Goal: Task Accomplishment & Management: Manage account settings

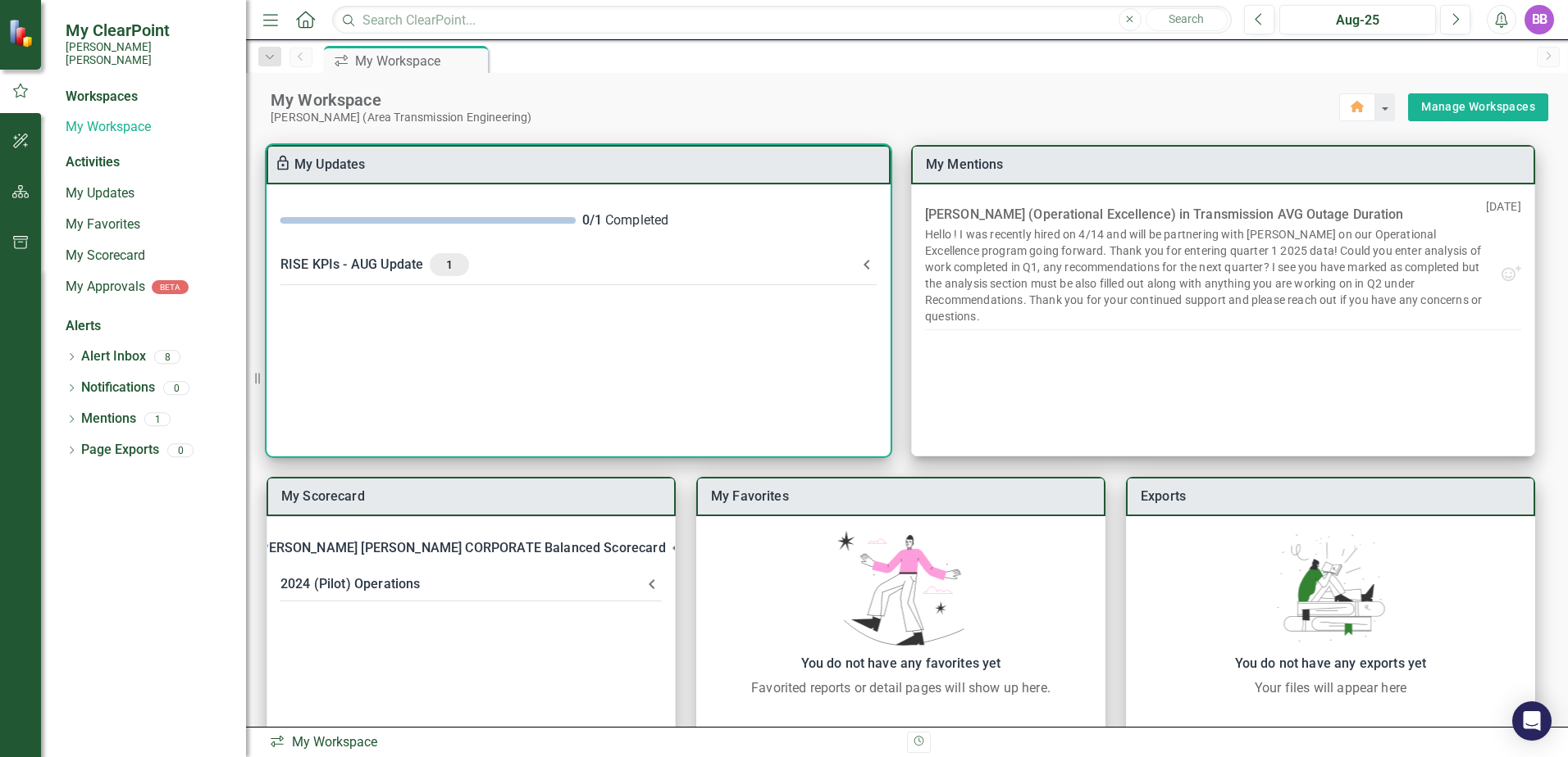
click at [681, 226] on div "0 / 1 Completed" at bounding box center [729, 221] width 295 height 19
click at [496, 261] on div "RISE KPIs - AUG Update 1" at bounding box center [568, 265] width 577 height 23
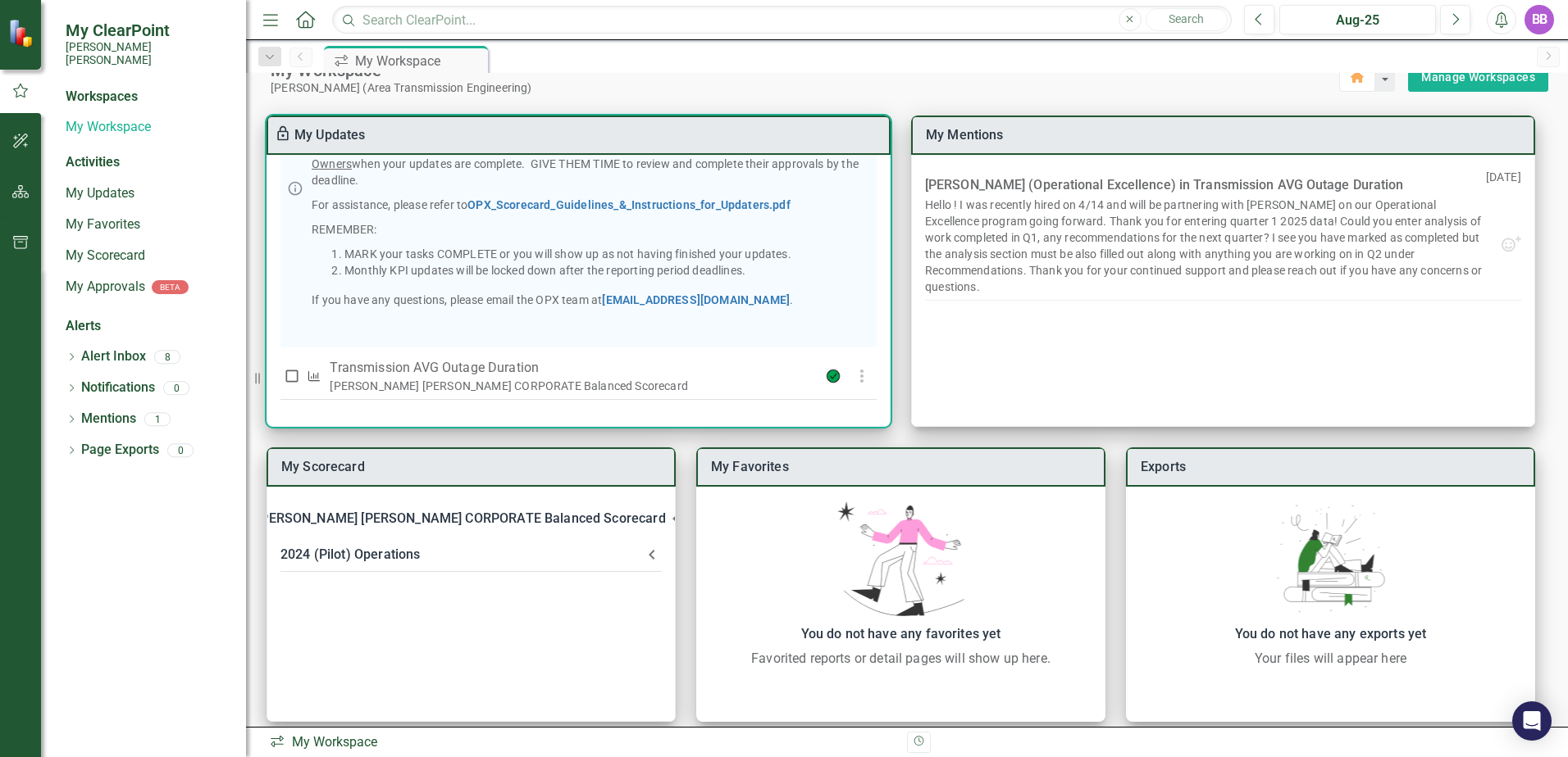
scroll to position [45, 0]
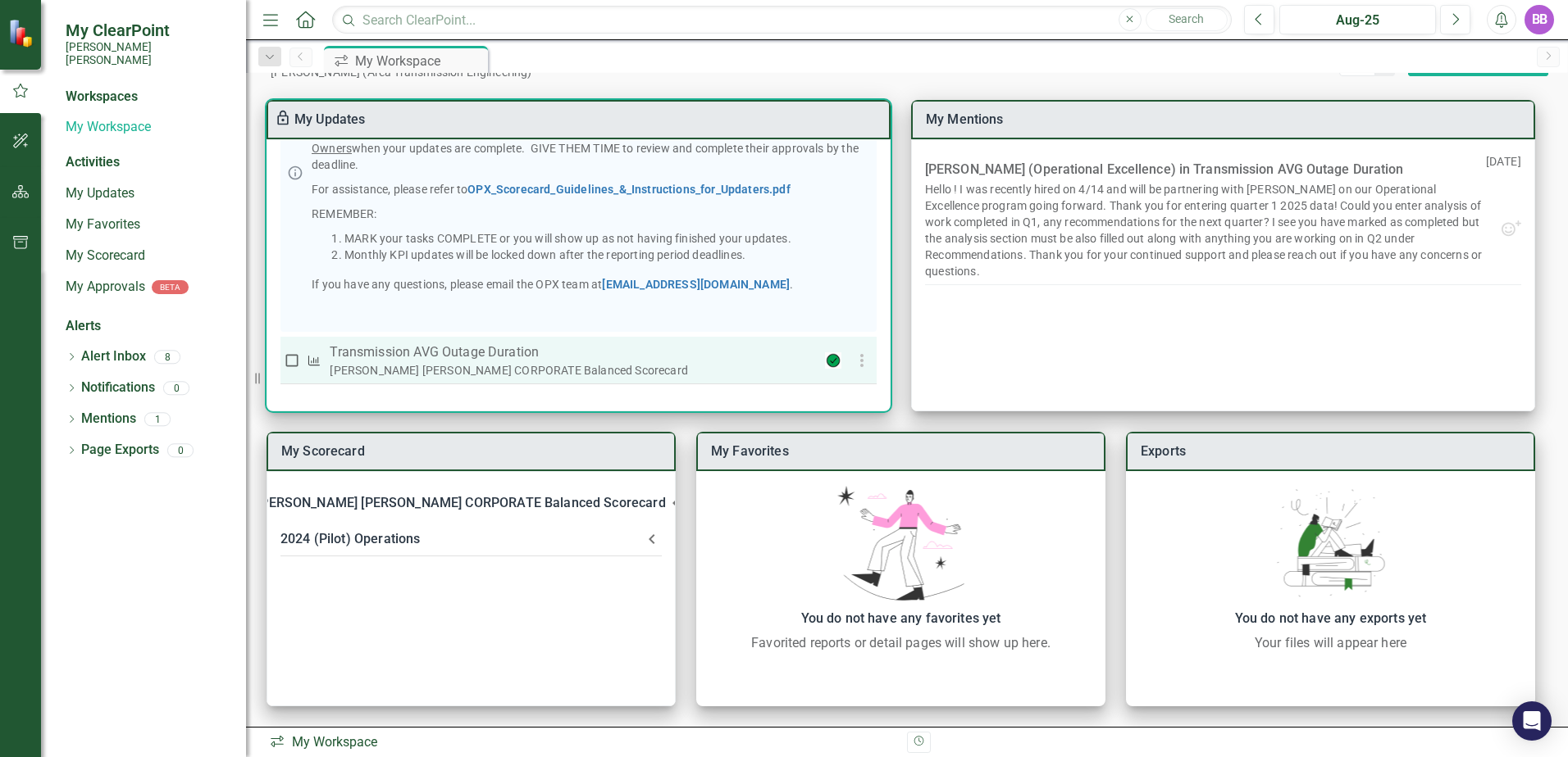
click at [558, 370] on div "[PERSON_NAME] [PERSON_NAME] CORPORATE Balanced Scorecard" at bounding box center [567, 370] width 476 height 16
click at [857, 362] on icon "button" at bounding box center [861, 361] width 20 height 20
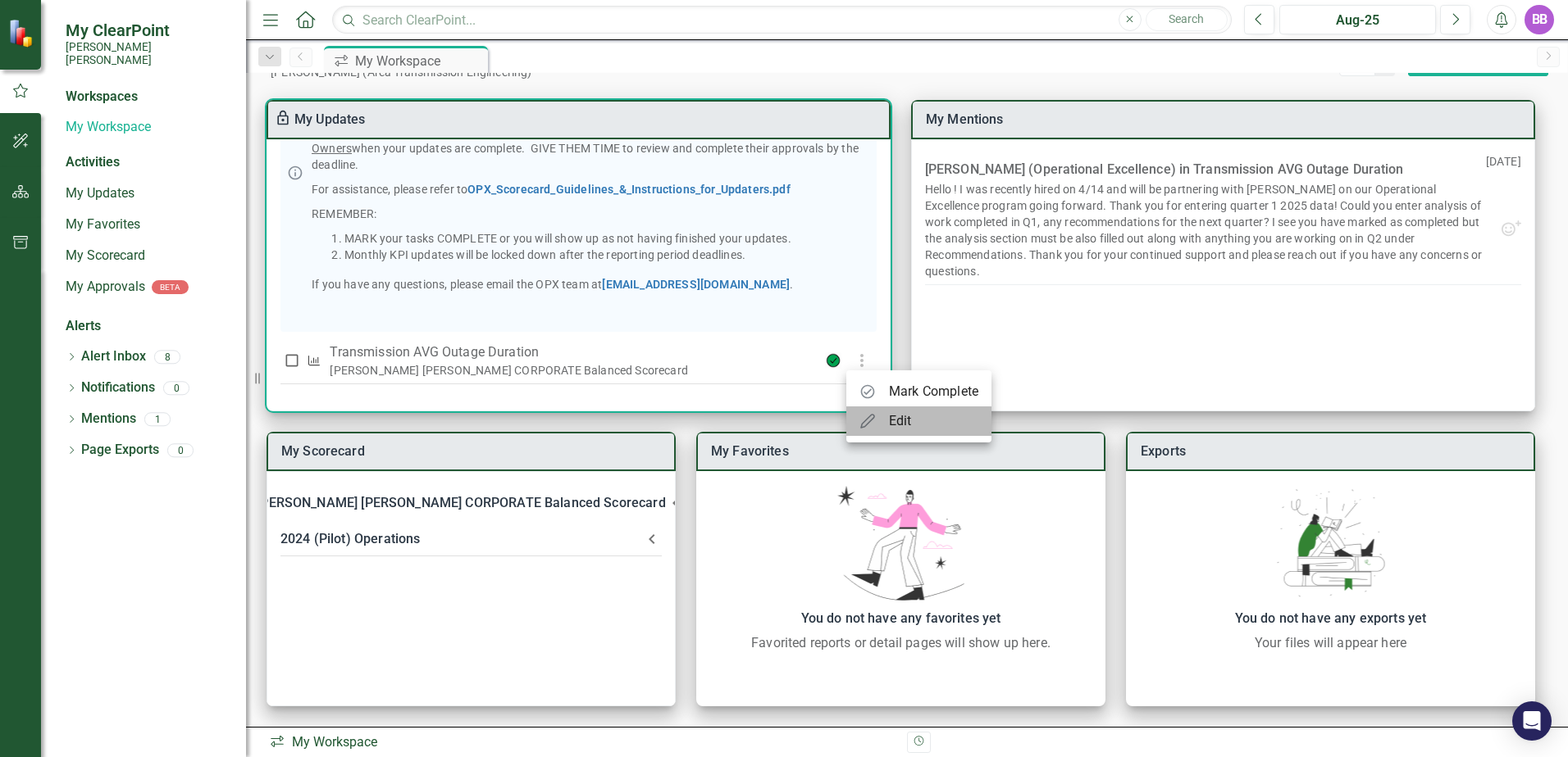
click at [871, 424] on icon at bounding box center [867, 420] width 16 height 16
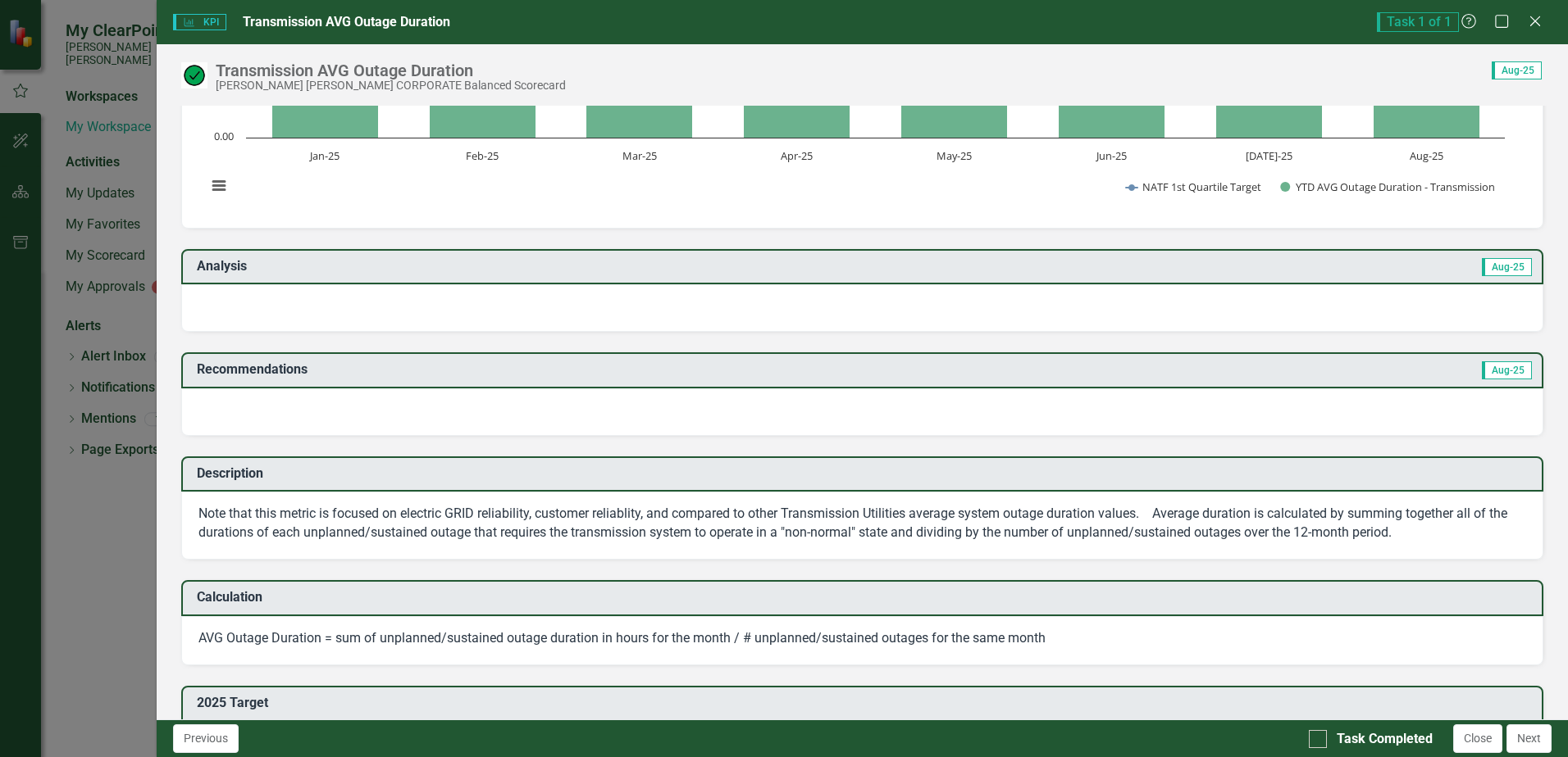
scroll to position [164, 0]
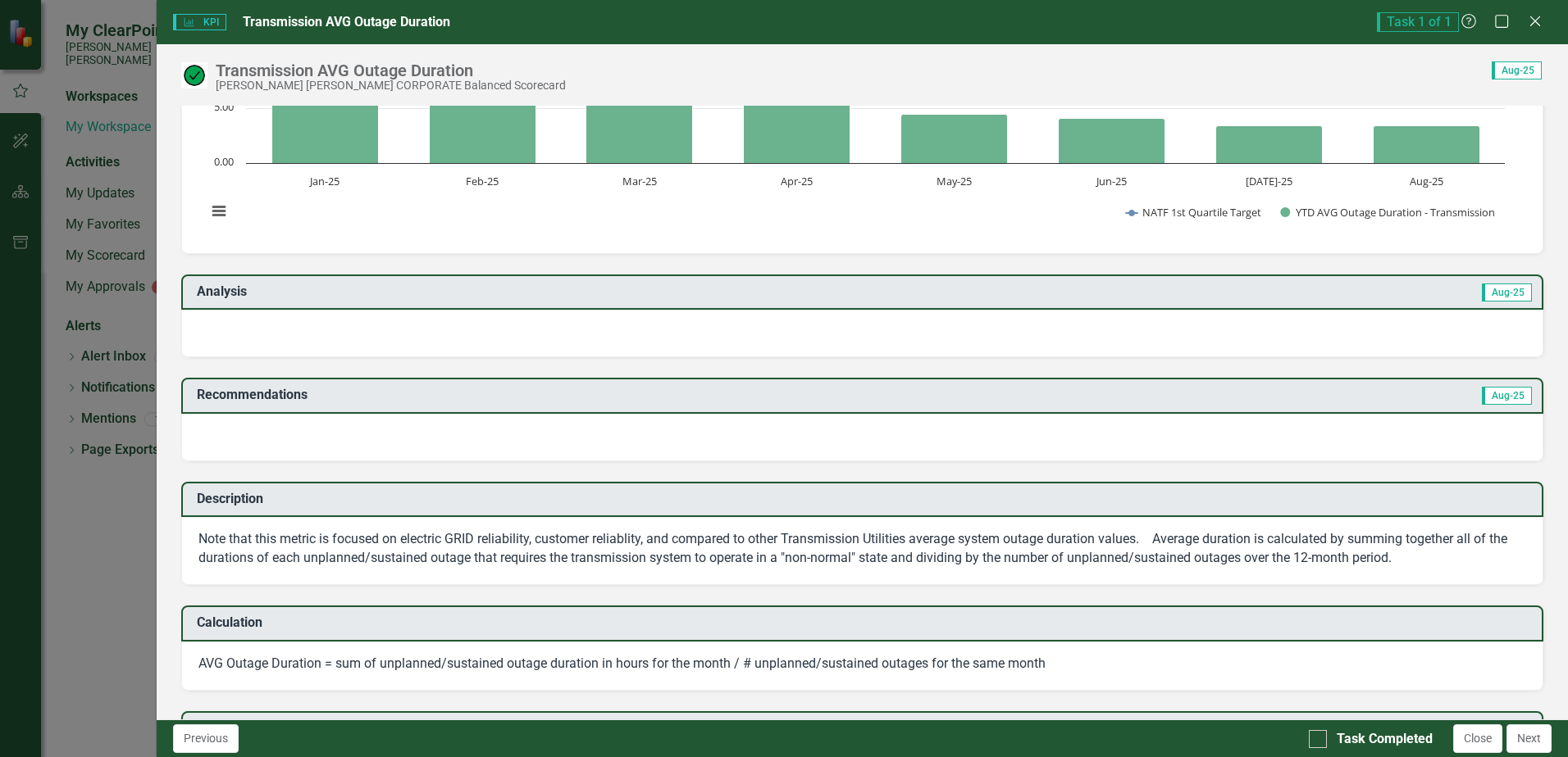
click at [1379, 301] on td "Aug-25" at bounding box center [1194, 294] width 679 height 27
drag, startPoint x: 1251, startPoint y: 333, endPoint x: 1199, endPoint y: 329, distance: 52.2
click at [1250, 333] on div at bounding box center [861, 333] width 1362 height 47
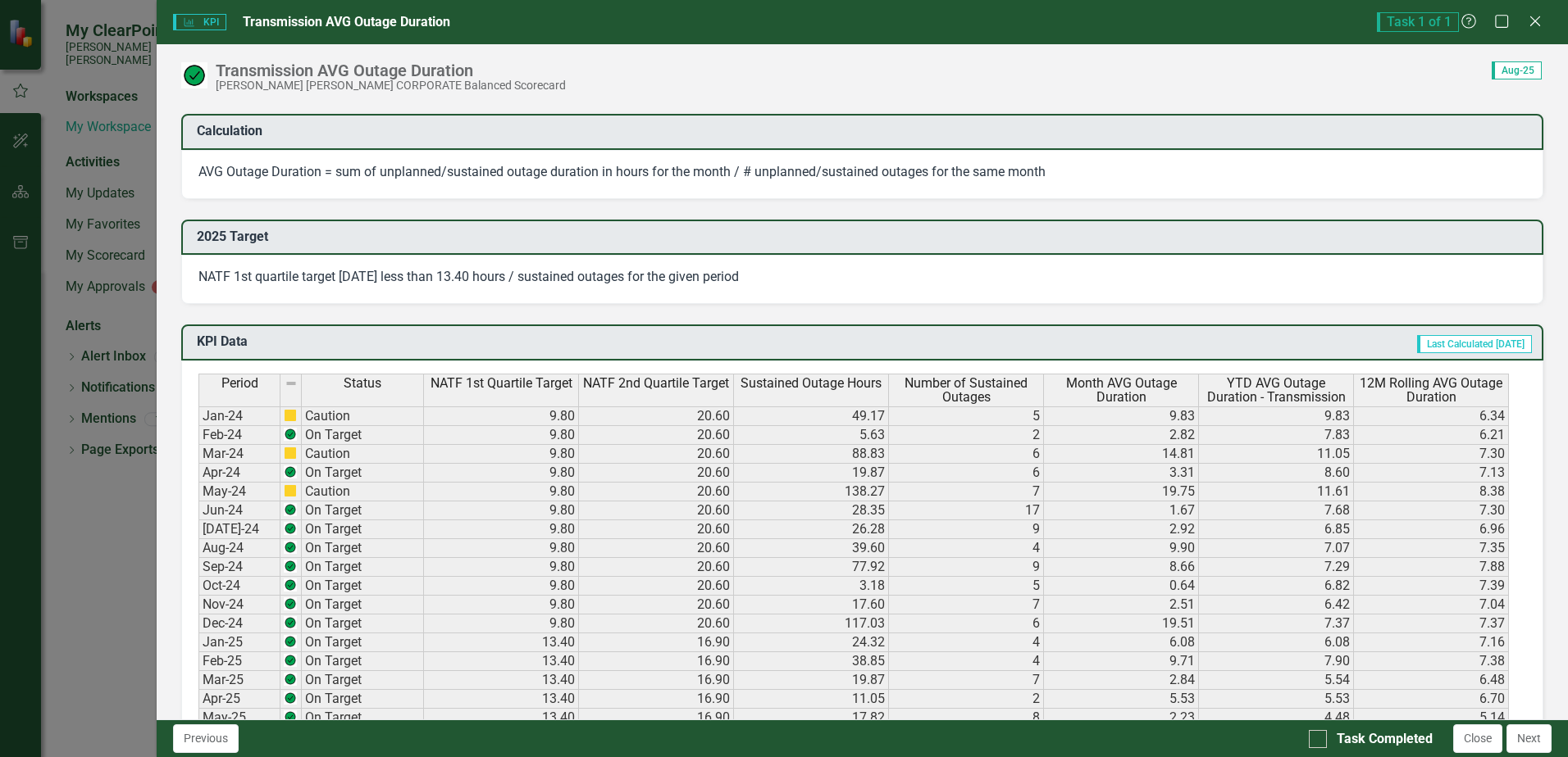
scroll to position [820, 0]
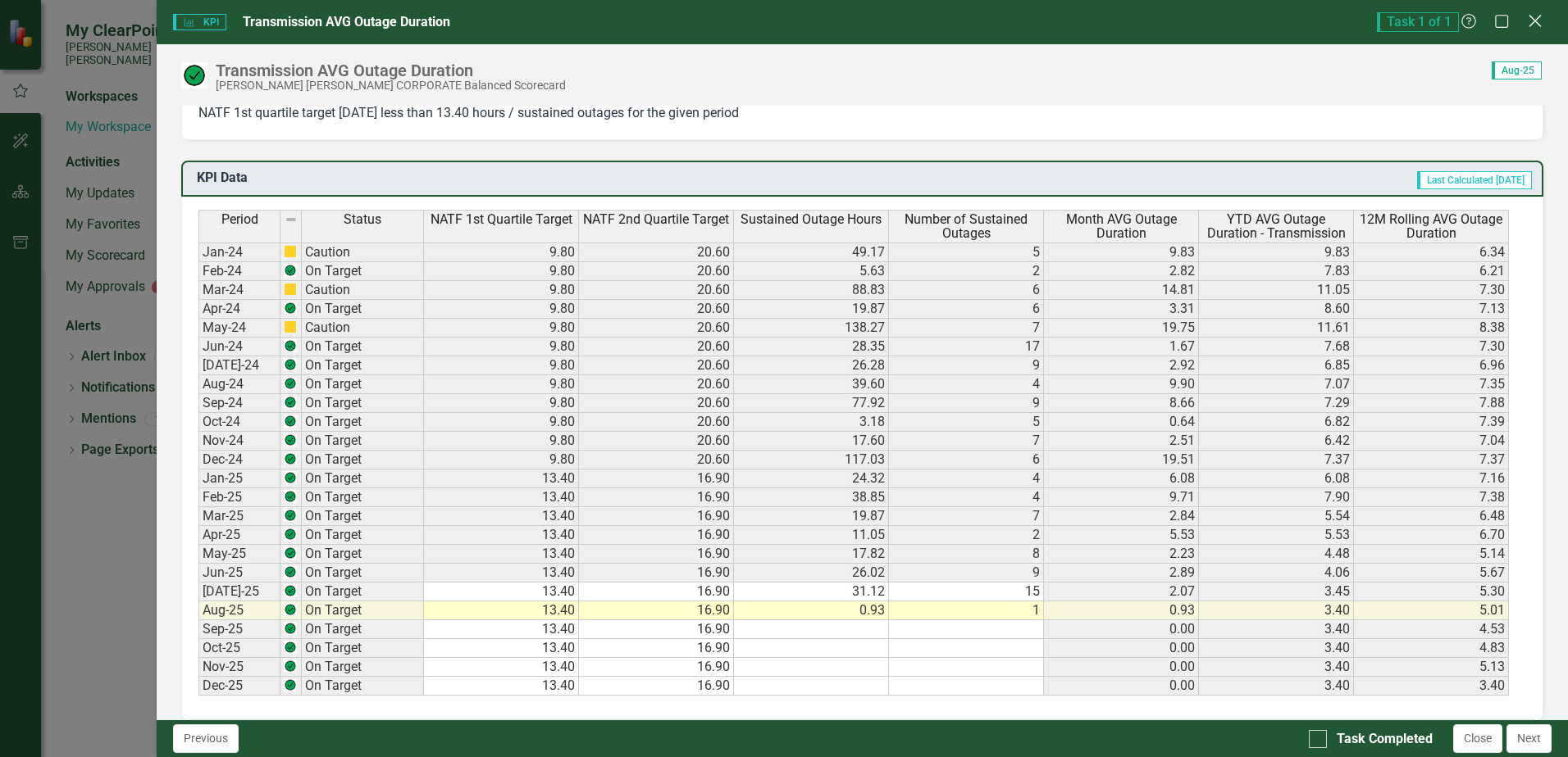
click at [1530, 19] on icon "Close" at bounding box center [1535, 21] width 21 height 15
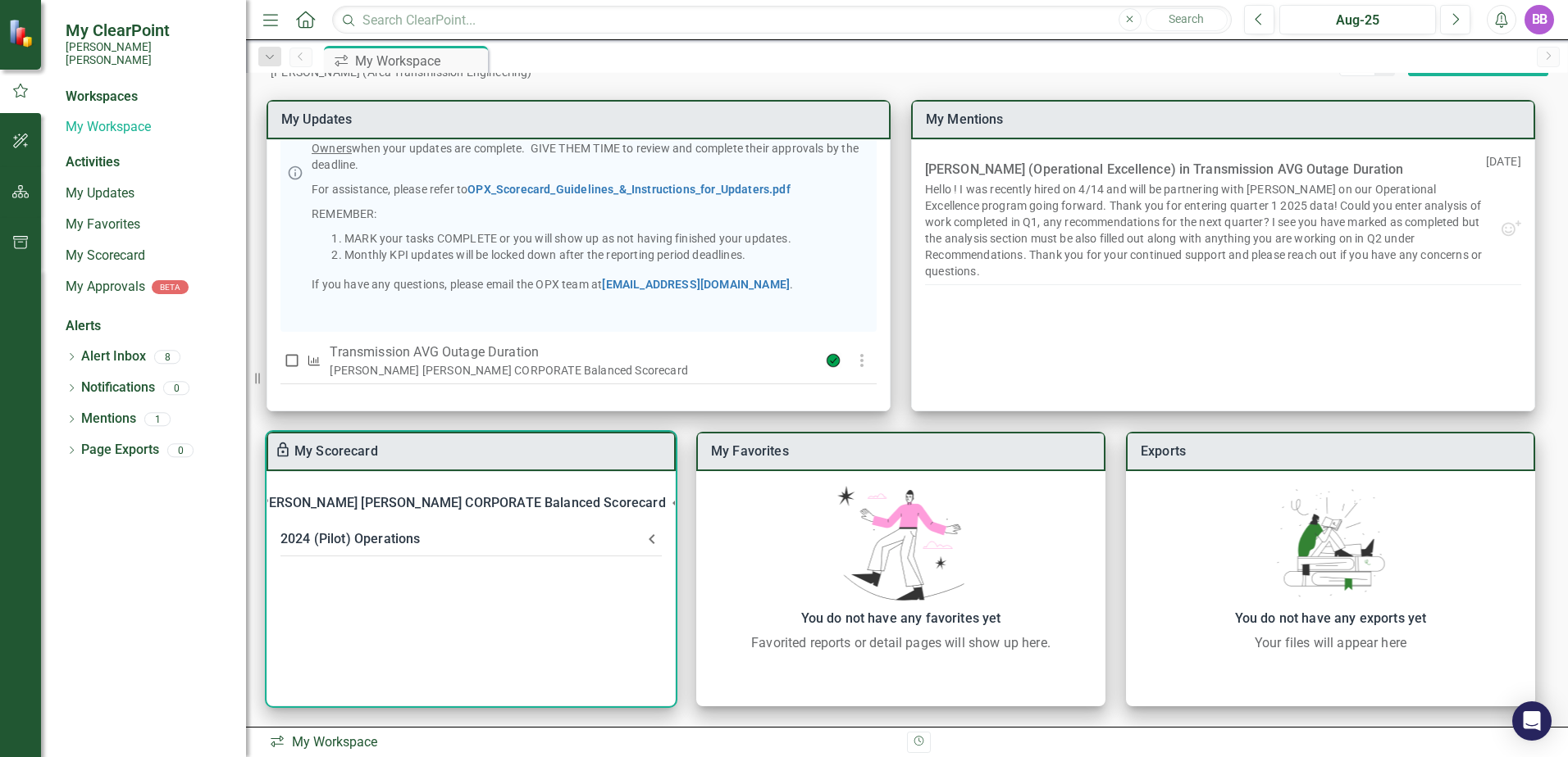
click at [488, 541] on div "2024 (Pilot) Operations" at bounding box center [461, 539] width 362 height 23
click at [514, 504] on div "[PERSON_NAME] [PERSON_NAME] CORPORATE Balanced Scorecard" at bounding box center [460, 503] width 409 height 23
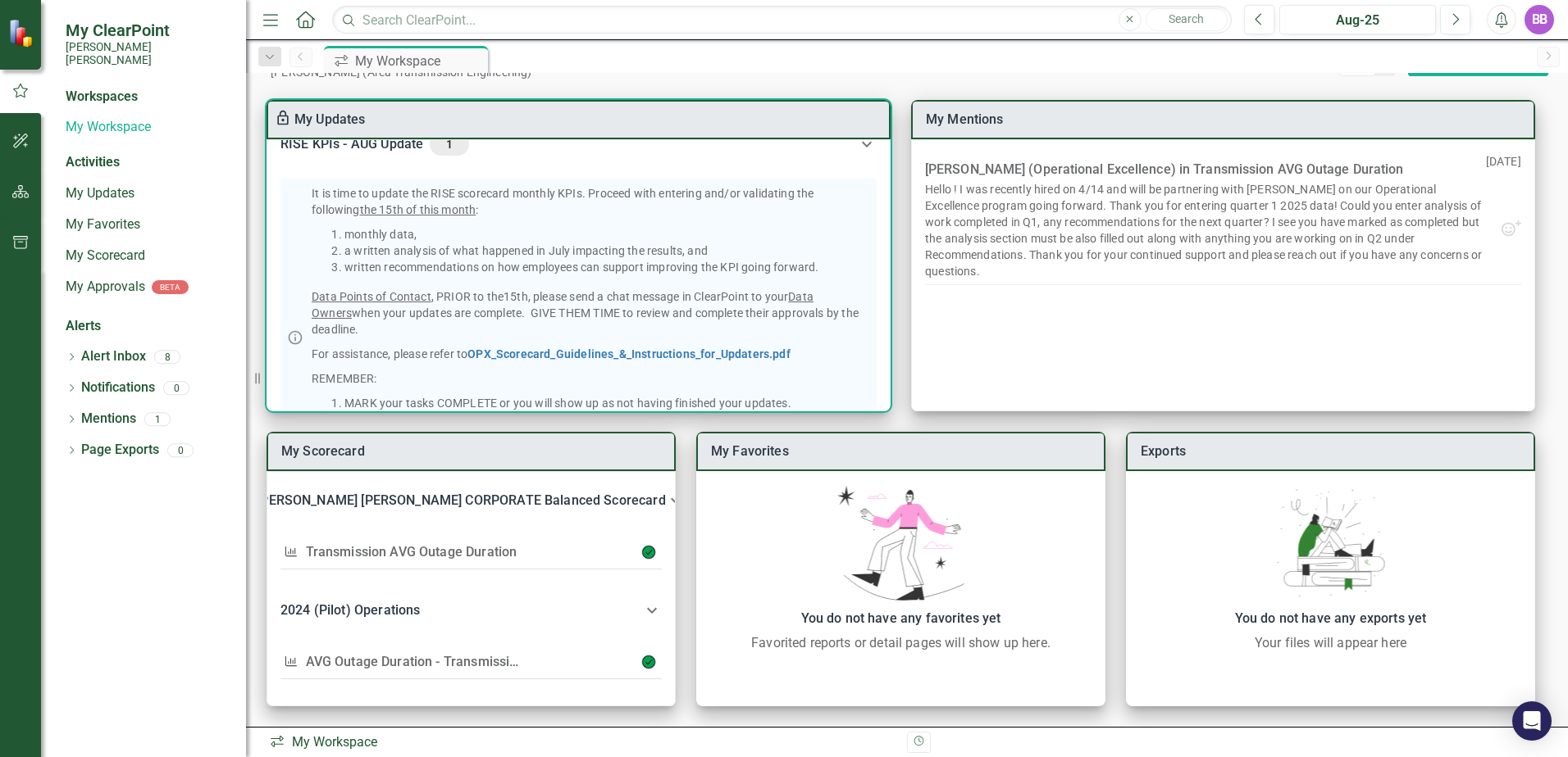
scroll to position [246, 0]
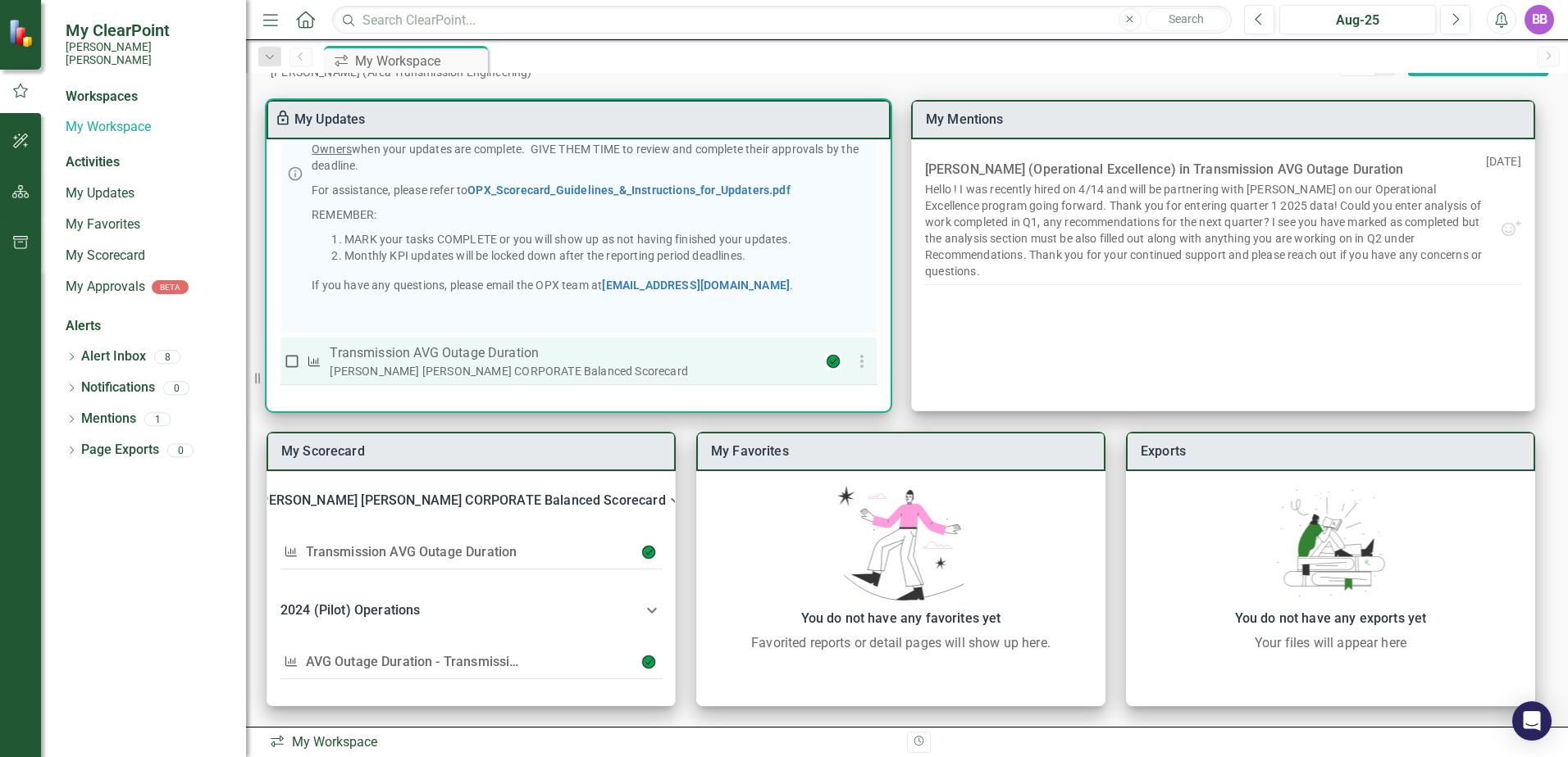
click at [751, 371] on div "[PERSON_NAME] [PERSON_NAME] CORPORATE Balanced Scorecard" at bounding box center [567, 371] width 476 height 16
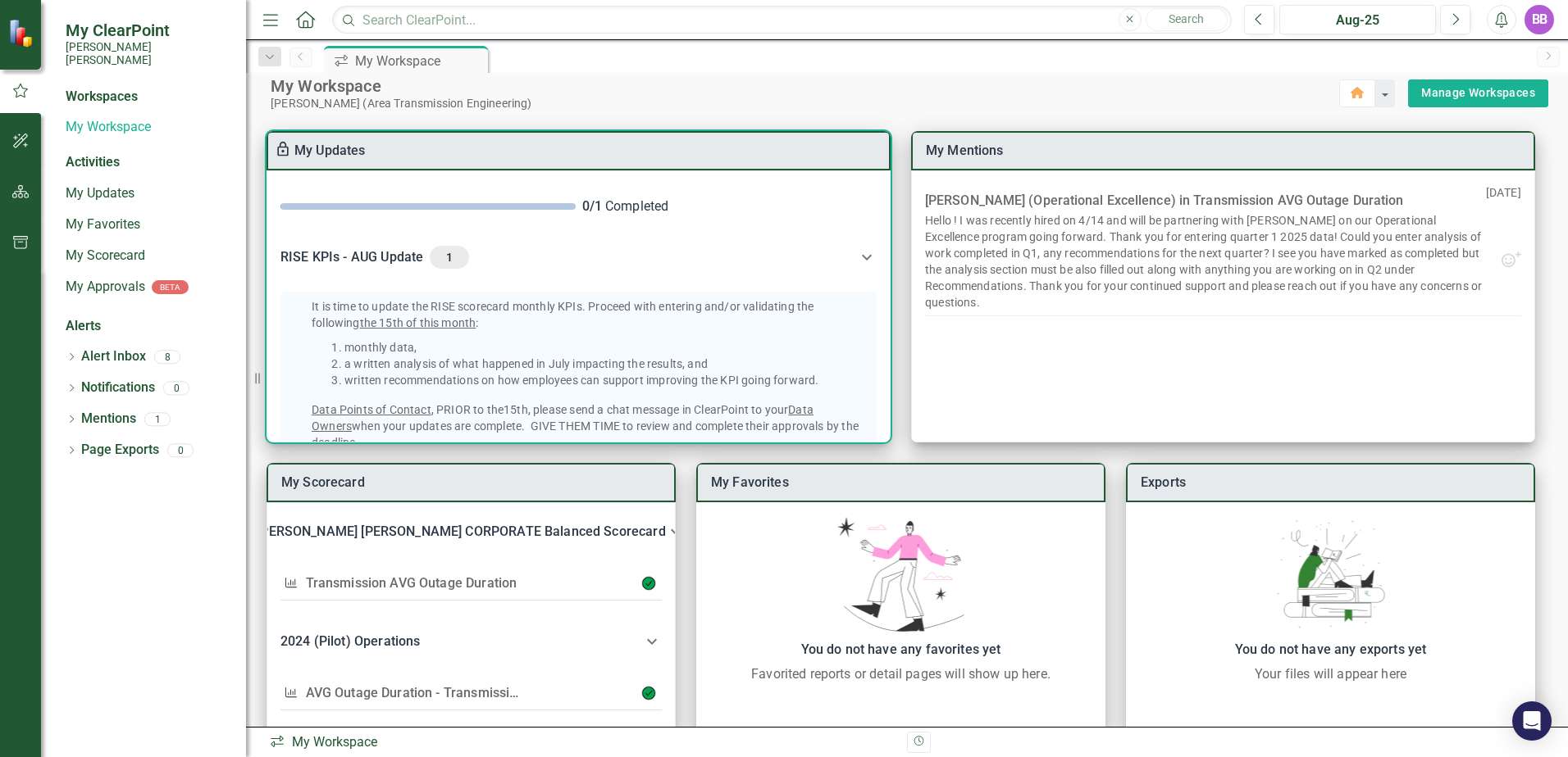
scroll to position [0, 0]
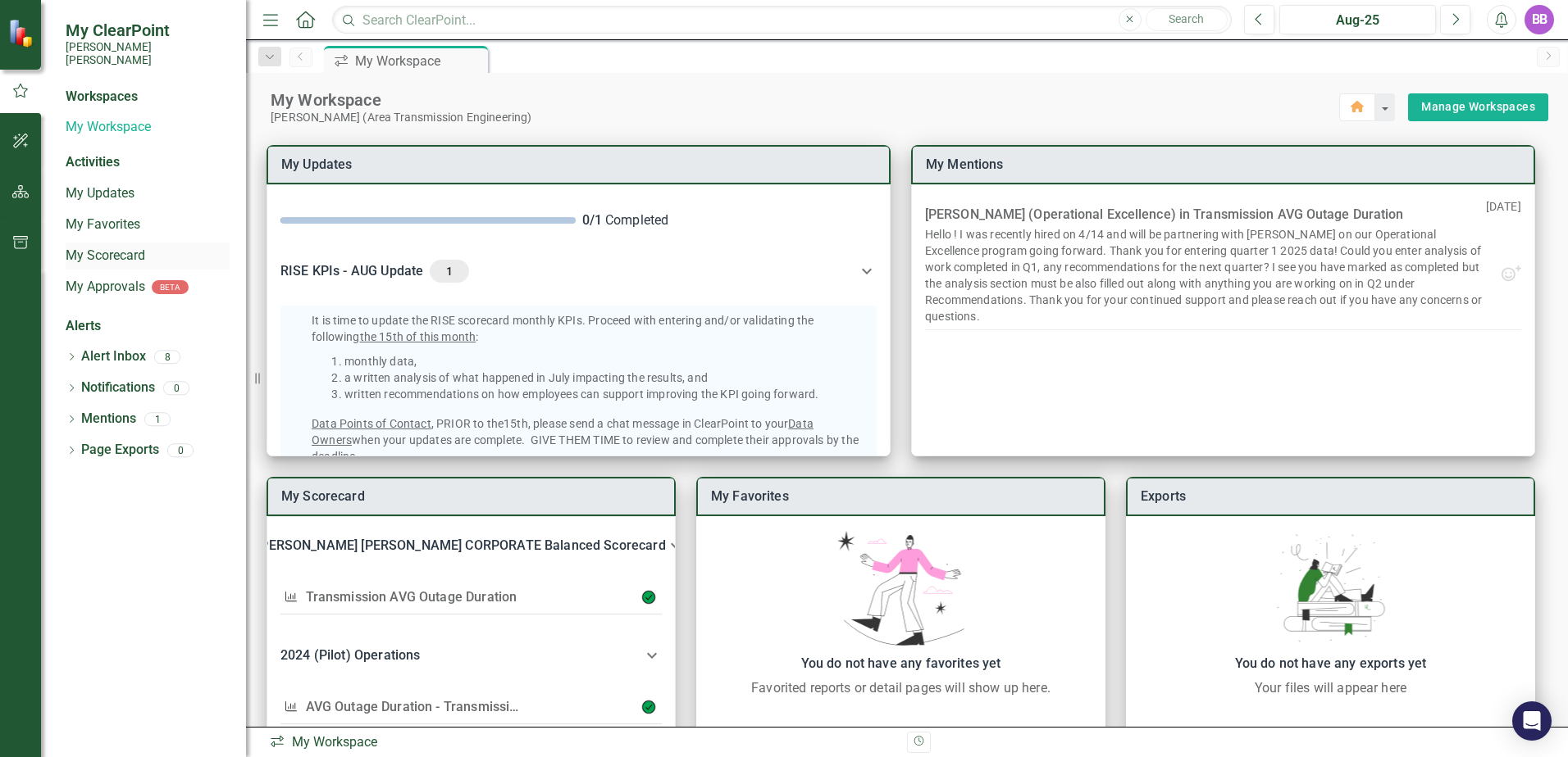
click at [135, 247] on link "My Scorecard" at bounding box center [147, 256] width 164 height 19
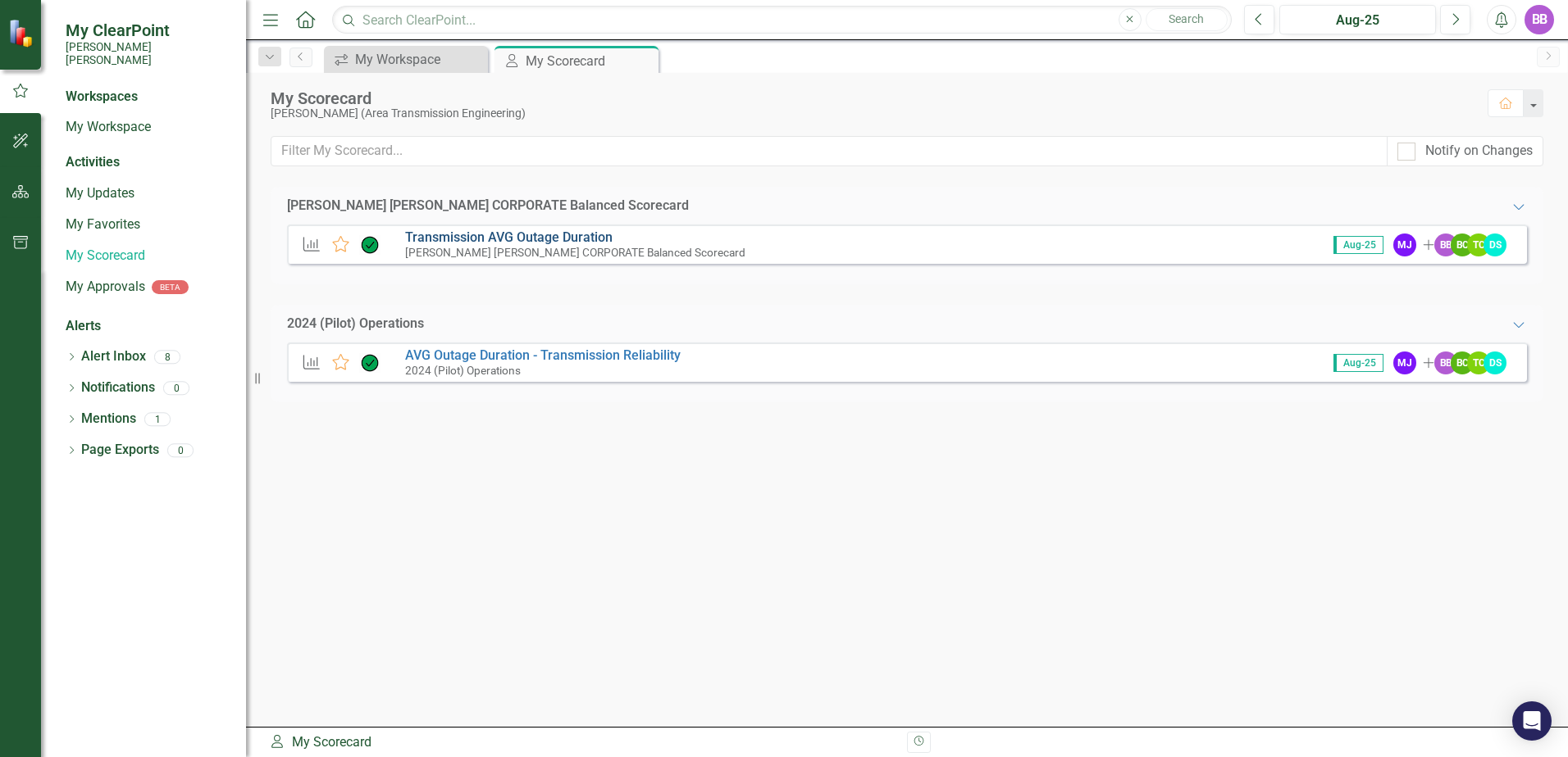
click at [478, 235] on link "Transmission AVG Outage Duration" at bounding box center [509, 237] width 207 height 15
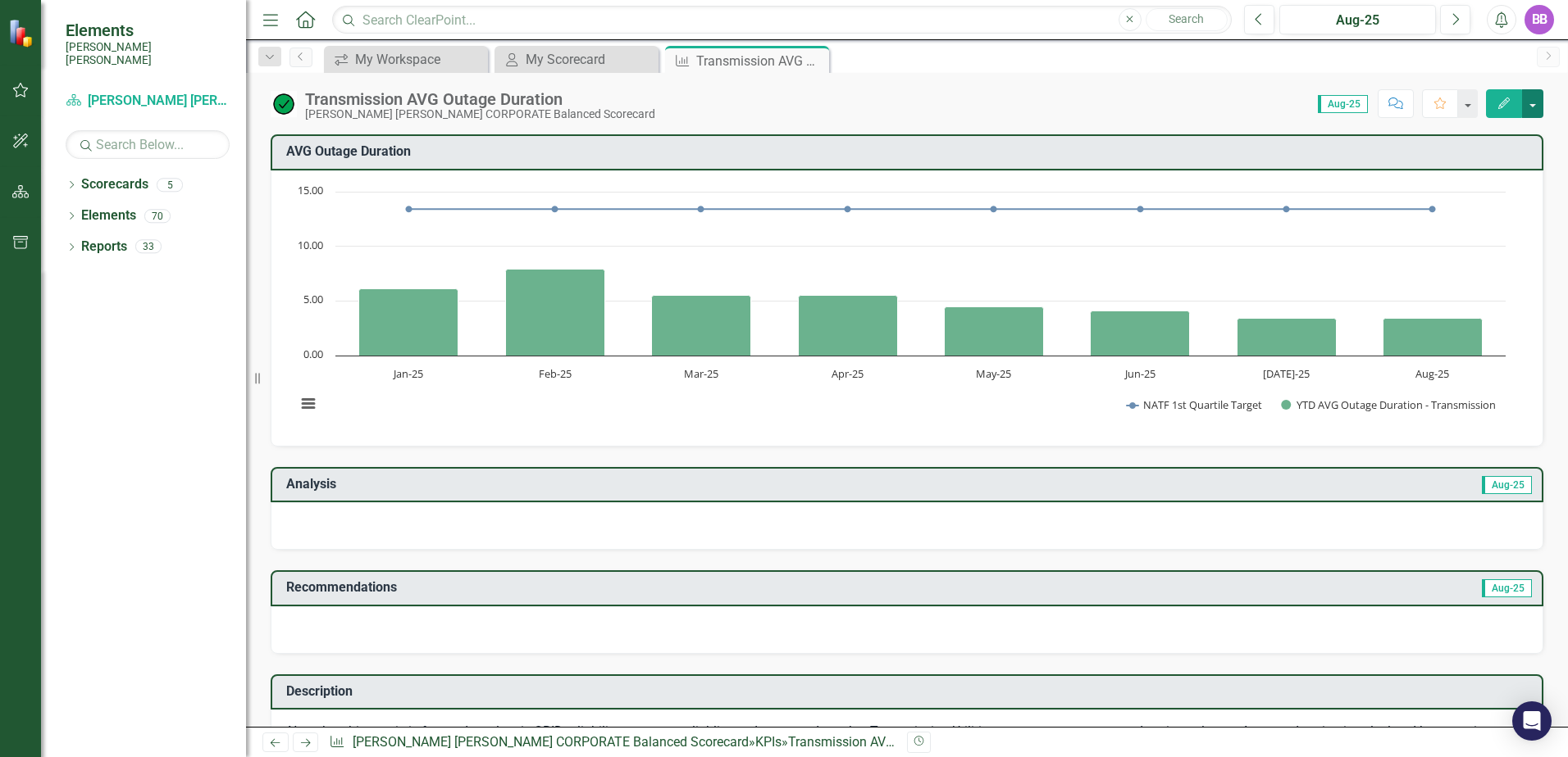
click at [1534, 110] on button "button" at bounding box center [1532, 103] width 21 height 28
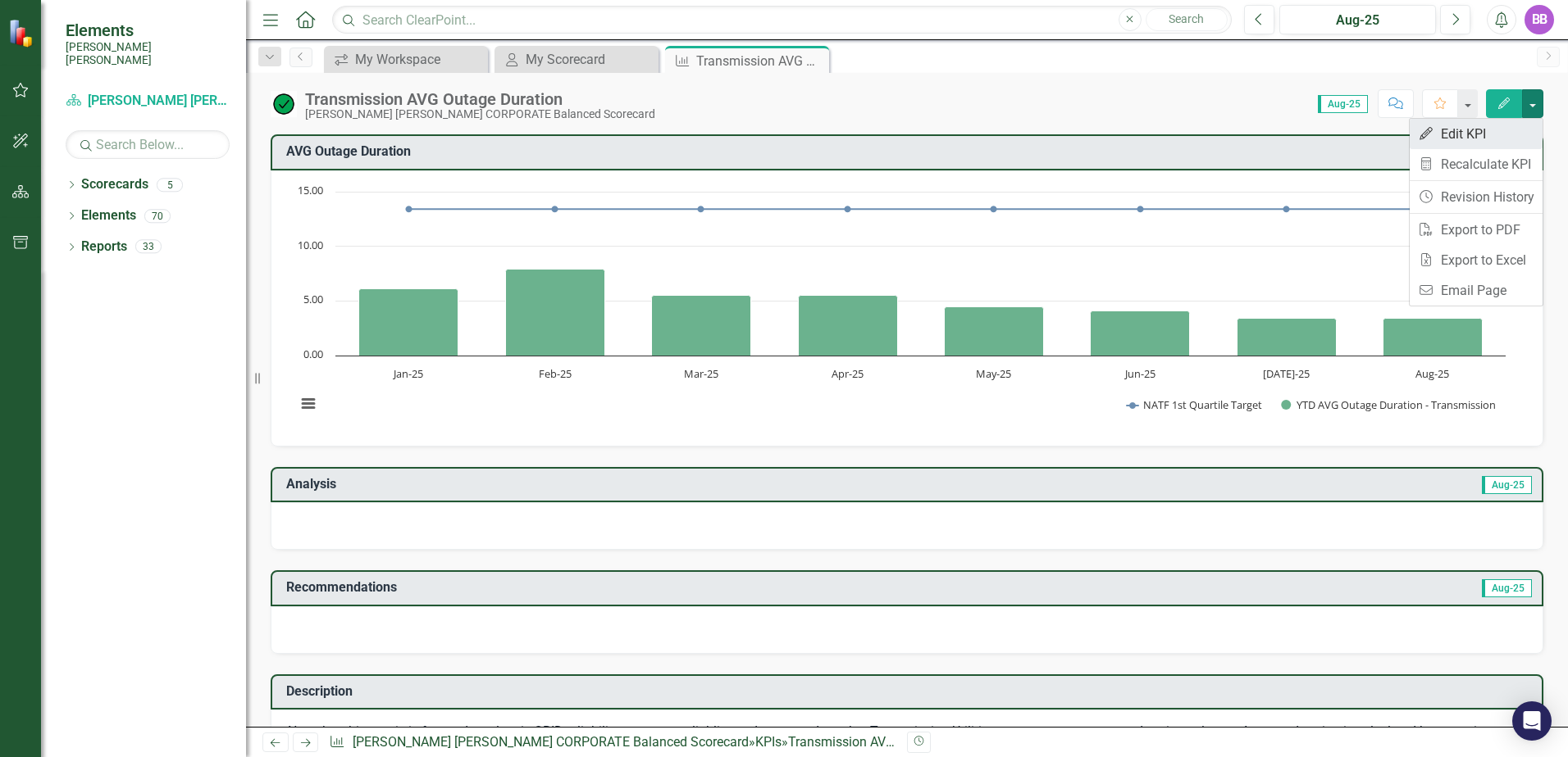
click at [1499, 136] on link "Edit Edit KPI" at bounding box center [1475, 134] width 133 height 30
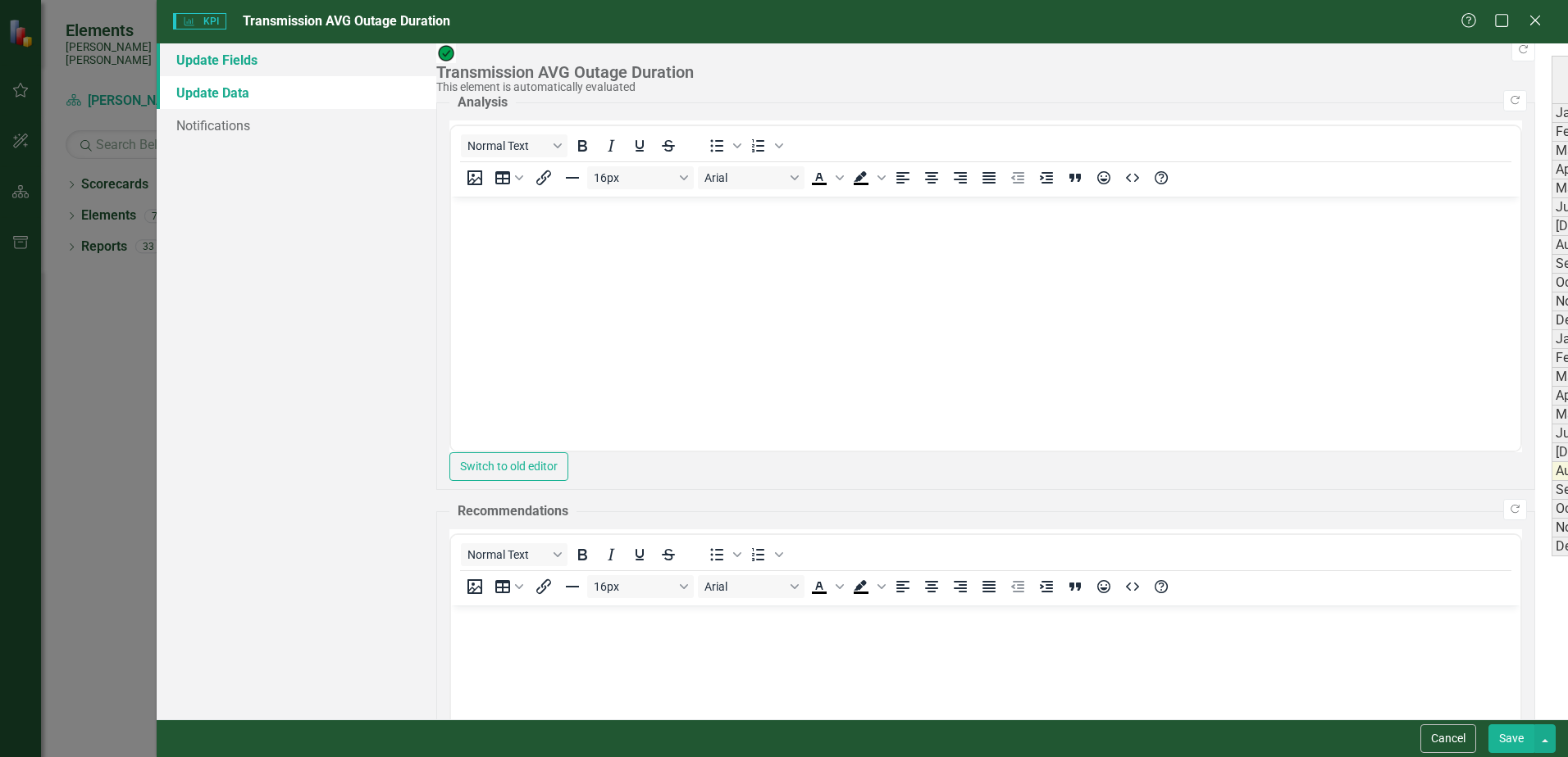
click at [228, 60] on link "Update Fields" at bounding box center [296, 60] width 279 height 33
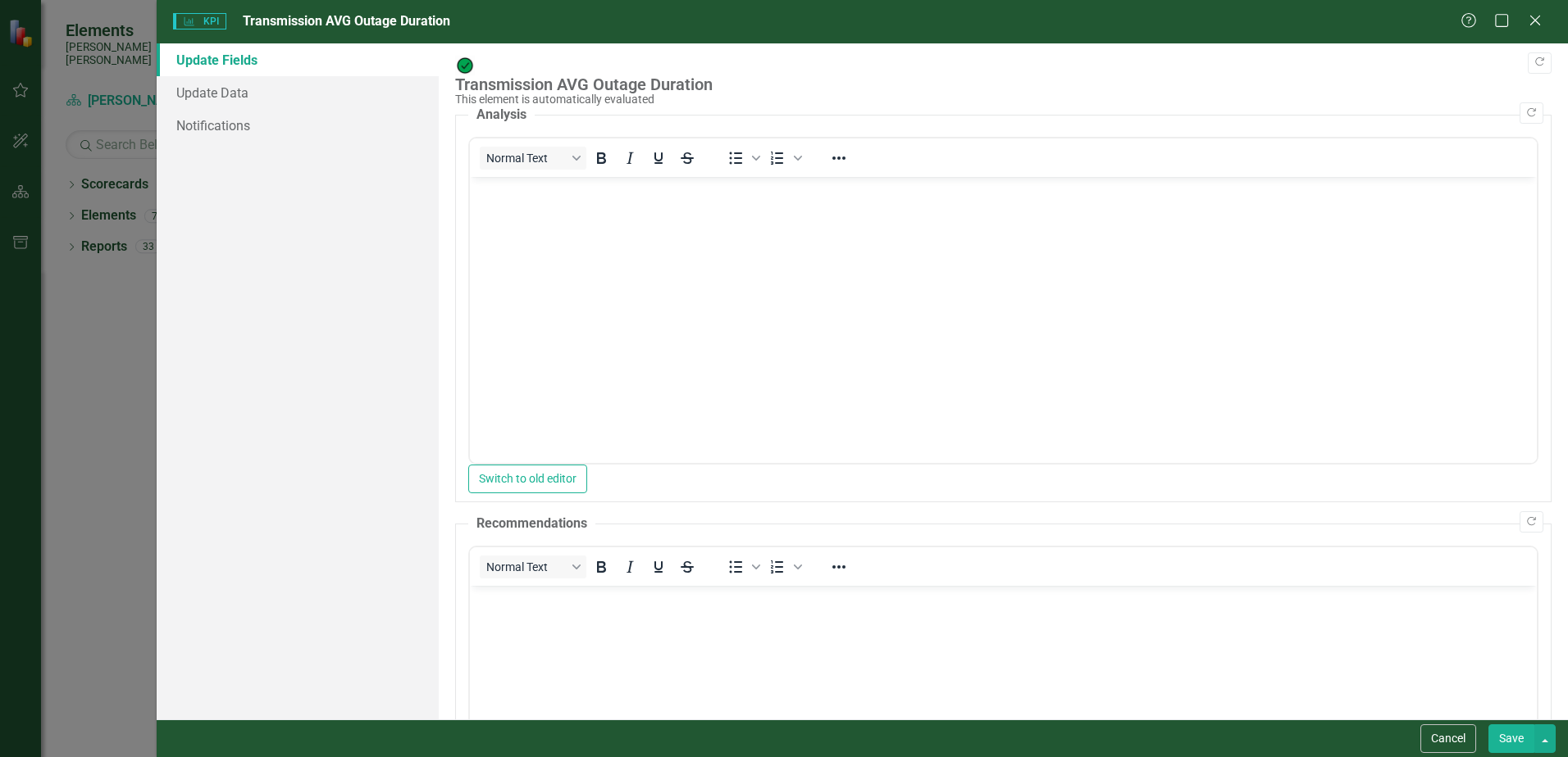
click at [583, 229] on body "Rich Text Area. Press ALT-0 for help." at bounding box center [1002, 300] width 1067 height 246
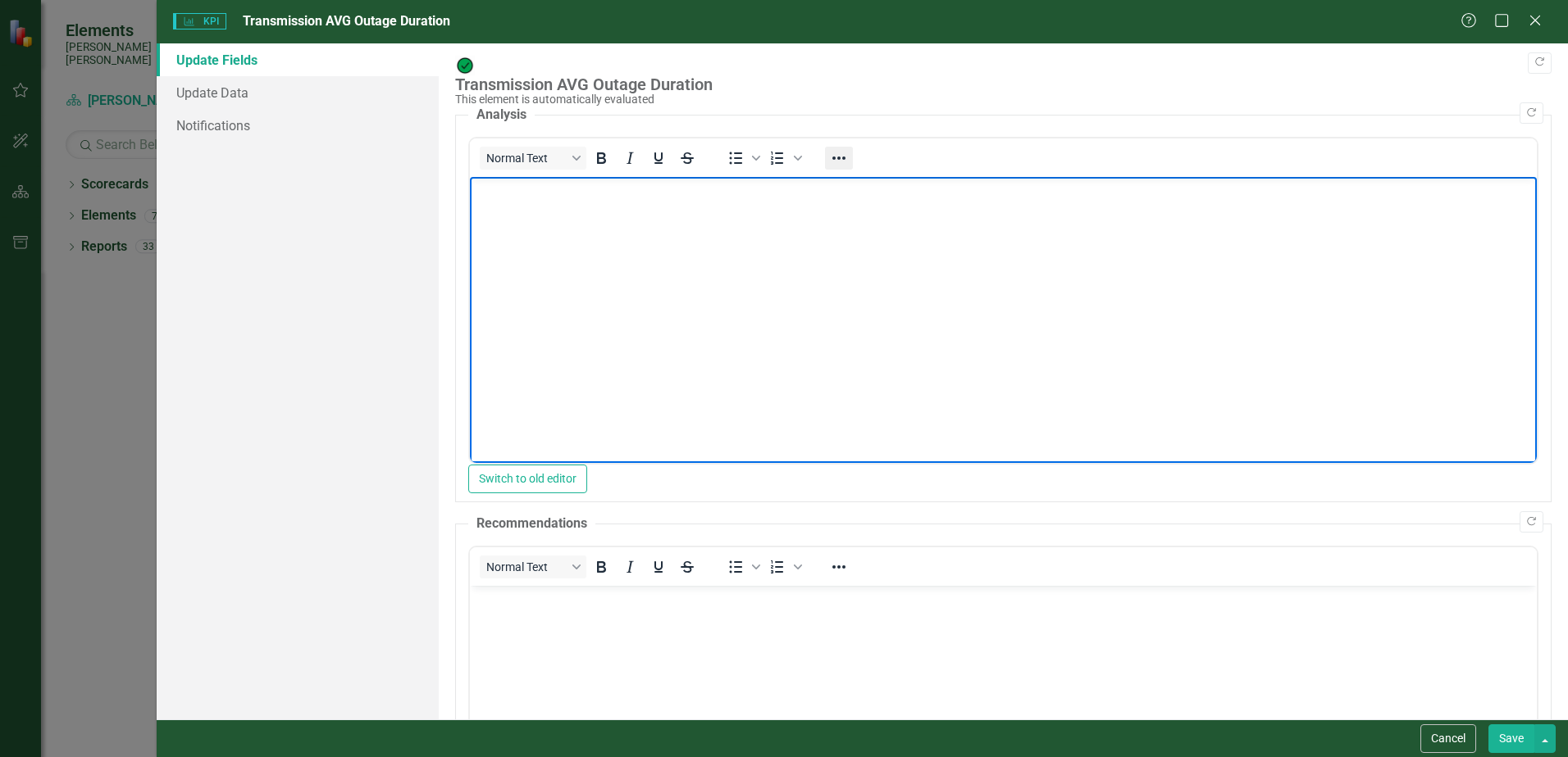
click at [845, 148] on icon "Reveal or hide additional toolbar items" at bounding box center [838, 158] width 20 height 20
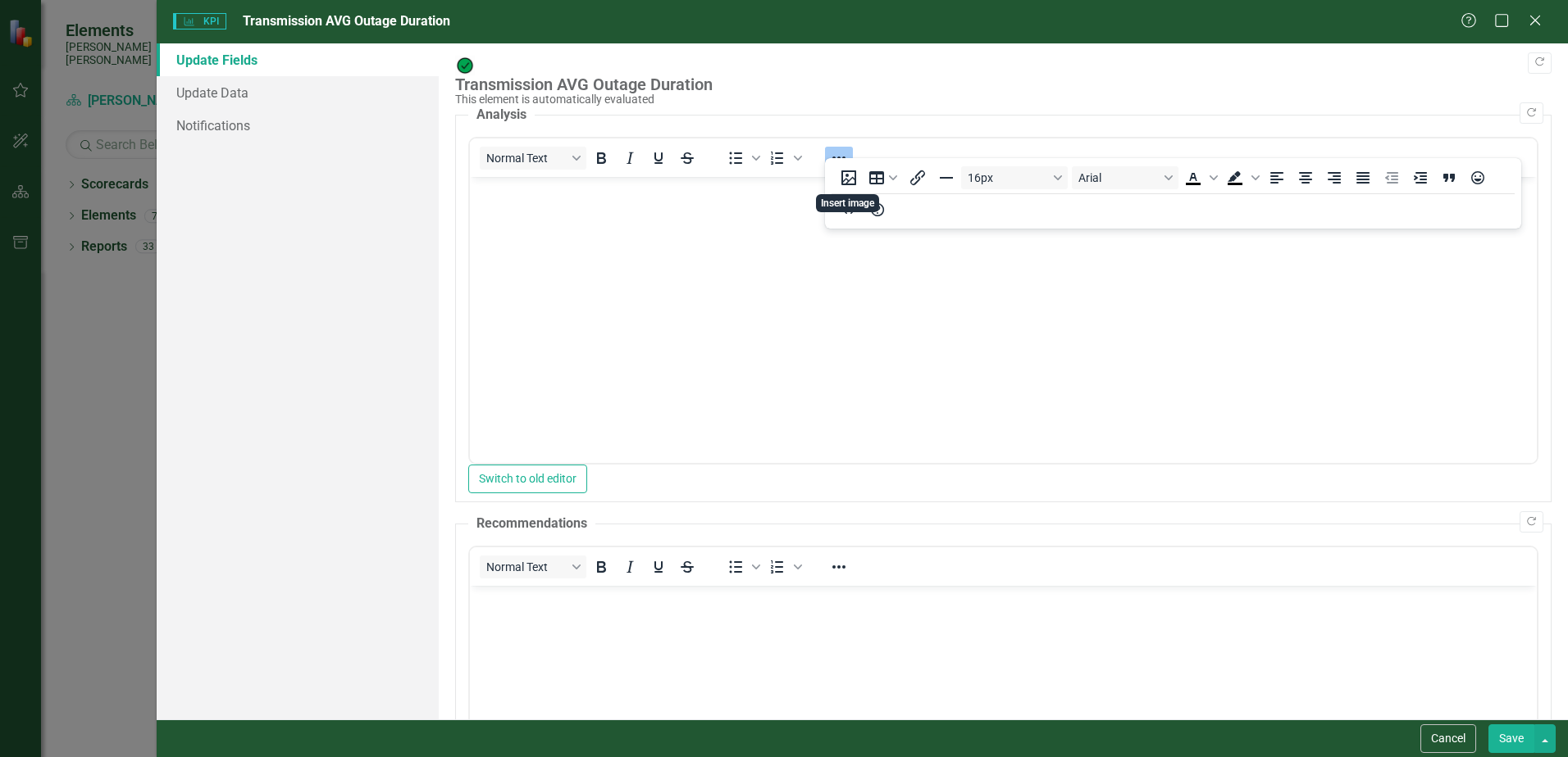
click at [1012, 152] on div "Normal Text To open the popup, press Shift+Enter To open the popup, press Shift…" at bounding box center [1002, 158] width 1067 height 32
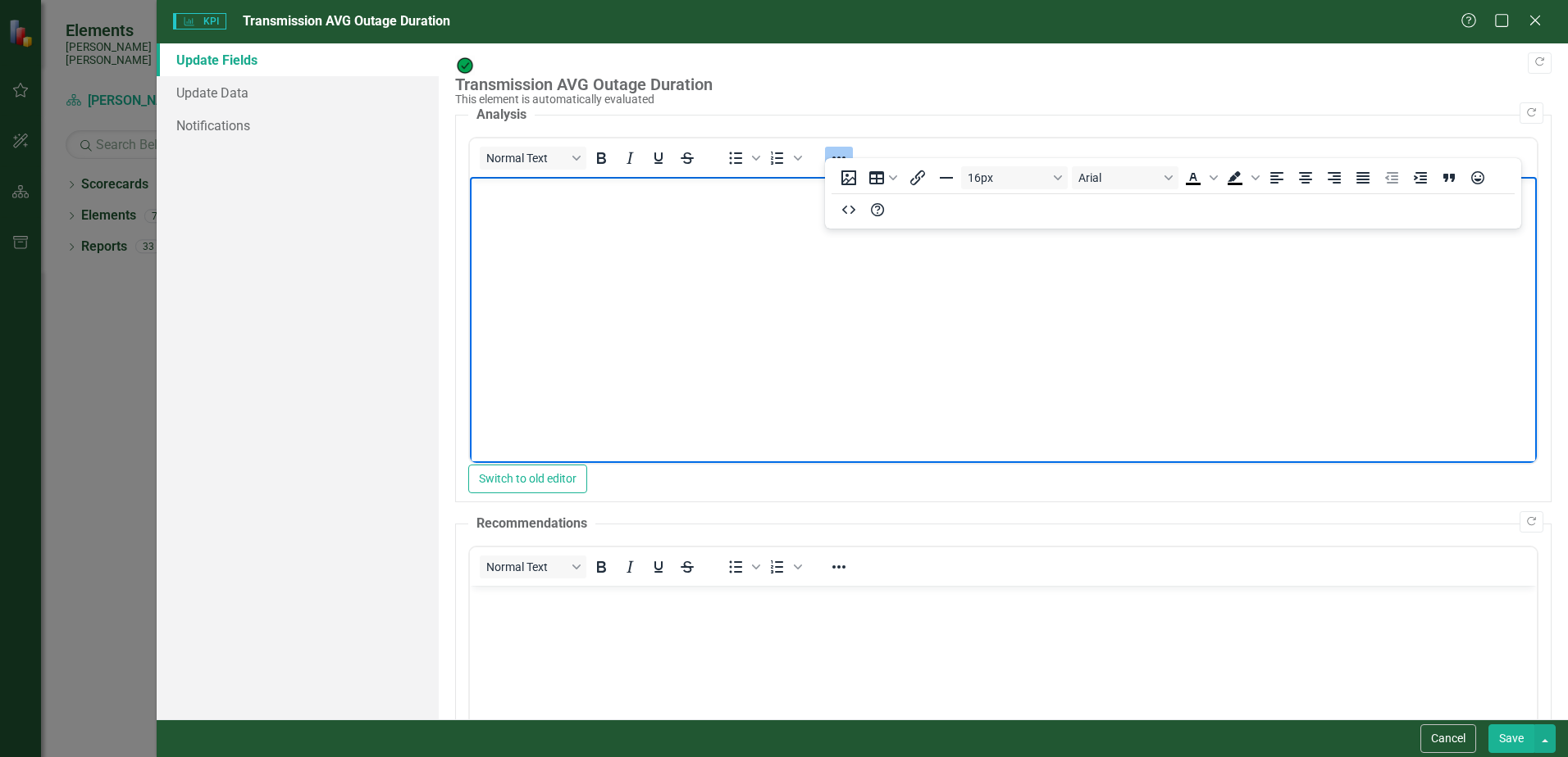
click at [728, 273] on body "Rich Text Area. Press ALT-0 for help." at bounding box center [1002, 300] width 1067 height 246
click at [843, 150] on icon "Reveal or hide additional toolbar items" at bounding box center [838, 158] width 20 height 20
drag, startPoint x: 641, startPoint y: 197, endPoint x: 578, endPoint y: 236, distance: 74.1
click at [578, 236] on body "Rich Text Area. Press ALT-0 for help." at bounding box center [1002, 300] width 1067 height 246
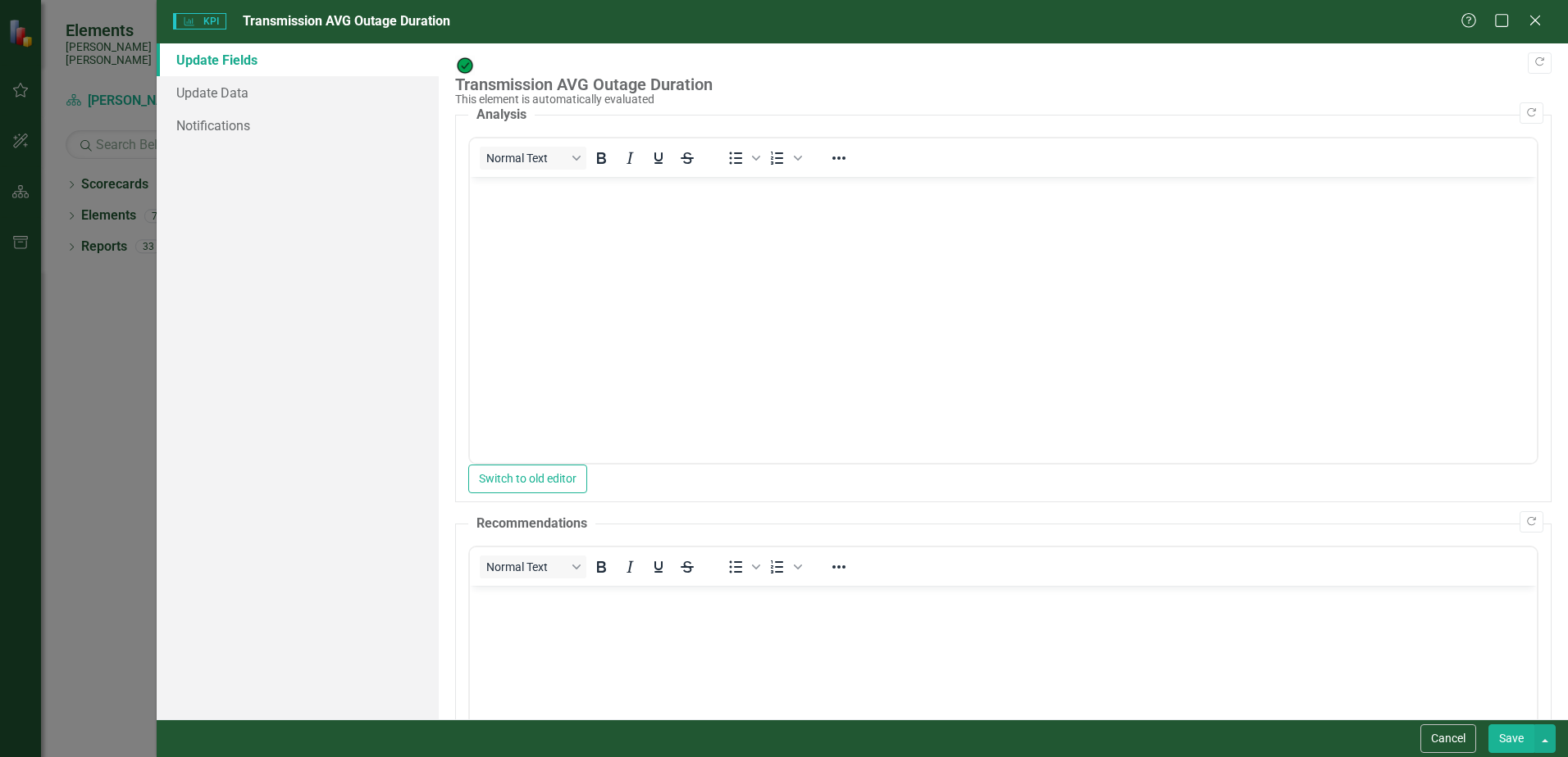
click at [1528, 25] on icon "Close" at bounding box center [1535, 20] width 16 height 13
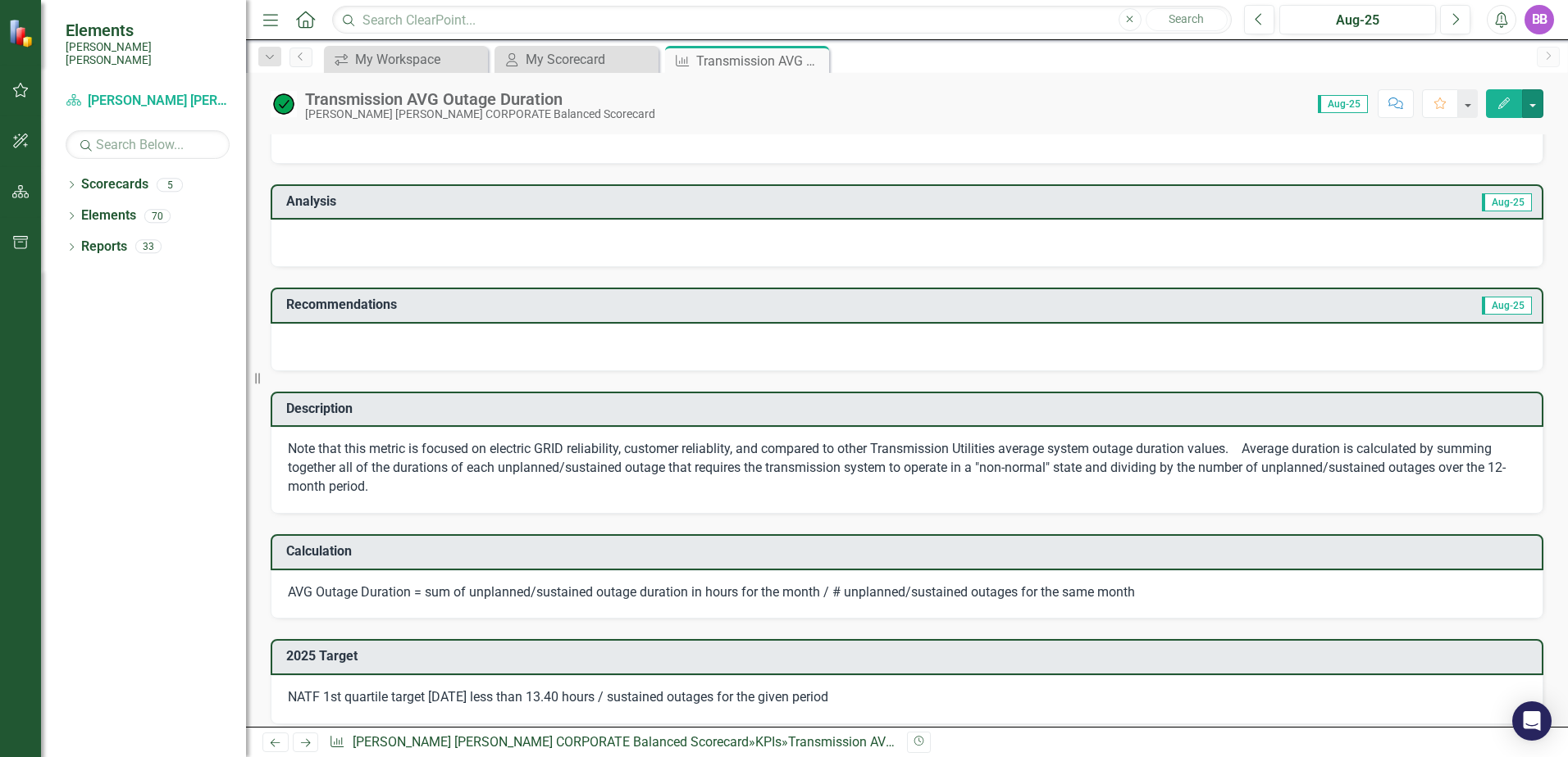
scroll to position [18, 0]
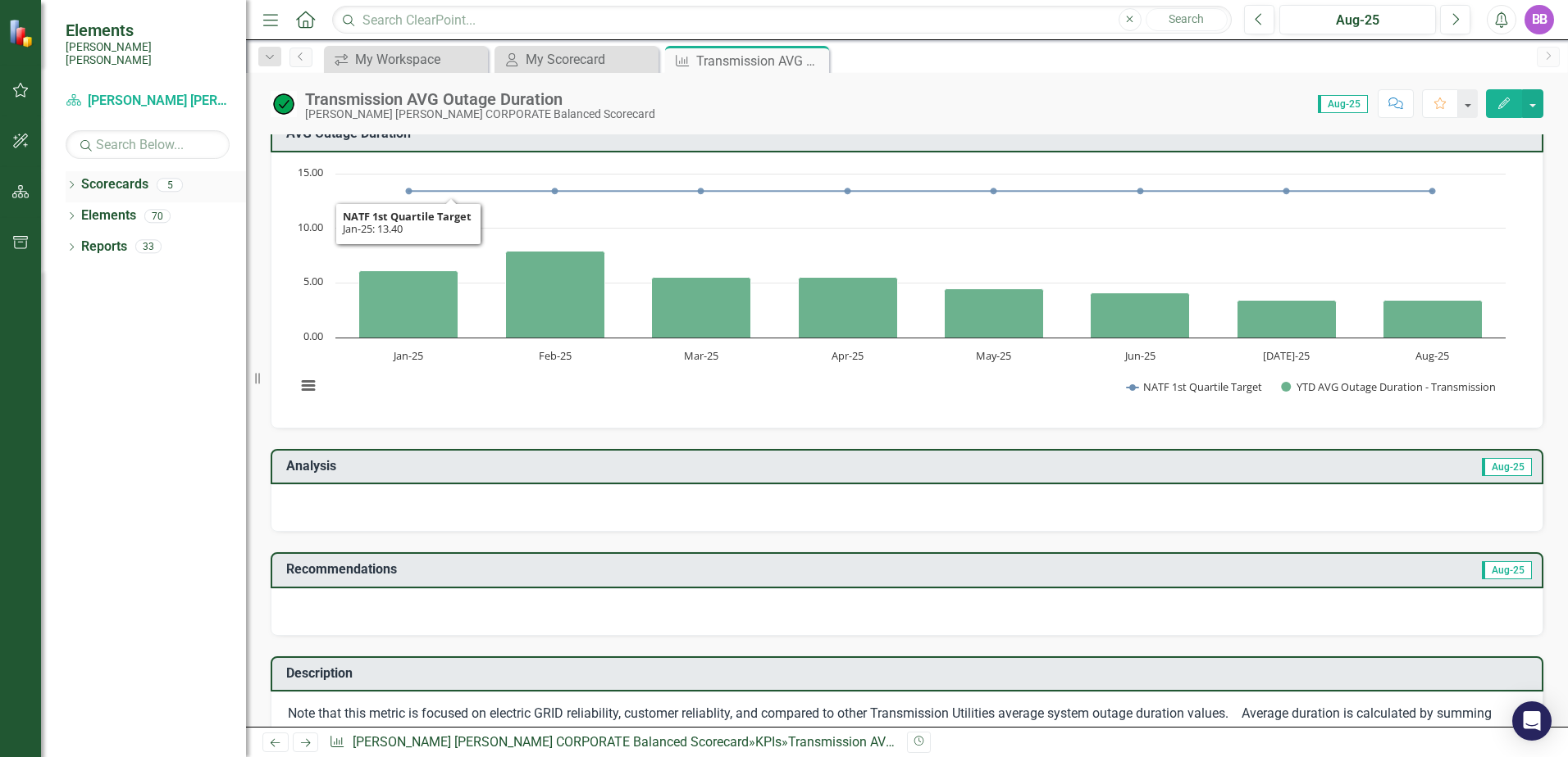
click at [100, 181] on link "Scorecards" at bounding box center [115, 185] width 67 height 19
click at [78, 171] on div "Dropdown Scorecards 5" at bounding box center [156, 187] width 181 height 31
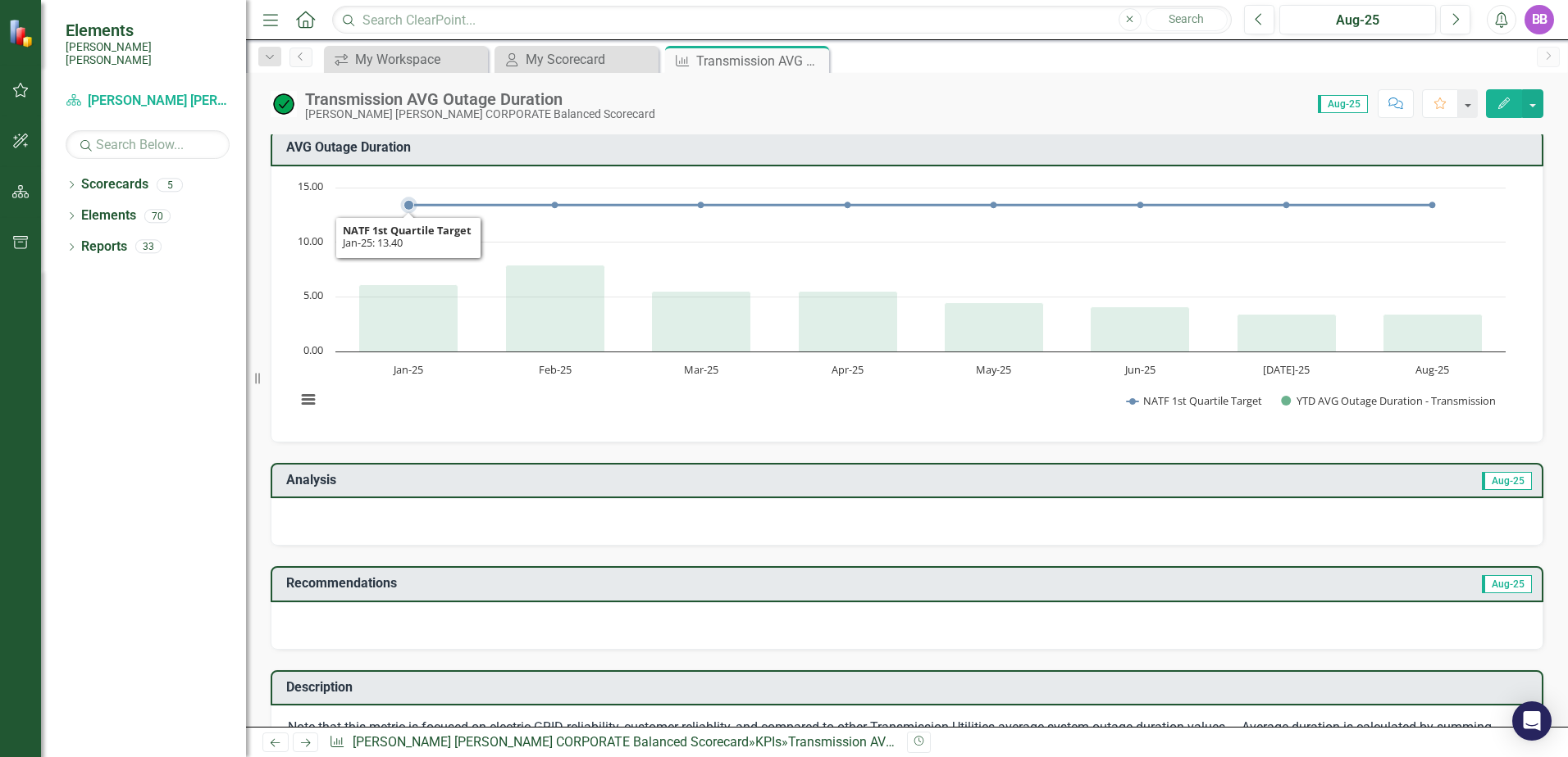
scroll to position [0, 0]
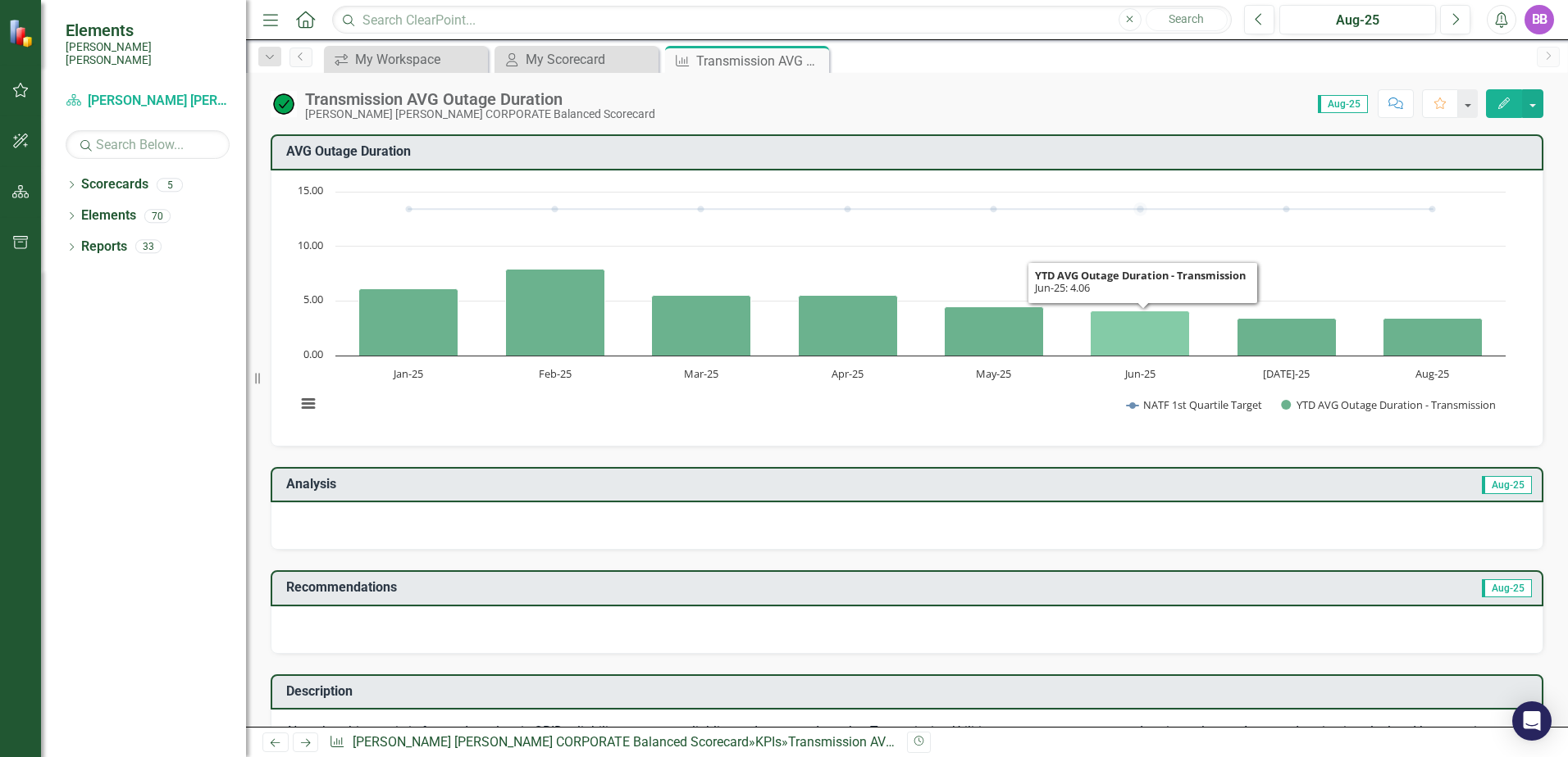
click at [1168, 343] on icon "Jun-25, 4.05647353. YTD AVG Outage Duration - Transmission." at bounding box center [1140, 333] width 99 height 45
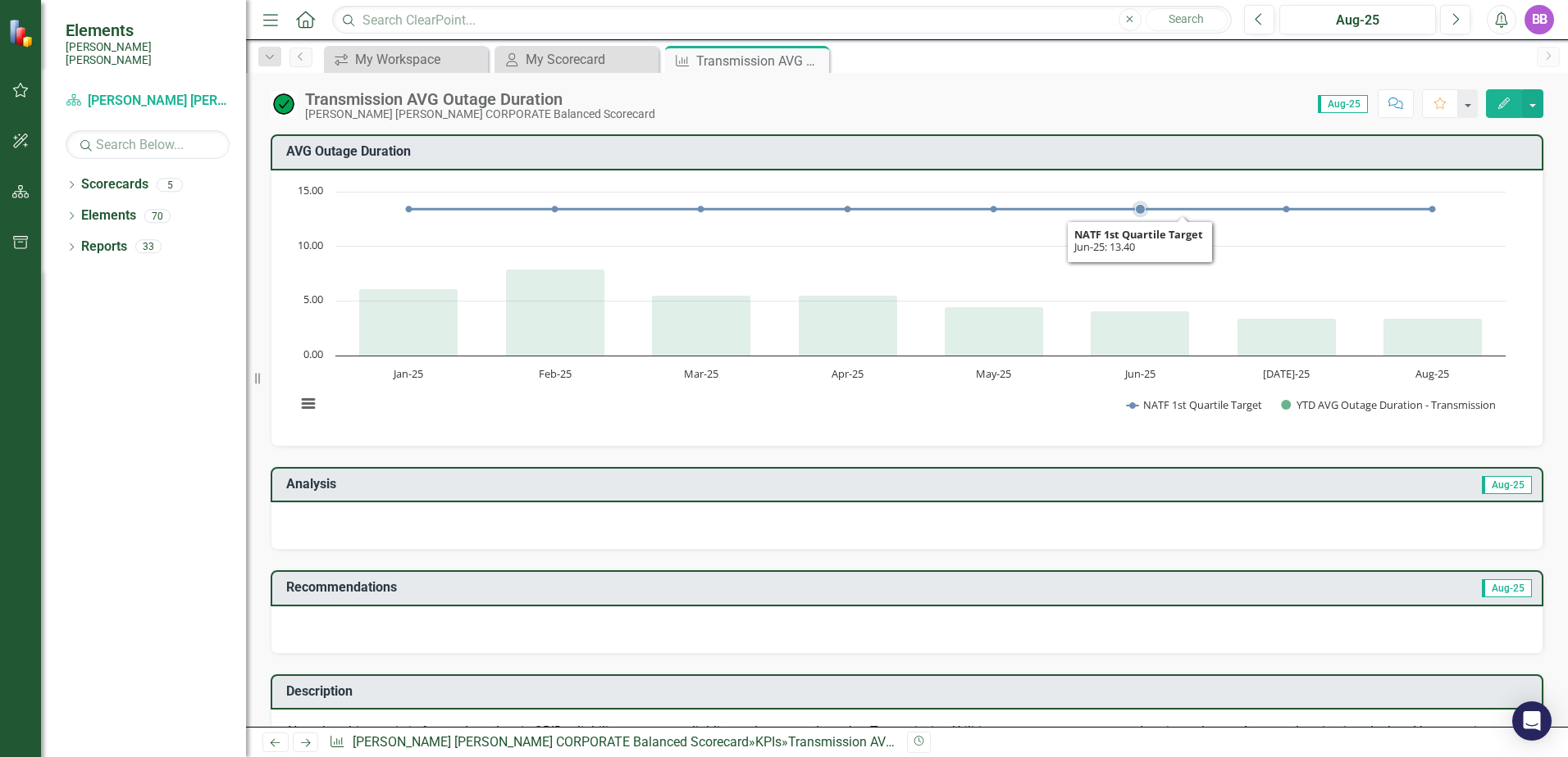
click at [1131, 209] on icon "Interactive chart" at bounding box center [920, 209] width 1024 height 0
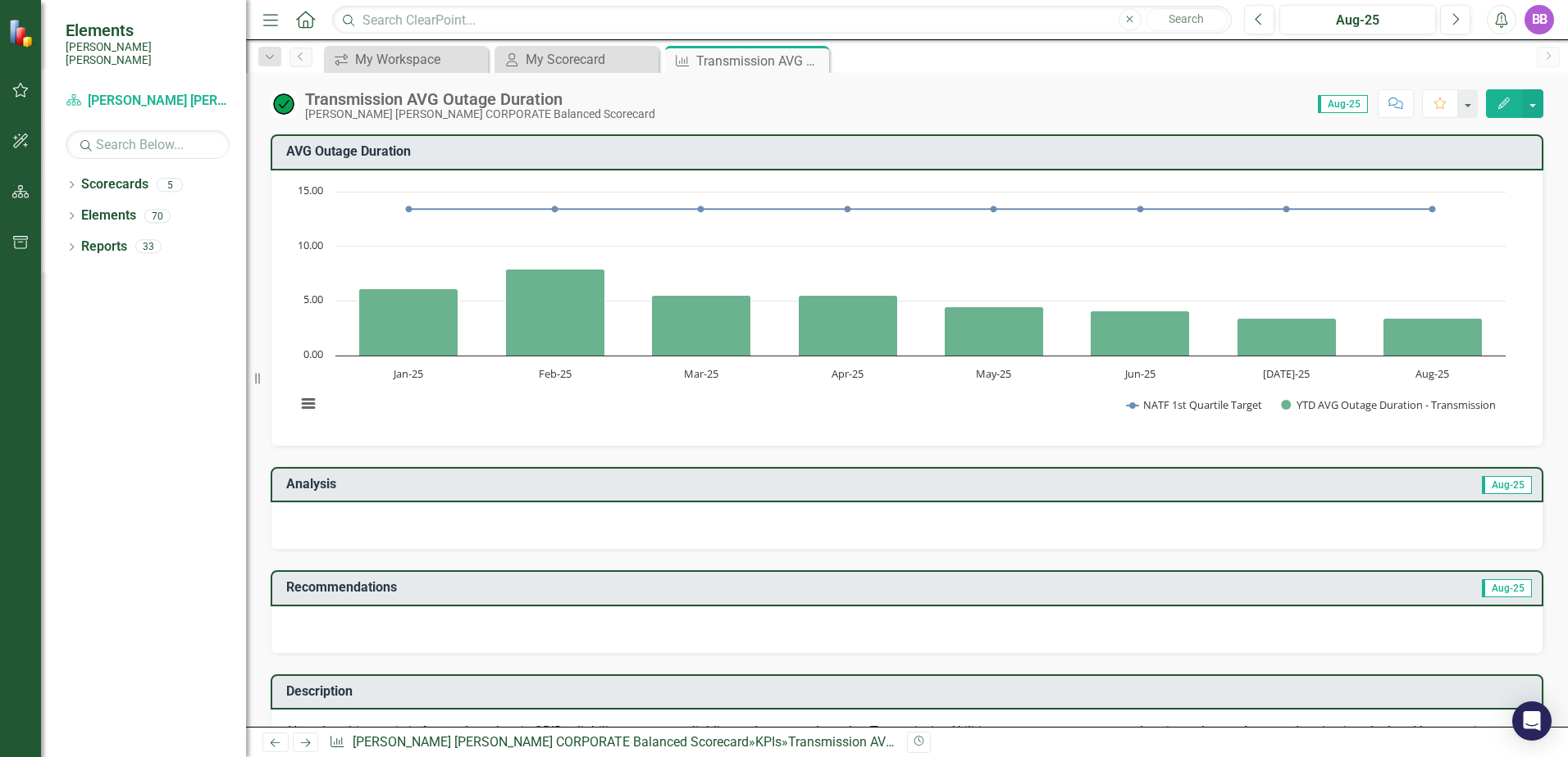
click at [1488, 485] on span "Aug-25" at bounding box center [1506, 485] width 50 height 18
click at [1324, 484] on td "Aug-25" at bounding box center [1217, 486] width 634 height 27
click at [1465, 104] on button "button" at bounding box center [1466, 103] width 21 height 28
click at [1534, 104] on button "button" at bounding box center [1532, 103] width 21 height 28
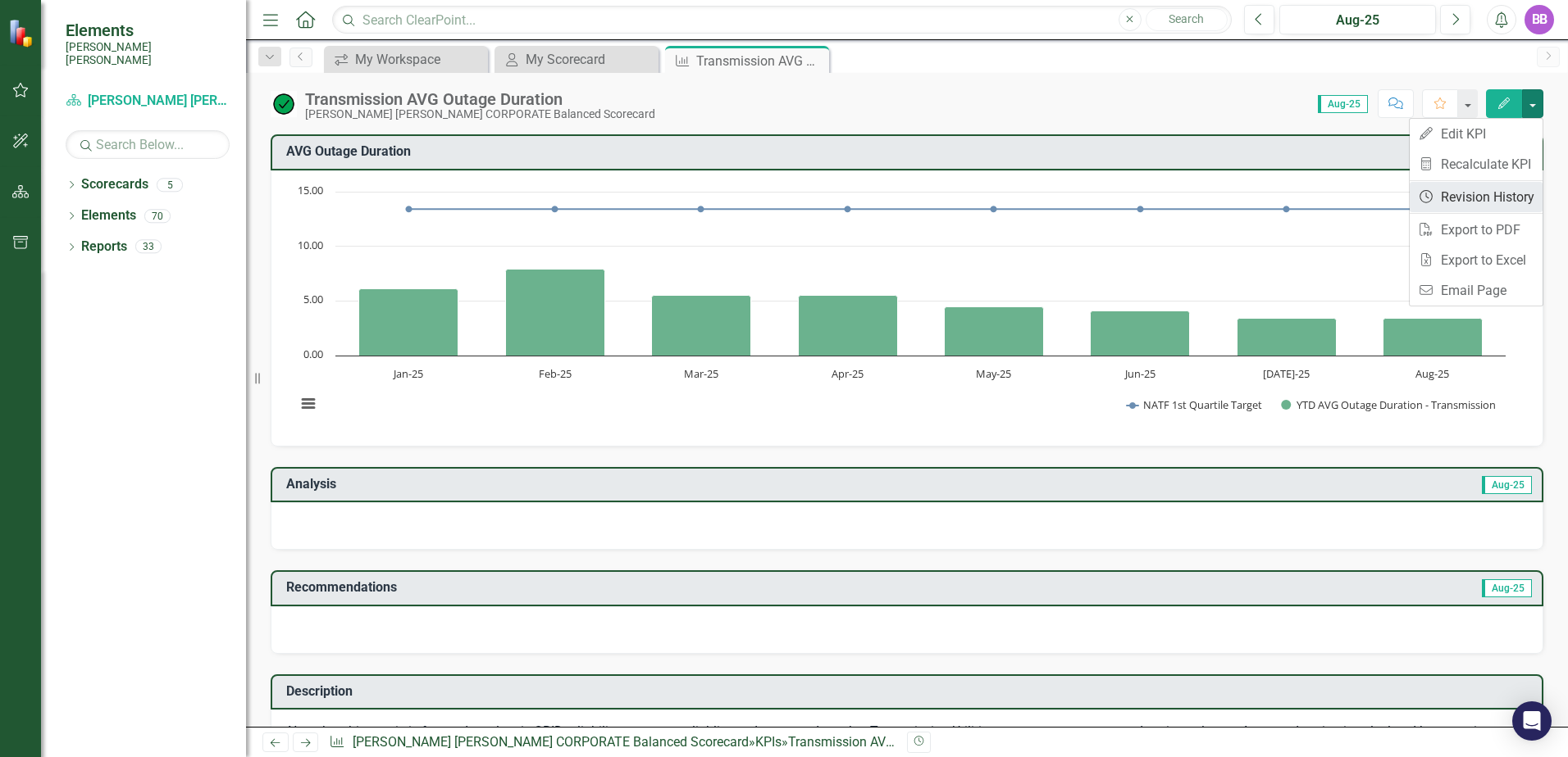
click at [1491, 200] on link "Revision History Revision History" at bounding box center [1475, 196] width 133 height 30
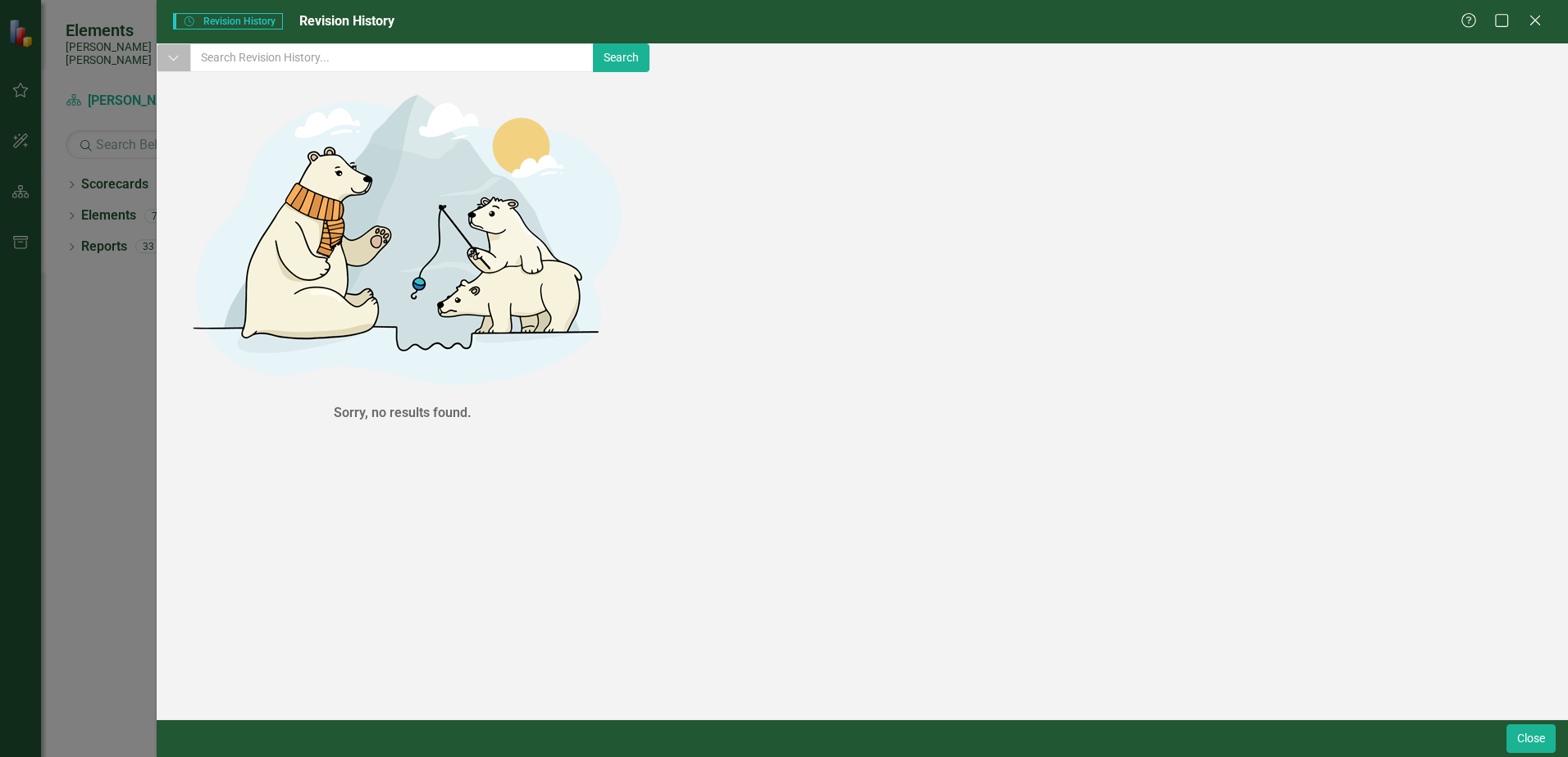
click at [179, 62] on icon "button" at bounding box center [173, 58] width 9 height 6
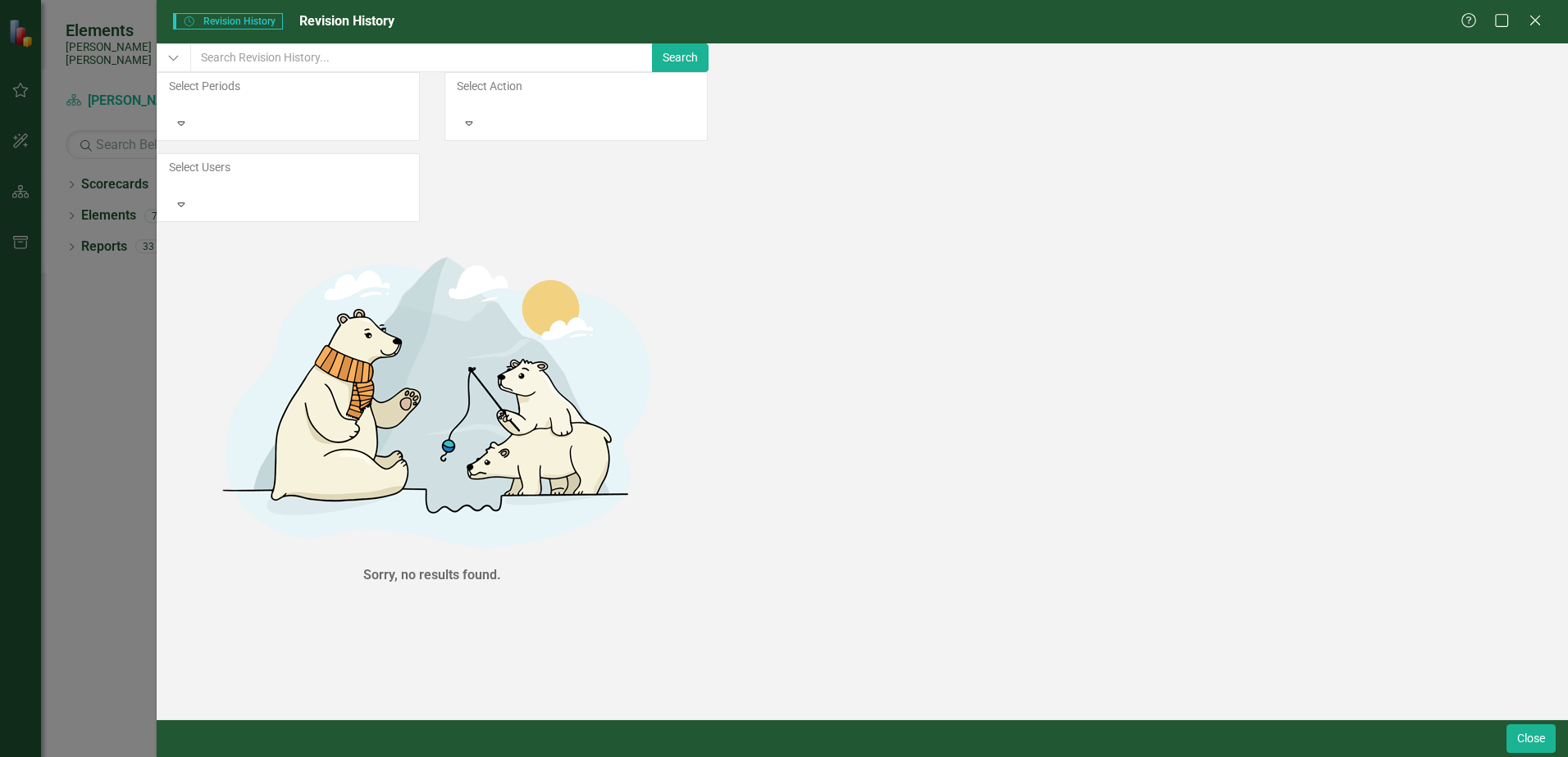
click at [409, 176] on div at bounding box center [288, 183] width 242 height 16
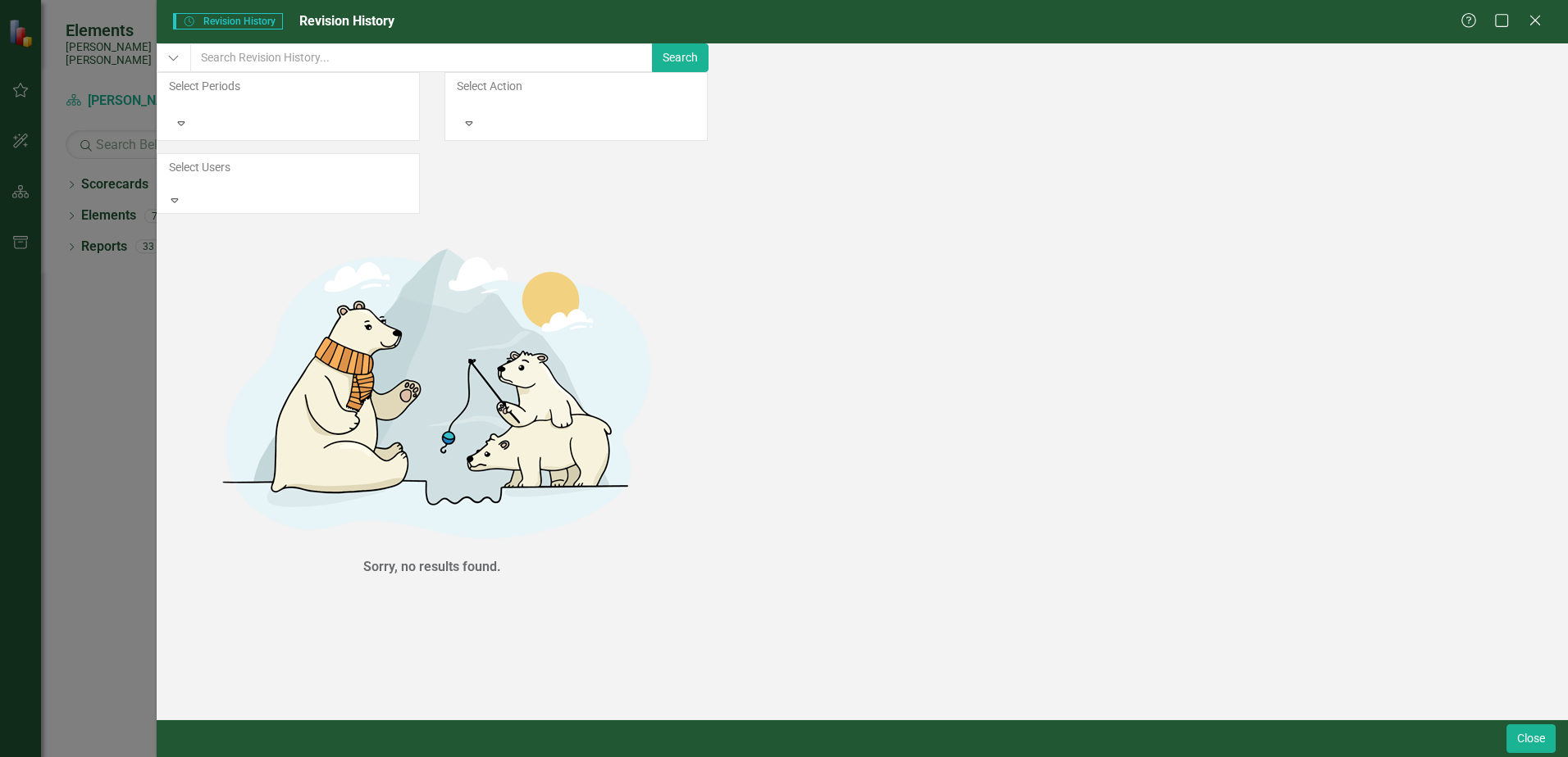
scroll to position [2294, 0]
click at [440, 510] on div "Sorry, no results found." at bounding box center [432, 405] width 551 height 359
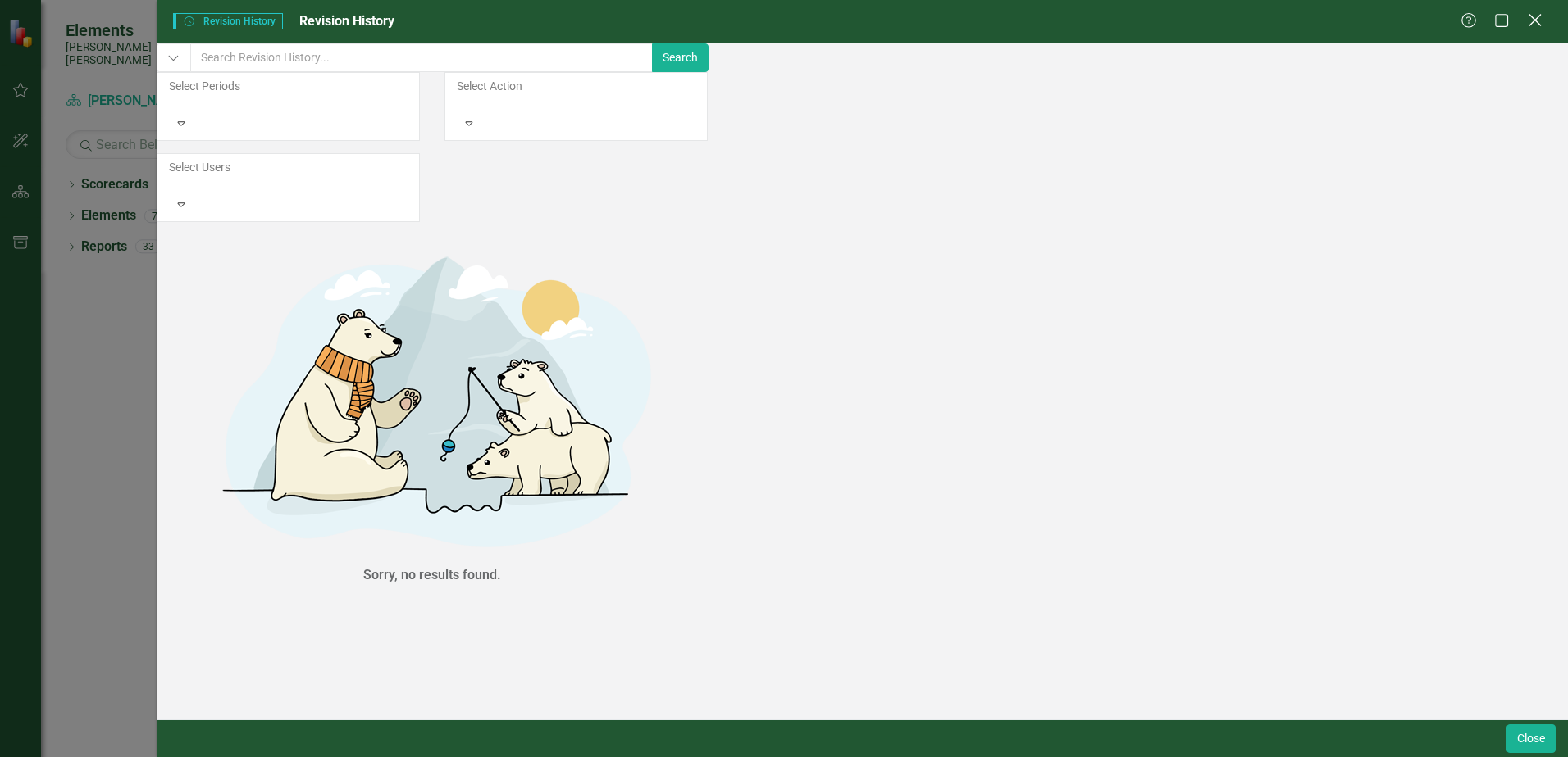
click at [1541, 25] on icon "Close" at bounding box center [1535, 20] width 21 height 15
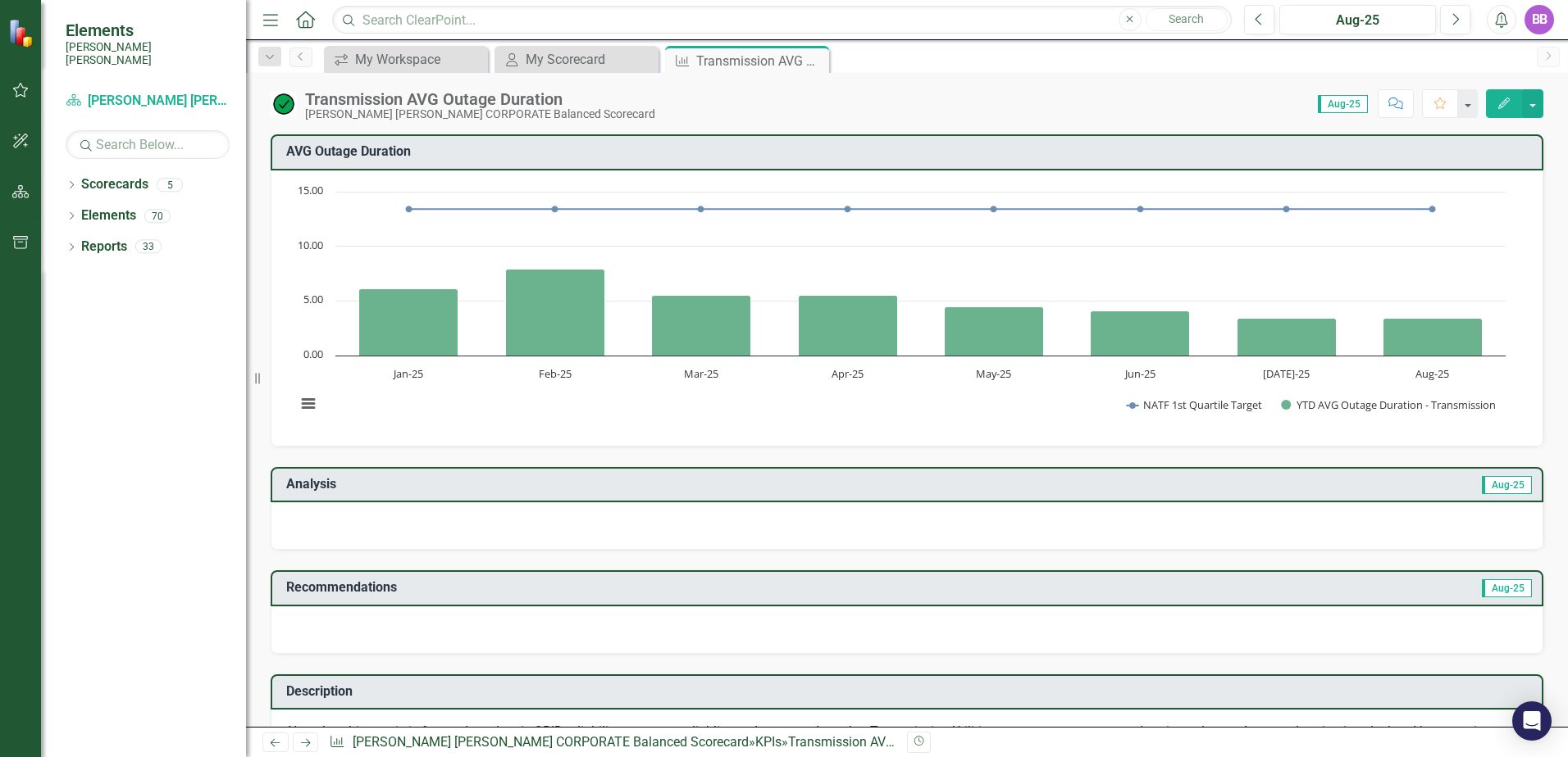
click at [1508, 107] on icon "Edit" at bounding box center [1503, 103] width 15 height 11
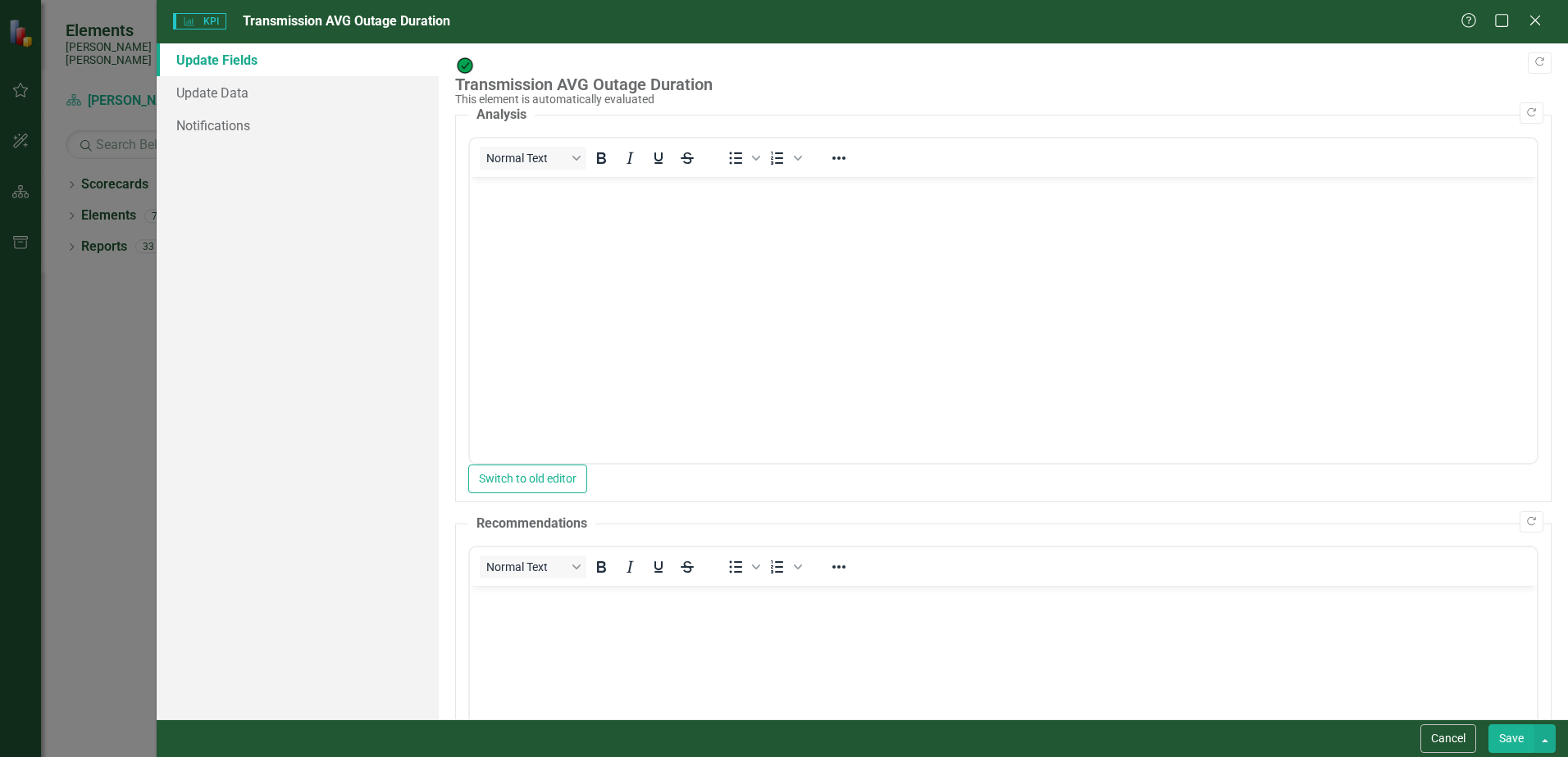
scroll to position [0, 0]
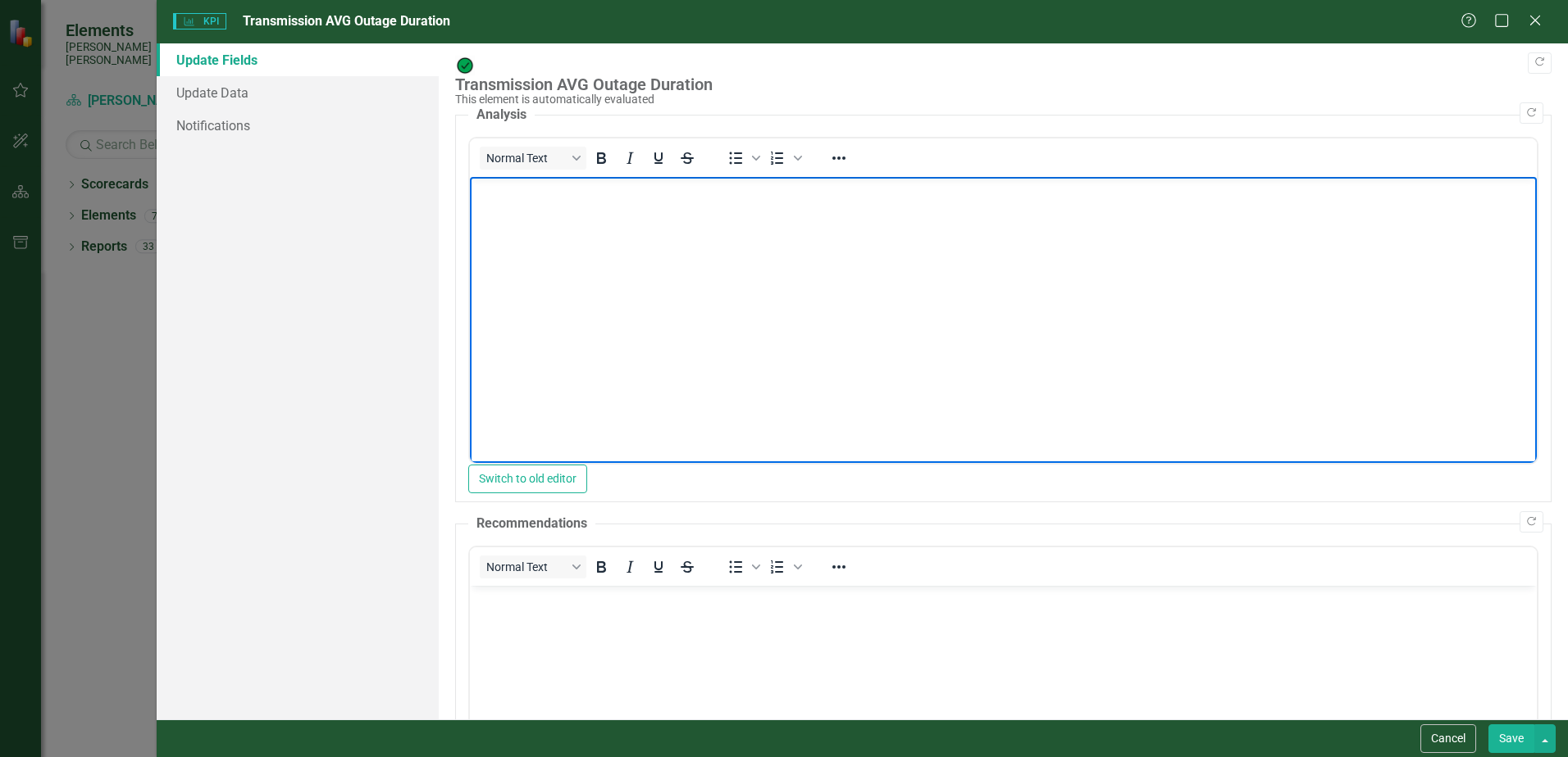
click at [1028, 294] on body "Rich Text Area. Press ALT-0 for help." at bounding box center [1002, 300] width 1067 height 246
click at [587, 476] on button "Switch to old editor" at bounding box center [527, 479] width 119 height 28
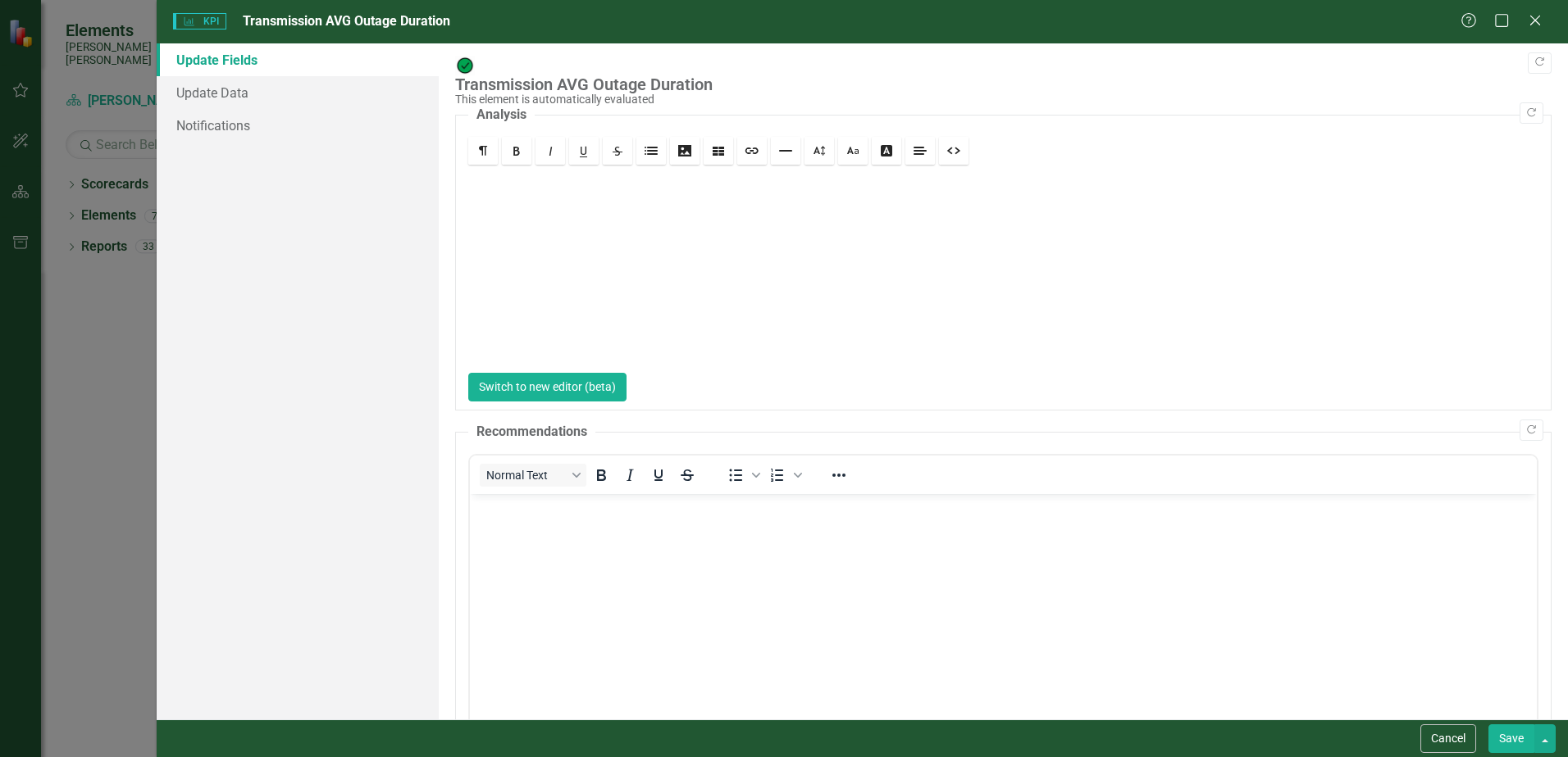
click at [626, 382] on button "Switch to new editor (beta)" at bounding box center [547, 386] width 159 height 28
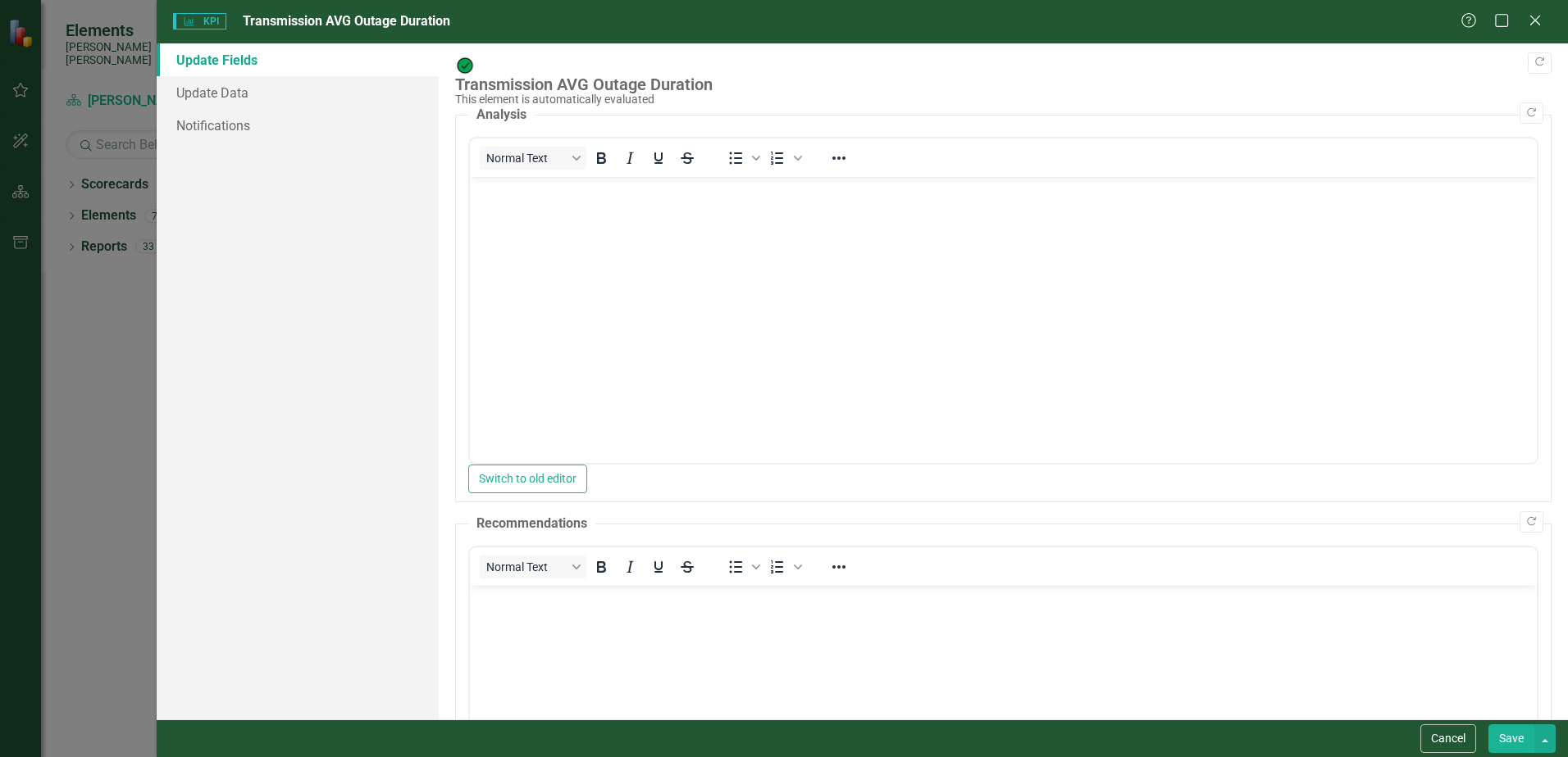
click at [822, 259] on body "Rich Text Area. Press ALT-0 for help." at bounding box center [1002, 300] width 1067 height 246
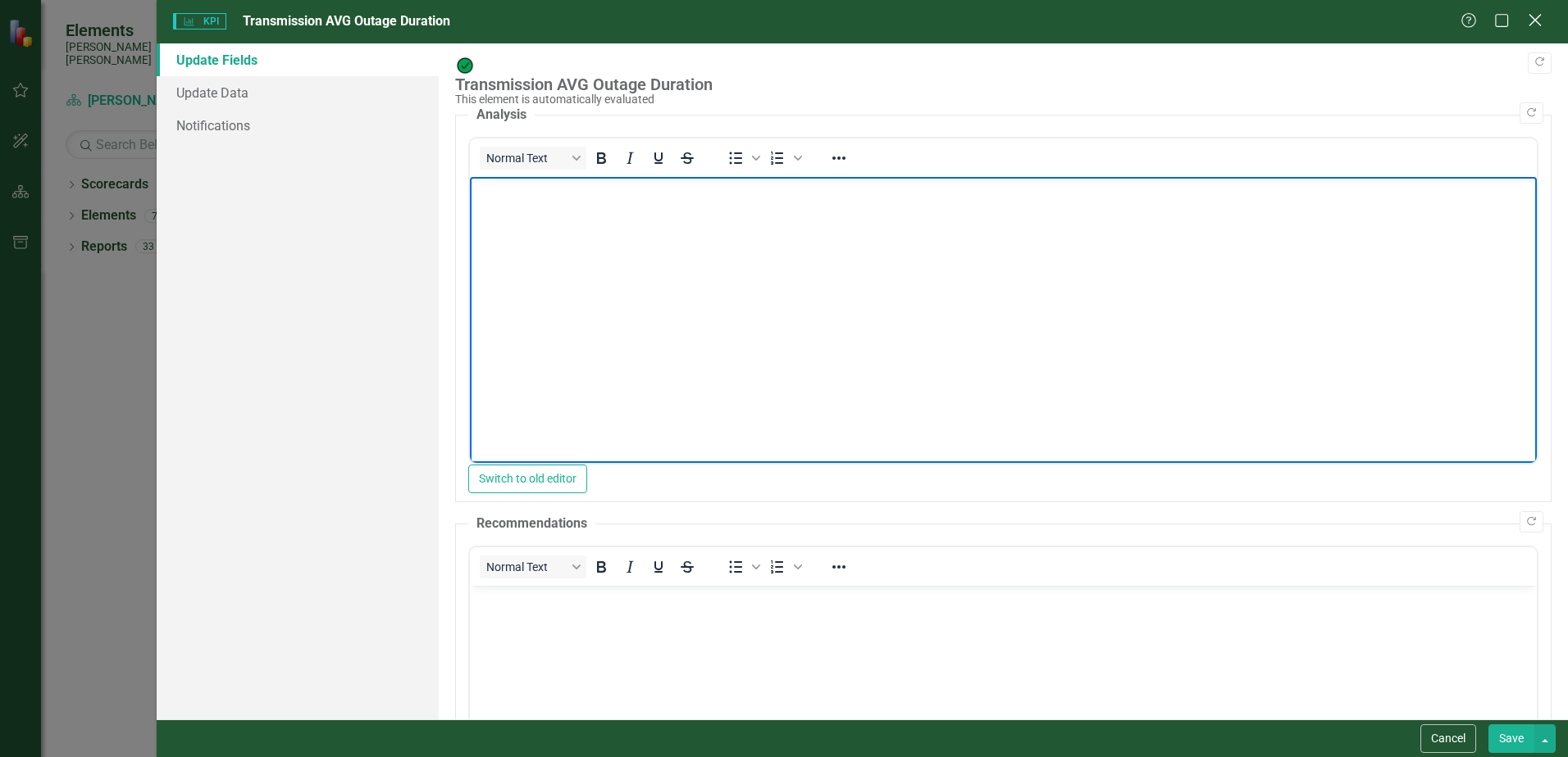
click at [1539, 19] on icon "Close" at bounding box center [1535, 20] width 21 height 15
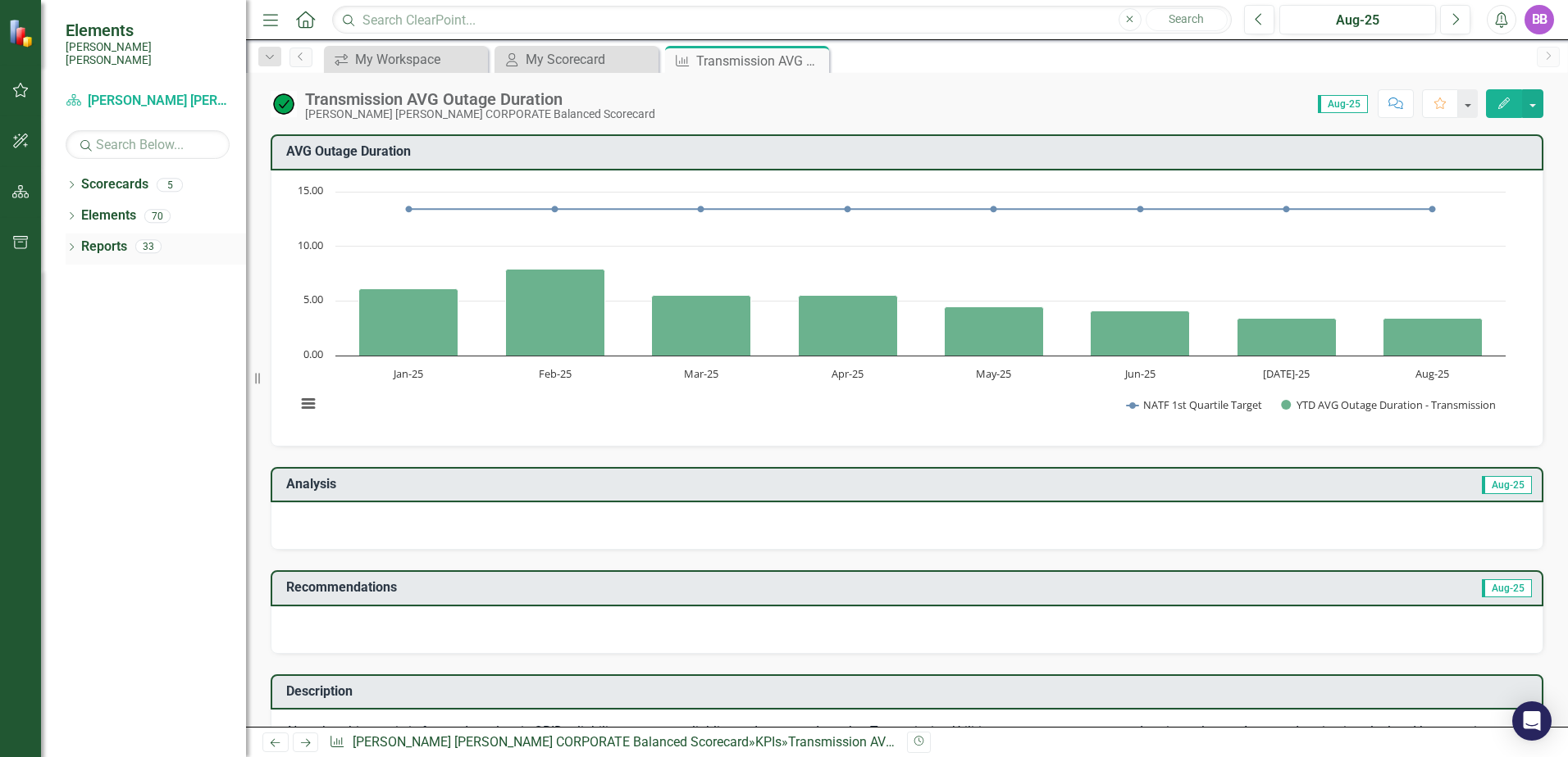
click at [73, 244] on icon "Dropdown" at bounding box center [71, 248] width 11 height 9
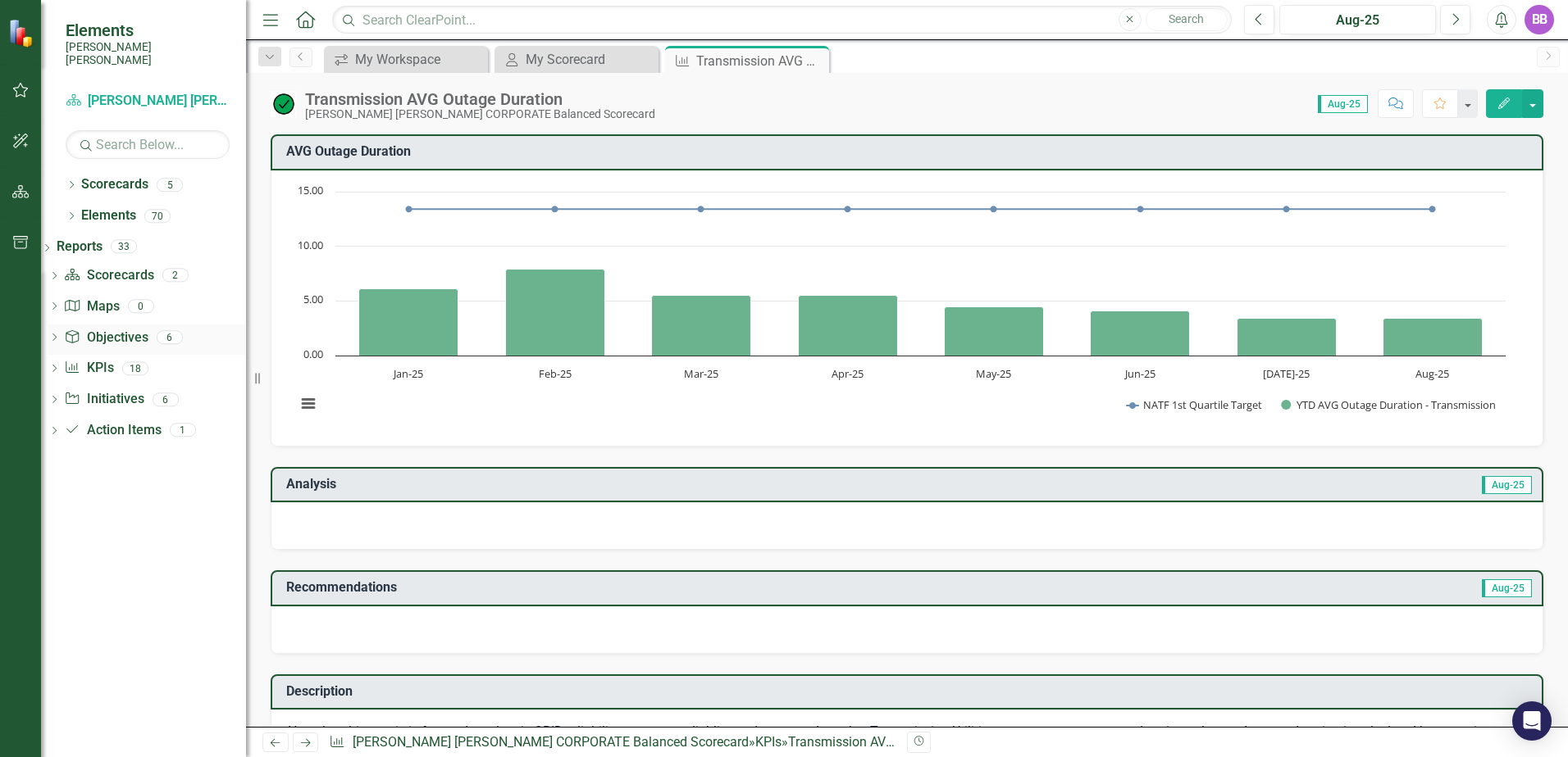
click at [133, 329] on link "Objective Objectives" at bounding box center [106, 338] width 84 height 19
click at [60, 334] on icon "Dropdown" at bounding box center [53, 338] width 11 height 9
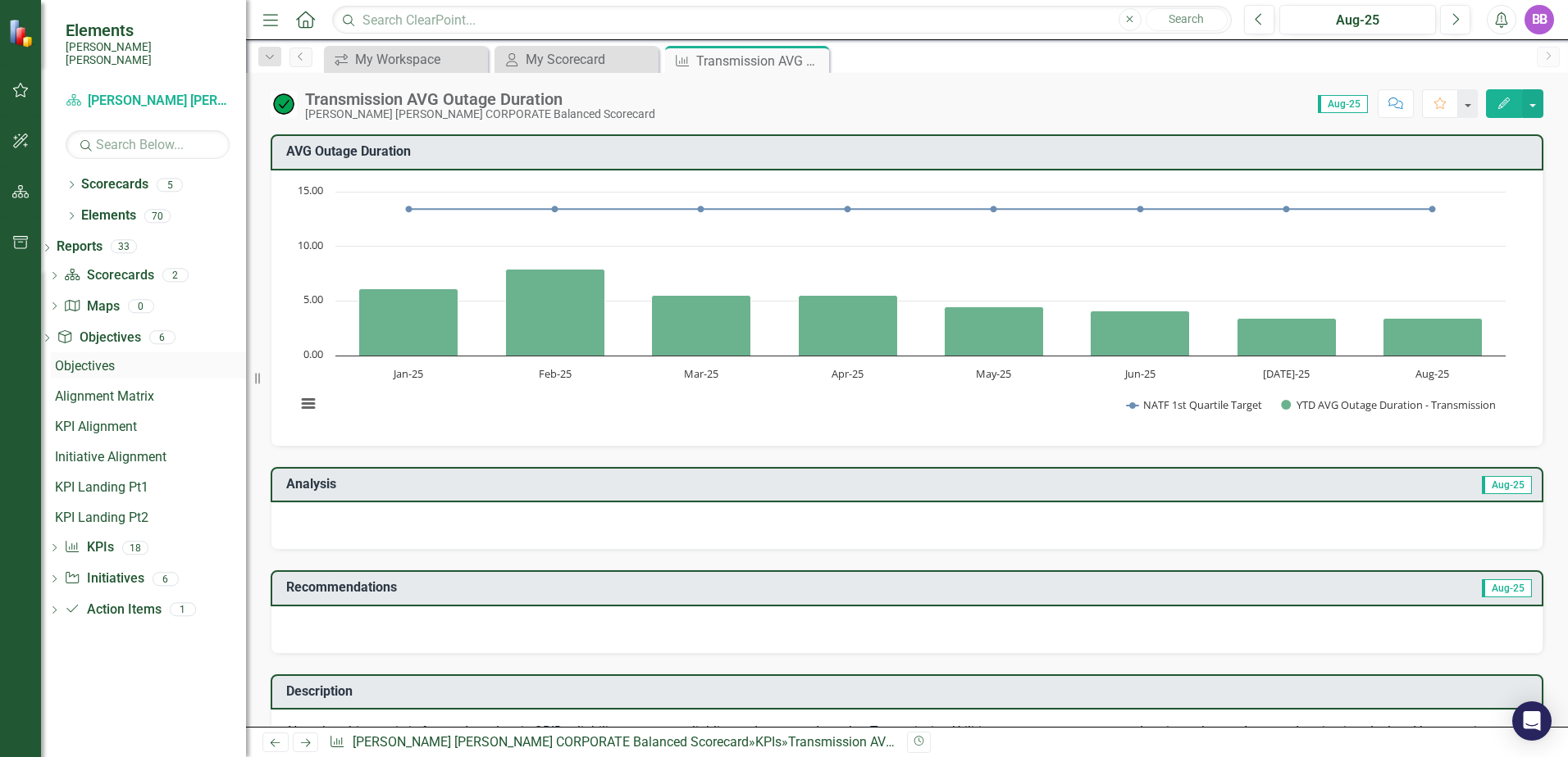
click at [134, 359] on div "Objectives" at bounding box center [150, 366] width 191 height 15
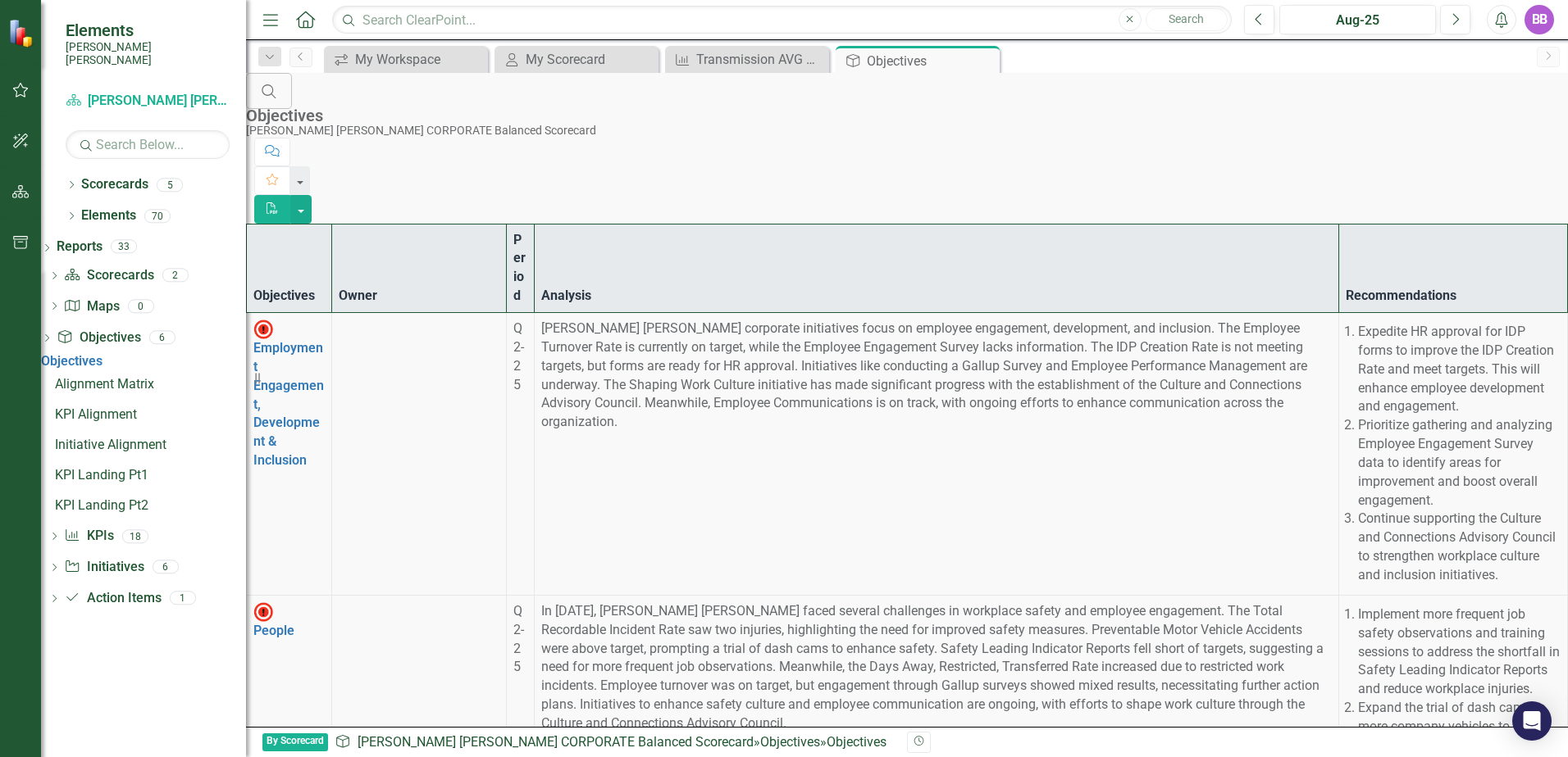
click at [106, 397] on div "Objectives Alignment Matrix KPI Alignment Initiative Alignment KPI Landing Pt1 …" at bounding box center [143, 435] width 205 height 166
click at [107, 415] on div "KPI Alignment" at bounding box center [150, 414] width 191 height 15
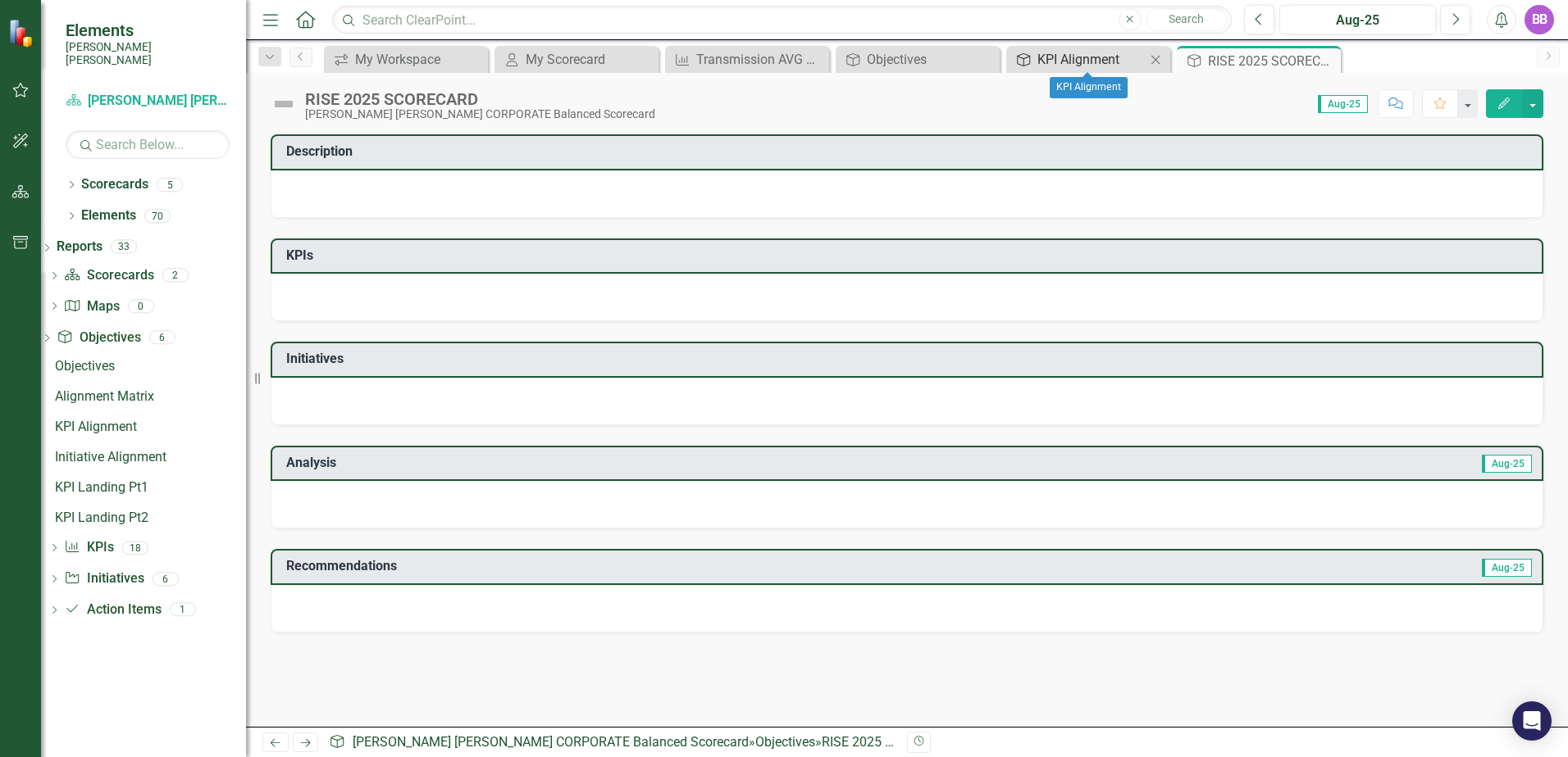
click at [1045, 67] on div "KPI Alignment" at bounding box center [1091, 59] width 108 height 21
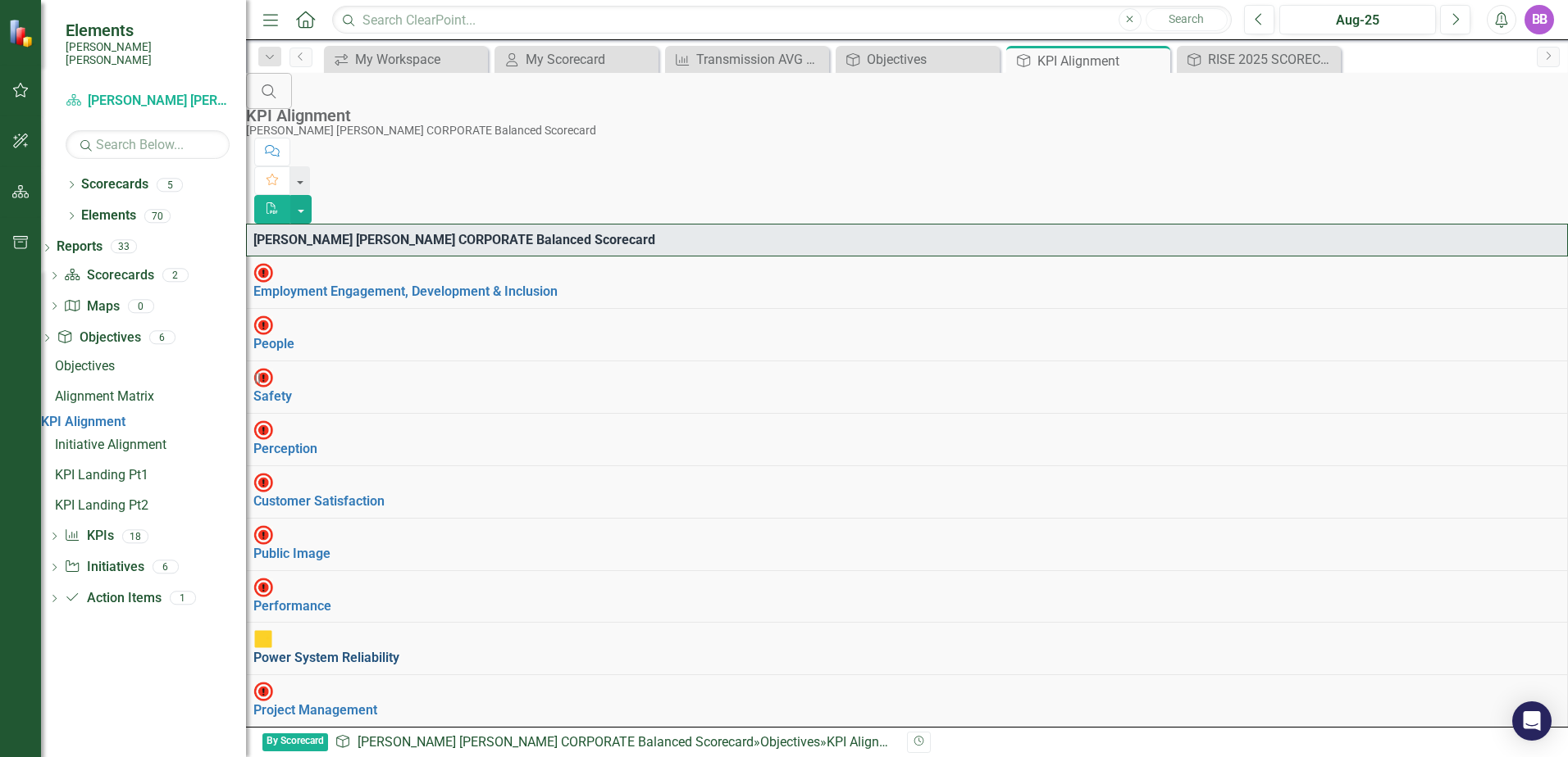
click at [369, 650] on link "Power System Reliability" at bounding box center [326, 658] width 146 height 15
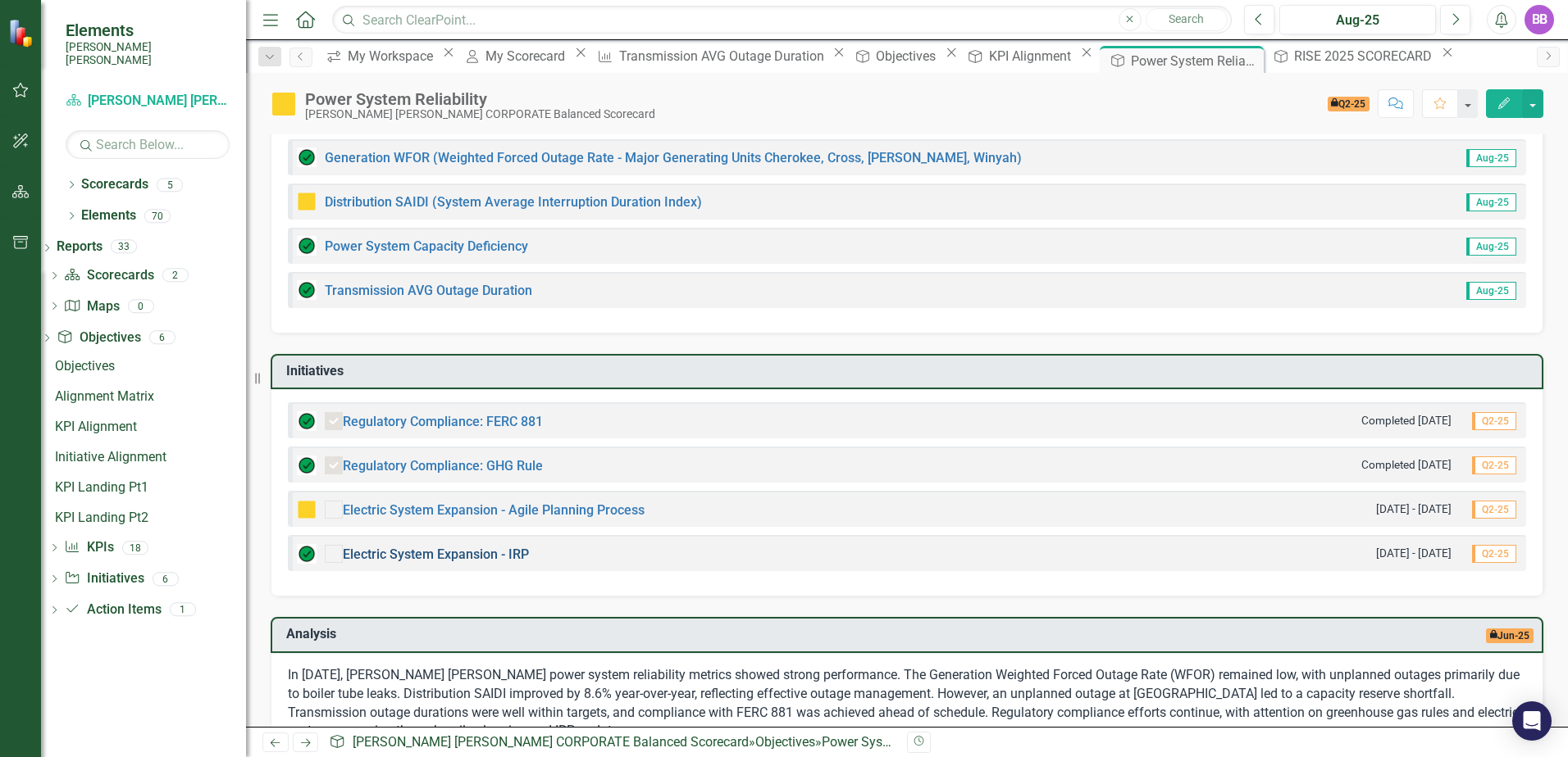
scroll to position [163, 0]
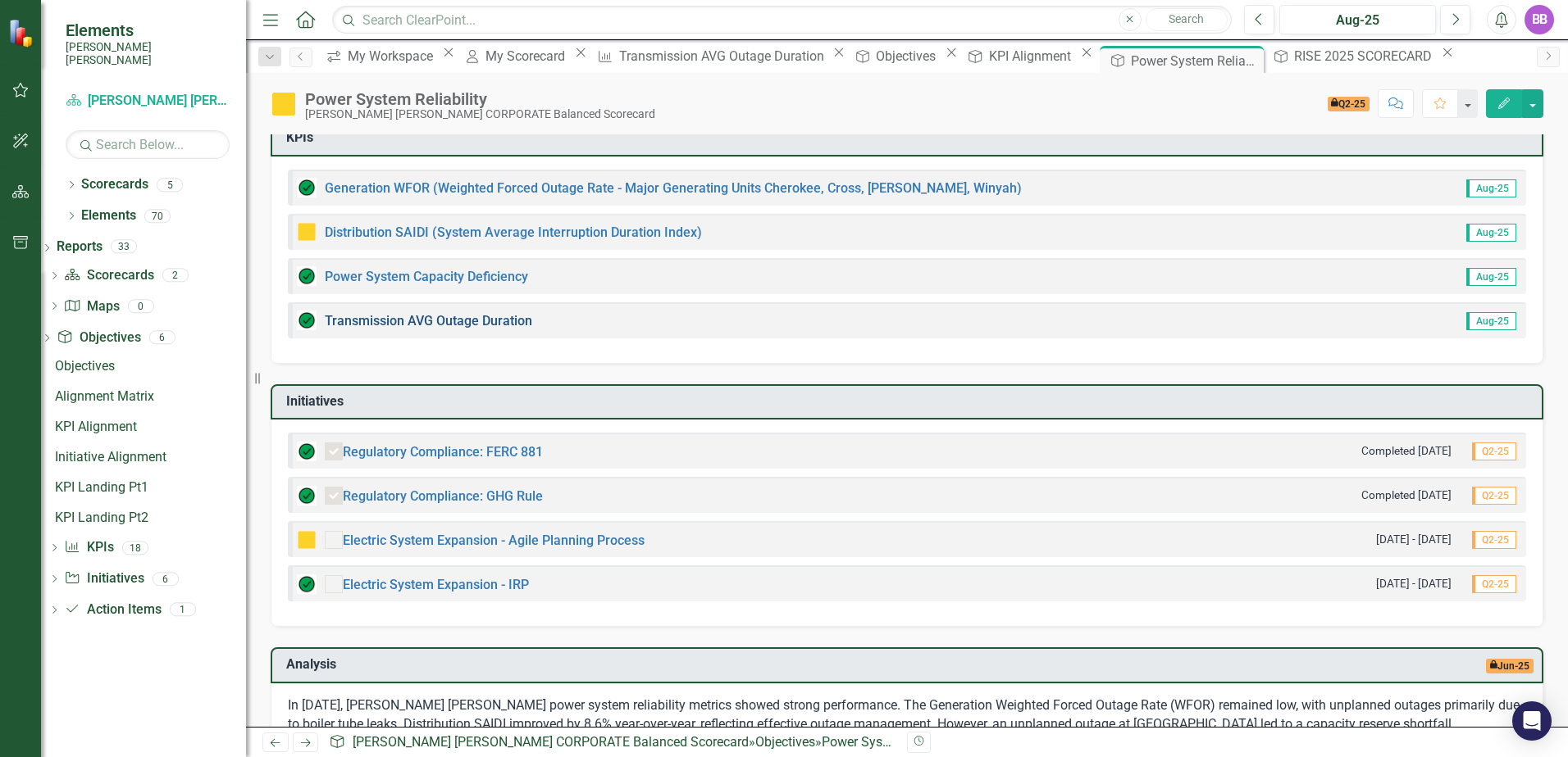
click at [481, 313] on link "Transmission AVG Outage Duration" at bounding box center [428, 321] width 207 height 15
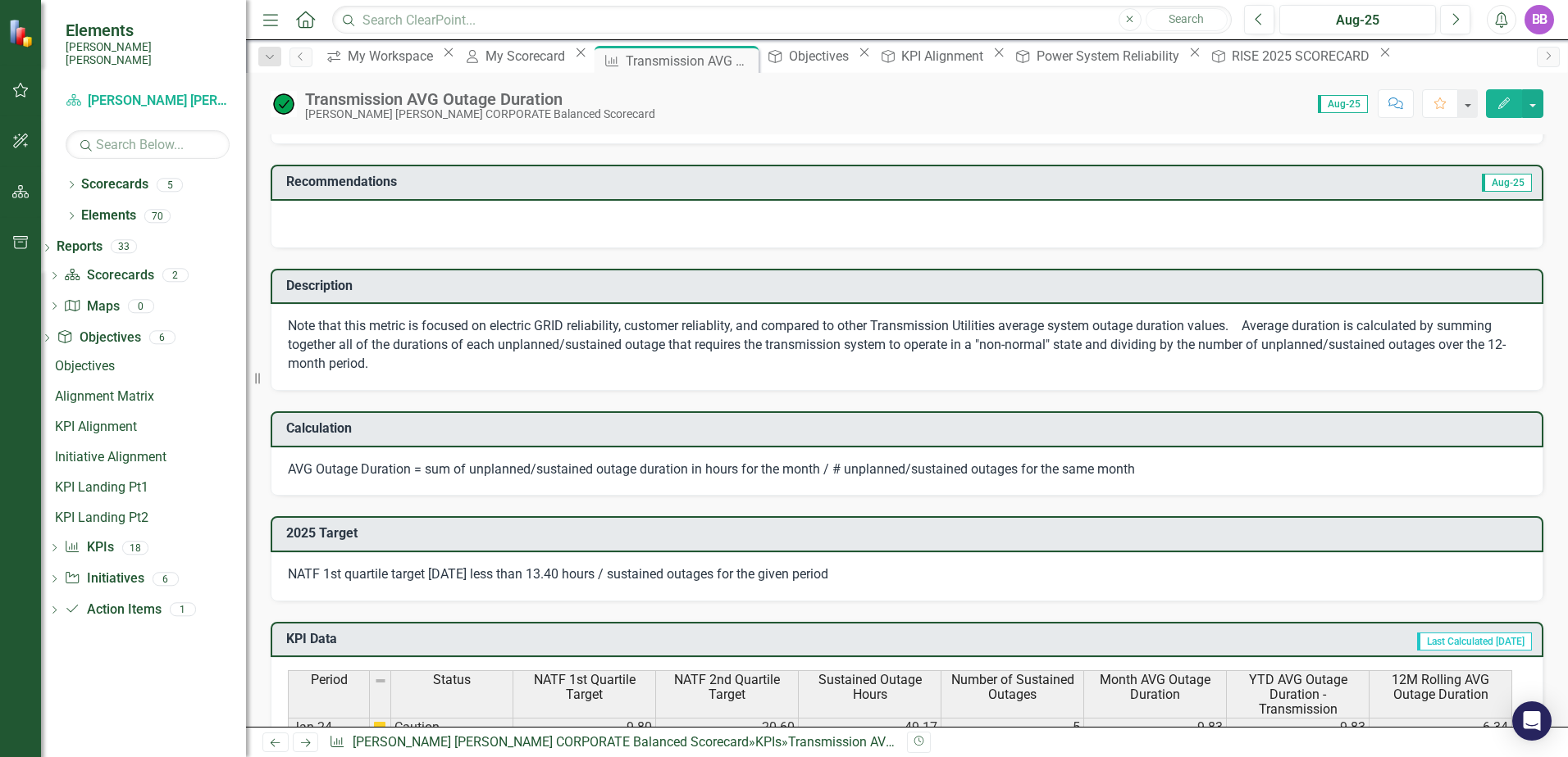
scroll to position [409, 0]
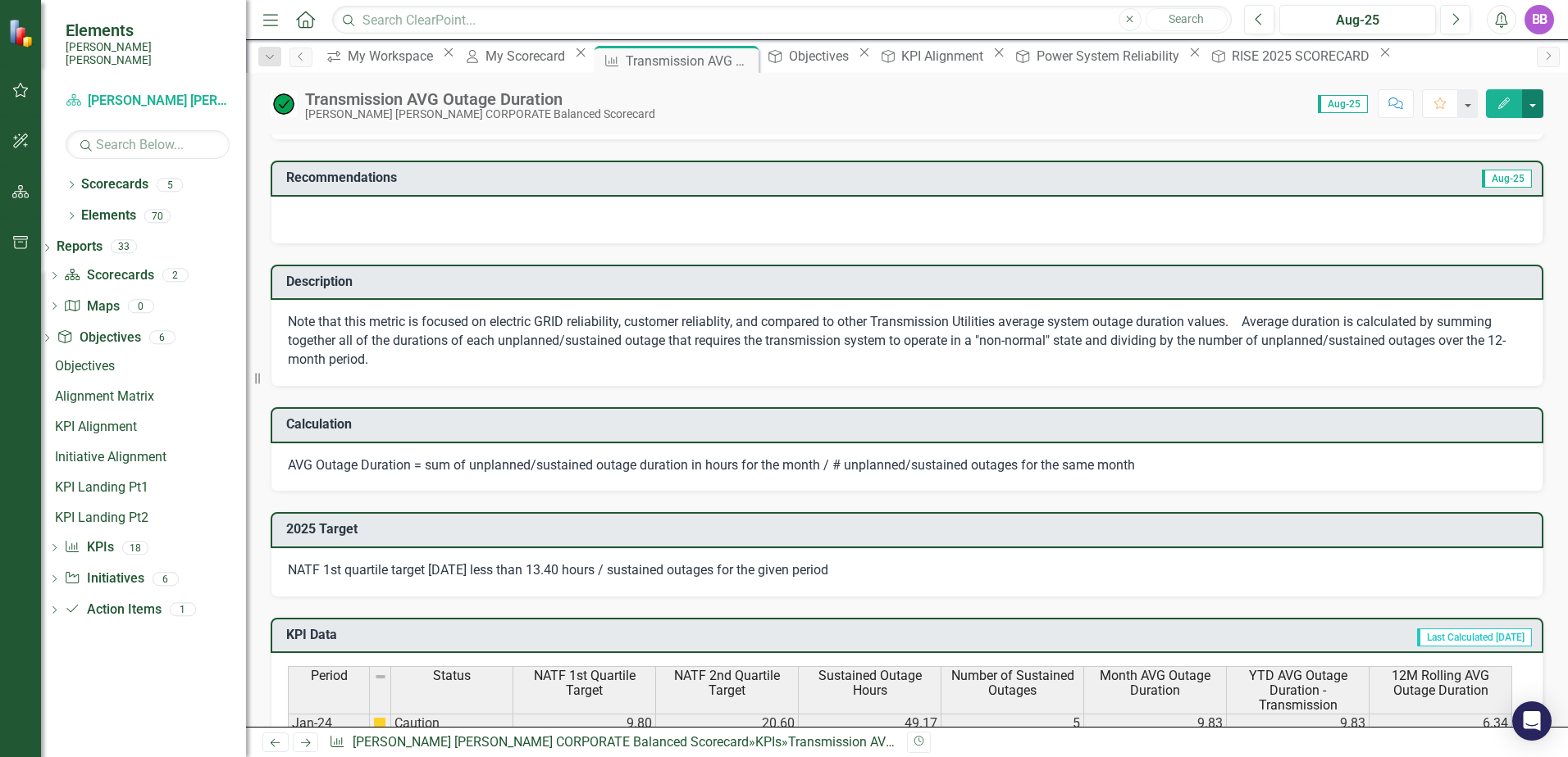
click at [1531, 94] on button "button" at bounding box center [1532, 103] width 21 height 28
click at [1535, 69] on div "Dropdown Search icon.workspace My Workspace Close My Scorecard My Scorecard Clo…" at bounding box center [907, 57] width 1321 height 33
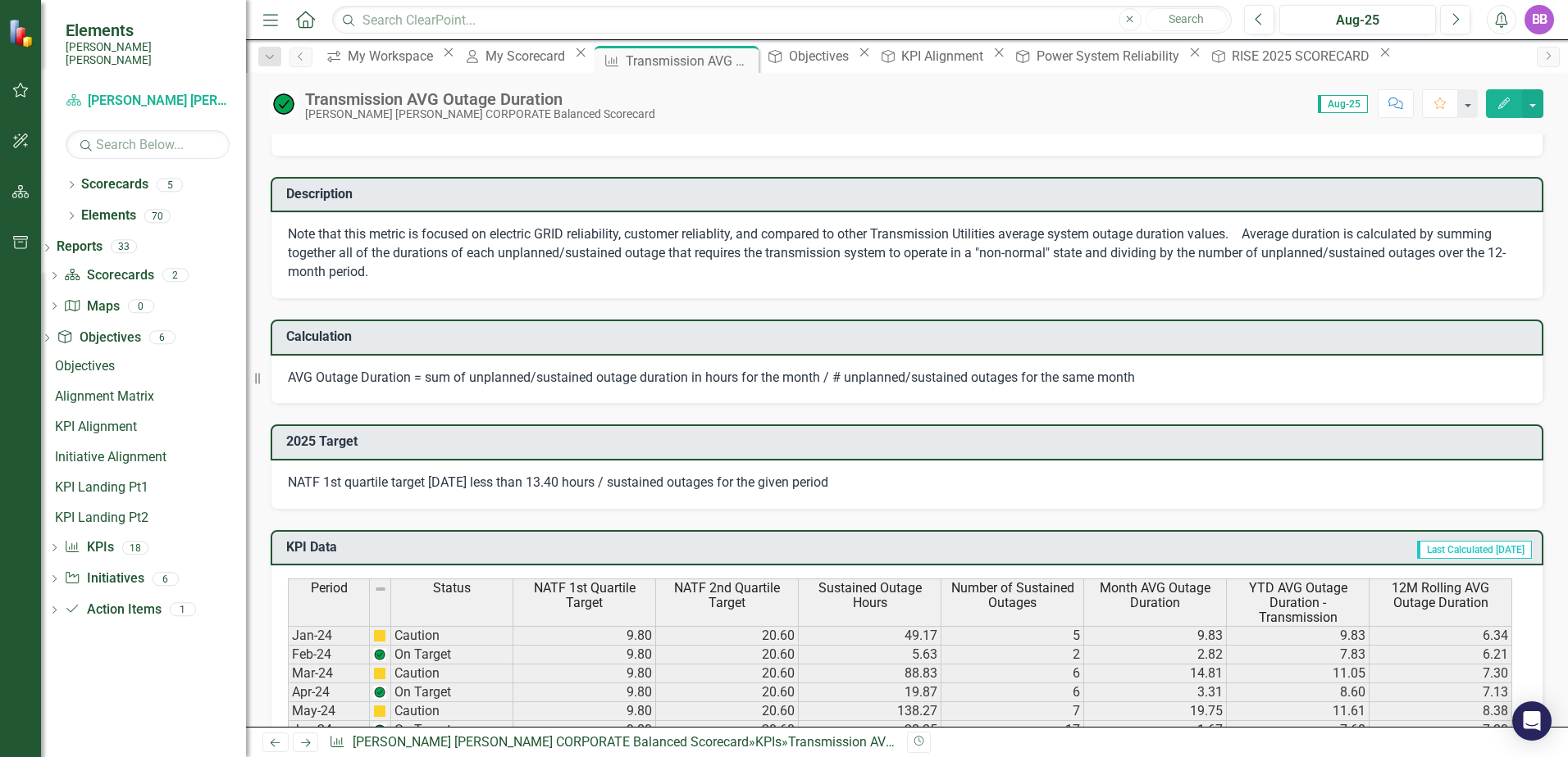
scroll to position [655, 0]
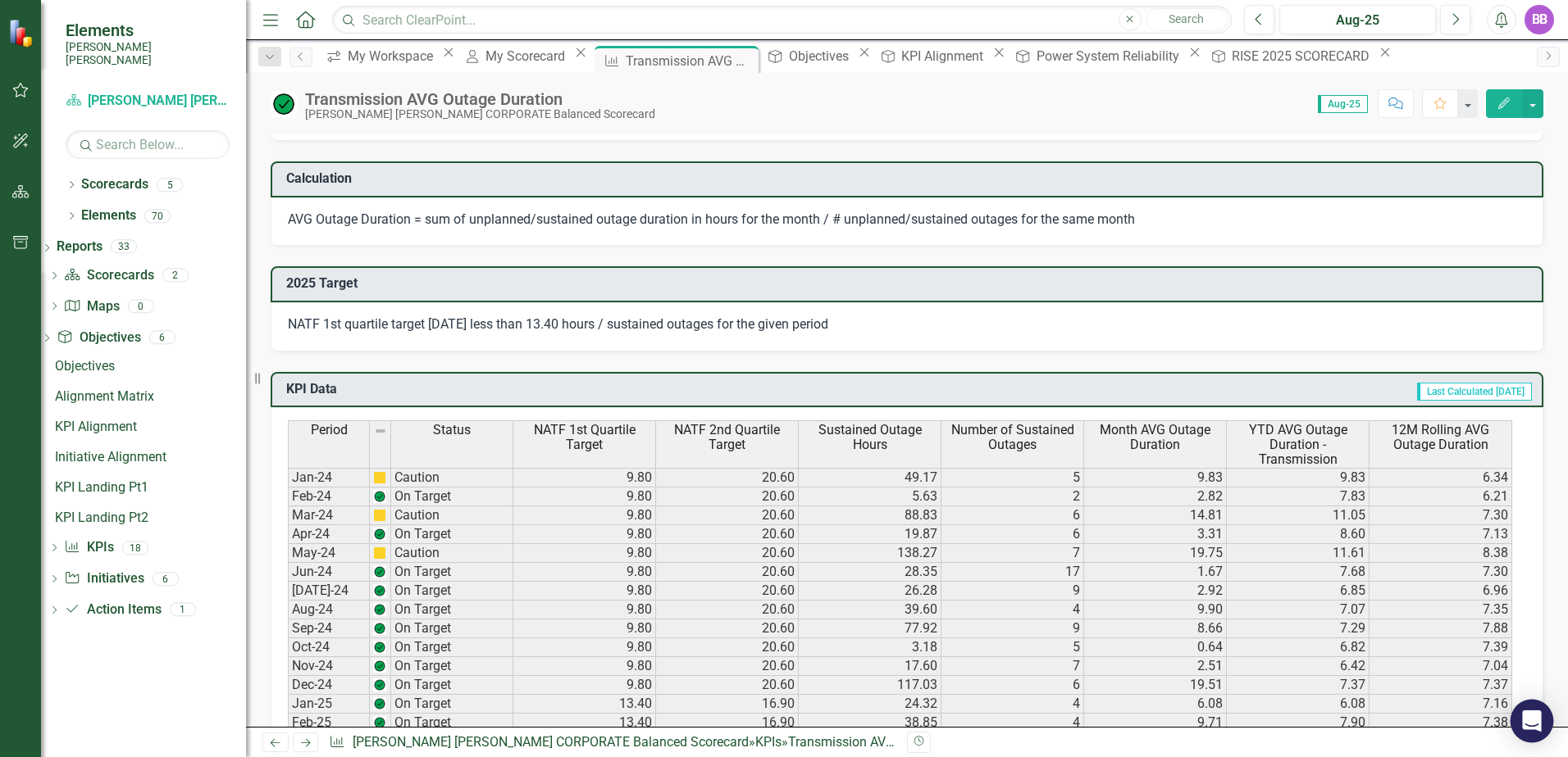
click at [1528, 729] on icon "Open Intercom Messenger" at bounding box center [1531, 721] width 19 height 21
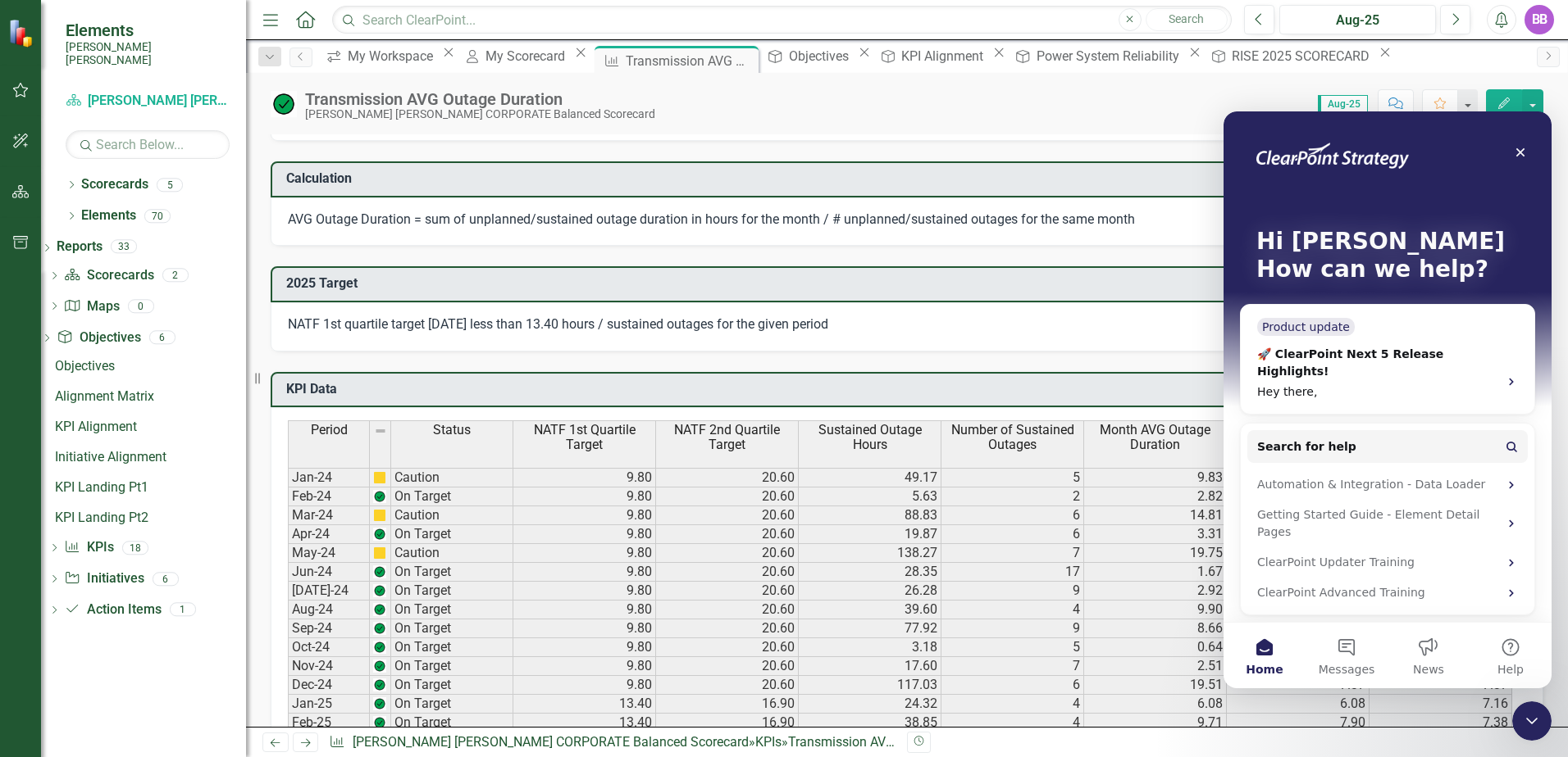
scroll to position [0, 0]
click at [1514, 152] on icon "Close" at bounding box center [1519, 152] width 13 height 13
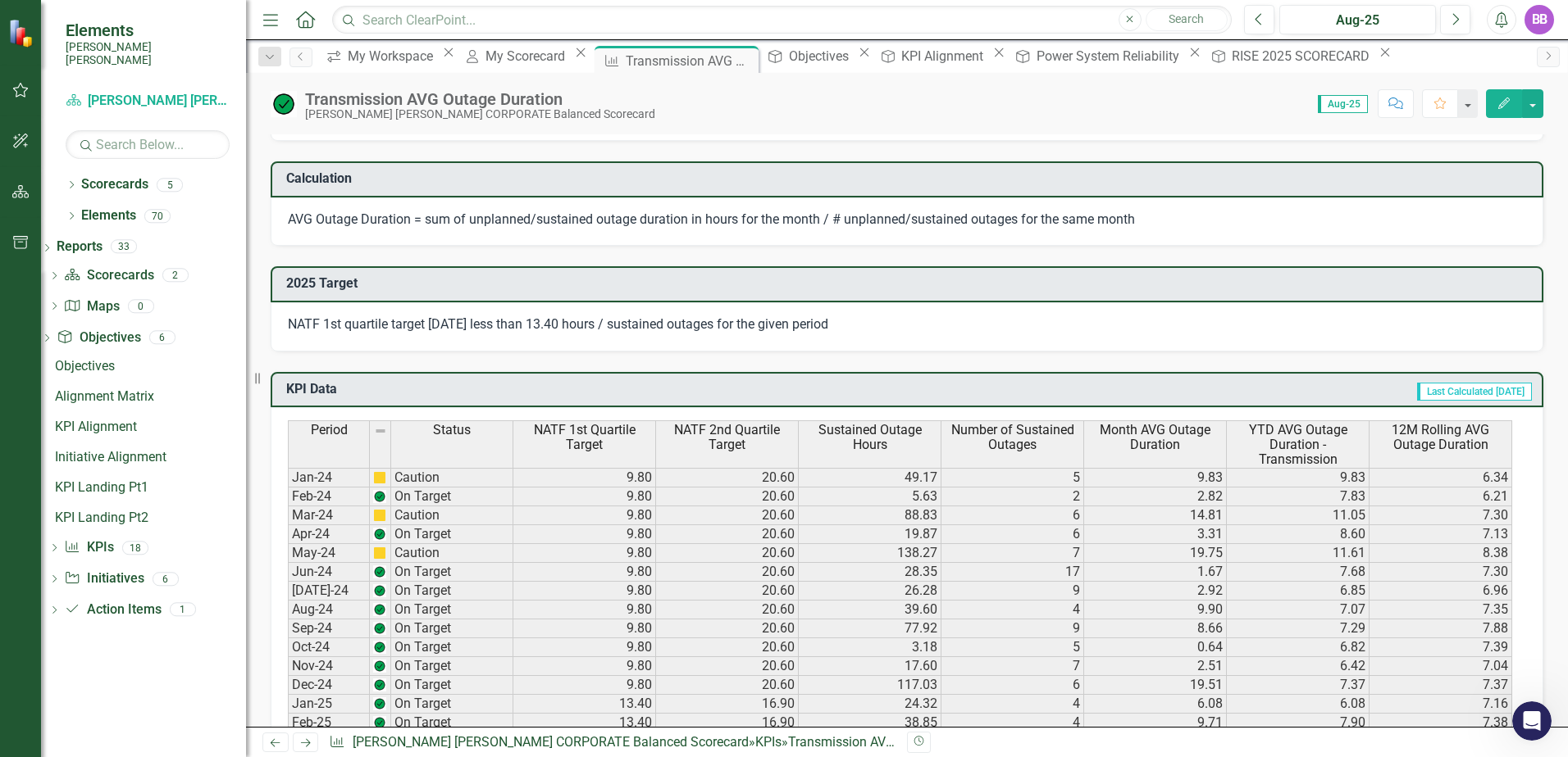
click at [1547, 21] on div "BB" at bounding box center [1539, 20] width 29 height 29
click at [1076, 112] on div "Score: 0.00 Aug-25 Completed Comment Favorite Edit" at bounding box center [1103, 103] width 880 height 28
click at [60, 273] on icon "Dropdown" at bounding box center [53, 277] width 11 height 9
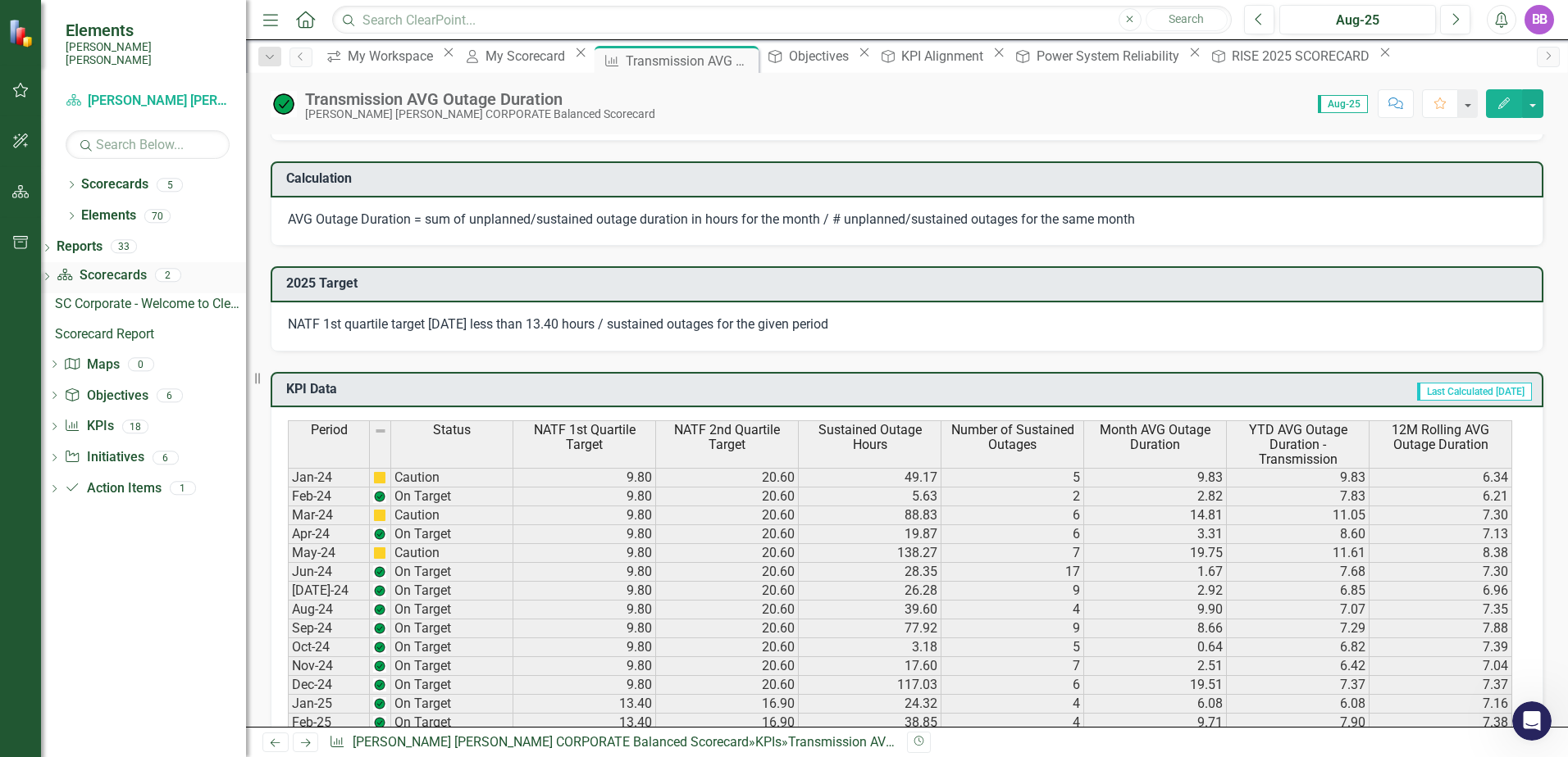
click at [52, 274] on icon "Dropdown" at bounding box center [46, 278] width 11 height 9
click at [60, 332] on div "Dropdown" at bounding box center [53, 339] width 11 height 14
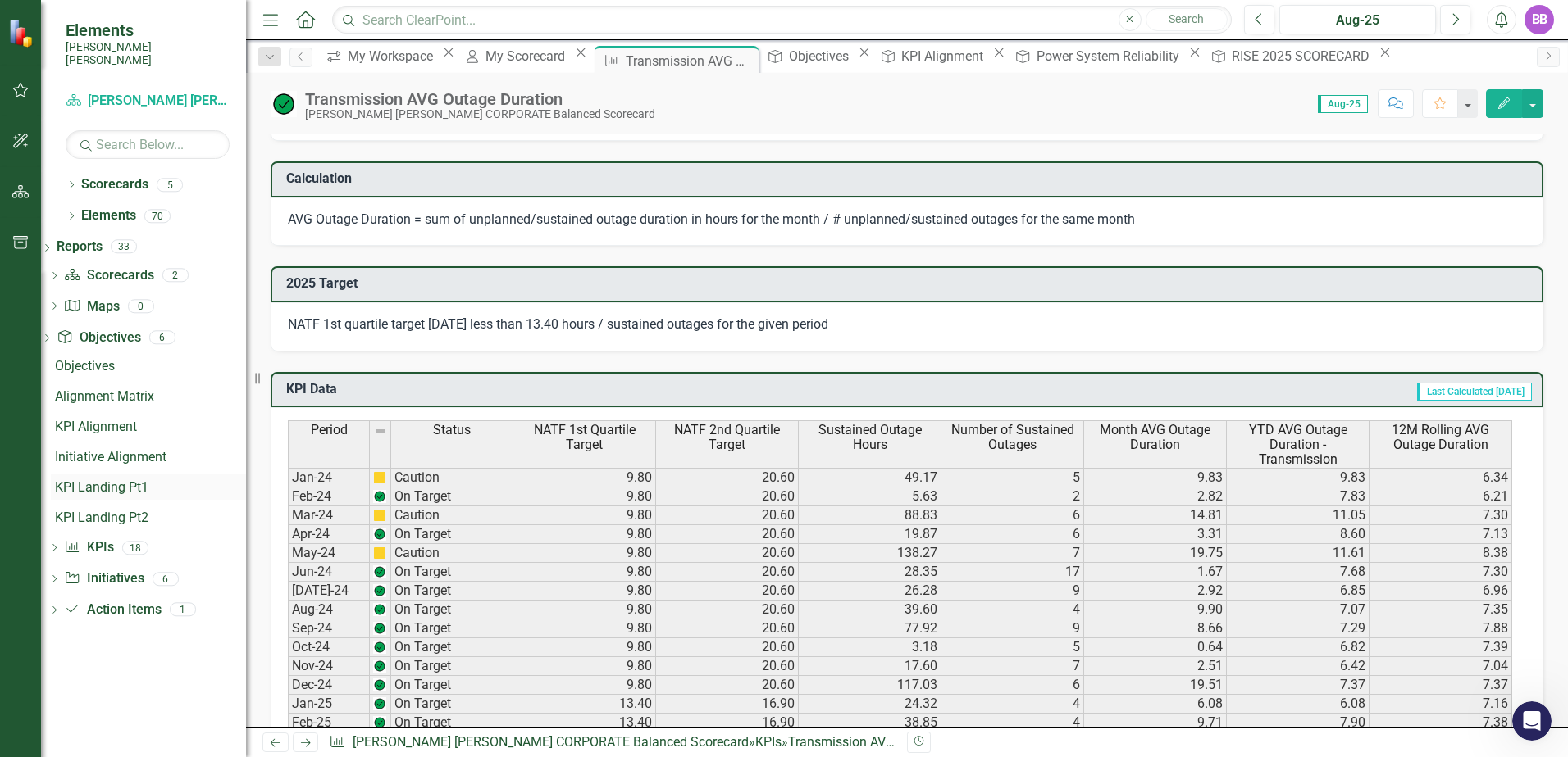
click at [117, 480] on div "KPI Landing Pt1" at bounding box center [150, 487] width 191 height 15
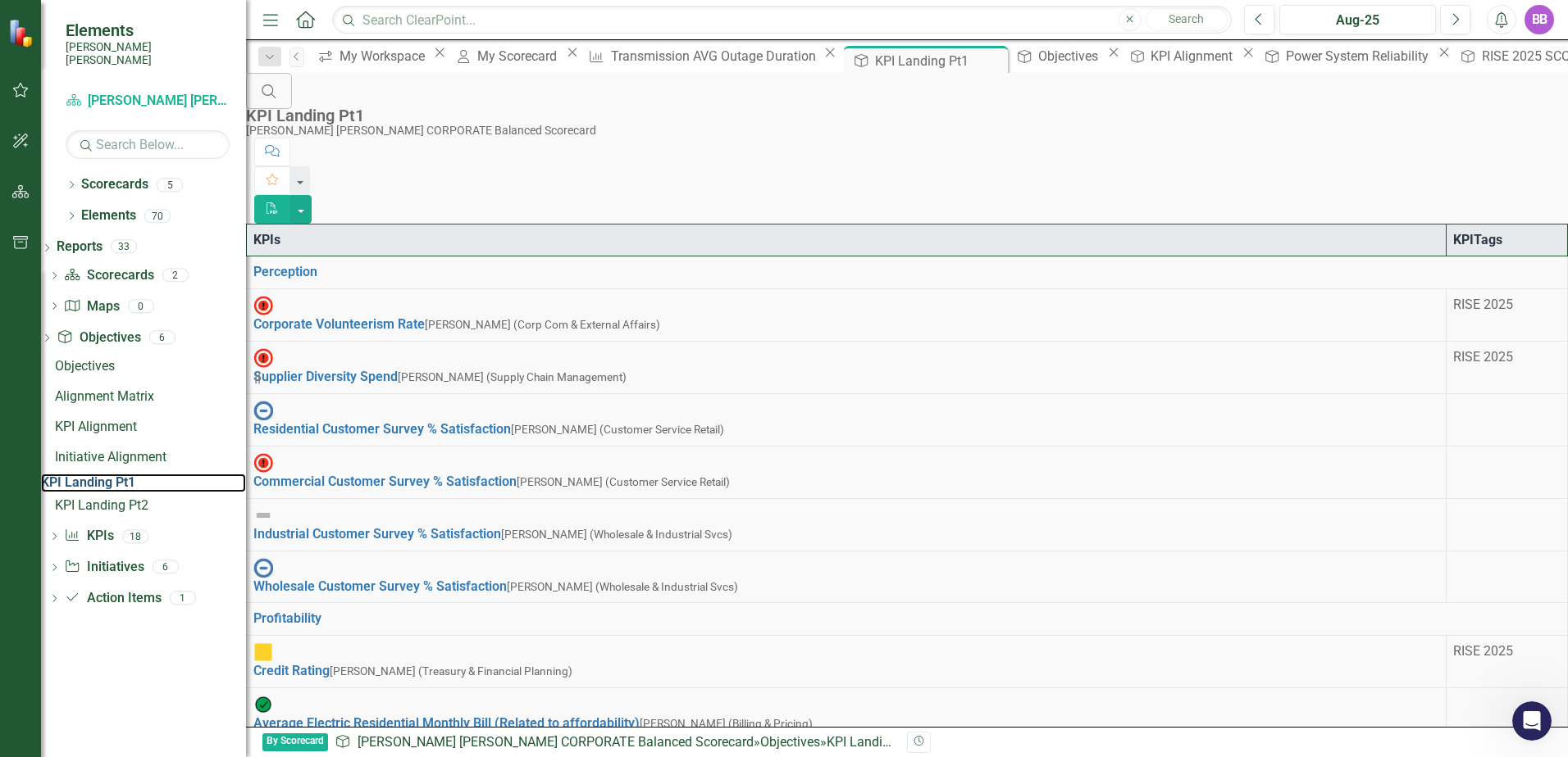
scroll to position [142, 0]
click at [60, 599] on icon "Dropdown" at bounding box center [53, 600] width 11 height 9
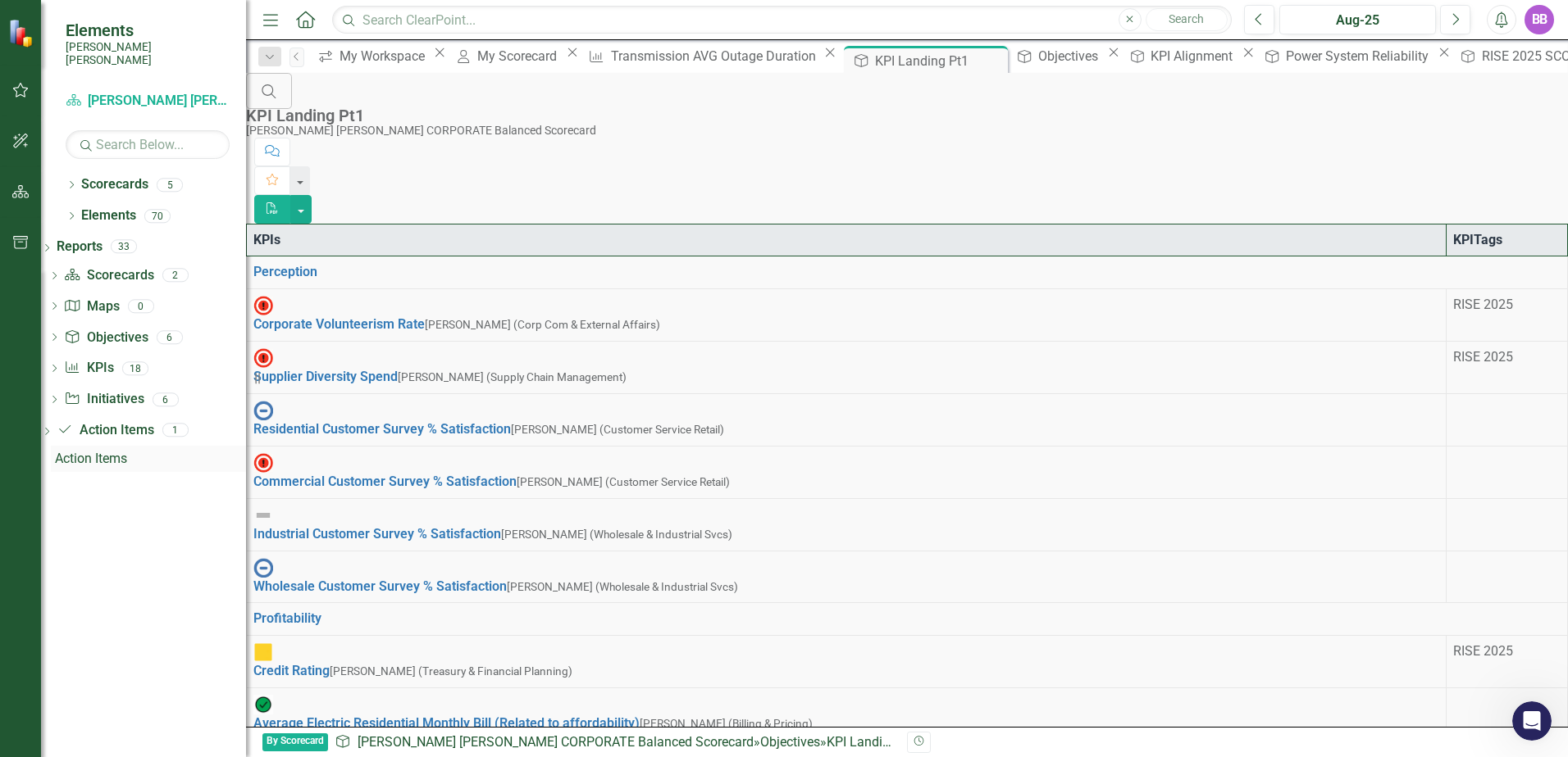
click at [107, 451] on div "Action Items" at bounding box center [150, 458] width 191 height 15
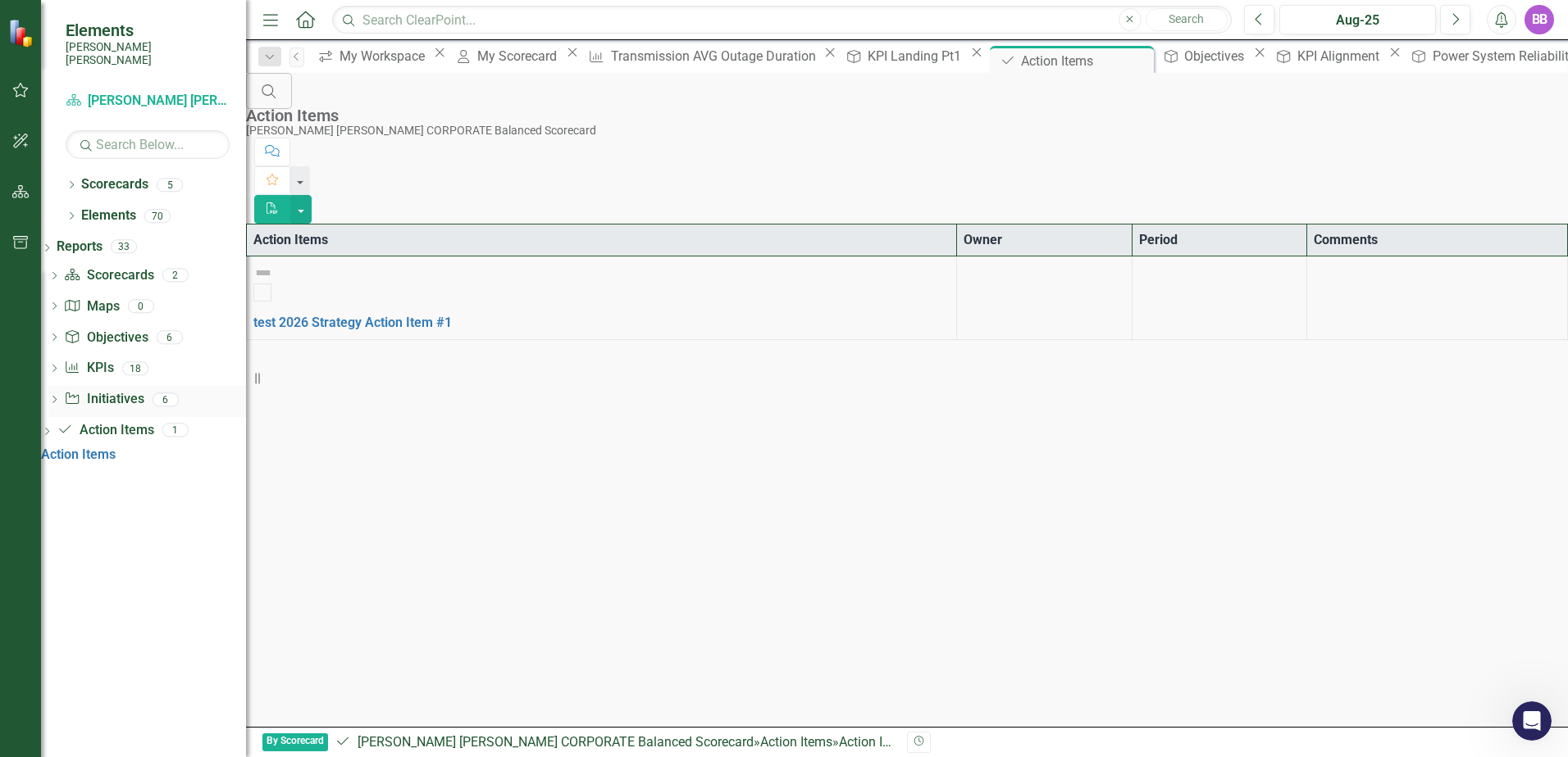
click at [118, 390] on link "Initiative Initiatives" at bounding box center [104, 399] width 80 height 19
click at [60, 396] on icon "Dropdown" at bounding box center [53, 401] width 11 height 9
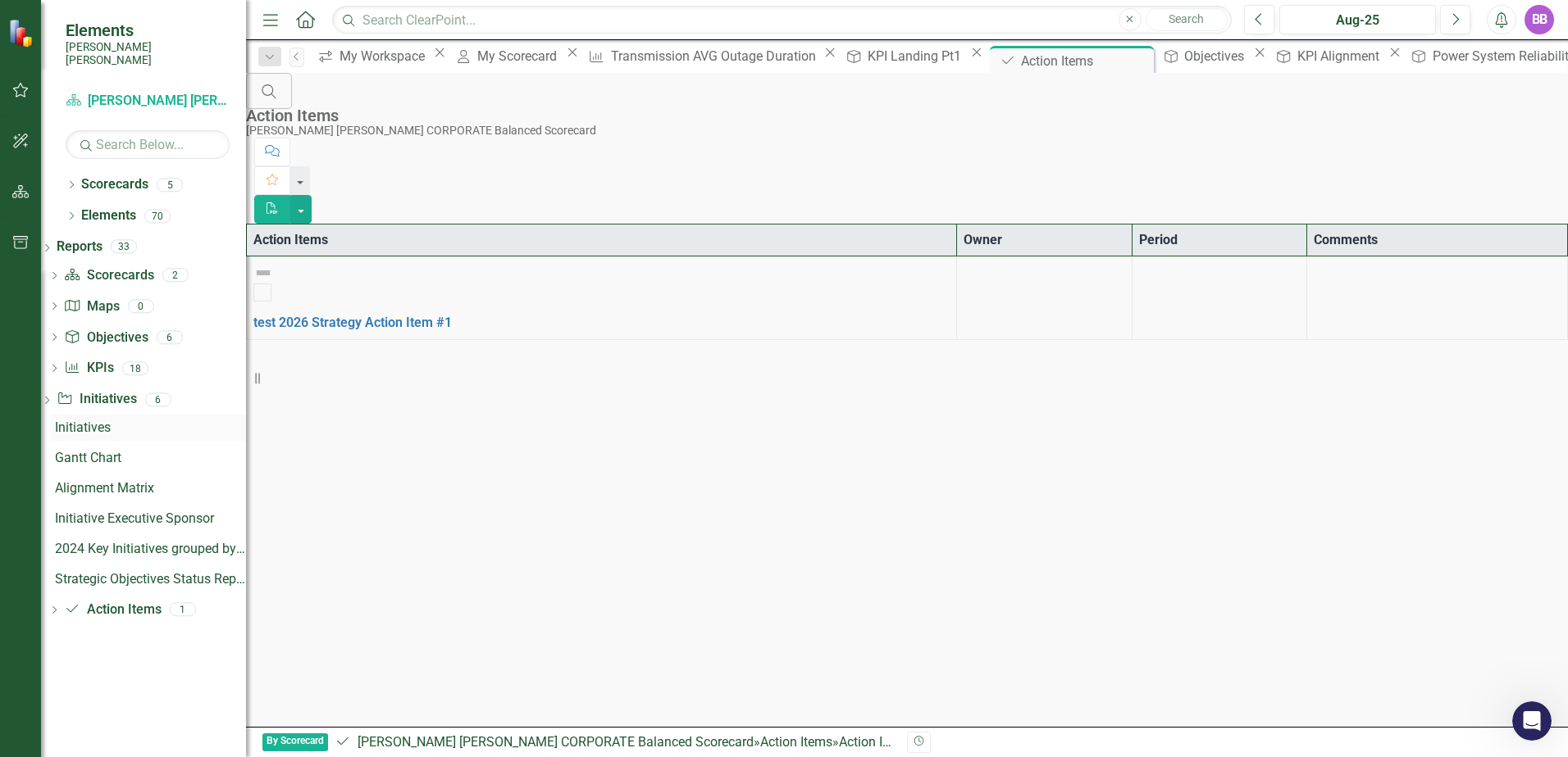
click at [126, 420] on div "Initiatives" at bounding box center [150, 427] width 191 height 15
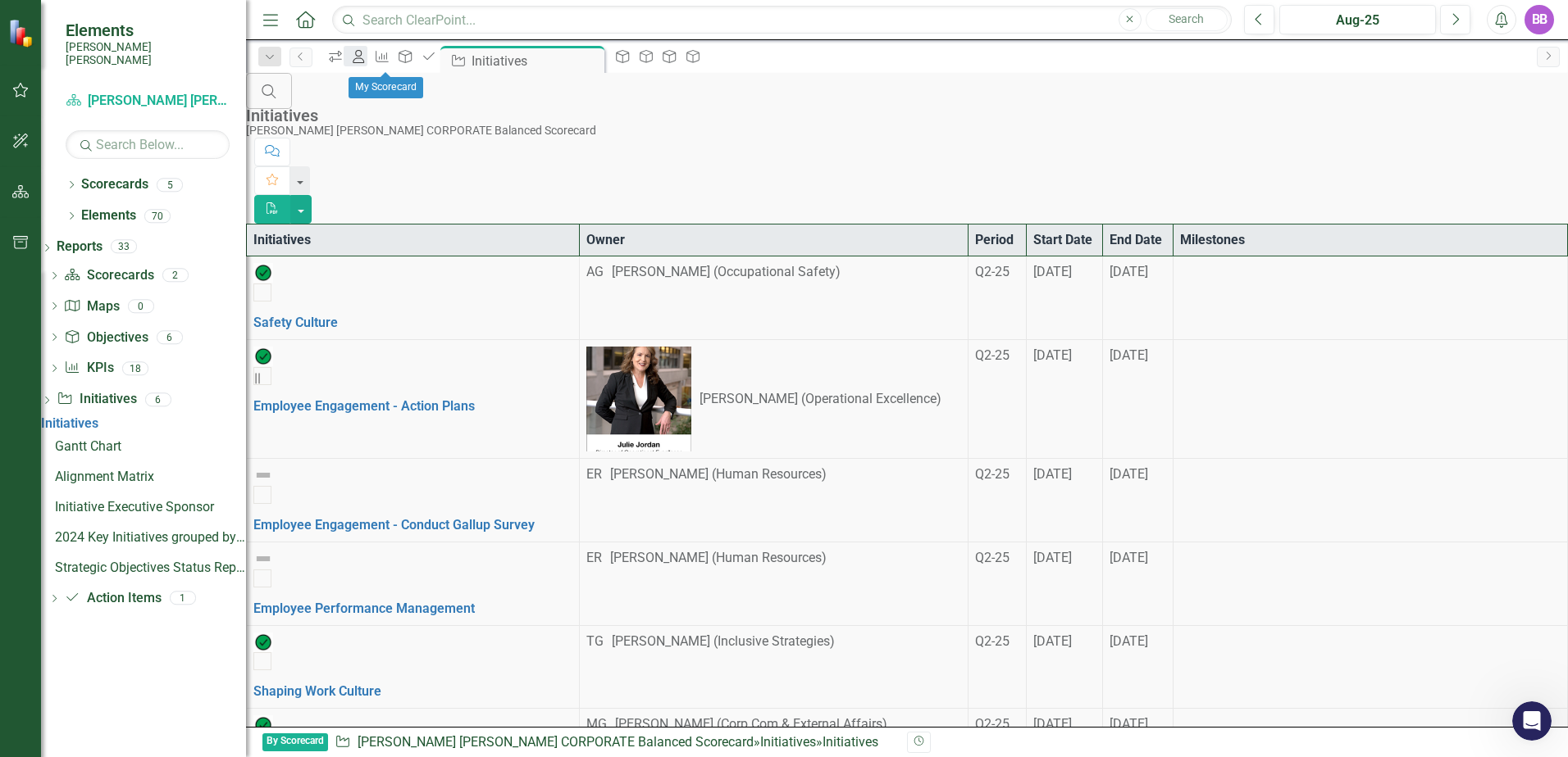
click at [367, 53] on icon "My Scorecard" at bounding box center [358, 56] width 16 height 13
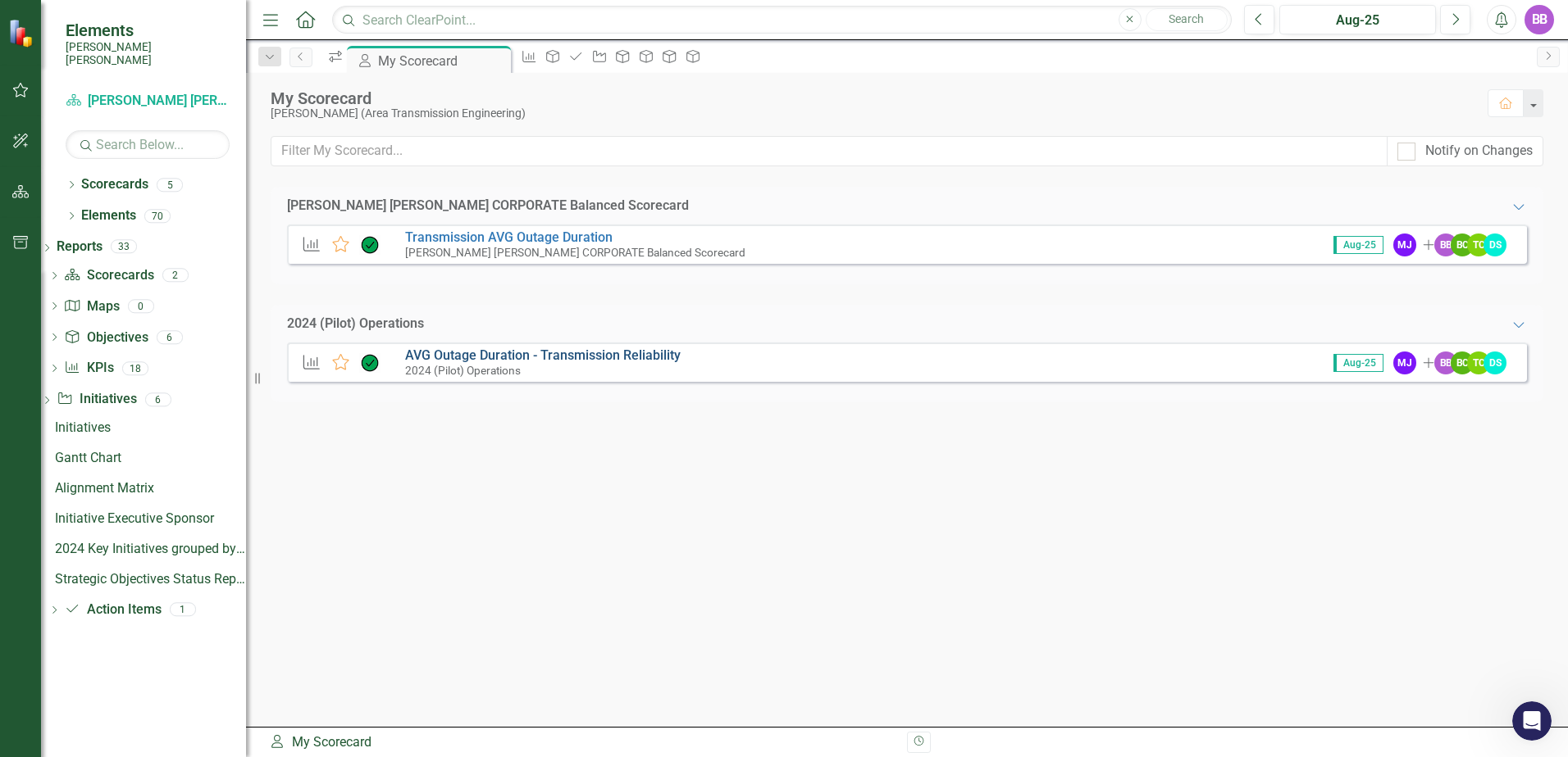
click at [628, 361] on link "AVG Outage Duration - Transmission Reliability" at bounding box center [543, 355] width 276 height 15
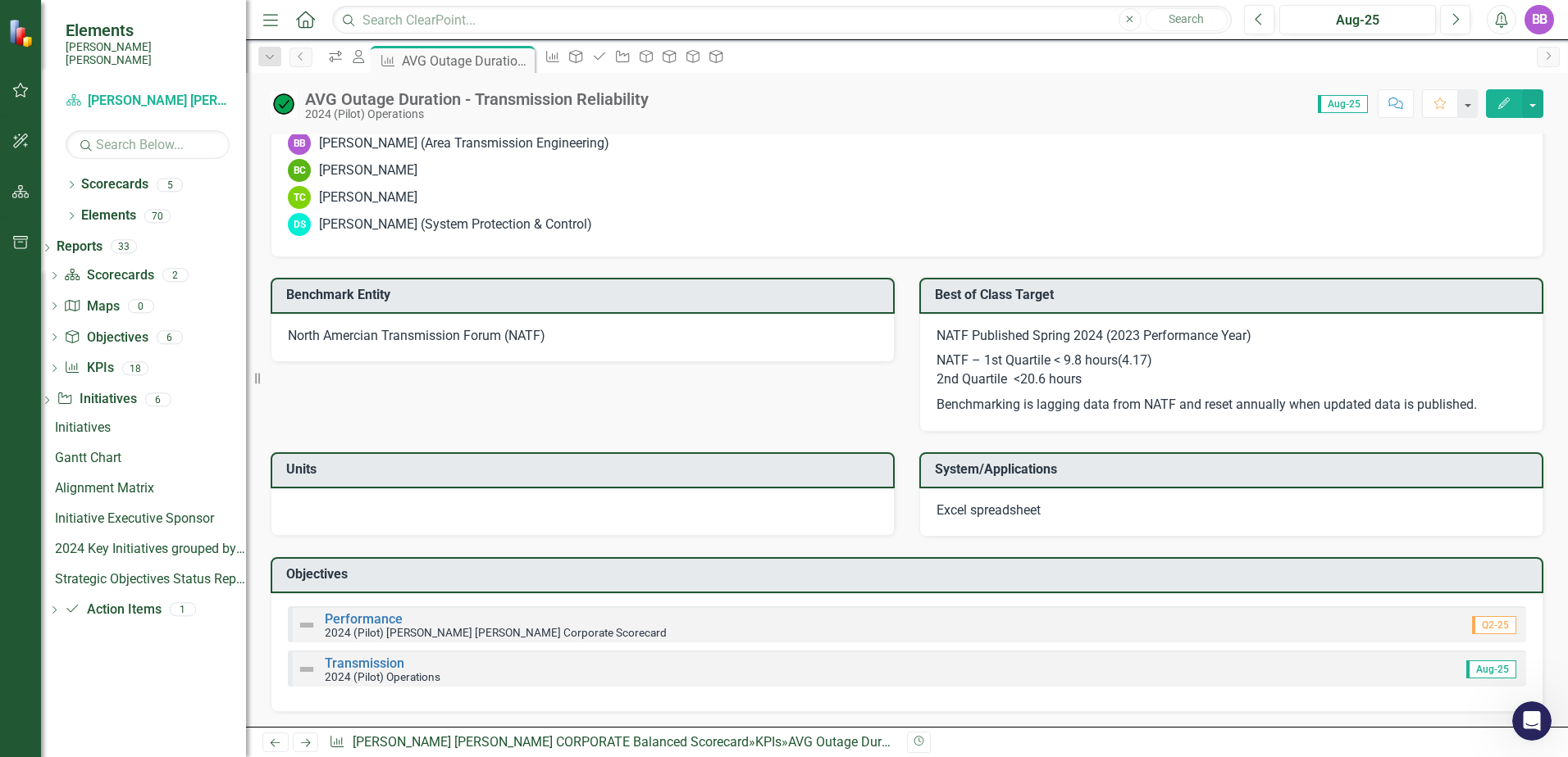
scroll to position [1592, 0]
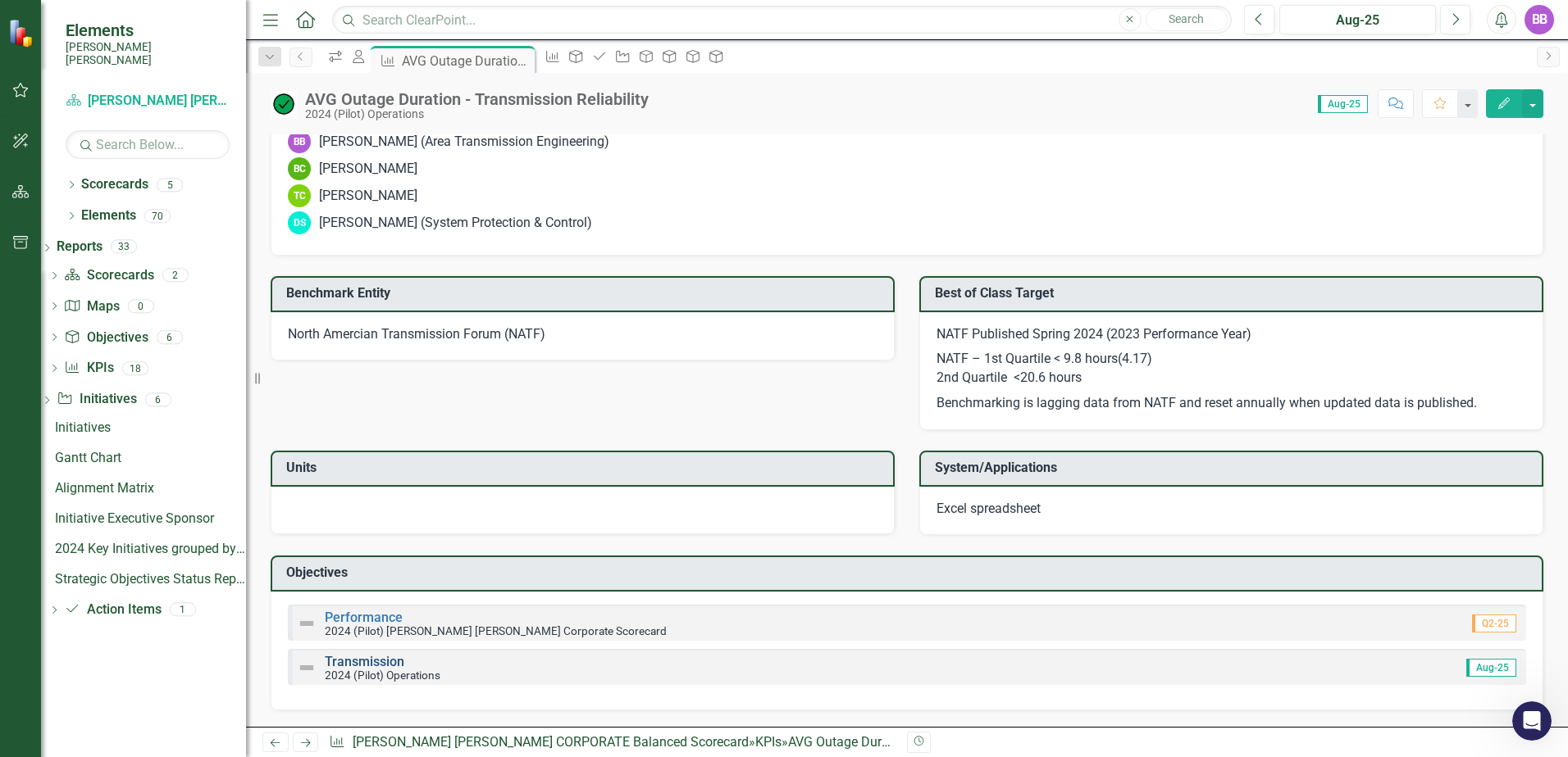
click at [379, 658] on link "Transmission" at bounding box center [364, 662] width 80 height 15
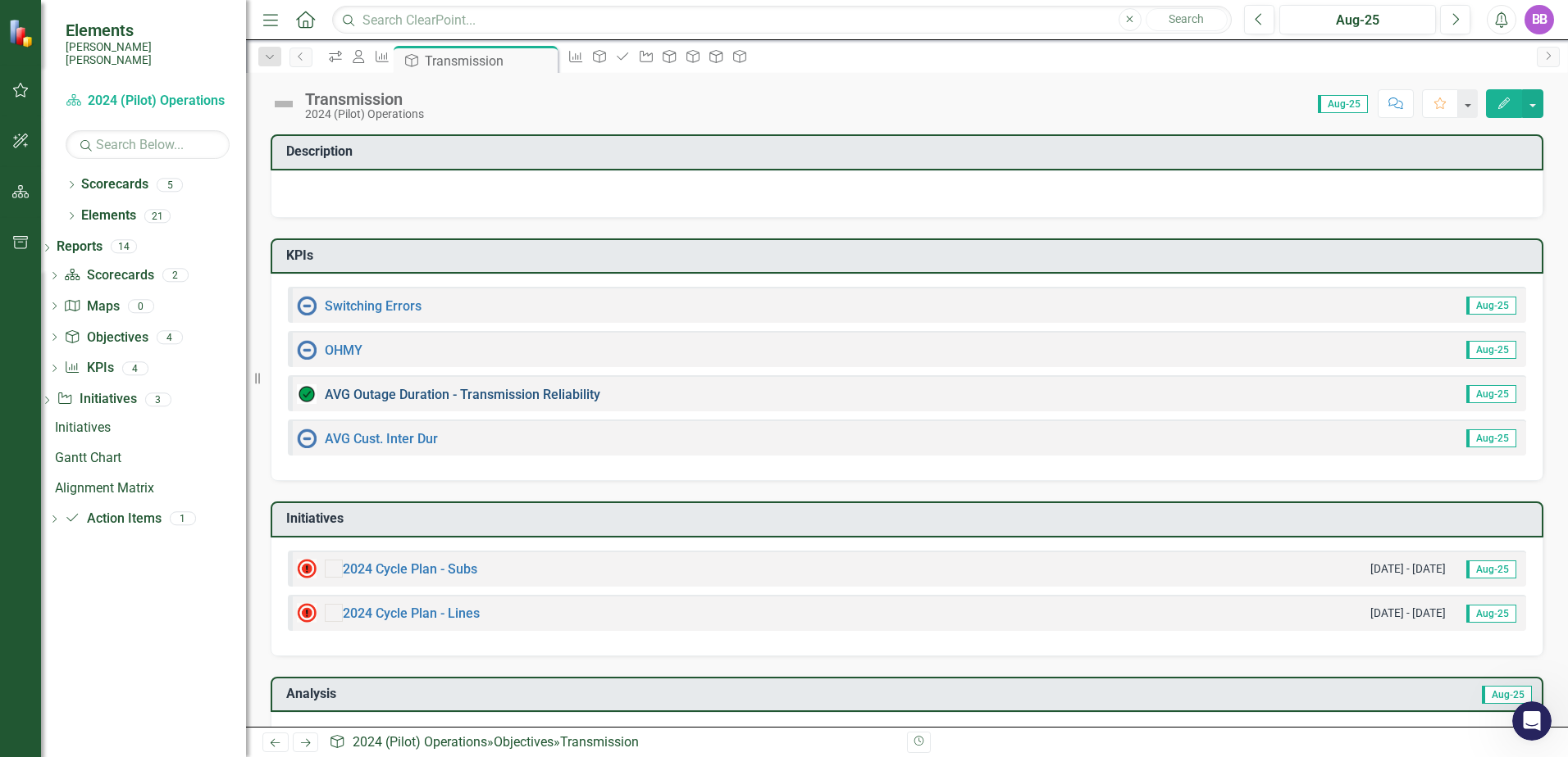
click at [502, 392] on link "AVG Outage Duration - Transmission Reliability" at bounding box center [463, 395] width 276 height 15
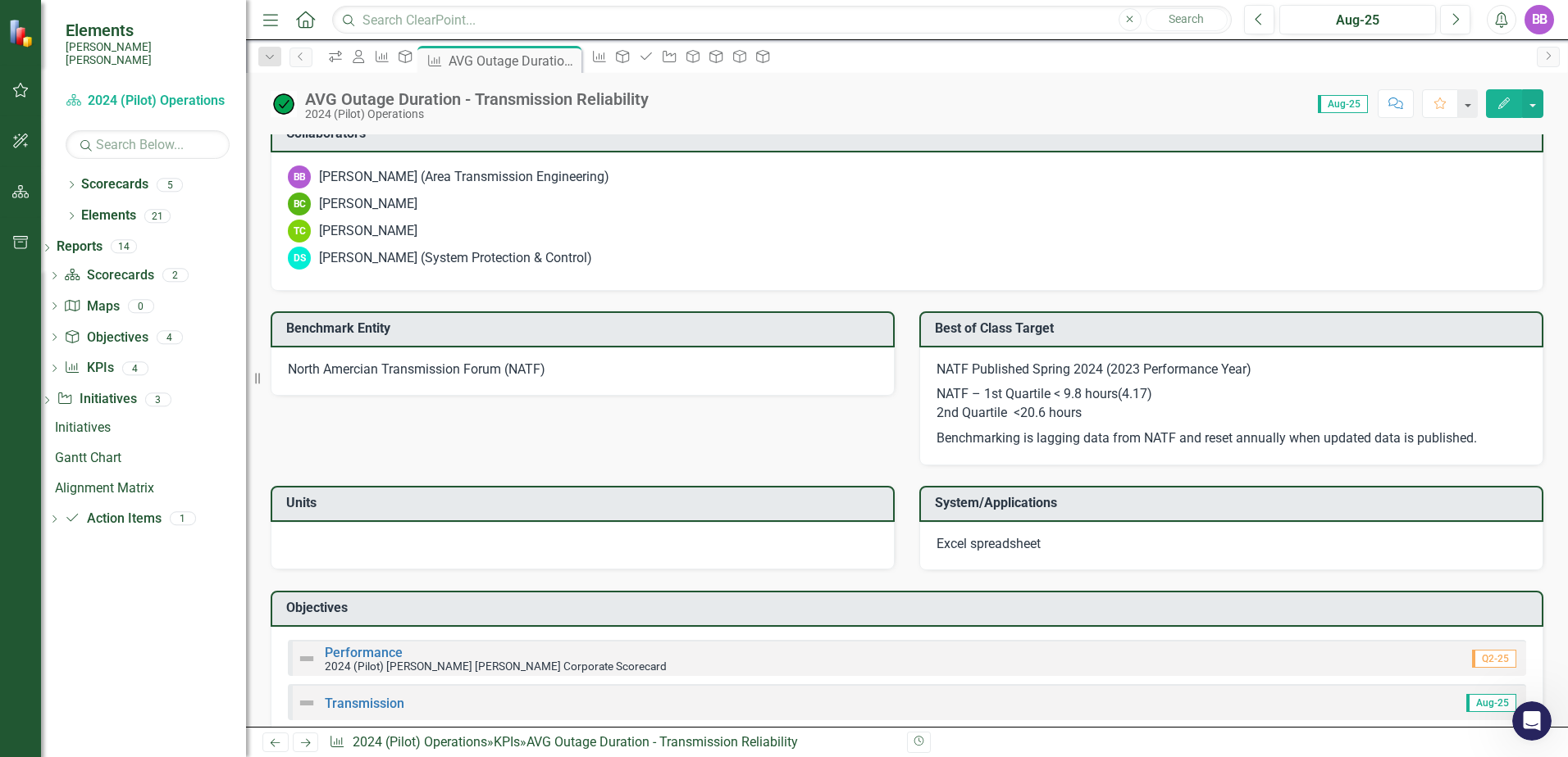
scroll to position [1592, 0]
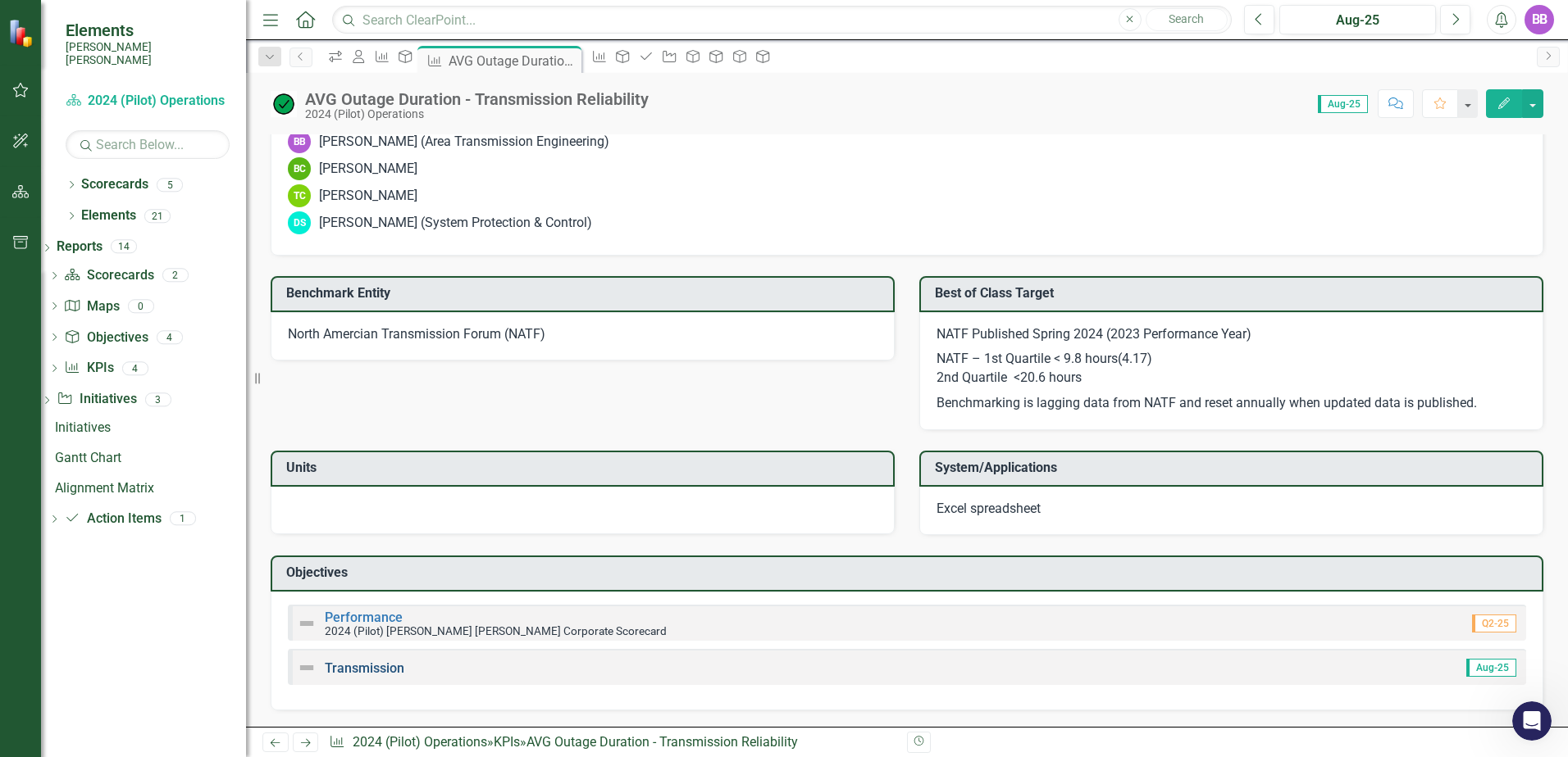
click at [392, 669] on link "Transmission" at bounding box center [364, 668] width 80 height 15
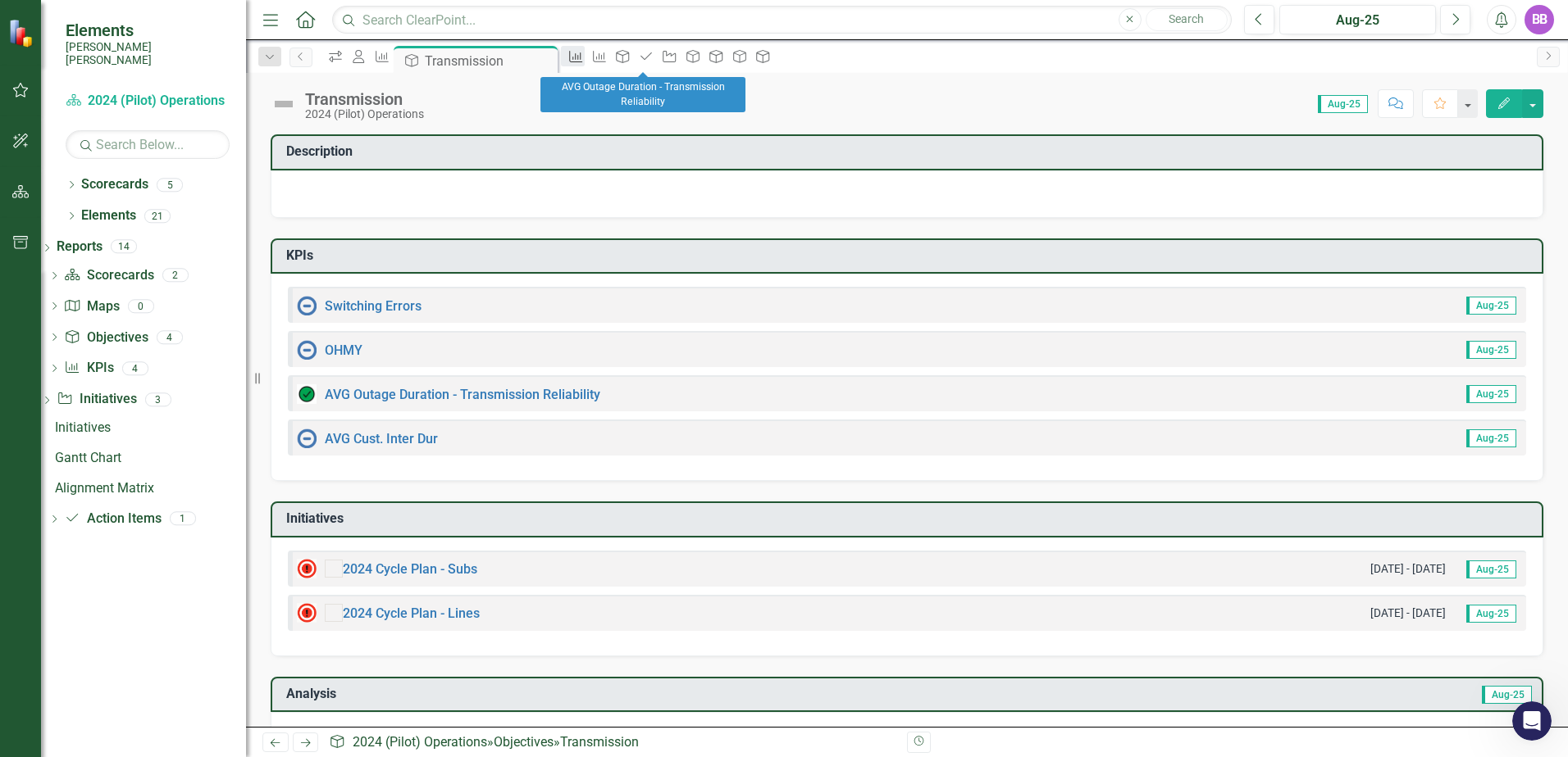
click at [584, 62] on icon "KPI" at bounding box center [575, 56] width 16 height 13
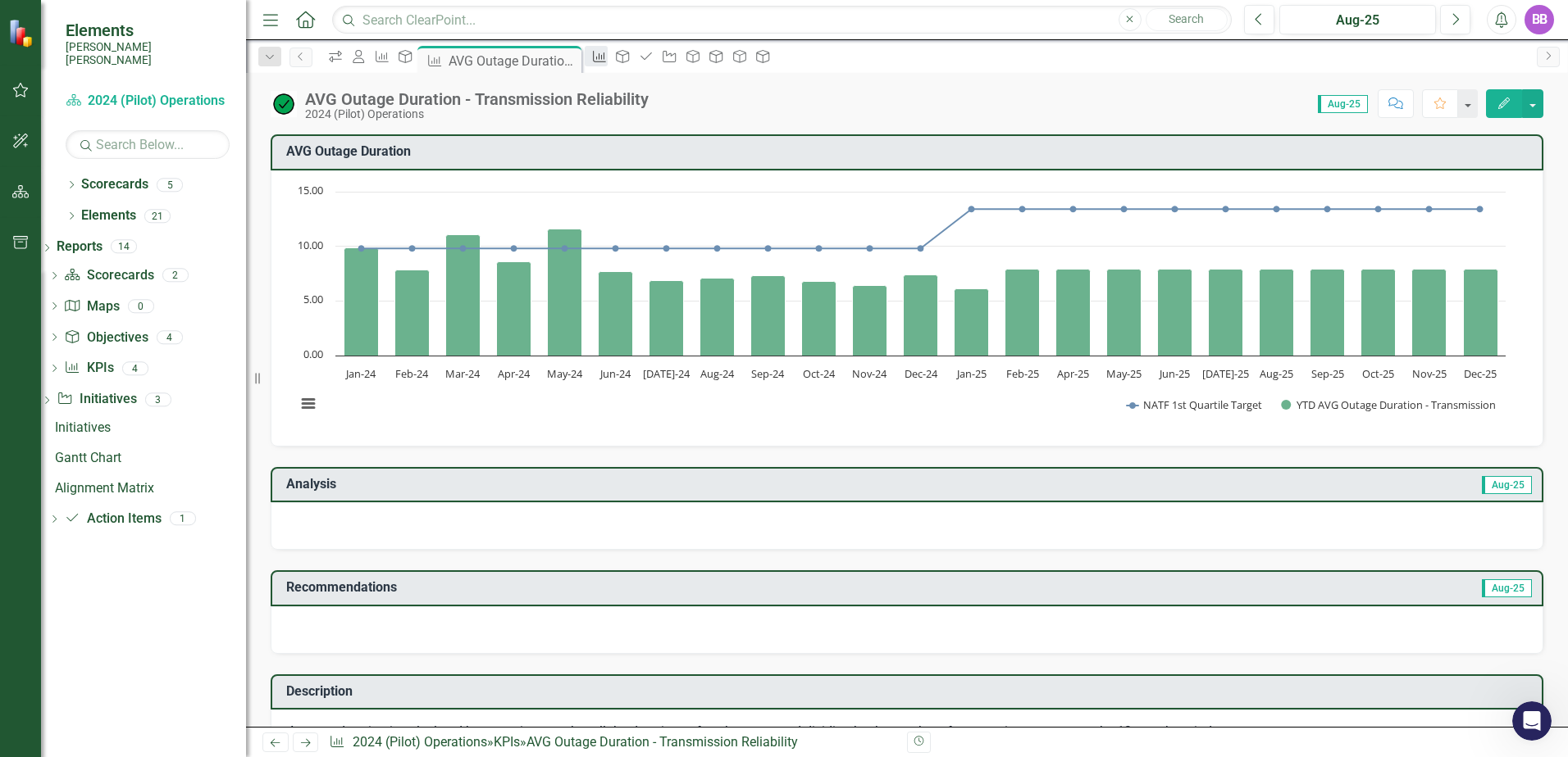
click at [607, 58] on icon "KPI" at bounding box center [599, 56] width 16 height 13
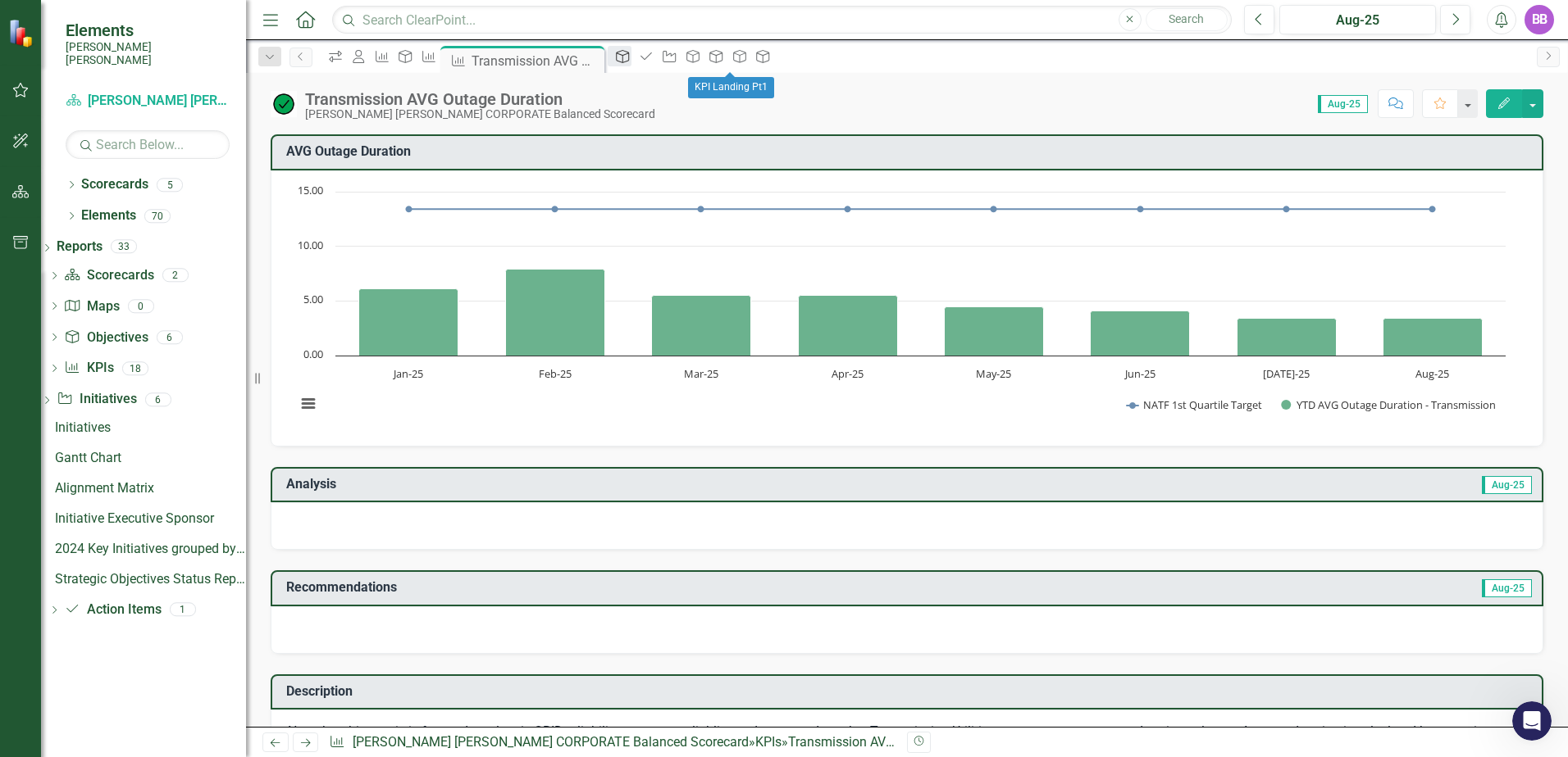
click at [629, 59] on icon at bounding box center [622, 56] width 13 height 13
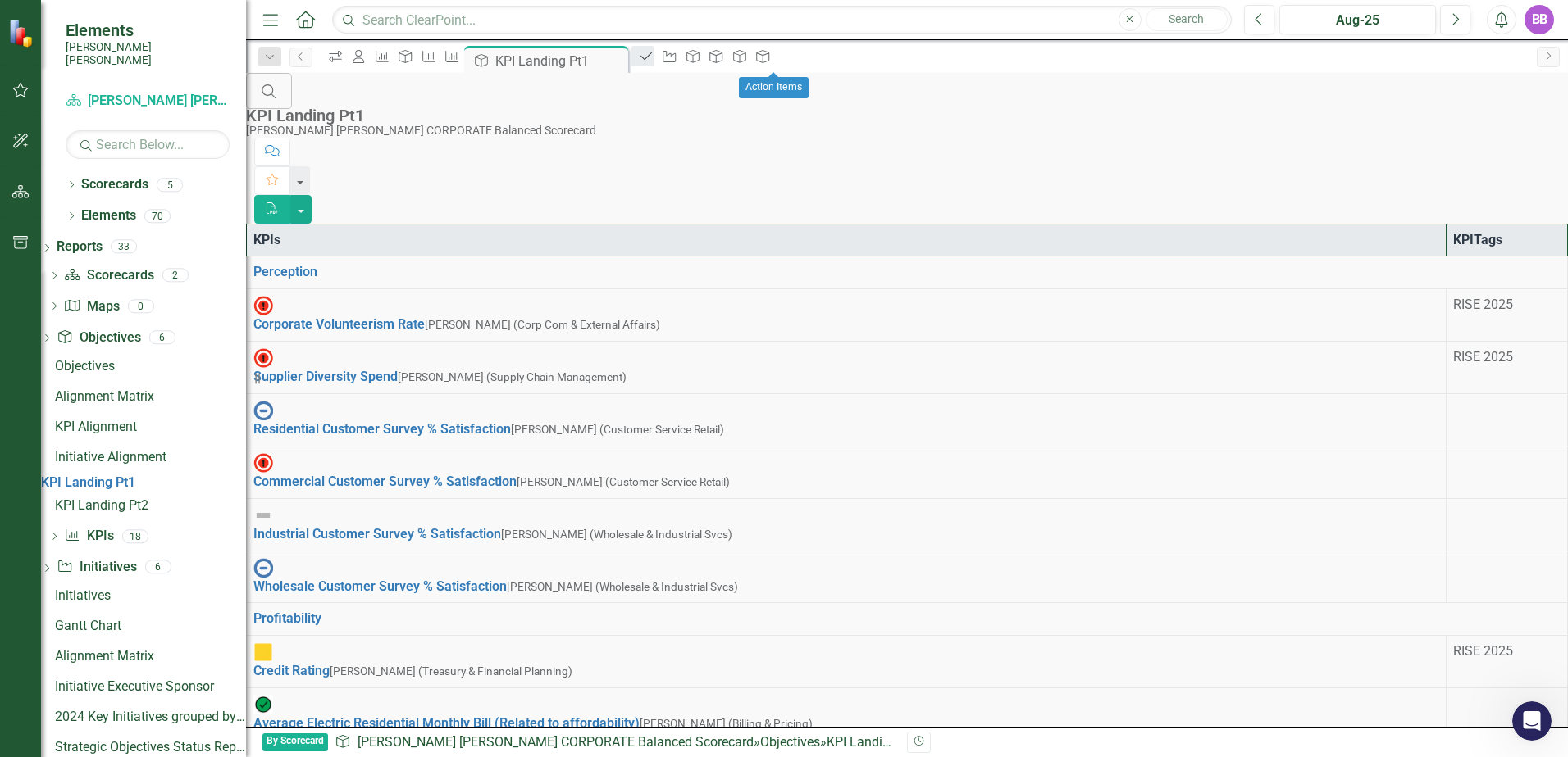
click at [655, 59] on icon "Action Item" at bounding box center [645, 56] width 16 height 13
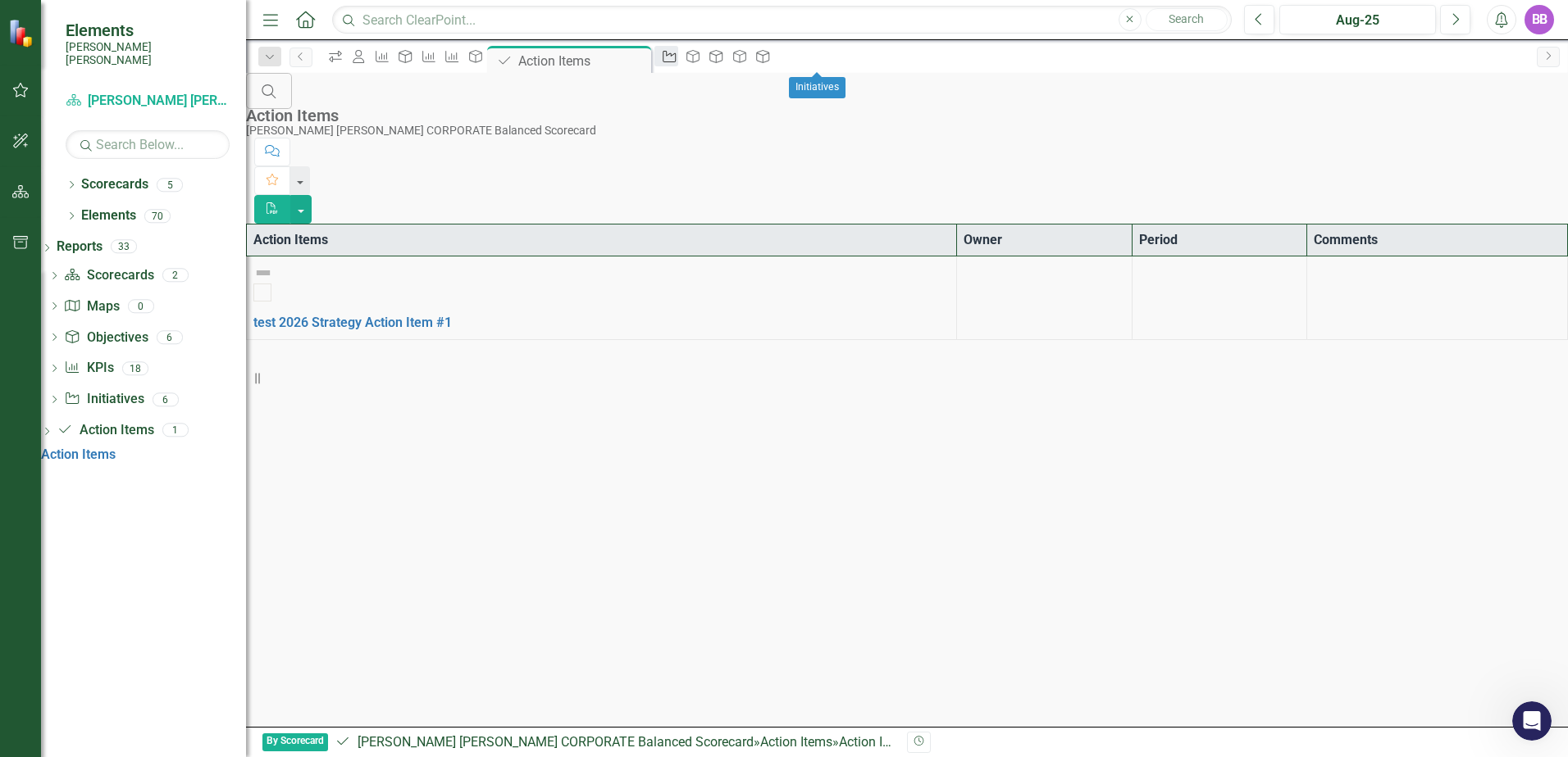
click at [677, 60] on icon "Initiative" at bounding box center [668, 56] width 16 height 13
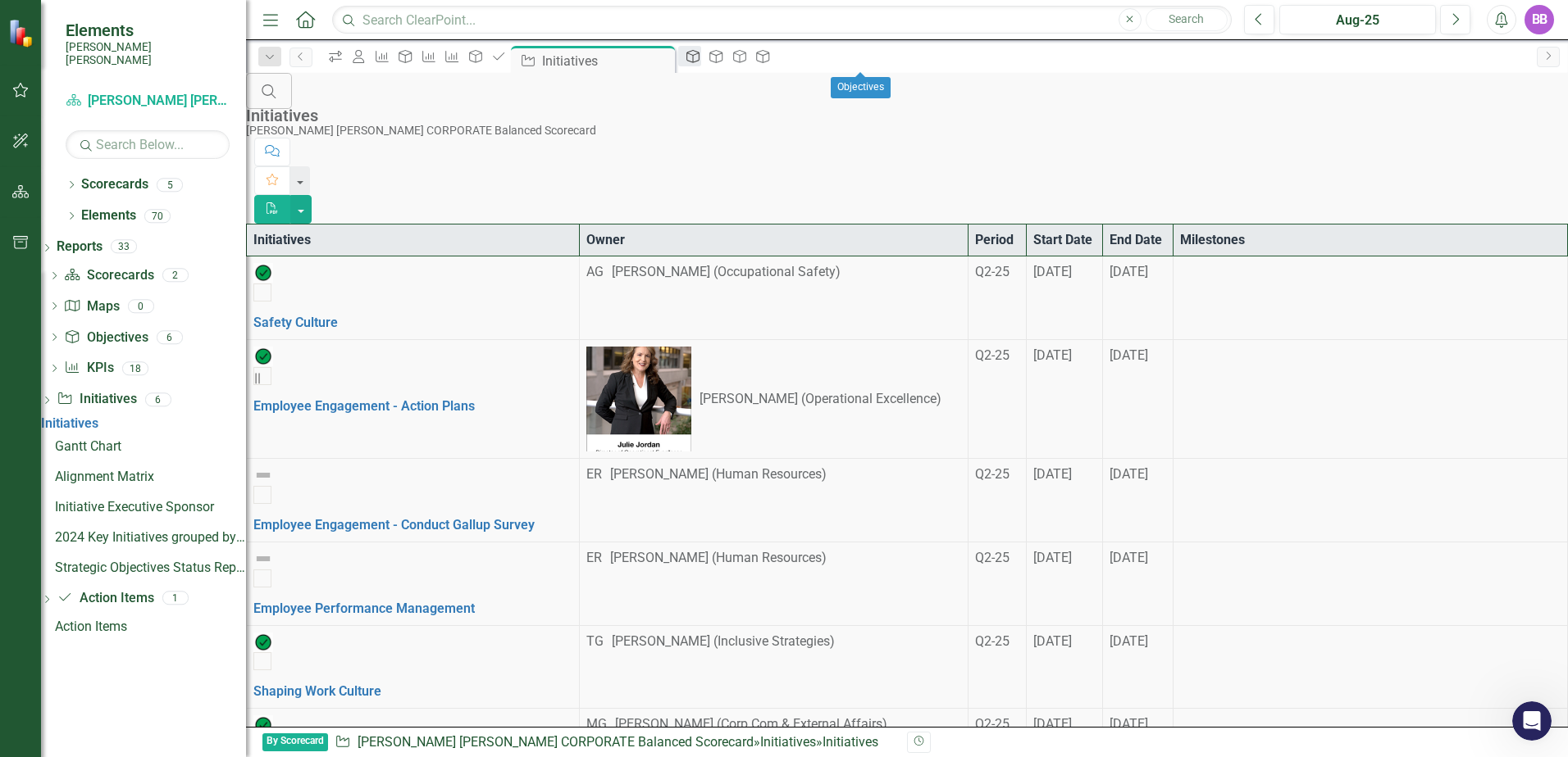
click at [701, 63] on icon "Objective" at bounding box center [692, 56] width 16 height 13
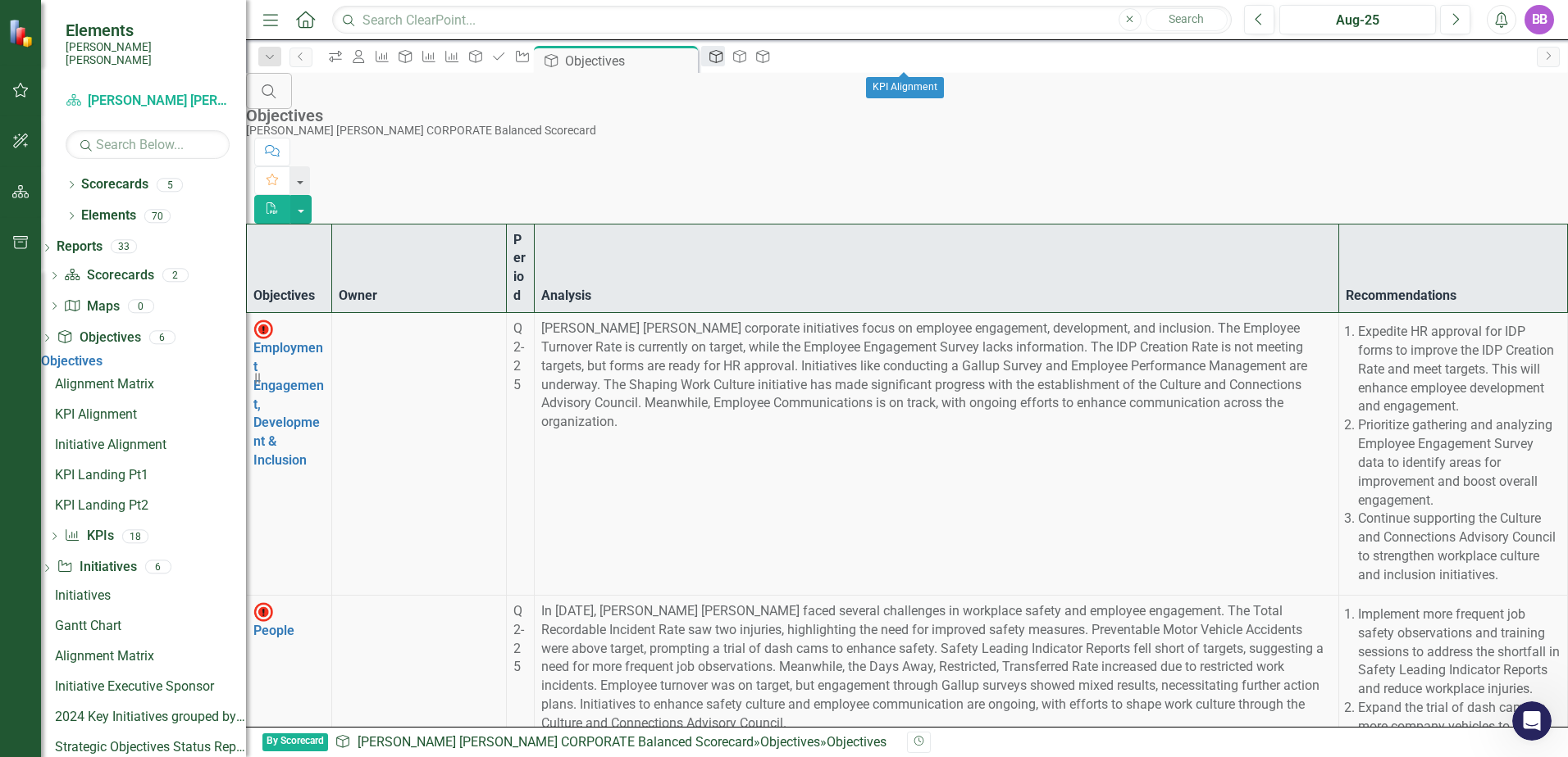
click at [724, 62] on icon "Objective" at bounding box center [715, 56] width 16 height 13
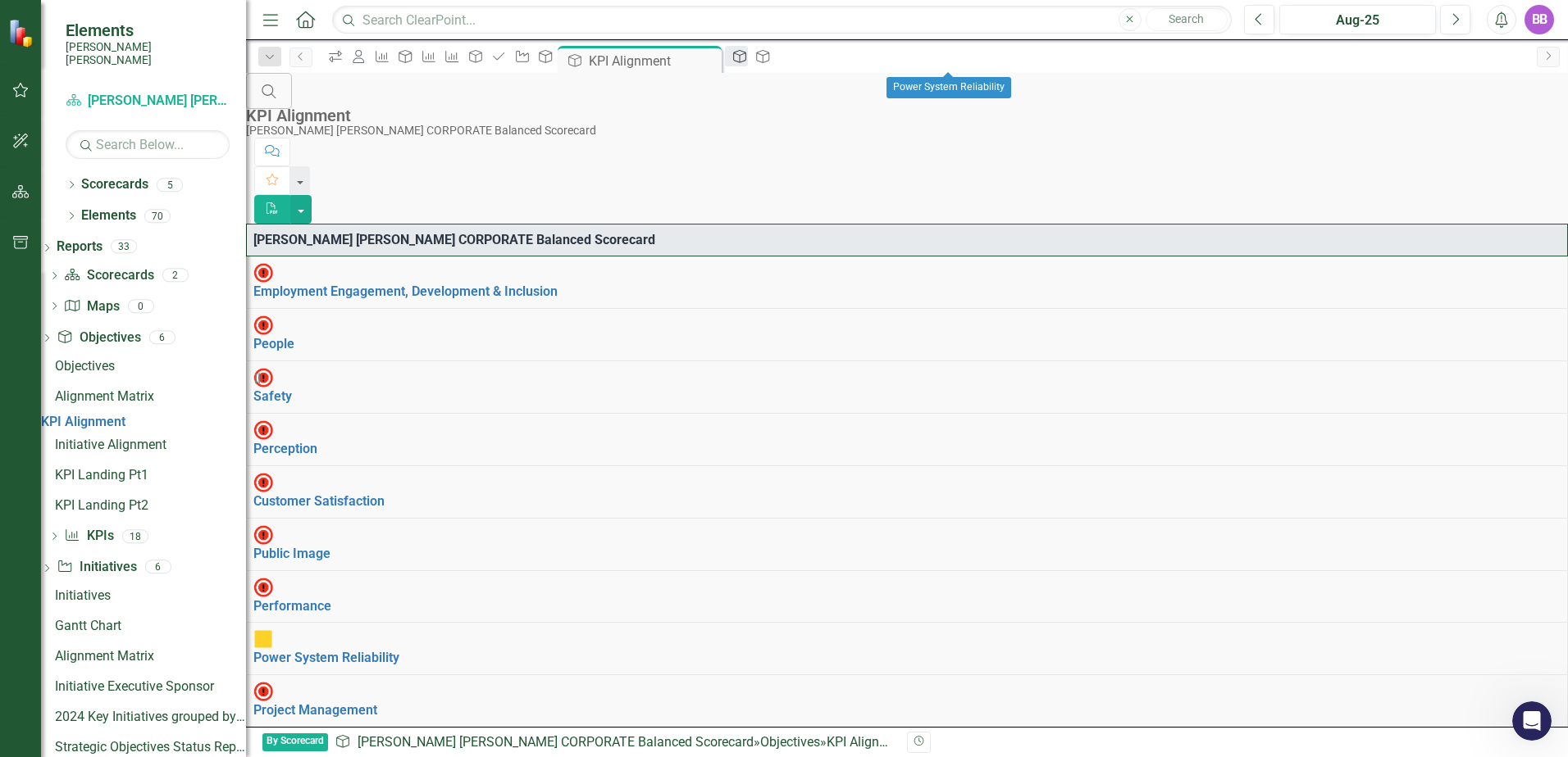
click at [748, 62] on icon "Objective" at bounding box center [739, 56] width 16 height 13
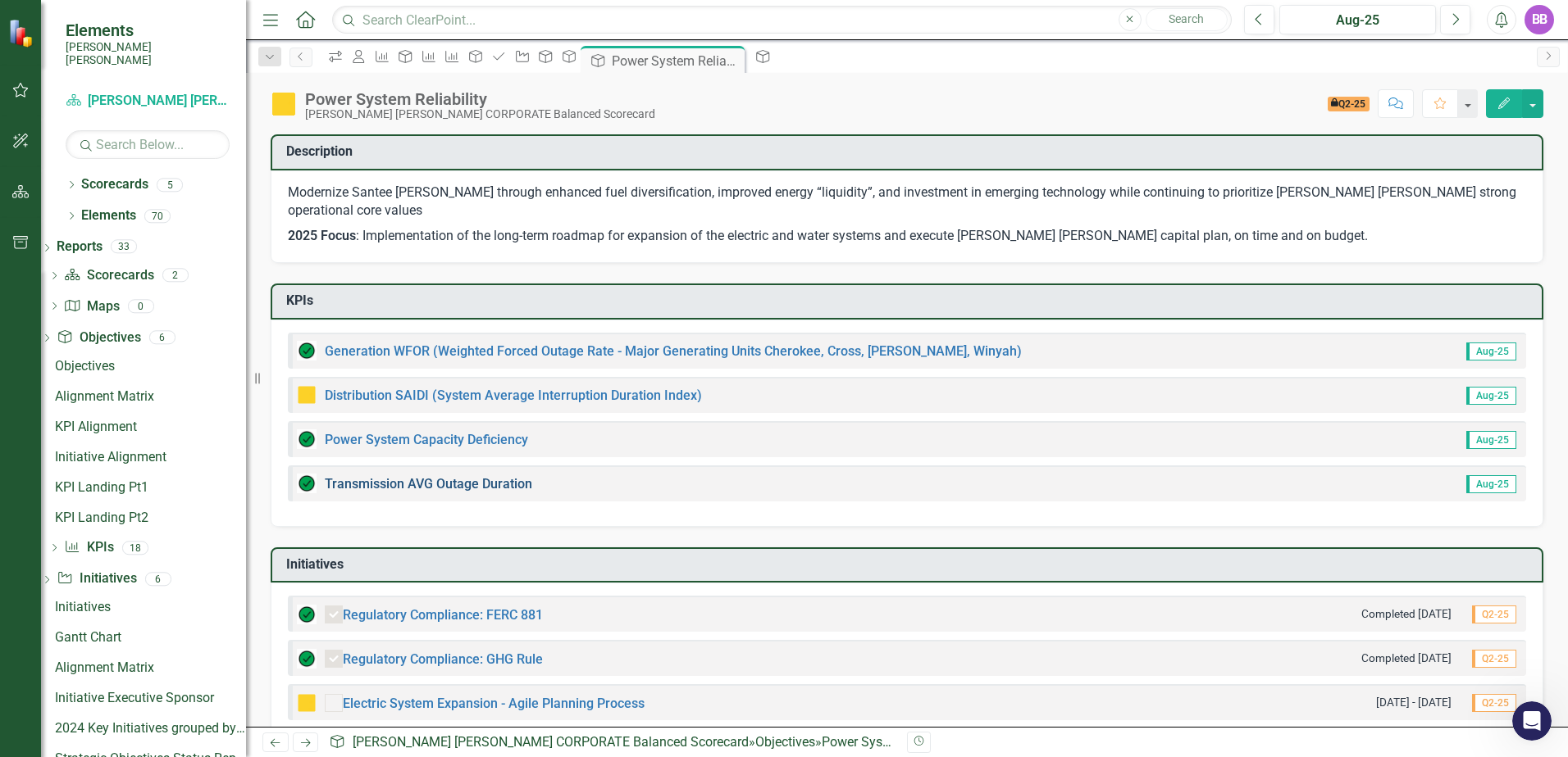
click at [458, 476] on link "Transmission AVG Outage Duration" at bounding box center [428, 484] width 207 height 15
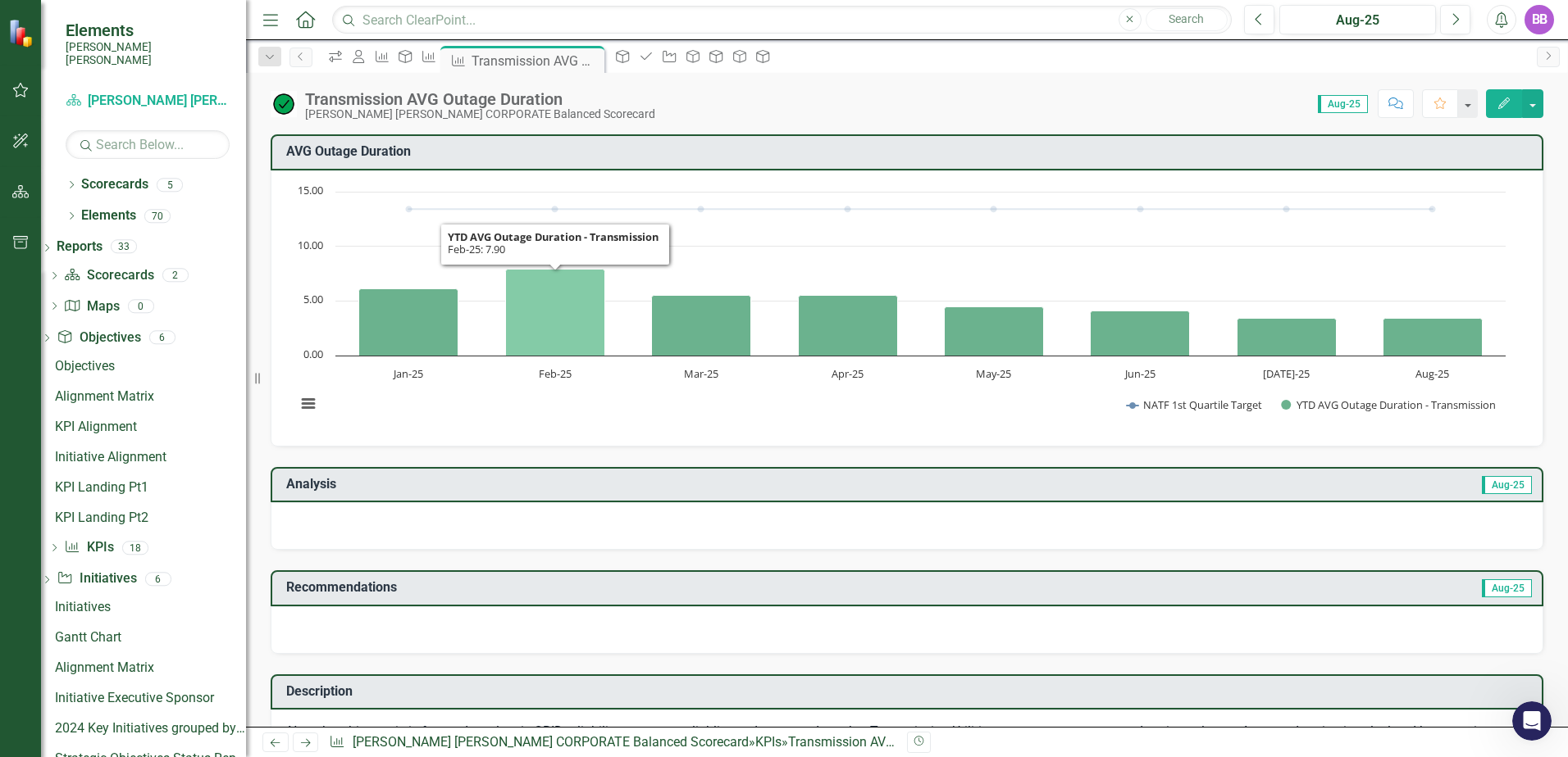
click at [548, 319] on icon "Feb-25, 7.8958375. YTD AVG Outage Duration - Transmission." at bounding box center [555, 312] width 99 height 86
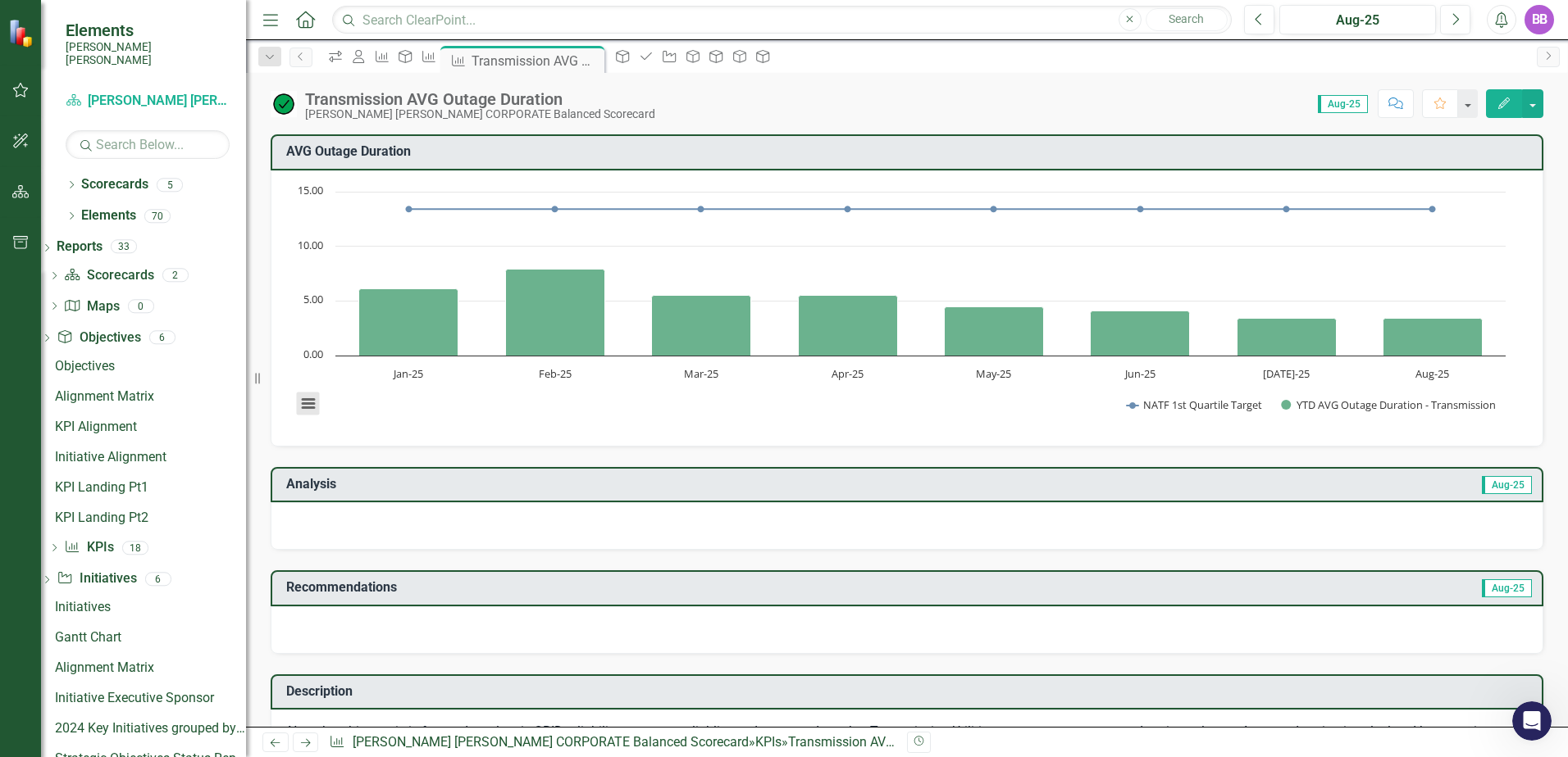
click at [301, 404] on button "View chart menu, Chart" at bounding box center [308, 403] width 23 height 23
click at [421, 414] on div "Download PNG image Download JPEG image Download PDF document Download SVG vecto…" at bounding box center [376, 334] width 206 height 160
click at [444, 492] on td "Analysis" at bounding box center [593, 486] width 613 height 27
drag, startPoint x: 444, startPoint y: 492, endPoint x: 692, endPoint y: 465, distance: 249.5
click at [444, 491] on td "Analysis" at bounding box center [593, 486] width 613 height 27
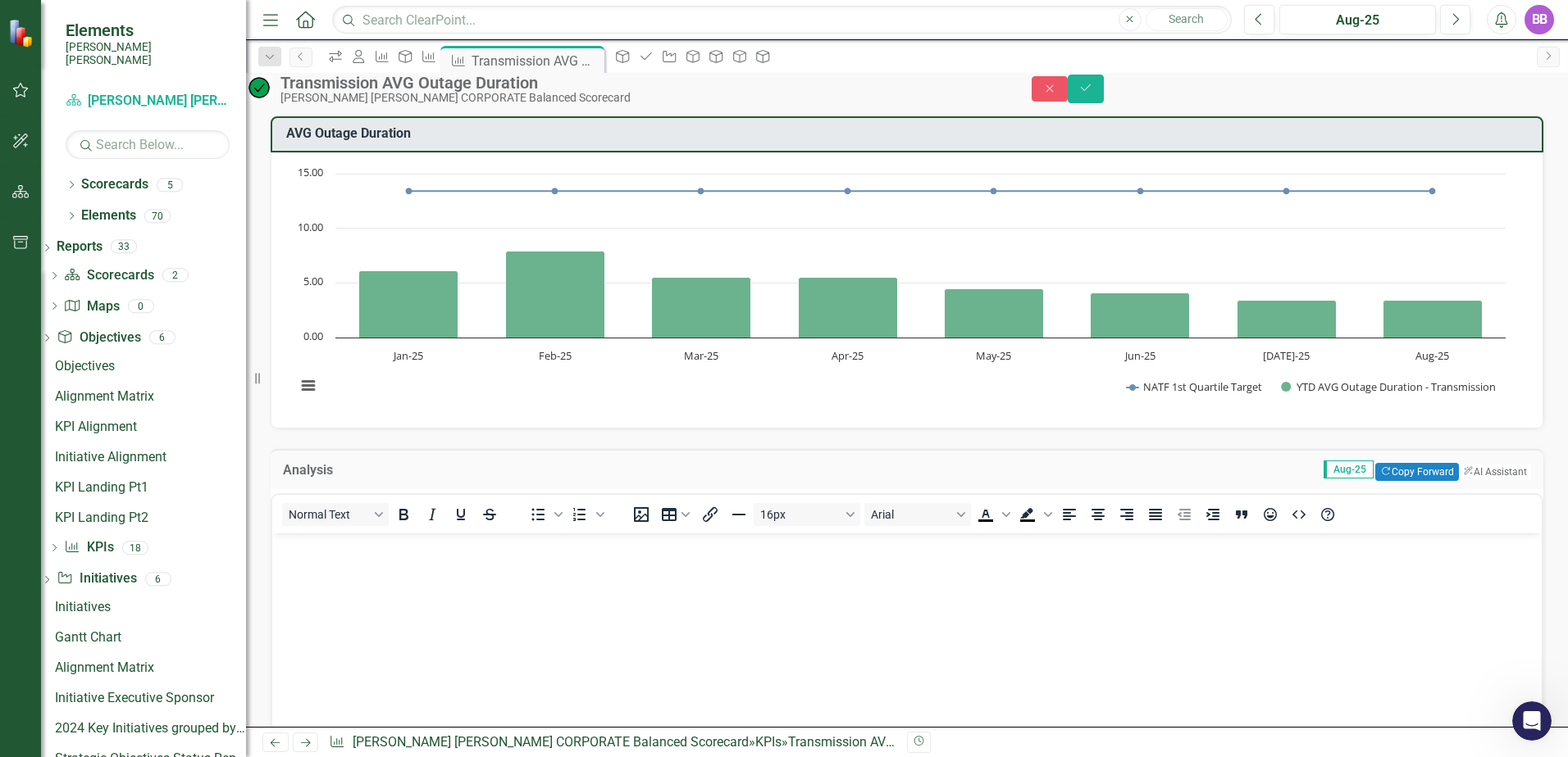
click at [295, 15] on icon "Home" at bounding box center [305, 19] width 21 height 17
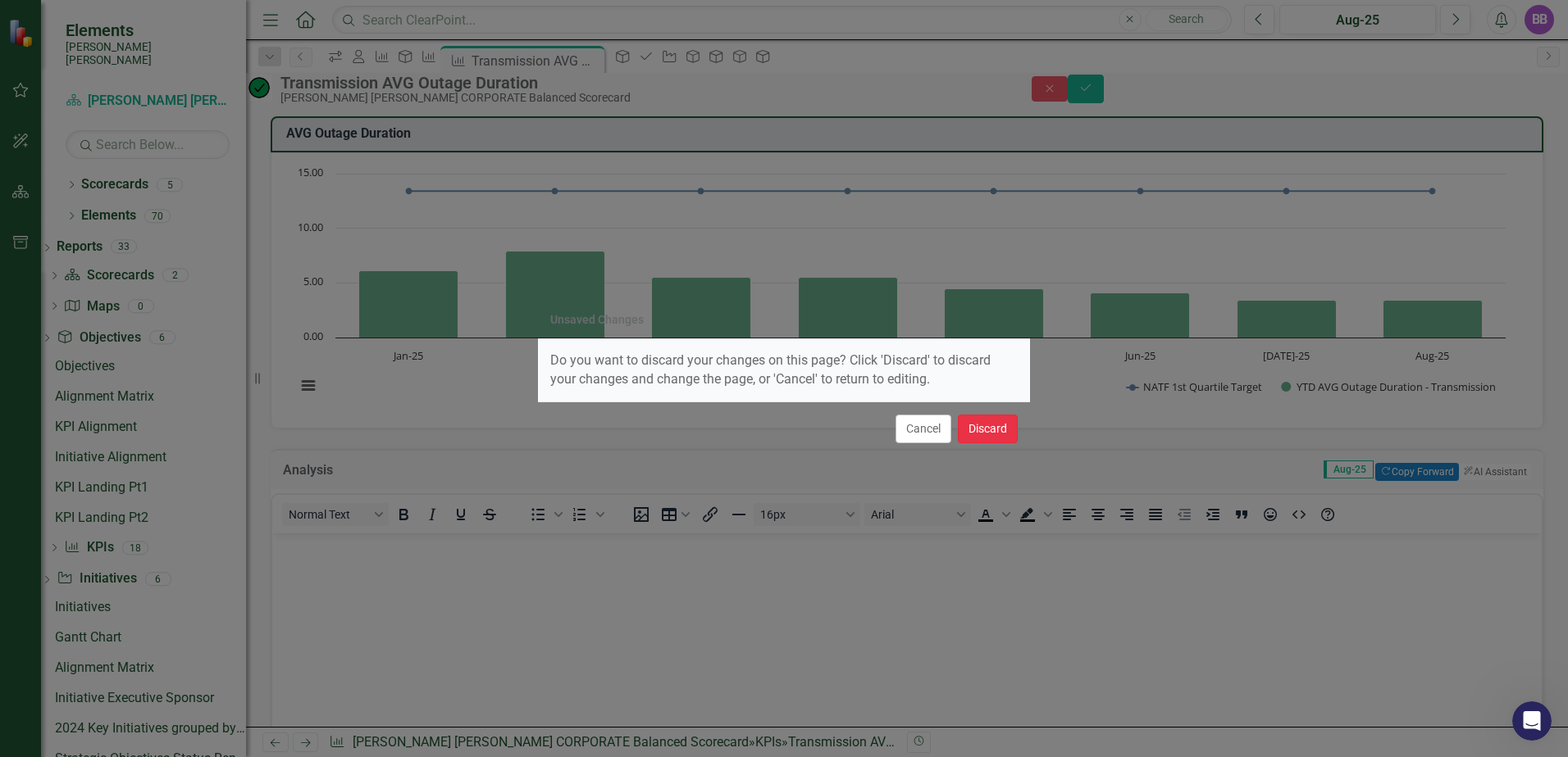
click at [978, 421] on button "Discard" at bounding box center [988, 428] width 60 height 28
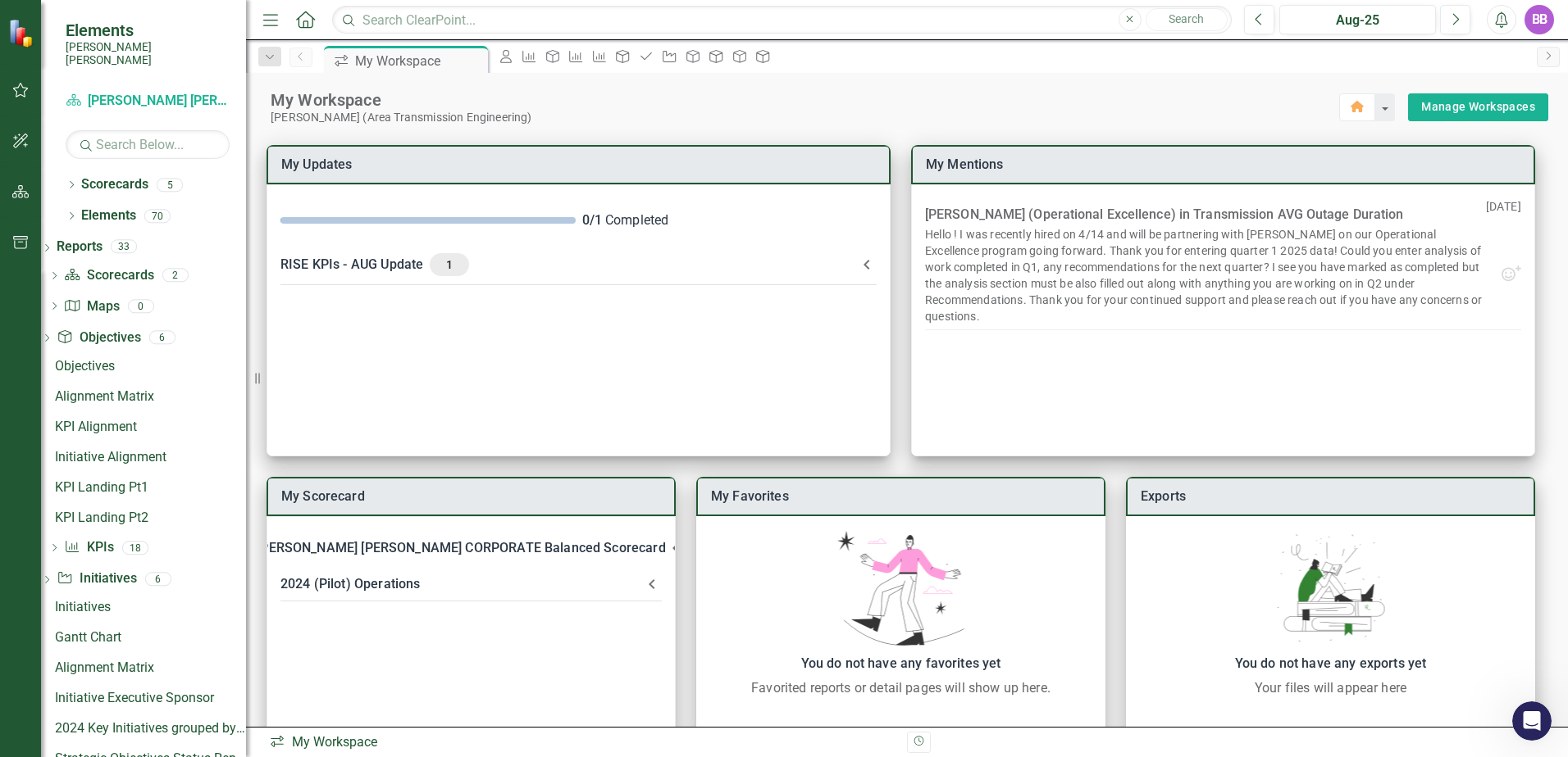
click at [304, 27] on icon "Home" at bounding box center [305, 19] width 21 height 17
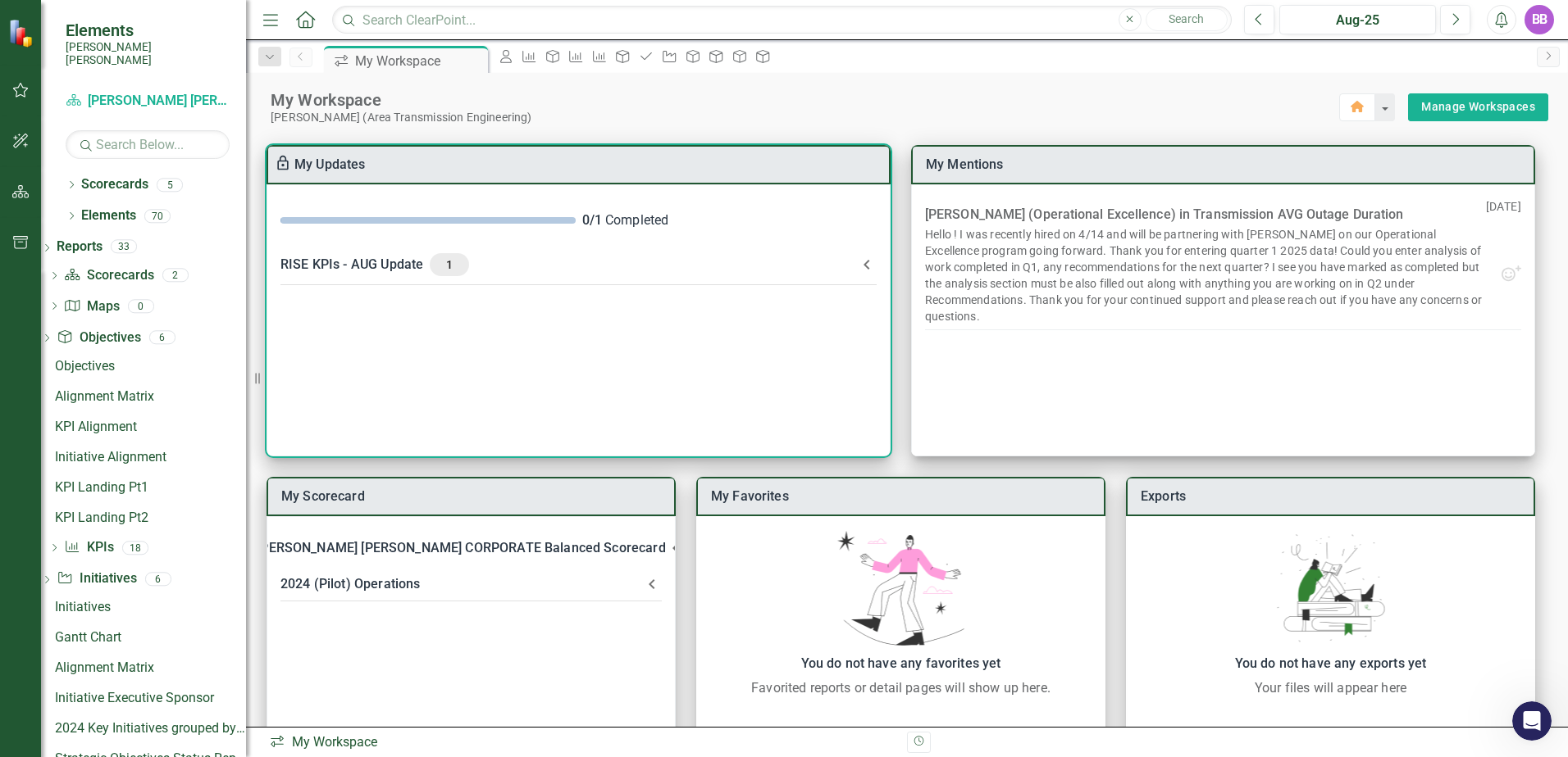
click at [401, 266] on div "RISE KPIs - AUG Update 1" at bounding box center [568, 265] width 577 height 23
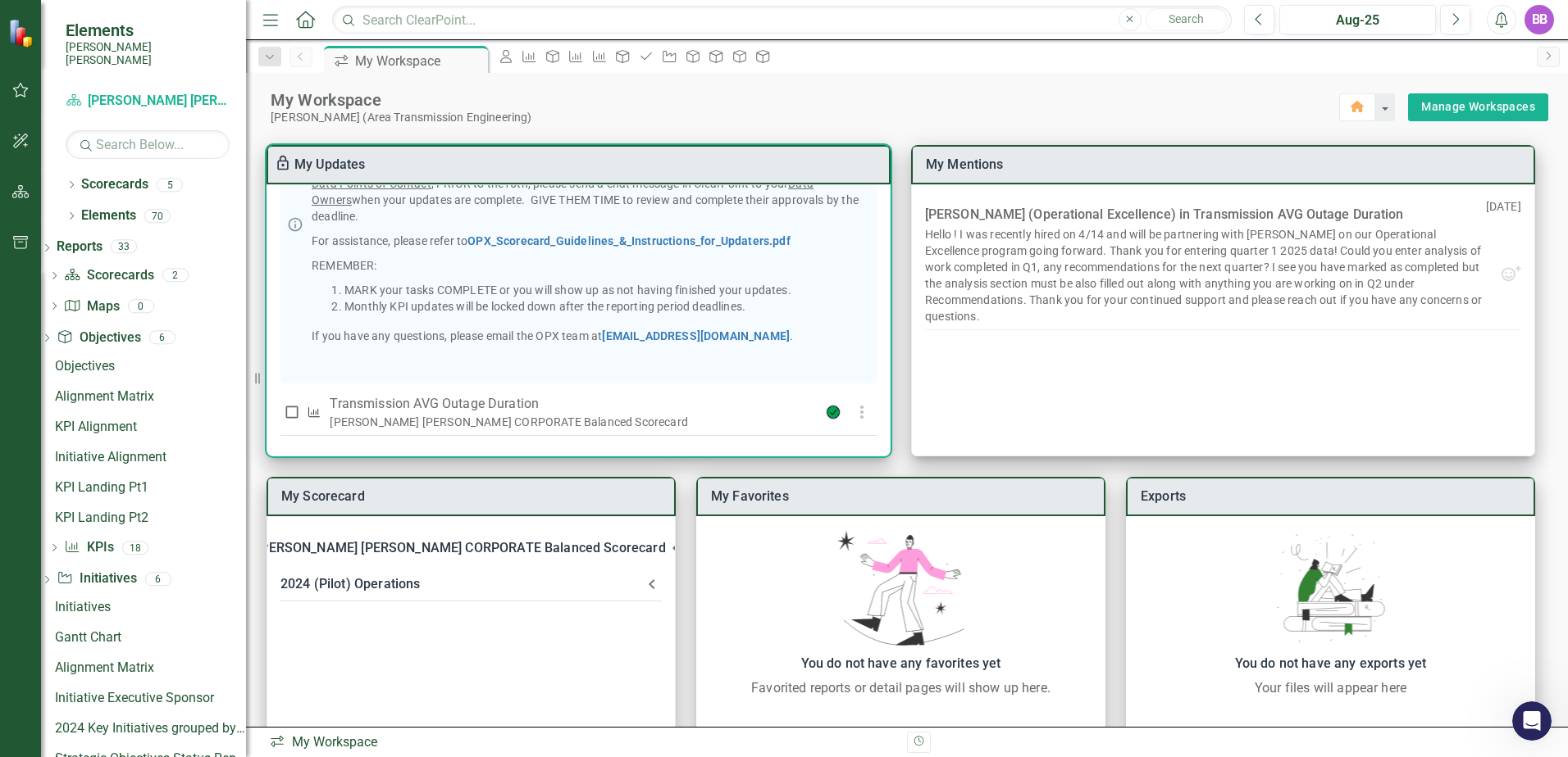
scroll to position [247, 0]
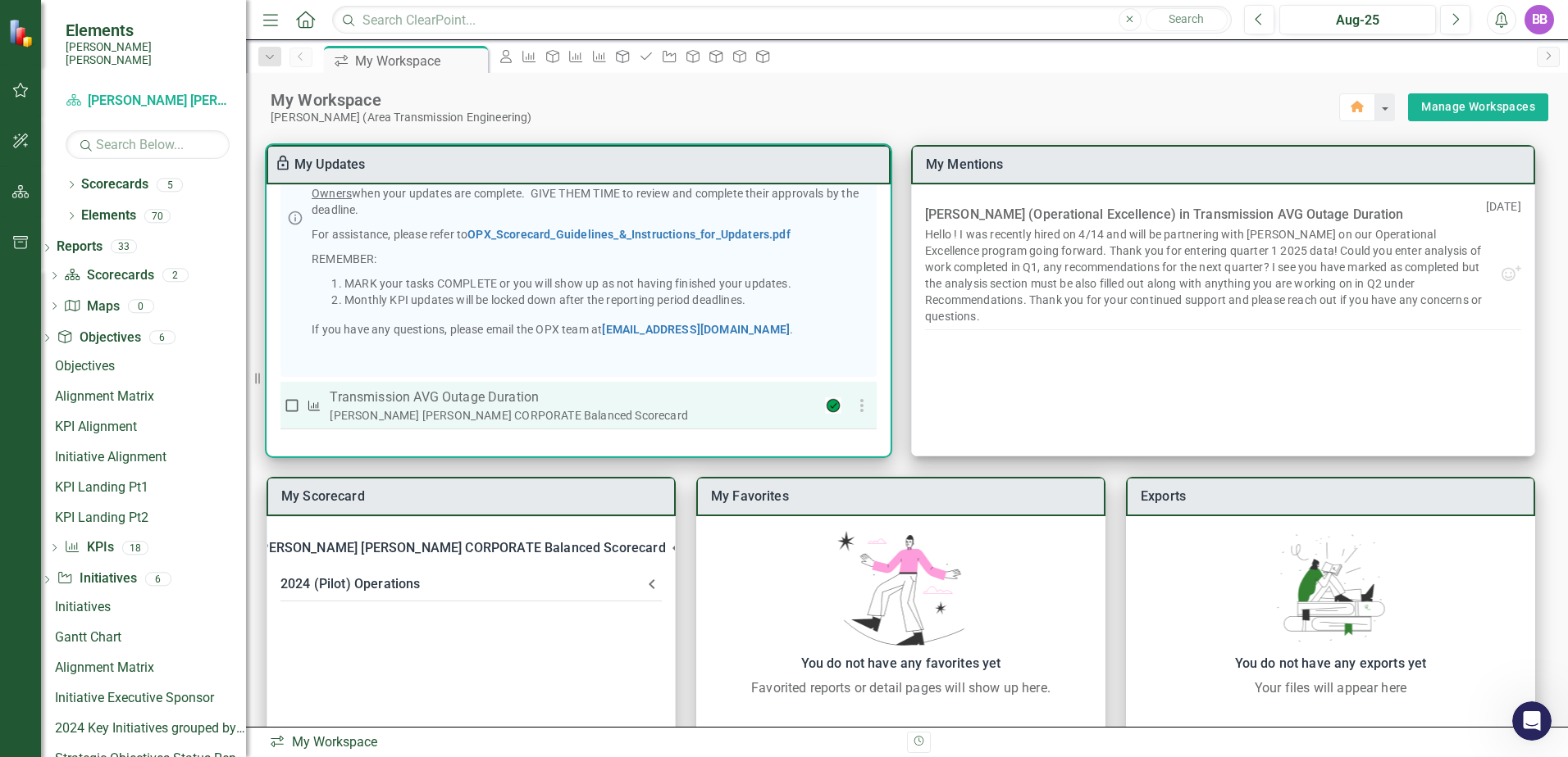
click at [452, 397] on p "Transmission AVG Outage Duration" at bounding box center [567, 397] width 476 height 20
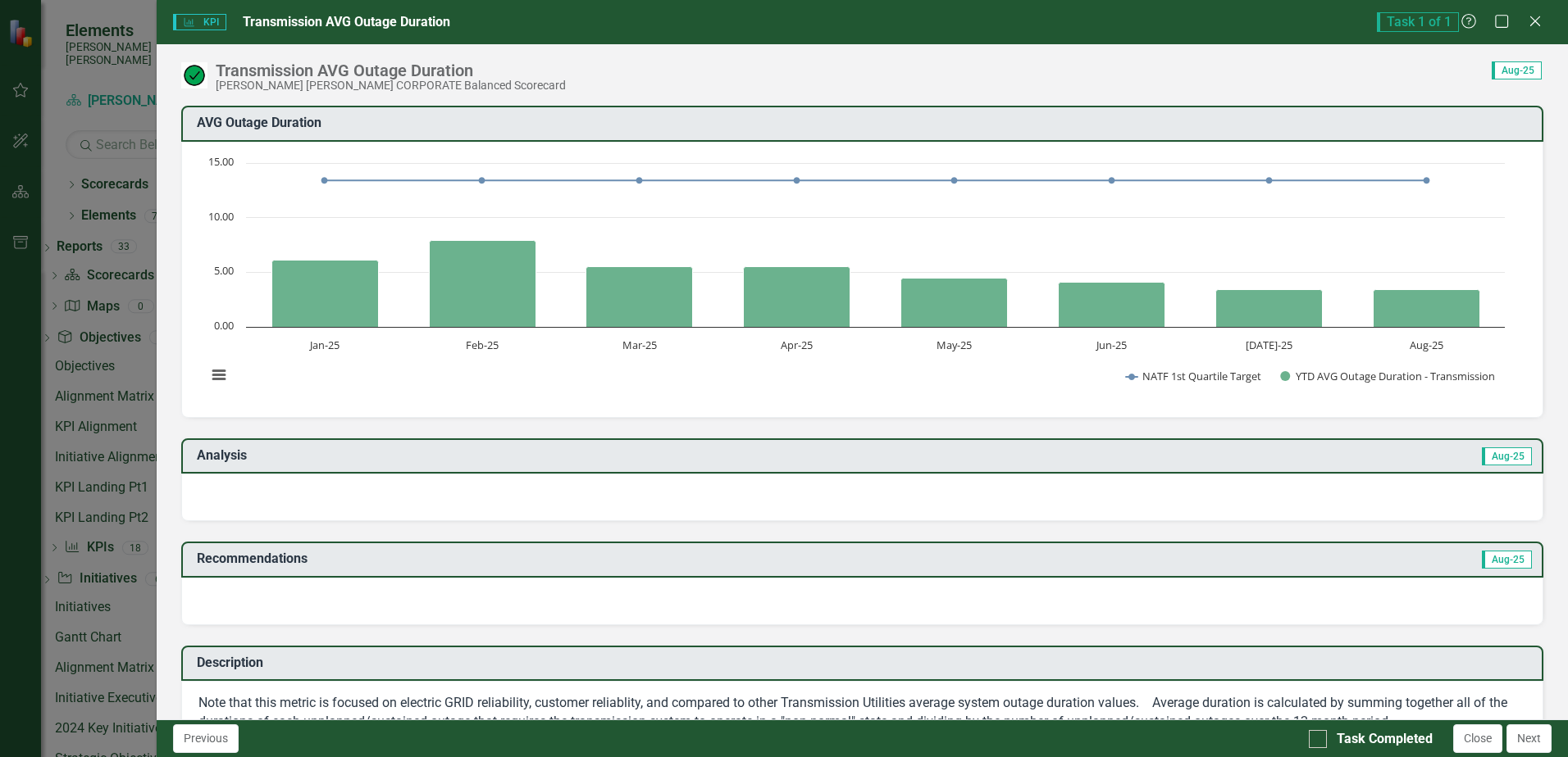
click at [540, 454] on h3 "Analysis" at bounding box center [525, 455] width 657 height 15
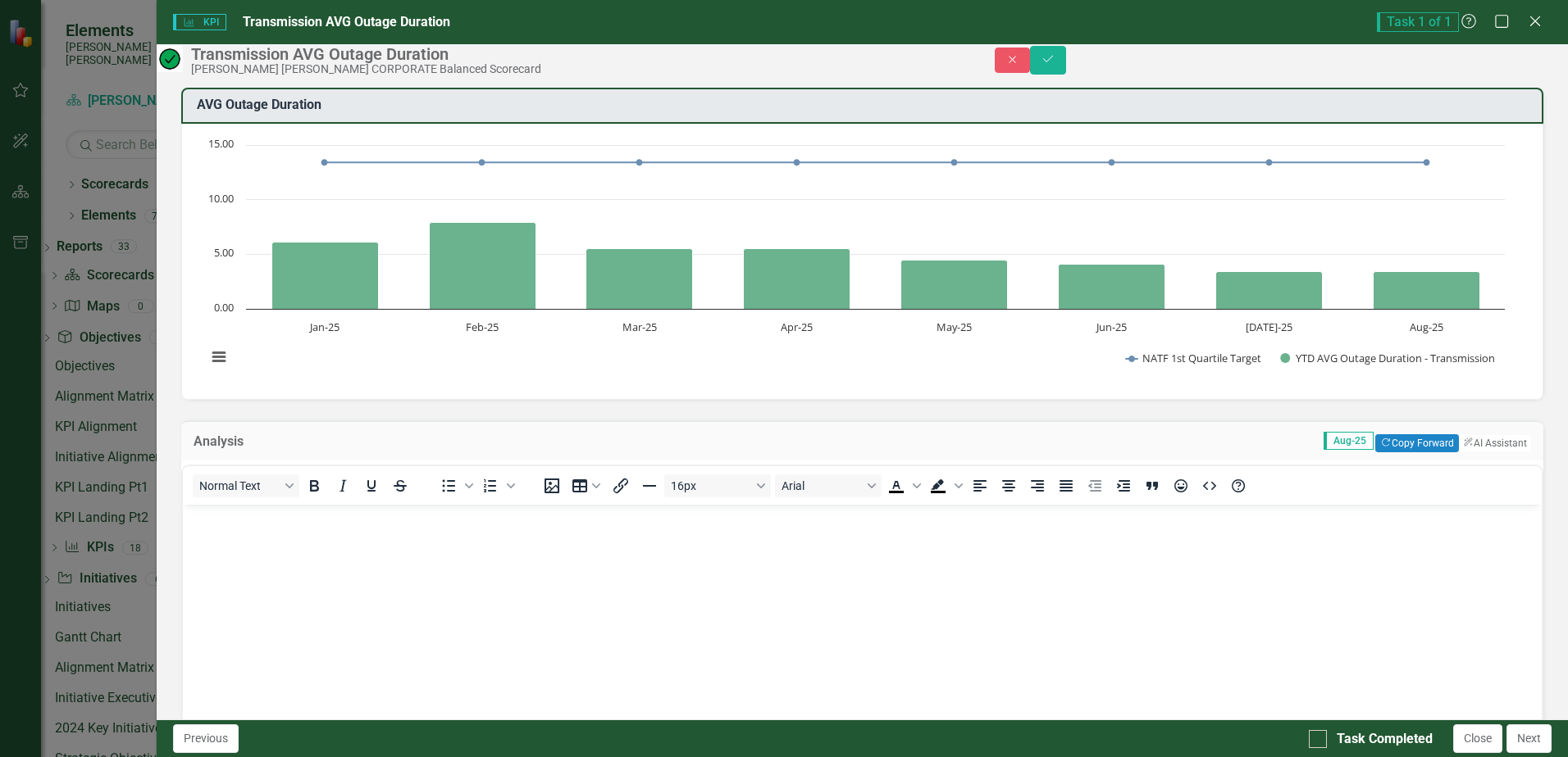
scroll to position [164, 0]
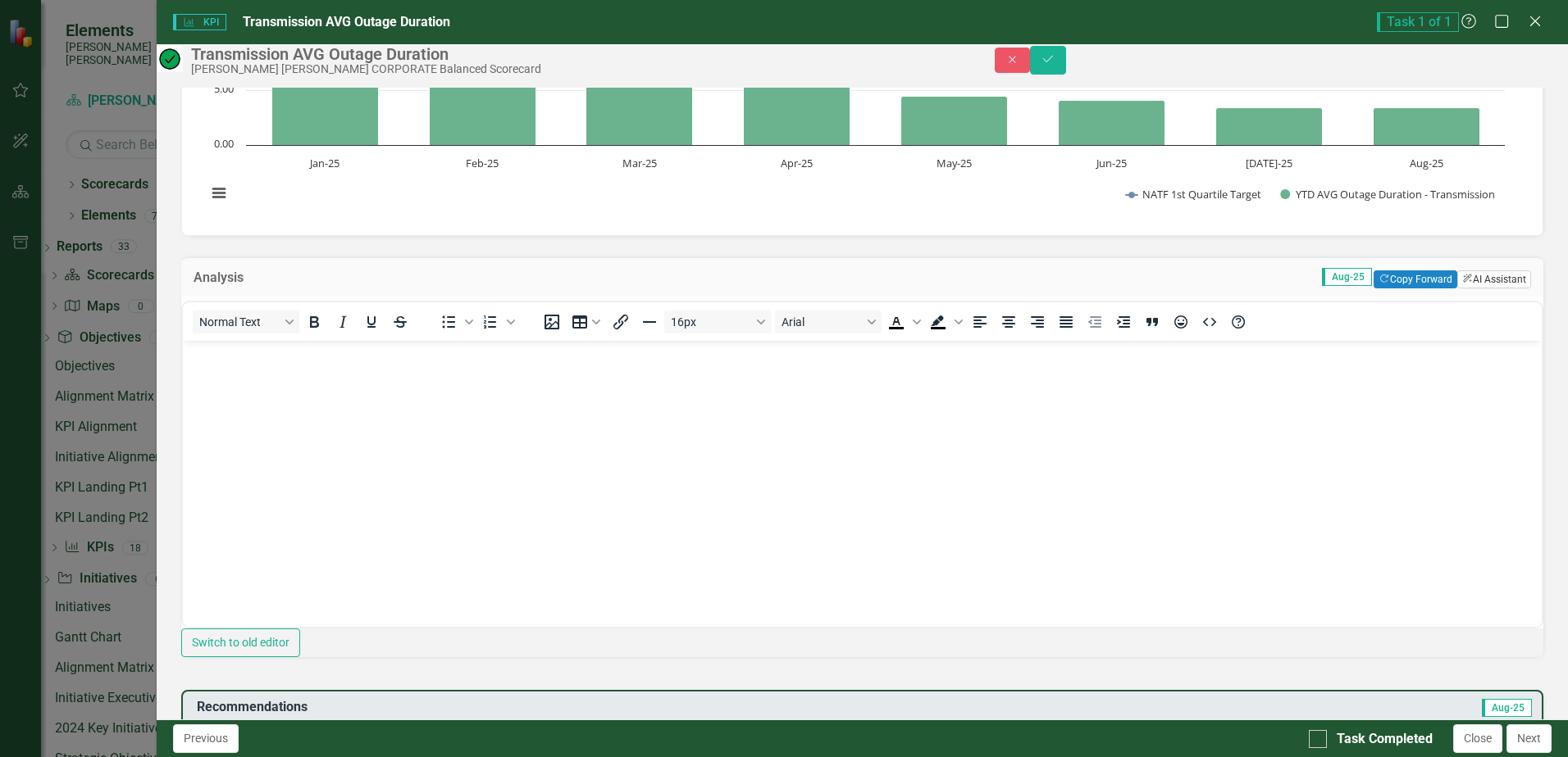
click at [1476, 289] on button "ClearPoint AI AI Assistant" at bounding box center [1493, 279] width 74 height 18
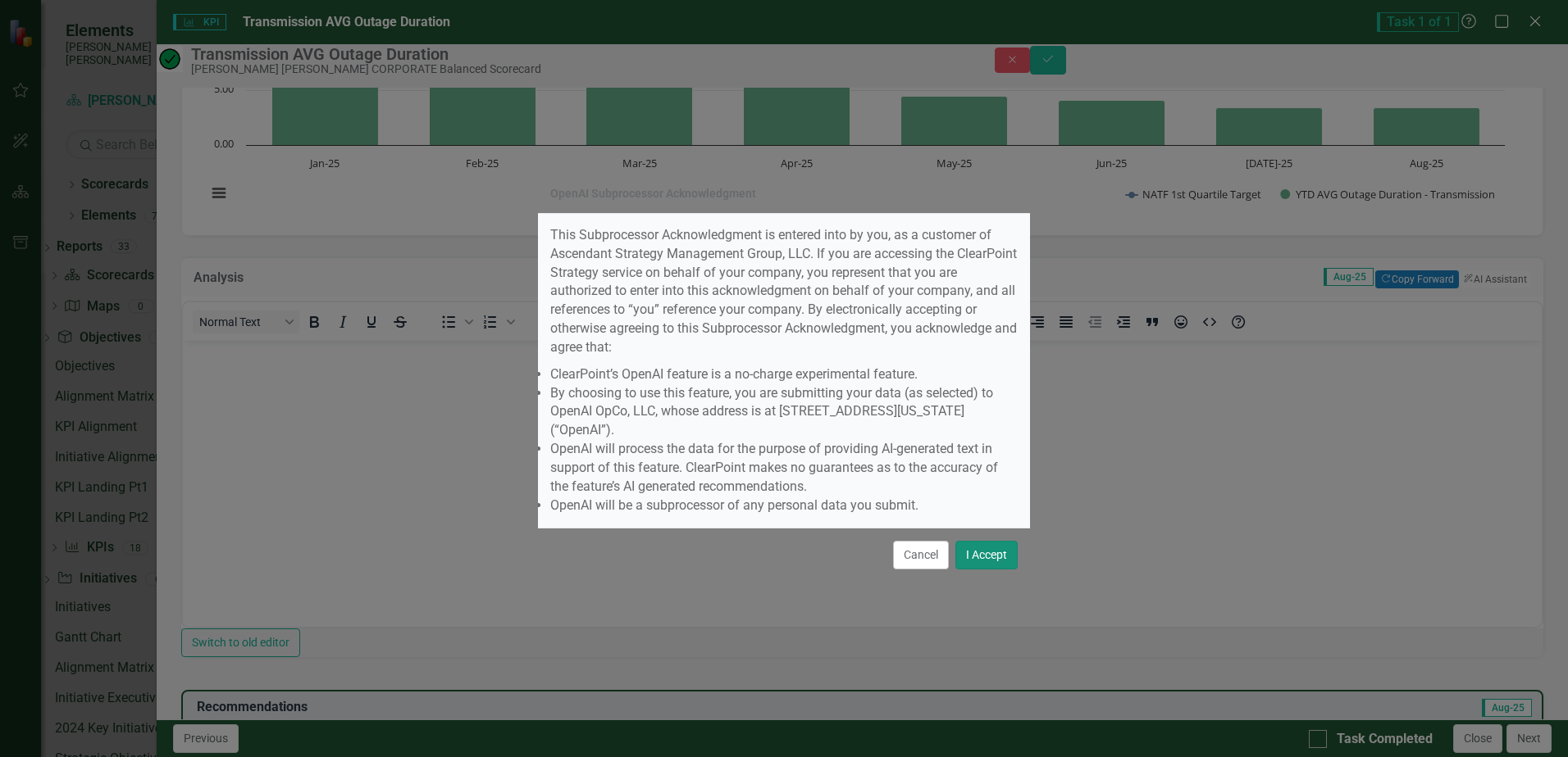
click at [980, 541] on button "I Accept" at bounding box center [986, 555] width 63 height 28
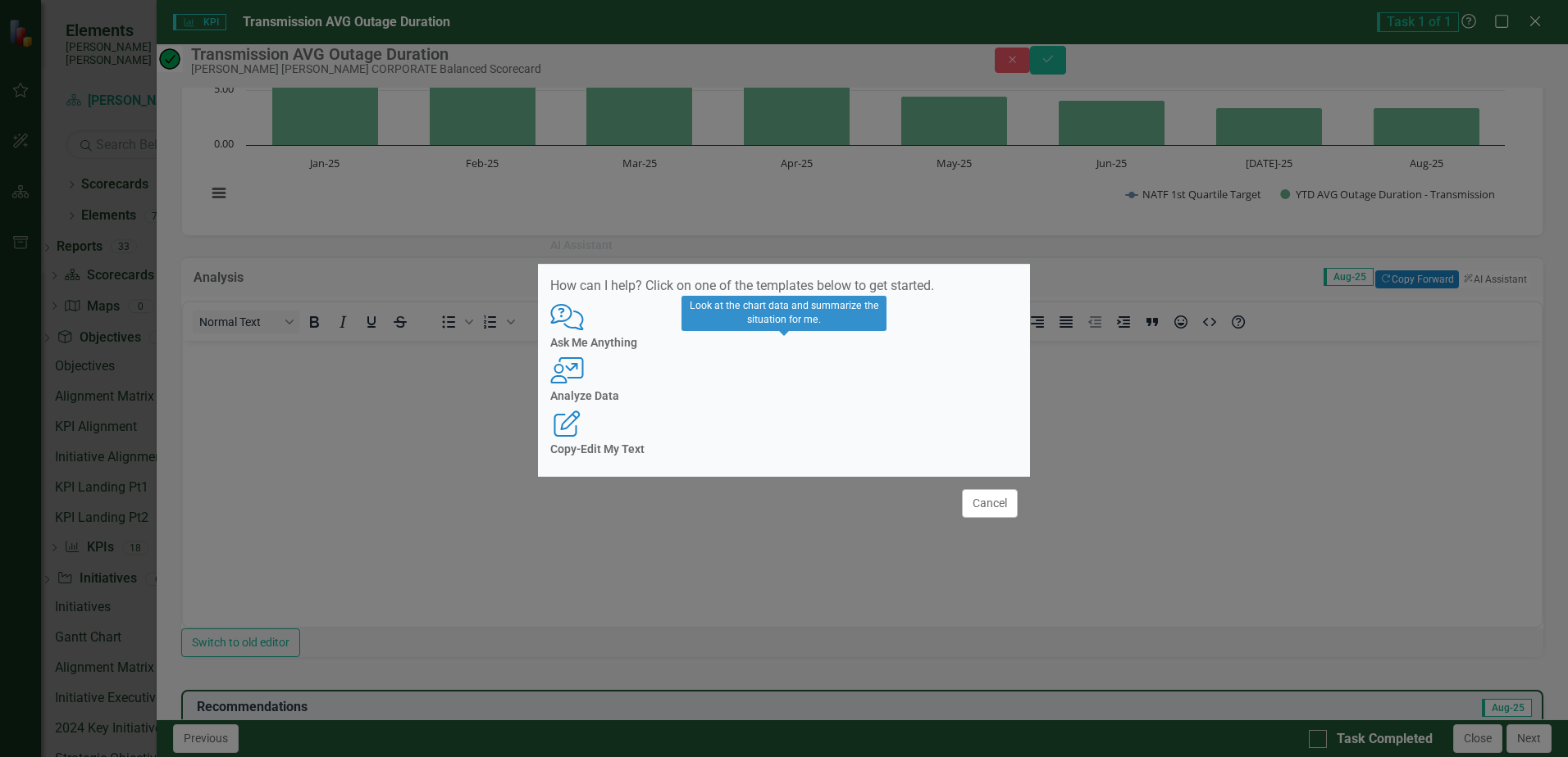
click at [784, 394] on h4 "Analyze Data" at bounding box center [783, 396] width 467 height 12
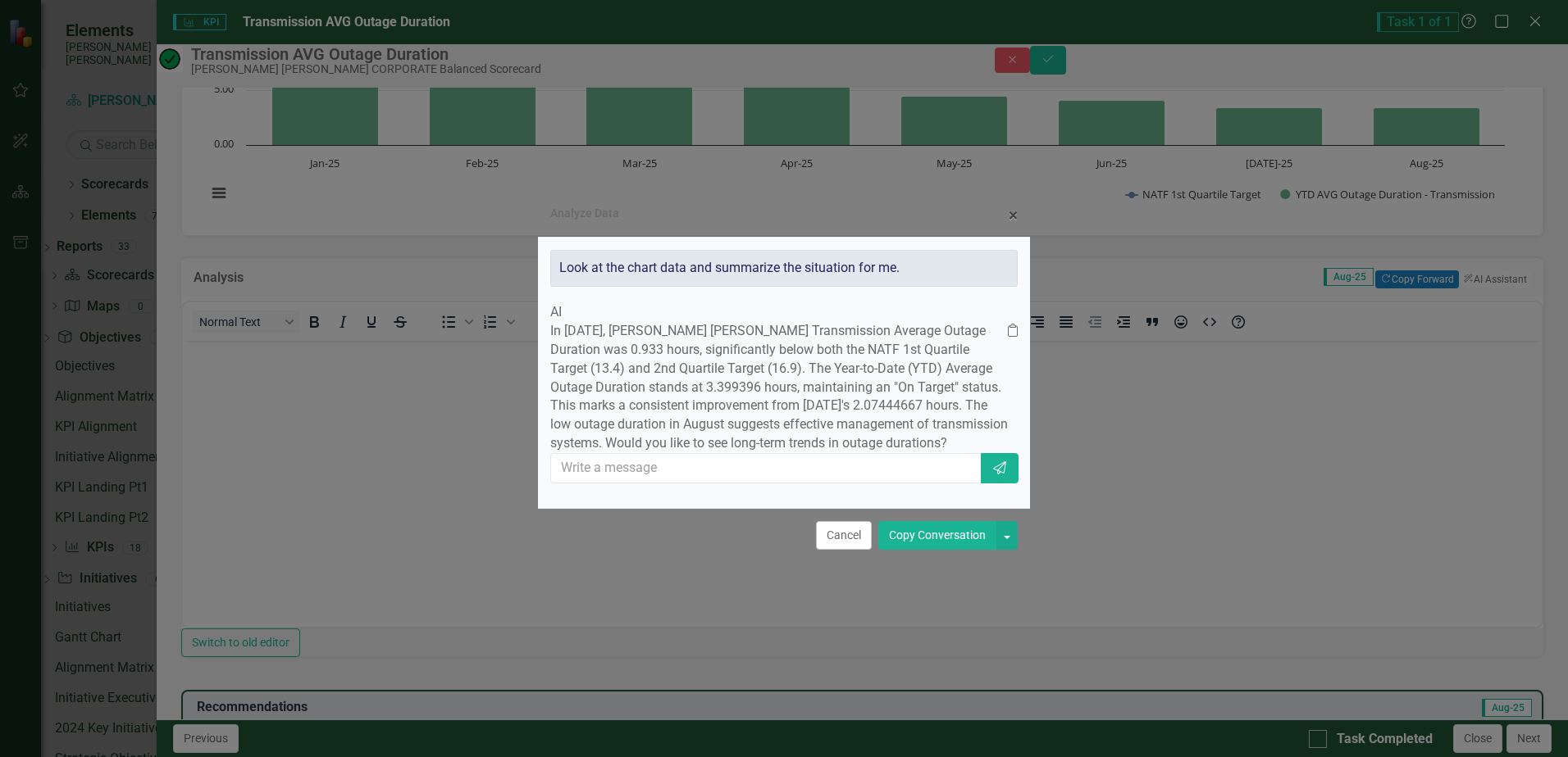
click at [928, 550] on button "Copy Conversation" at bounding box center [937, 535] width 118 height 28
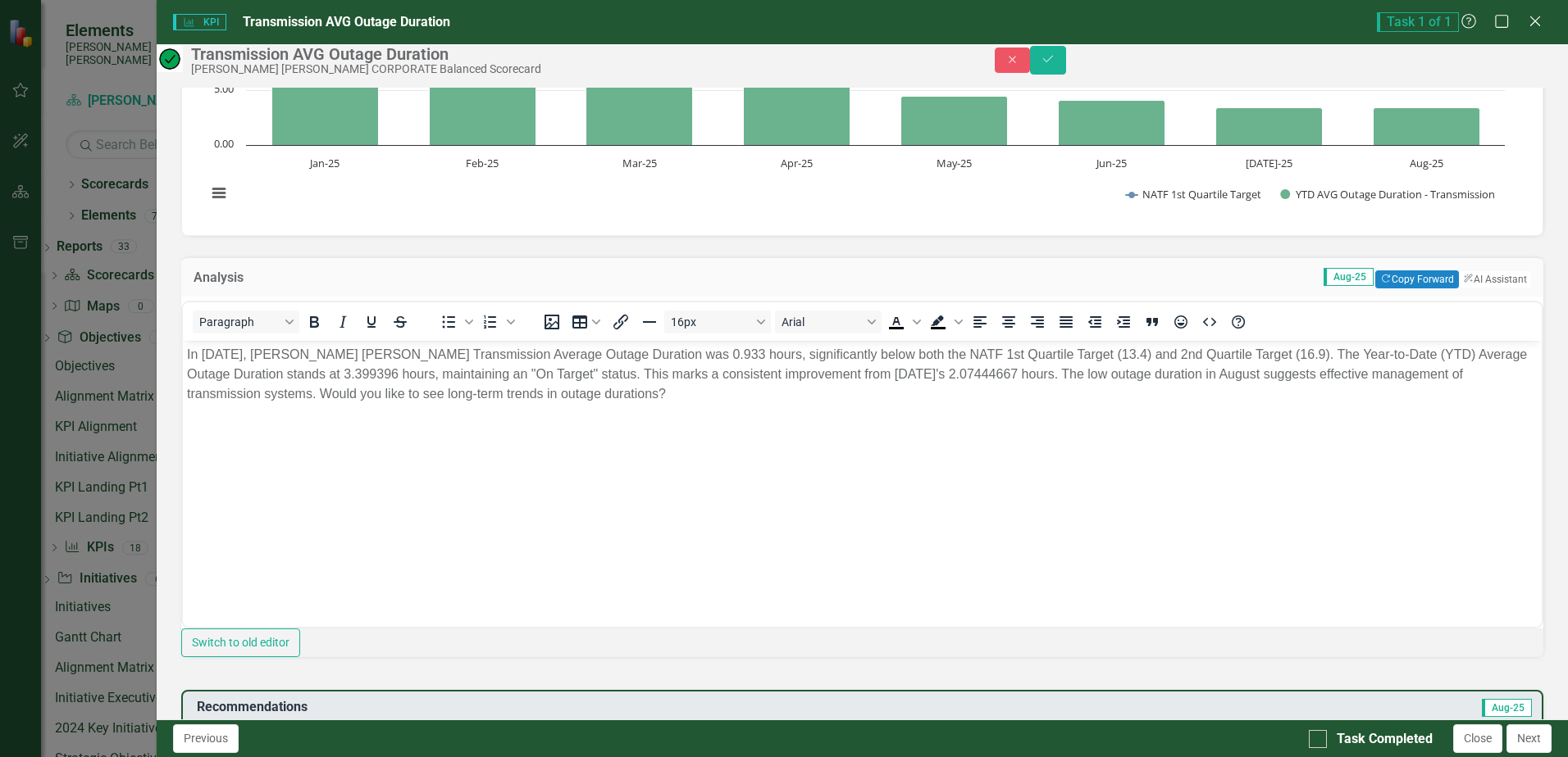
drag, startPoint x: 351, startPoint y: 370, endPoint x: 375, endPoint y: 376, distance: 24.7
click at [351, 370] on p "In August 2025, Santee Cooper's Transmission Average Outage Duration was 0.933 …" at bounding box center [862, 373] width 1350 height 59
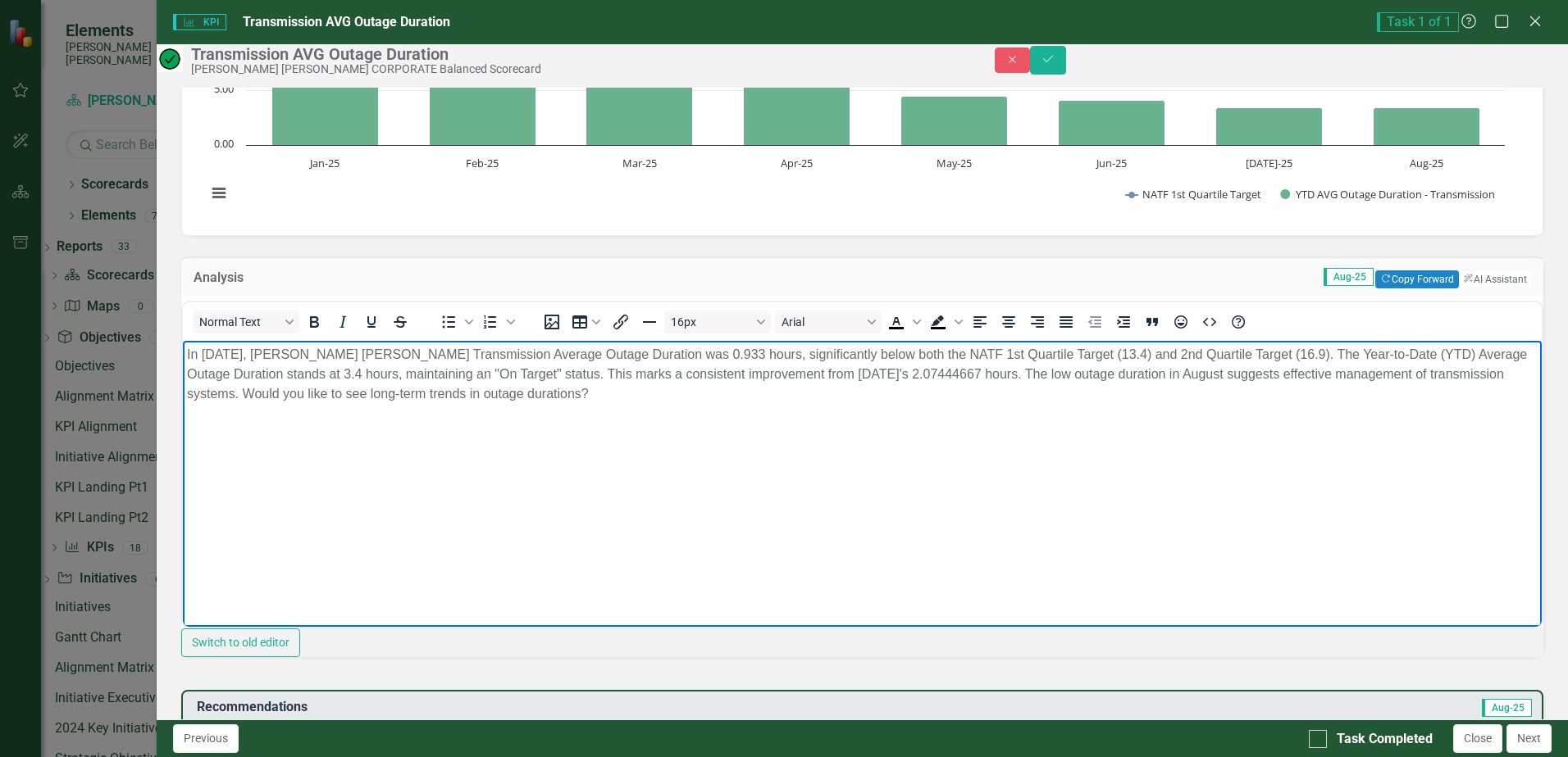
click at [944, 371] on p "In August 2025, Santee Cooper's Transmission Average Outage Duration was 0.933 …" at bounding box center [862, 373] width 1350 height 59
click at [949, 376] on p "In August 2025, Santee Cooper's Transmission Average Outage Duration was 0.933 …" at bounding box center [862, 373] width 1350 height 59
drag, startPoint x: 575, startPoint y: 393, endPoint x: 185, endPoint y: 439, distance: 392.7
click at [185, 439] on body "In August 2025, Santee Cooper's Transmission Average Outage Duration was 0.933 …" at bounding box center [862, 462] width 1359 height 246
drag, startPoint x: 1242, startPoint y: 351, endPoint x: 1269, endPoint y: 361, distance: 28.8
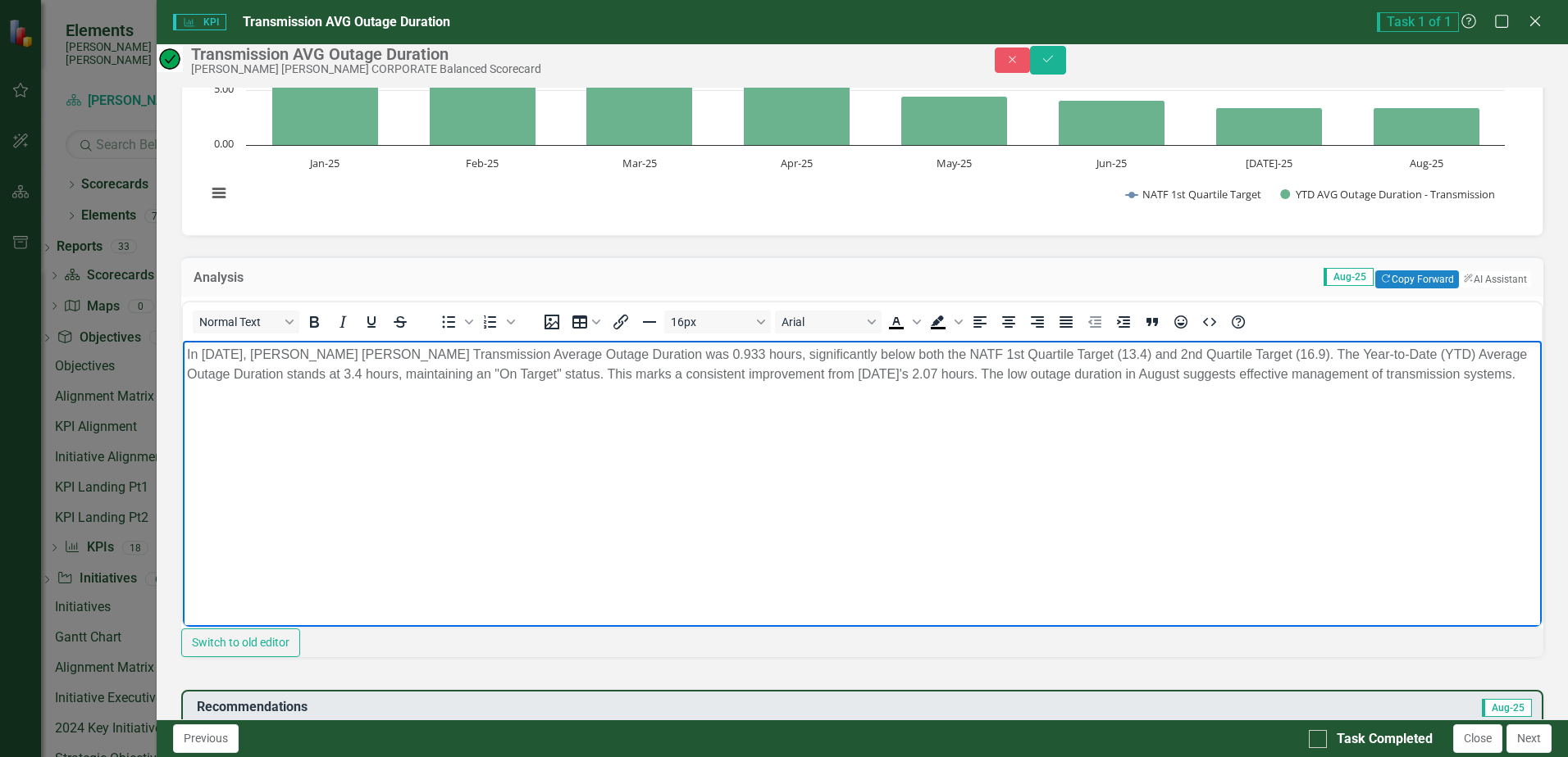
click at [1242, 351] on p "In August 2025, Santee Cooper's Transmission Average Outage Duration was 0.933 …" at bounding box center [862, 364] width 1350 height 39
click at [1236, 355] on p "In August 2025, Santee Cooper's Transmission Average Outage Duration was 0.933 …" at bounding box center [862, 364] width 1350 height 39
click at [1226, 354] on p "In August 2025, Santee Cooper's Transmission Average Outage Duration was 0.933 …" at bounding box center [862, 364] width 1350 height 39
click at [1228, 354] on p "In August 2025, Santee Cooper's Transmission Average Outage Duration was 0.933 …" at bounding box center [862, 364] width 1350 height 39
click at [1089, 442] on body "In August 2025, Santee Cooper's Transmission Average Outage Duration was 0.933 …" at bounding box center [862, 462] width 1359 height 246
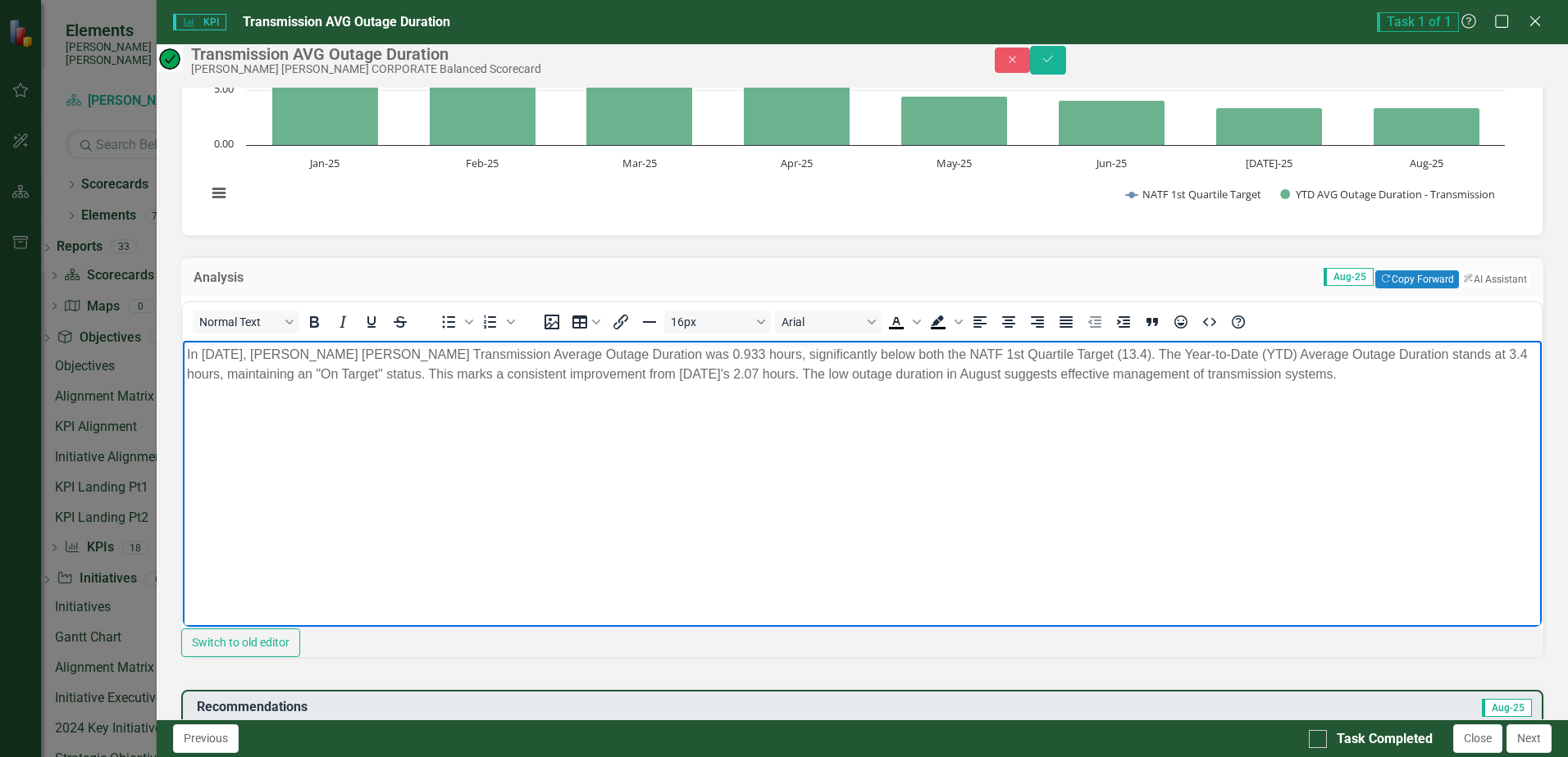
drag, startPoint x: 778, startPoint y: 371, endPoint x: 787, endPoint y: 371, distance: 9.0
click at [778, 371] on p "In August 2025, Santee Cooper's Transmission Average Outage Duration was 0.933 …" at bounding box center [862, 364] width 1350 height 39
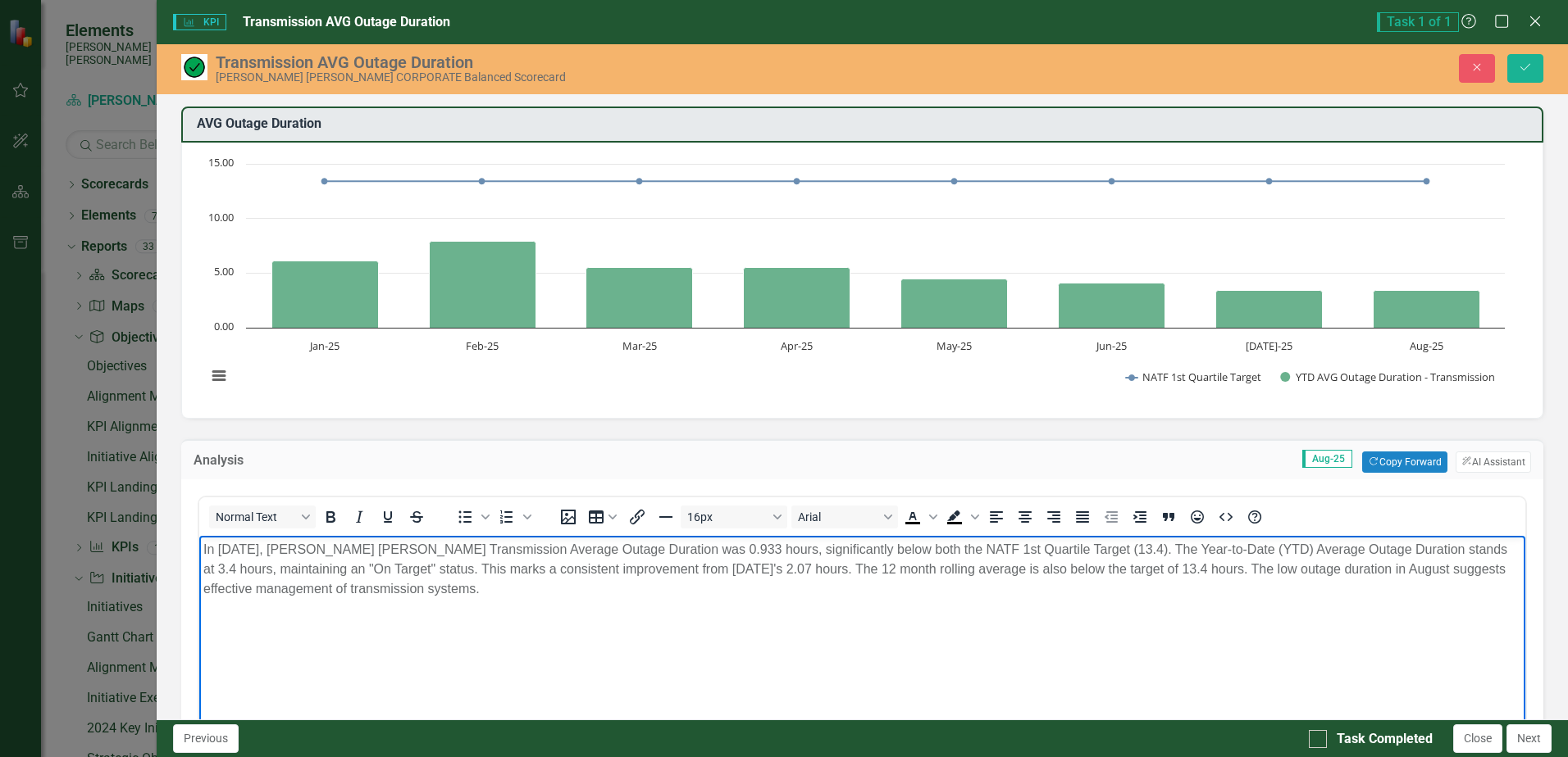
scroll to position [164, 0]
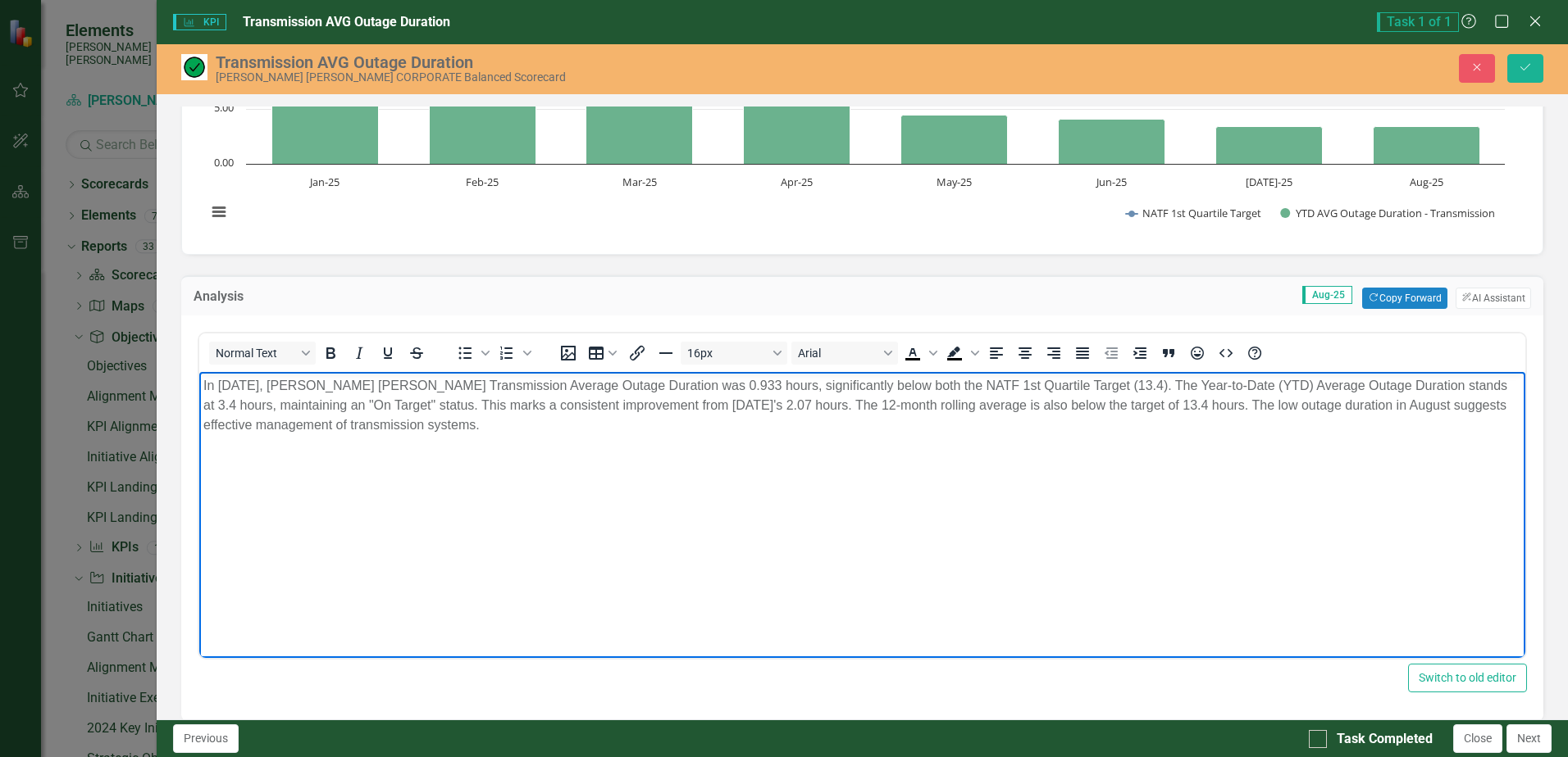
click at [446, 417] on p "In [DATE], [PERSON_NAME] [PERSON_NAME] Transmission Average Outage Duration was…" at bounding box center [862, 405] width 1318 height 59
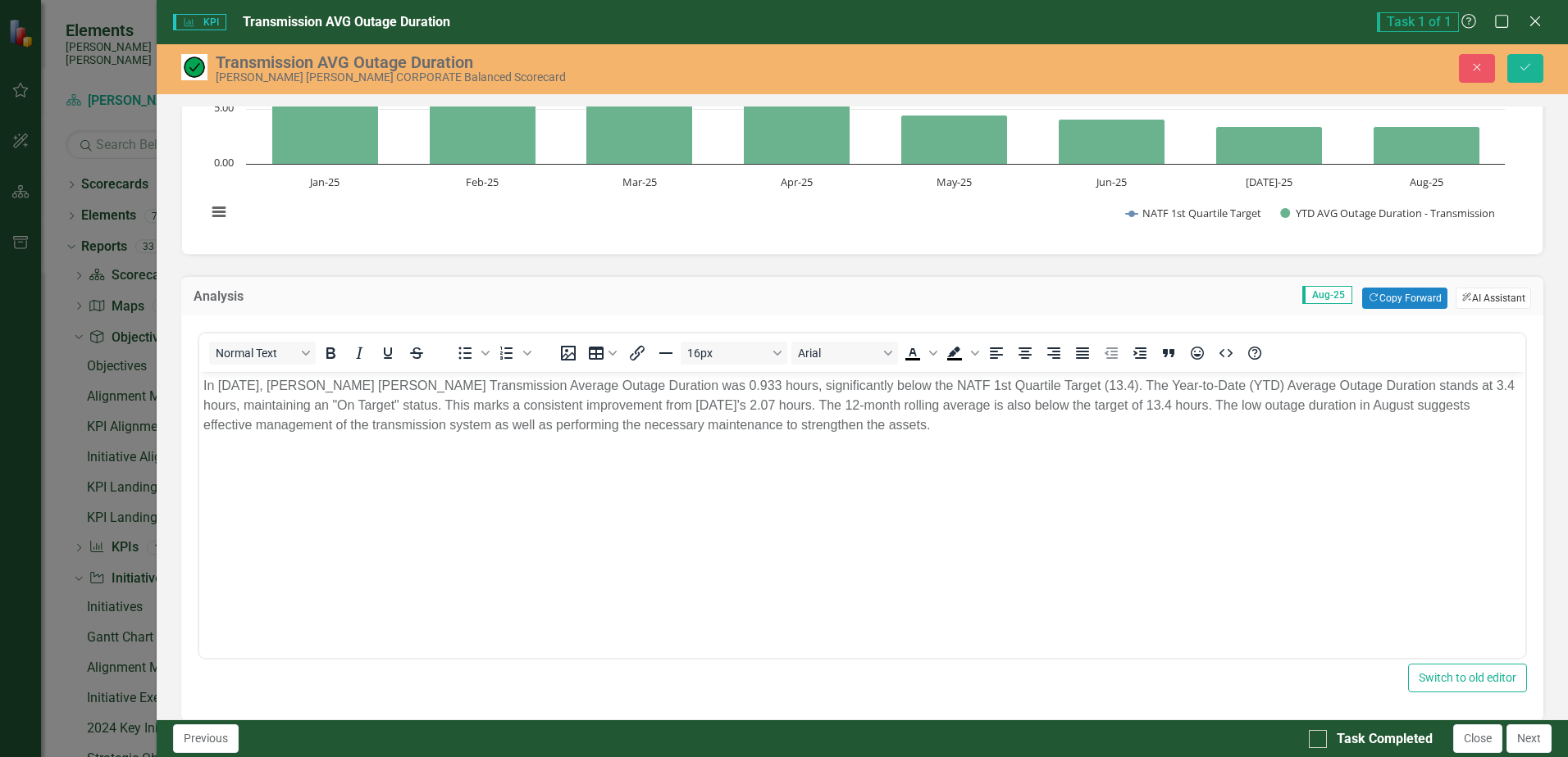
click at [1470, 298] on button "ClearPoint AI AI Assistant" at bounding box center [1493, 298] width 75 height 21
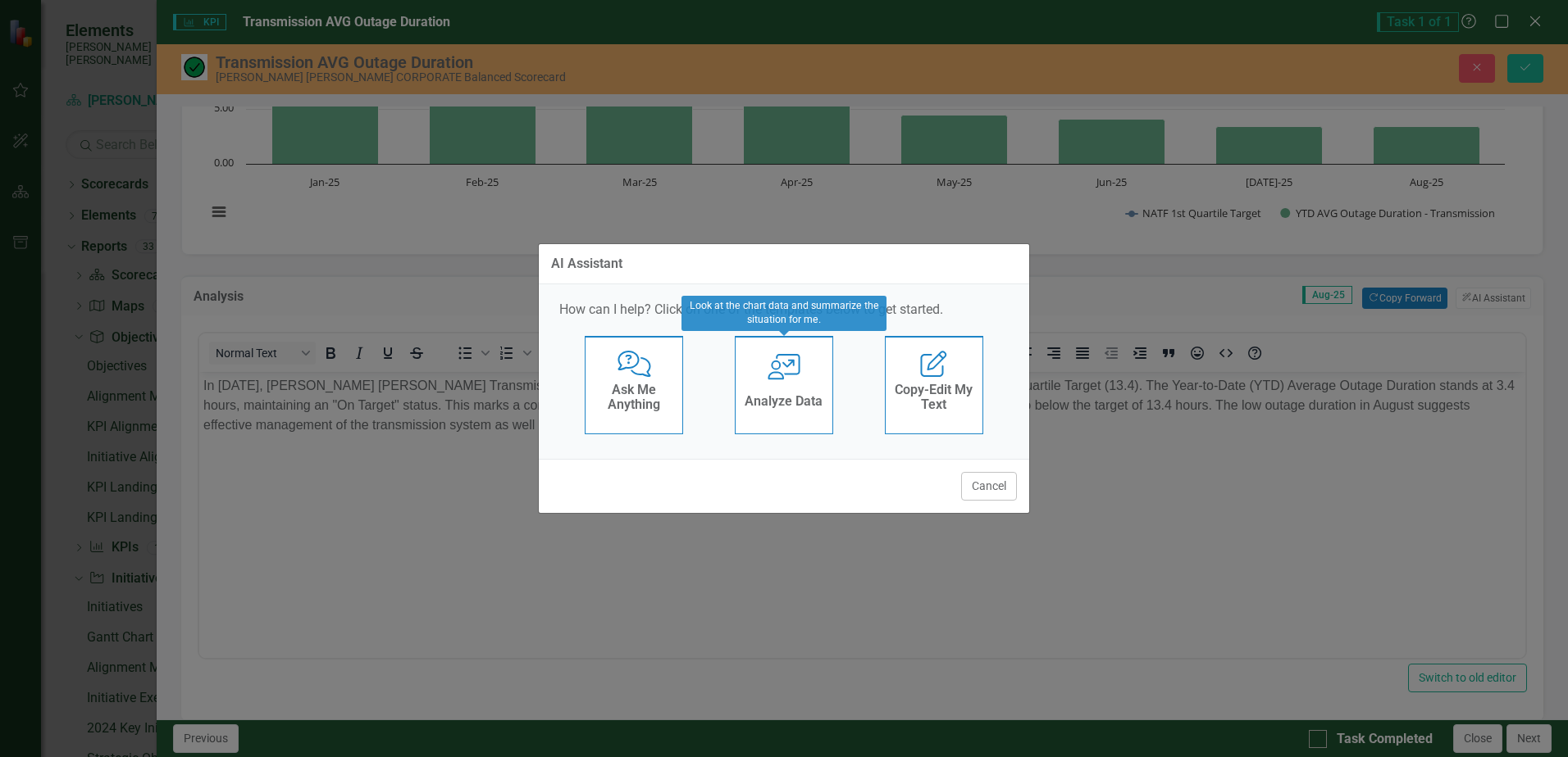
click at [780, 383] on div "User with Chart Analyze Data" at bounding box center [783, 384] width 99 height 98
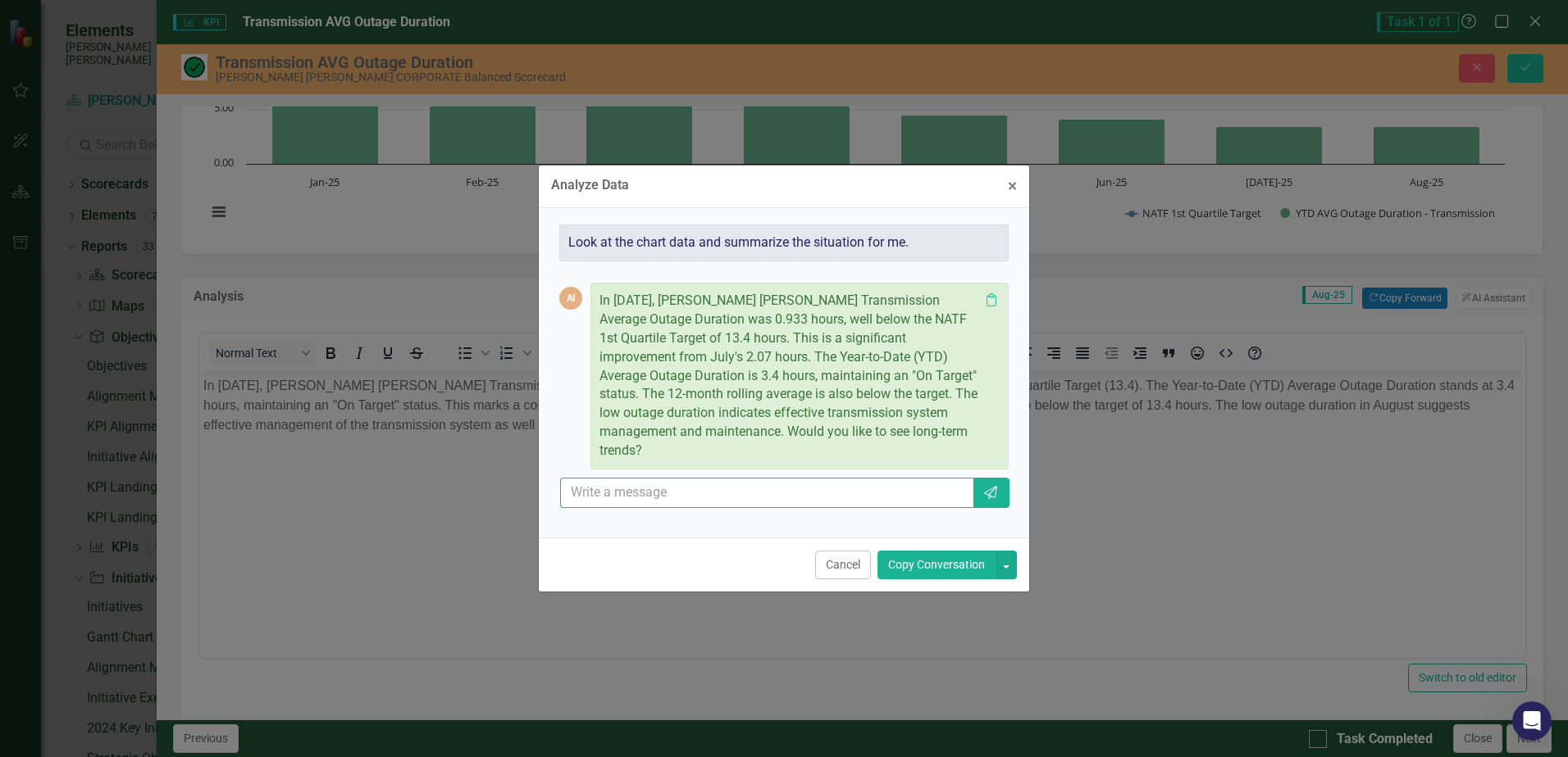
click at [809, 478] on input "text" at bounding box center [767, 492] width 413 height 30
type input "yes"
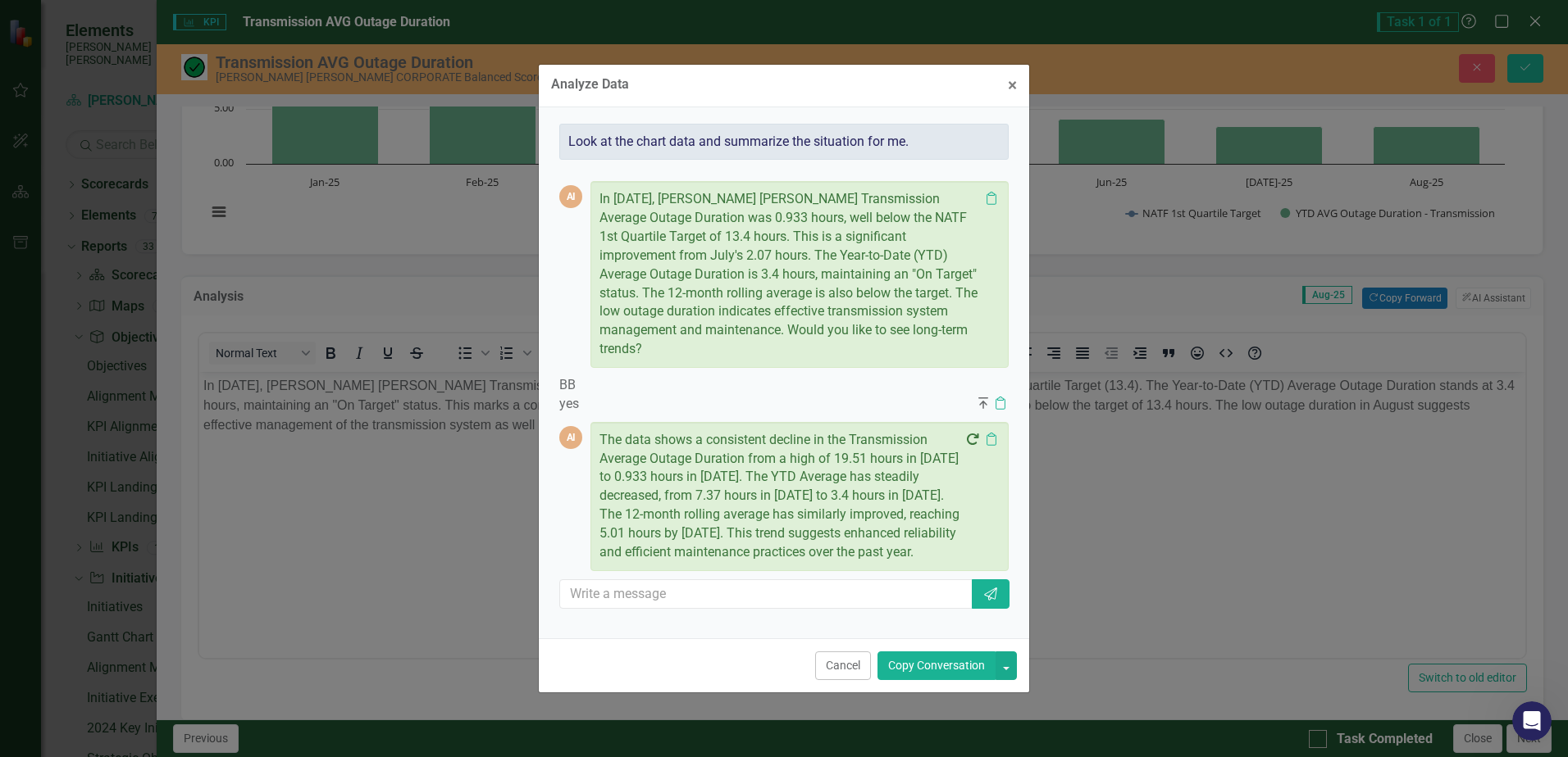
click at [821, 455] on p "The data shows a consistent decline in the Transmission Average Outage Duration…" at bounding box center [782, 496] width 367 height 131
click at [991, 432] on icon at bounding box center [990, 438] width 9 height 13
click at [1120, 576] on div "Analyze Data × Close Look at the chart data and summarize the situation for me.…" at bounding box center [784, 378] width 1568 height 757
click at [1017, 90] on button "× Close" at bounding box center [1012, 86] width 33 height 42
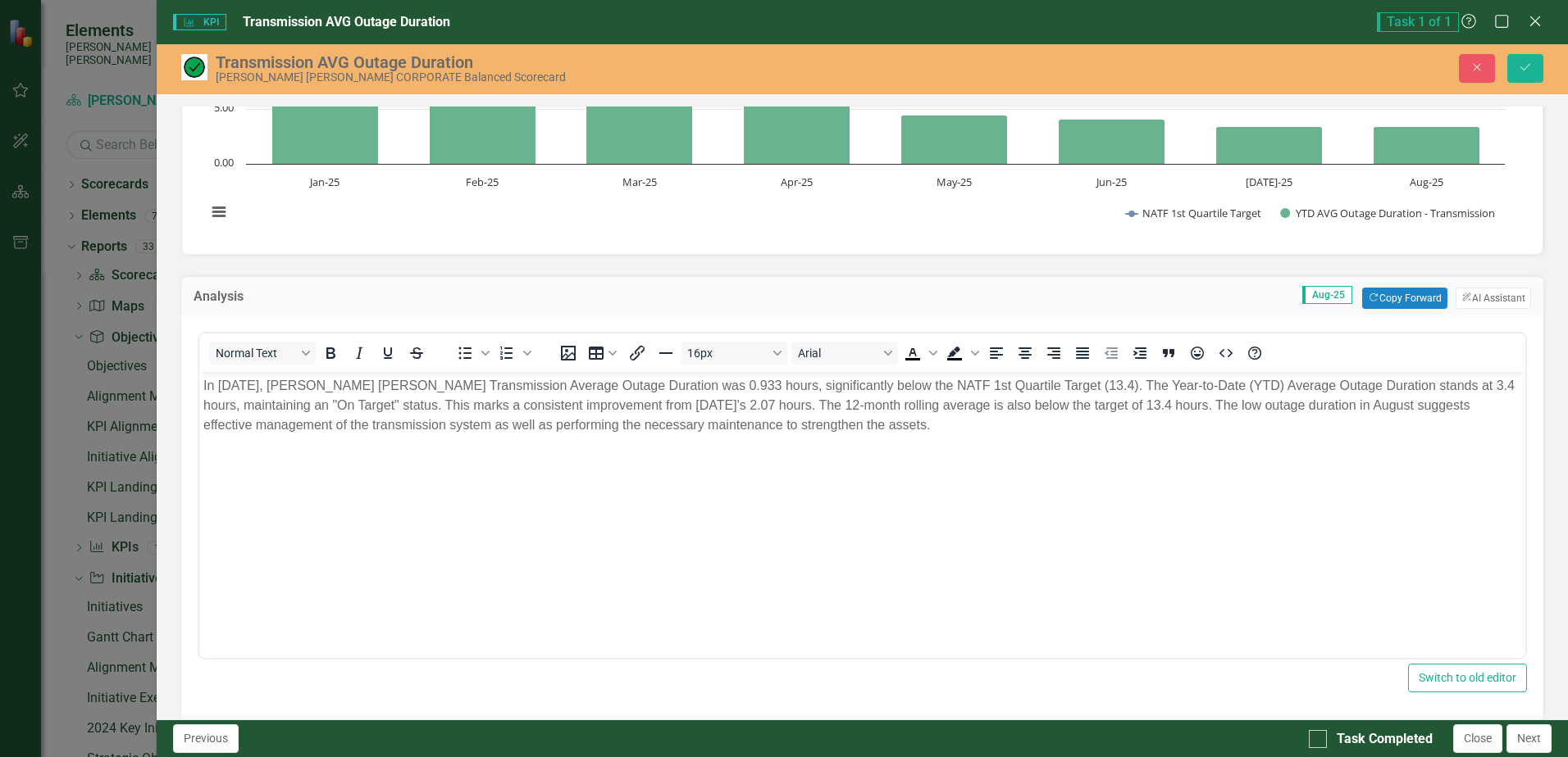
click at [266, 496] on body "In [DATE], [PERSON_NAME] [PERSON_NAME] Transmission Average Outage Duration was…" at bounding box center [862, 494] width 1326 height 246
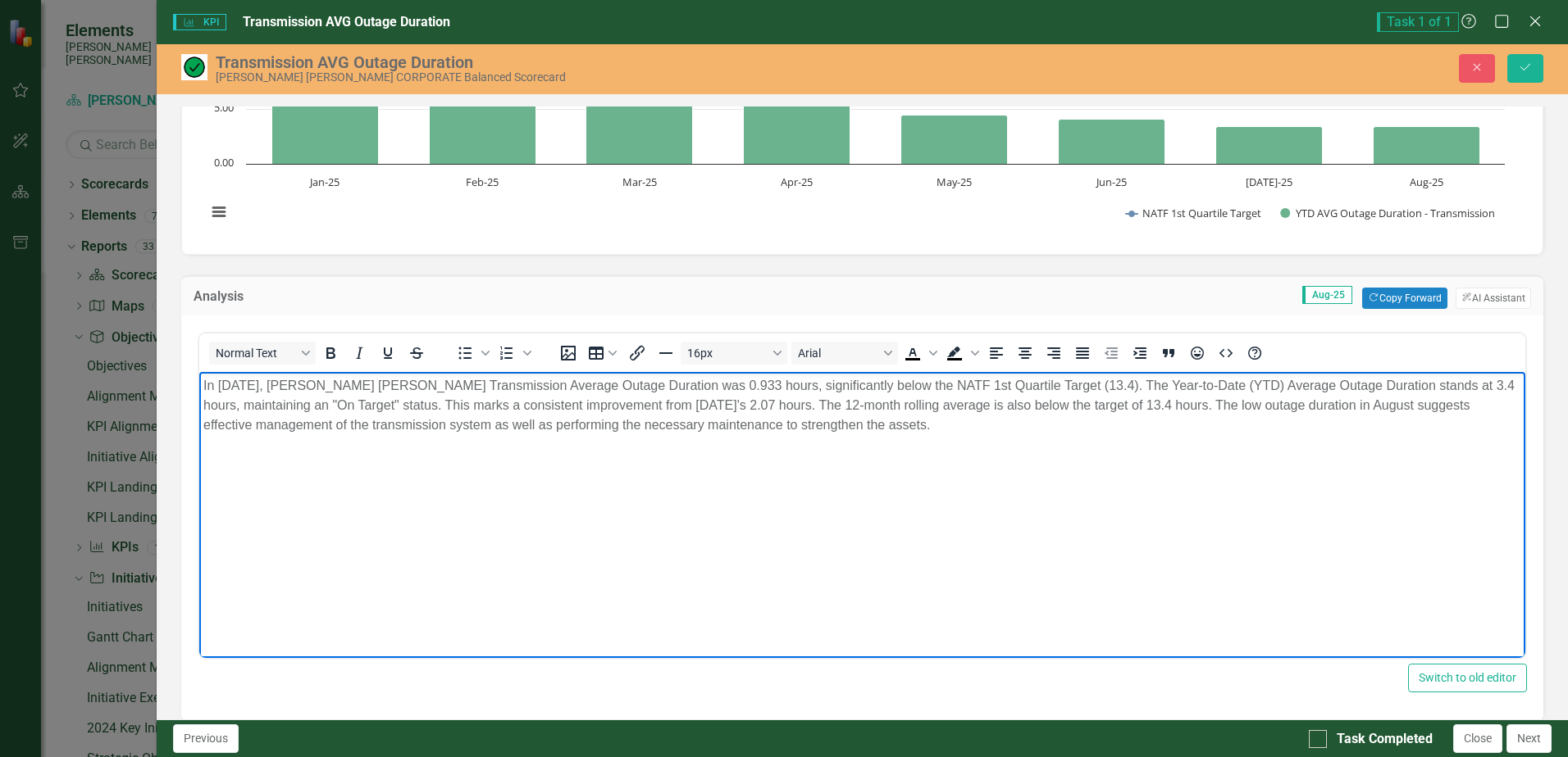
click at [949, 441] on body "In [DATE], [PERSON_NAME] [PERSON_NAME] Transmission Average Outage Duration was…" at bounding box center [862, 494] width 1326 height 246
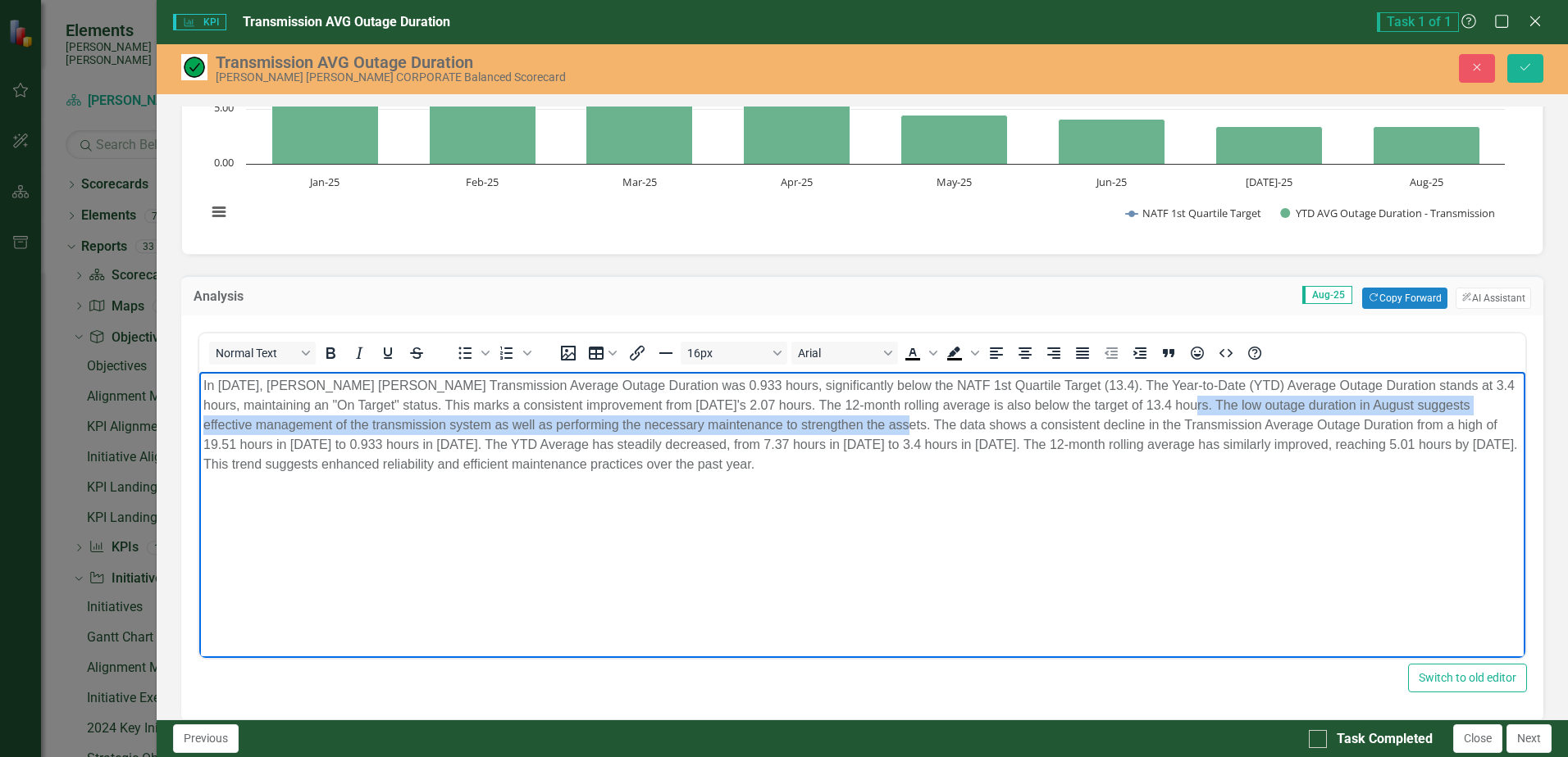
drag, startPoint x: 876, startPoint y: 424, endPoint x: 1191, endPoint y: 408, distance: 315.4
click at [1191, 408] on p "In [DATE], [PERSON_NAME] [PERSON_NAME] Transmission Average Outage Duration was…" at bounding box center [862, 425] width 1318 height 98
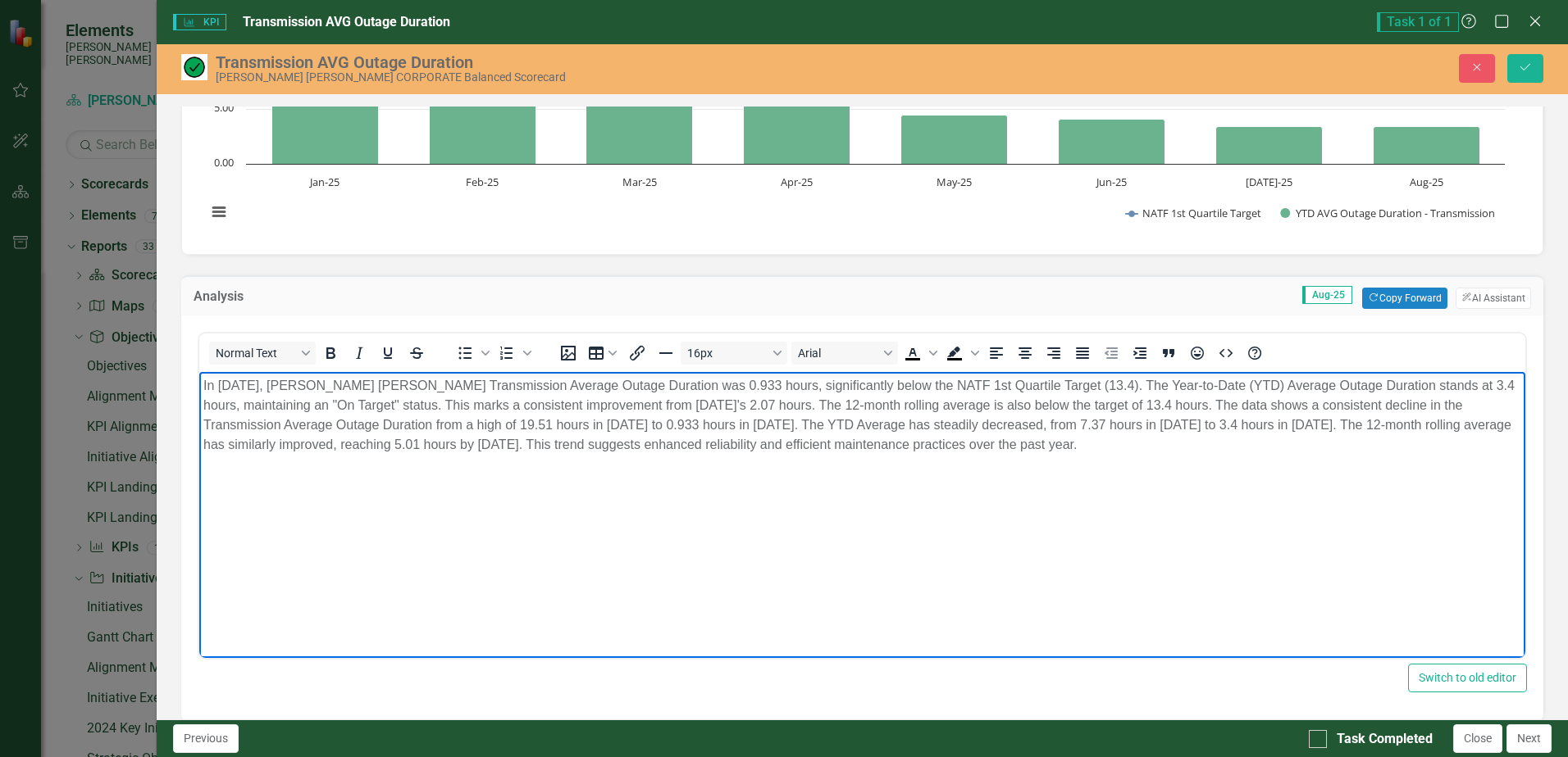
drag, startPoint x: 742, startPoint y: 423, endPoint x: 762, endPoint y: 423, distance: 20.0
click at [744, 423] on p "In [DATE], [PERSON_NAME] [PERSON_NAME] Transmission Average Outage Duration was…" at bounding box center [862, 415] width 1318 height 79
click at [925, 428] on p "In [DATE], [PERSON_NAME] [PERSON_NAME] Transmission Average Outage Duration was…" at bounding box center [862, 415] width 1318 height 79
click at [952, 485] on body "In [DATE], [PERSON_NAME] [PERSON_NAME] Transmission Average Outage Duration was…" at bounding box center [862, 494] width 1326 height 246
click at [1338, 450] on p "In [DATE], [PERSON_NAME] [PERSON_NAME] Transmission Average Outage Duration was…" at bounding box center [862, 415] width 1318 height 79
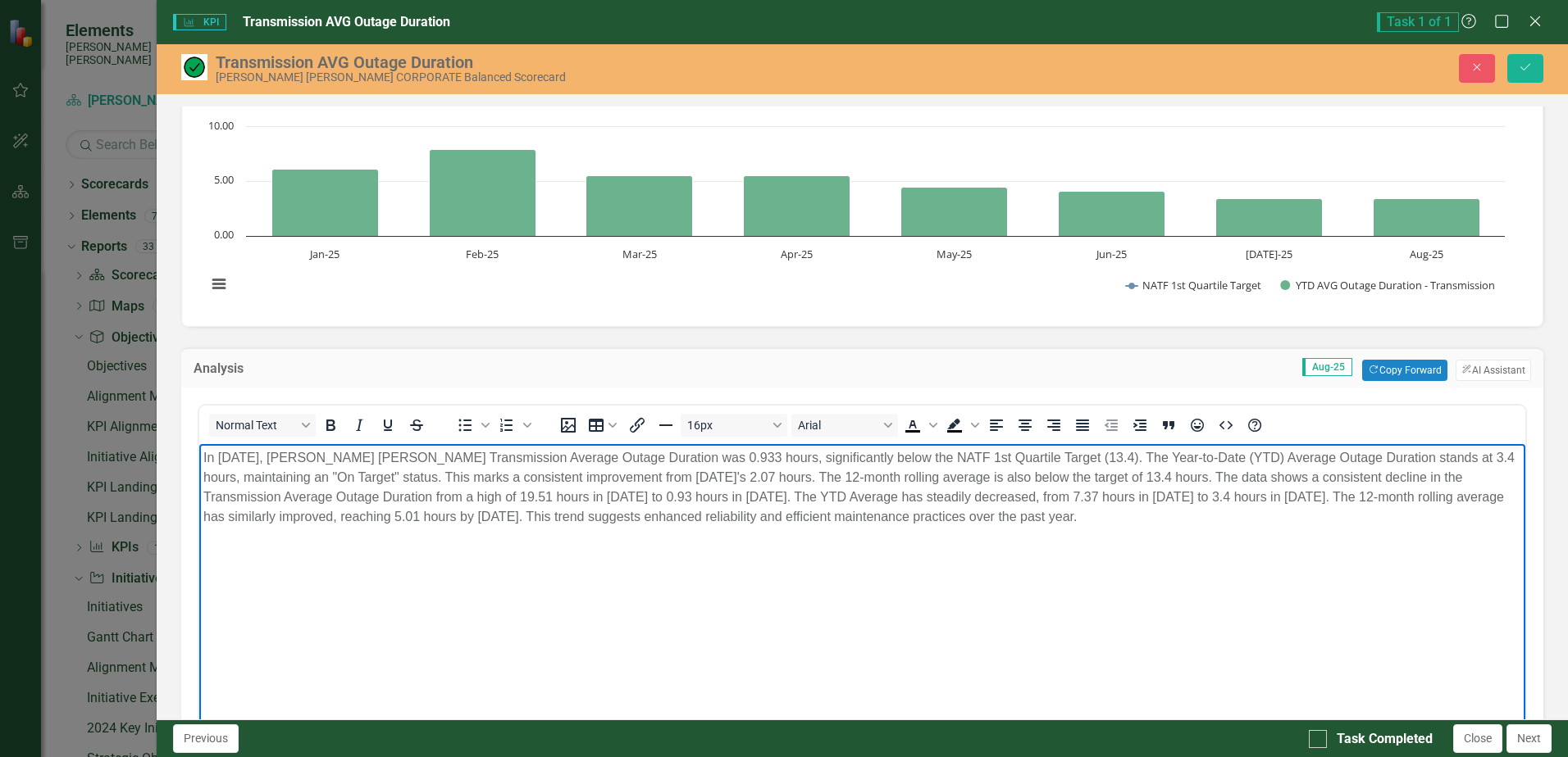
scroll to position [82, 0]
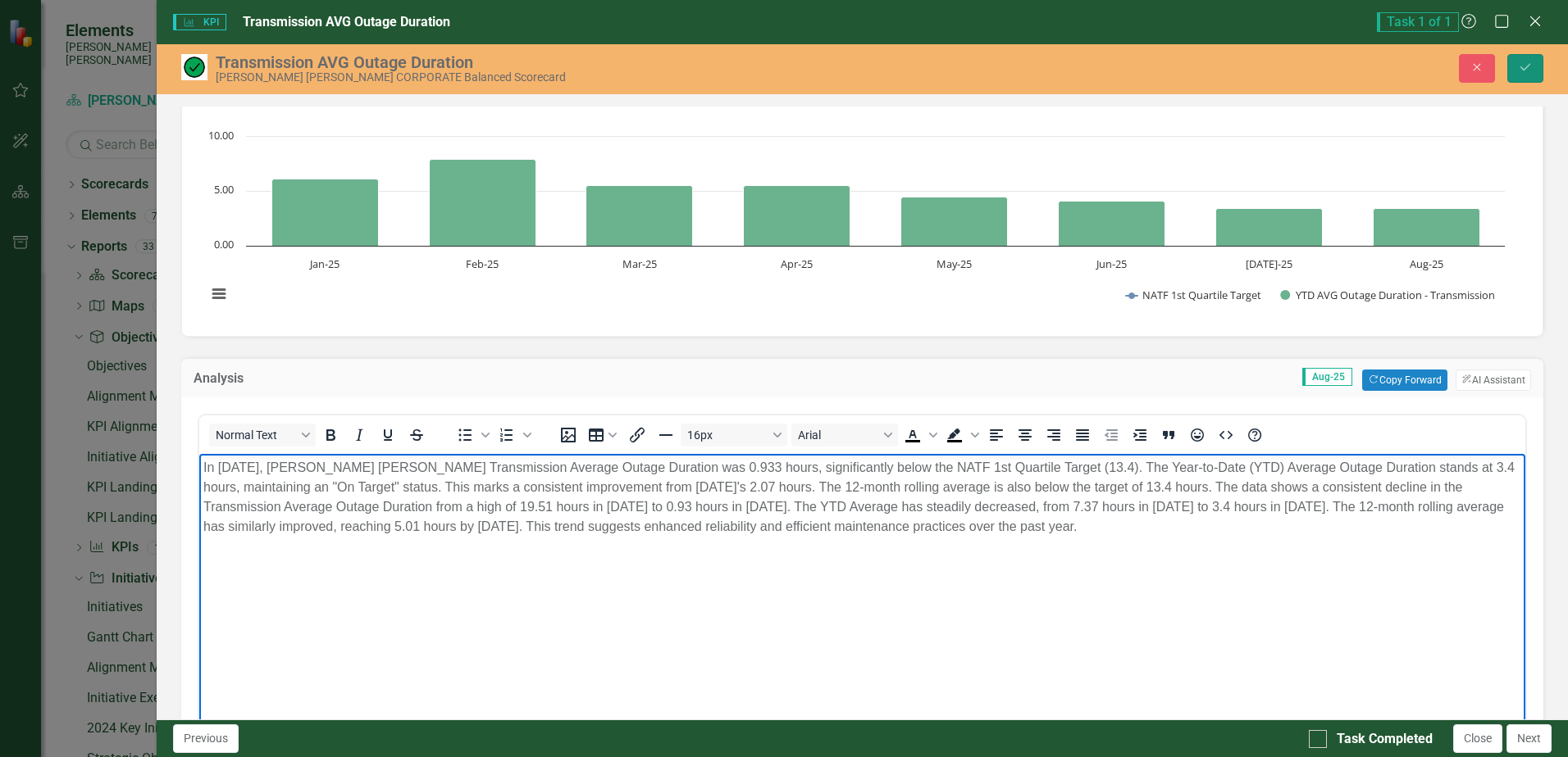
click at [1528, 69] on icon "Save" at bounding box center [1524, 67] width 15 height 11
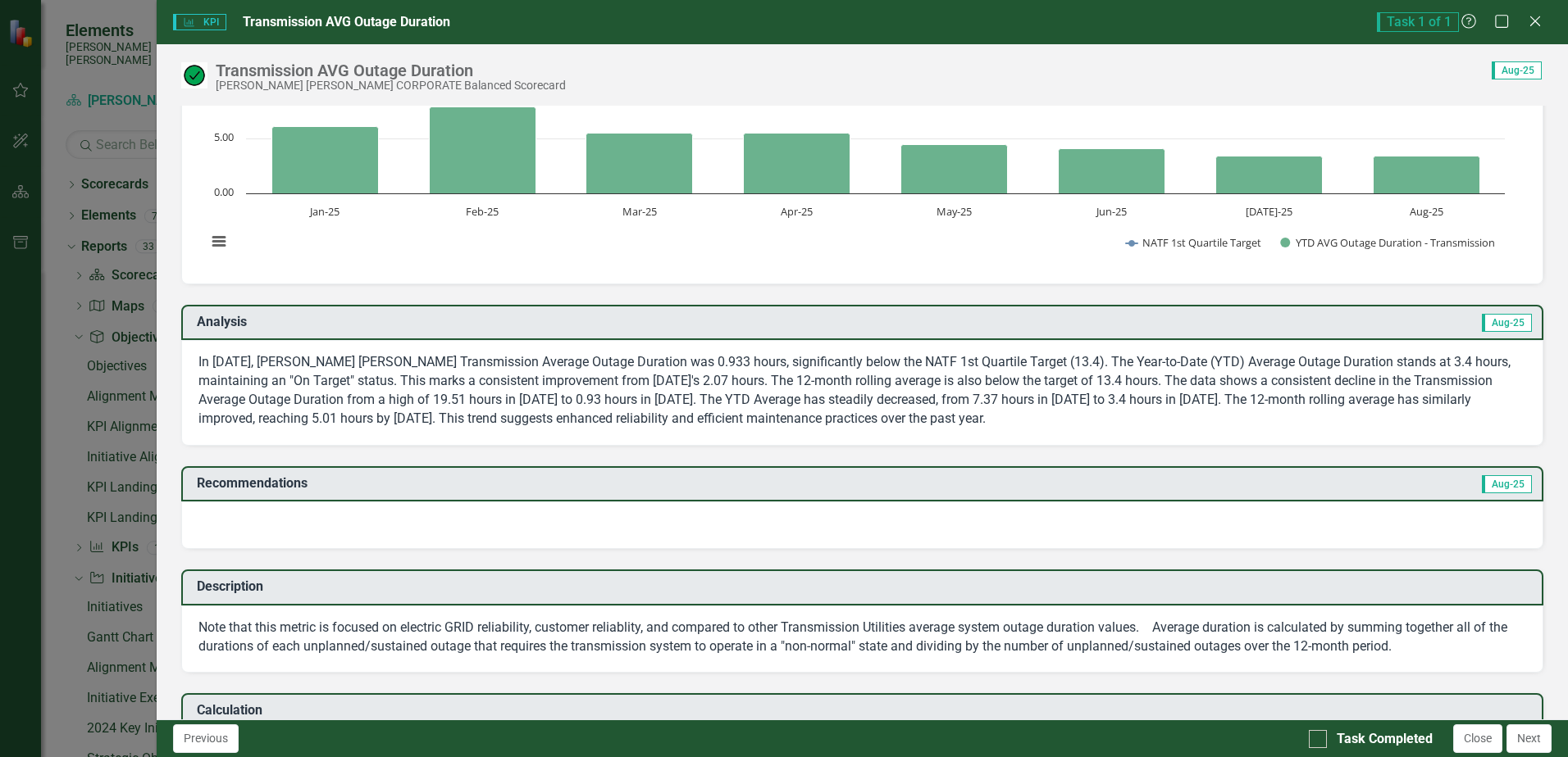
scroll to position [164, 0]
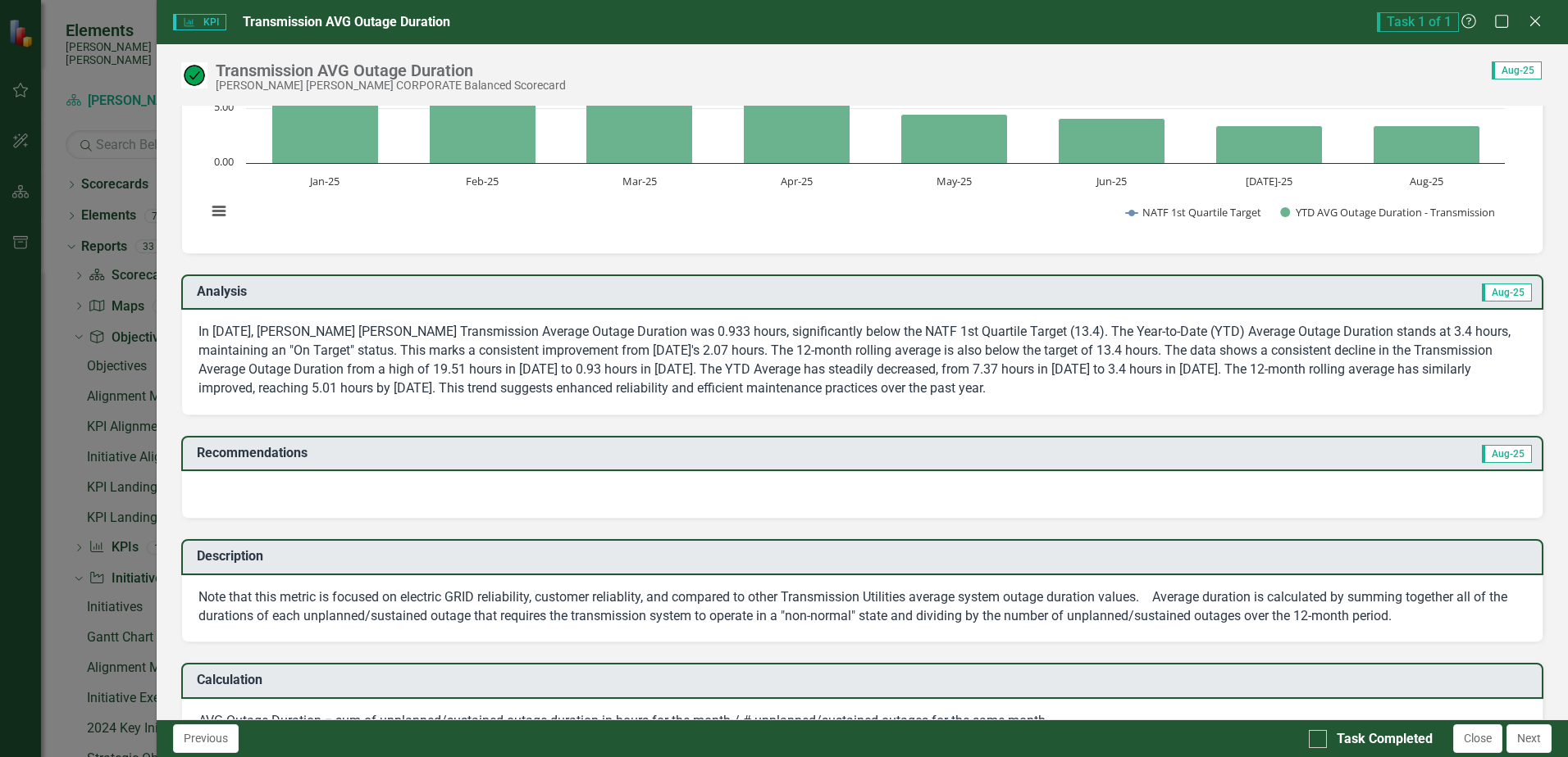
click at [647, 461] on td "Recommendations" at bounding box center [652, 456] width 911 height 27
click at [646, 461] on td "Recommendations" at bounding box center [652, 456] width 911 height 27
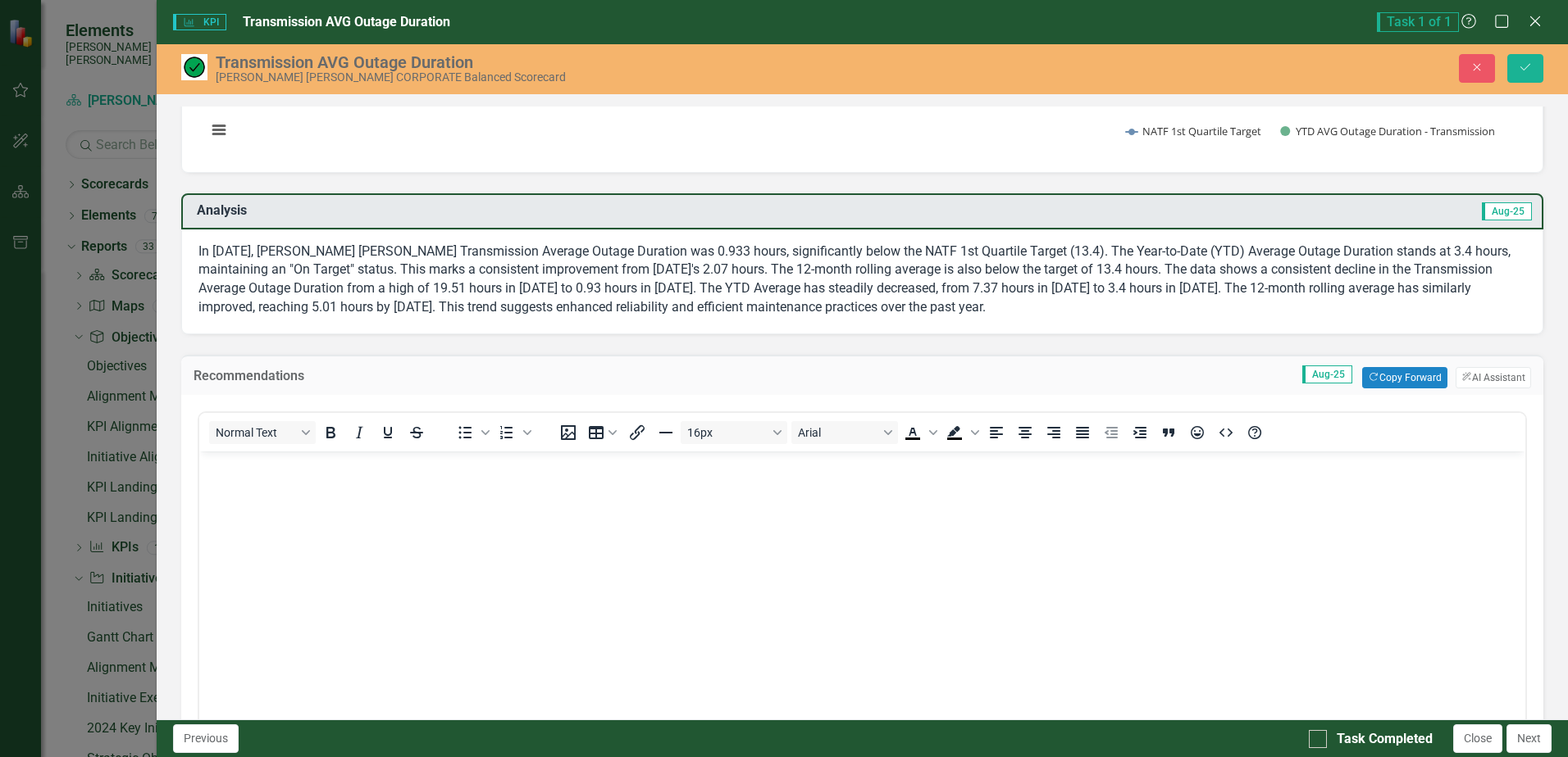
scroll to position [328, 0]
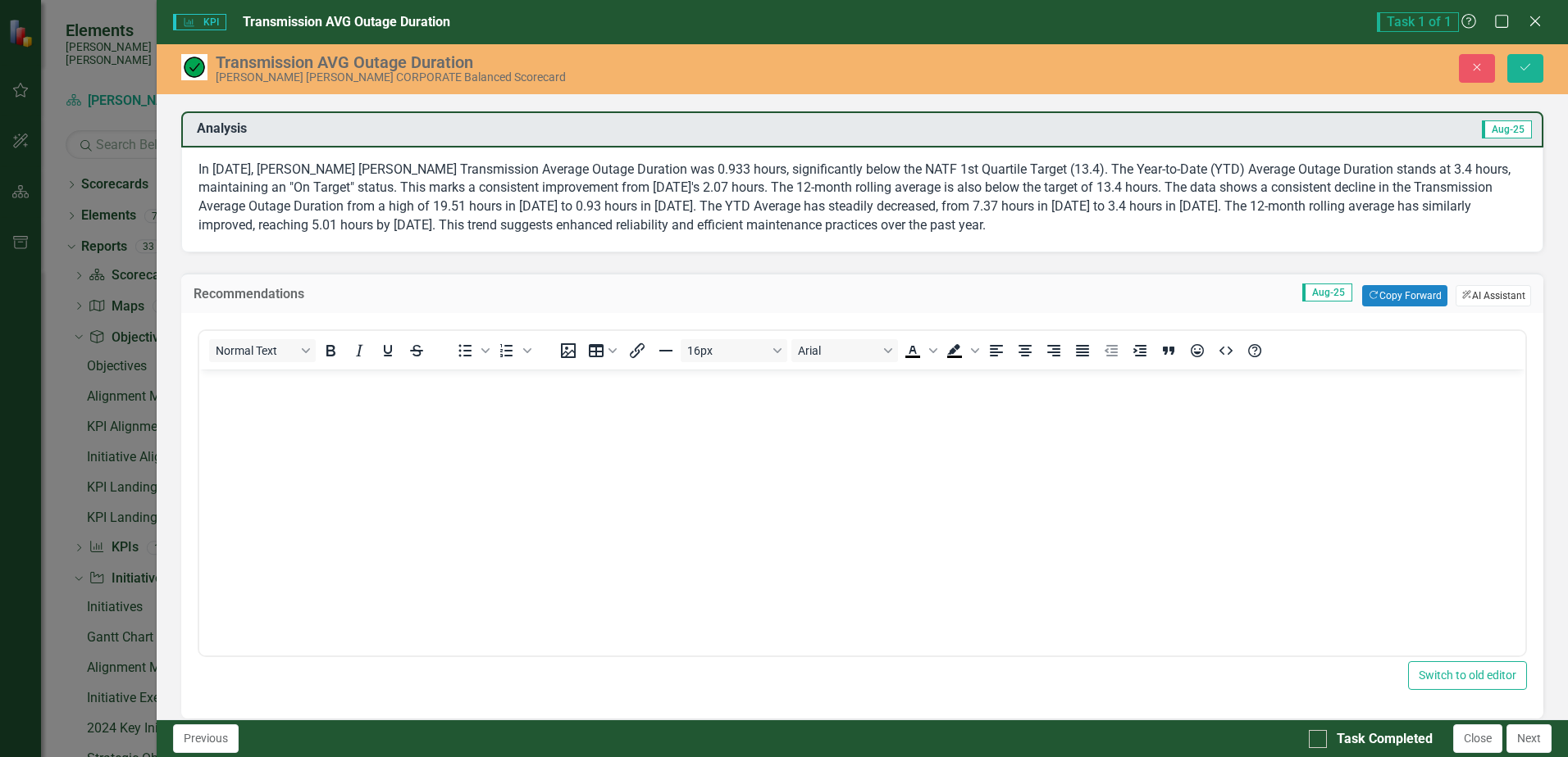
click at [1499, 296] on button "ClearPoint AI AI Assistant" at bounding box center [1493, 295] width 75 height 21
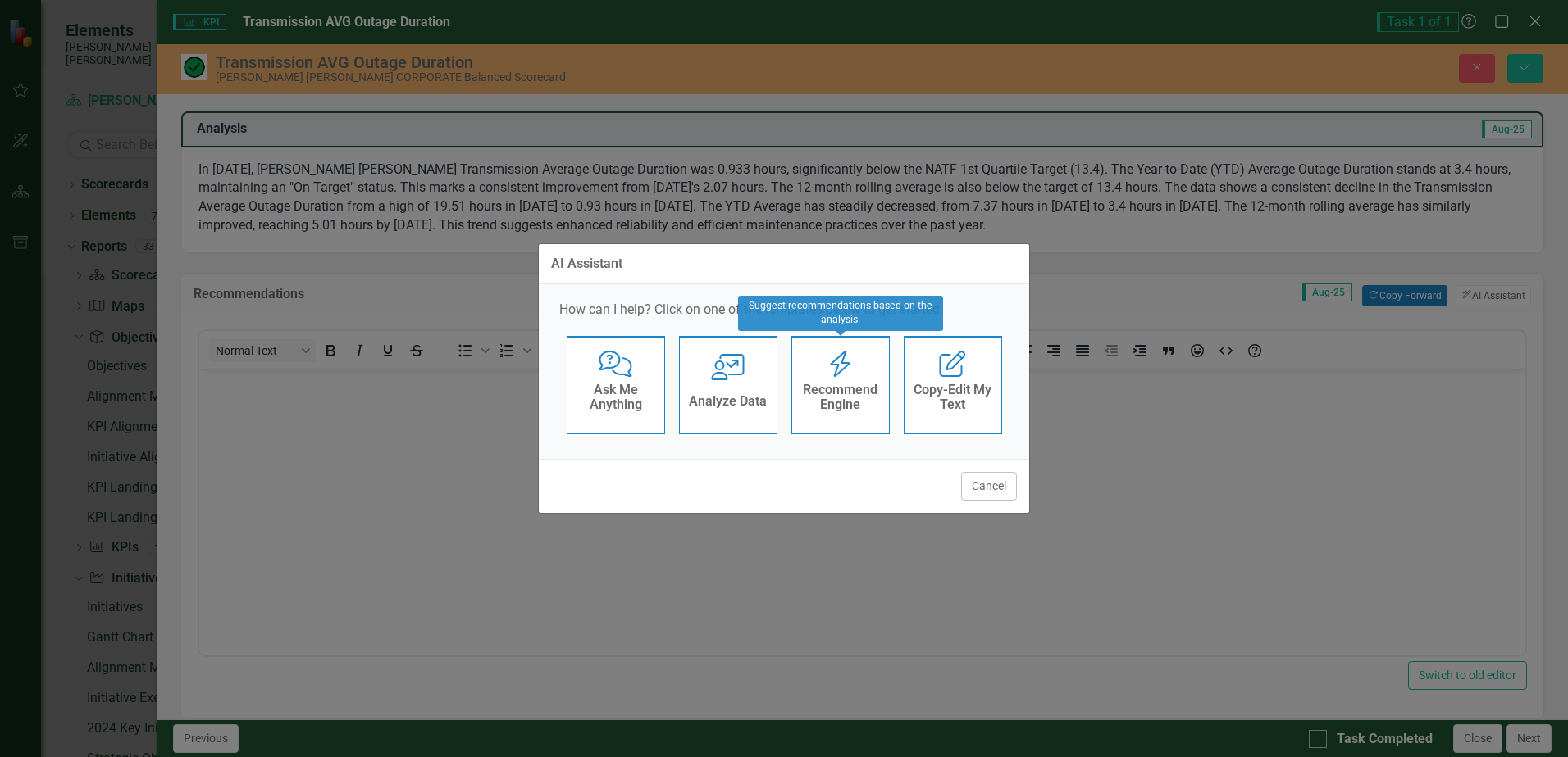
click at [856, 383] on h4 "Recommend Engine" at bounding box center [841, 396] width 81 height 28
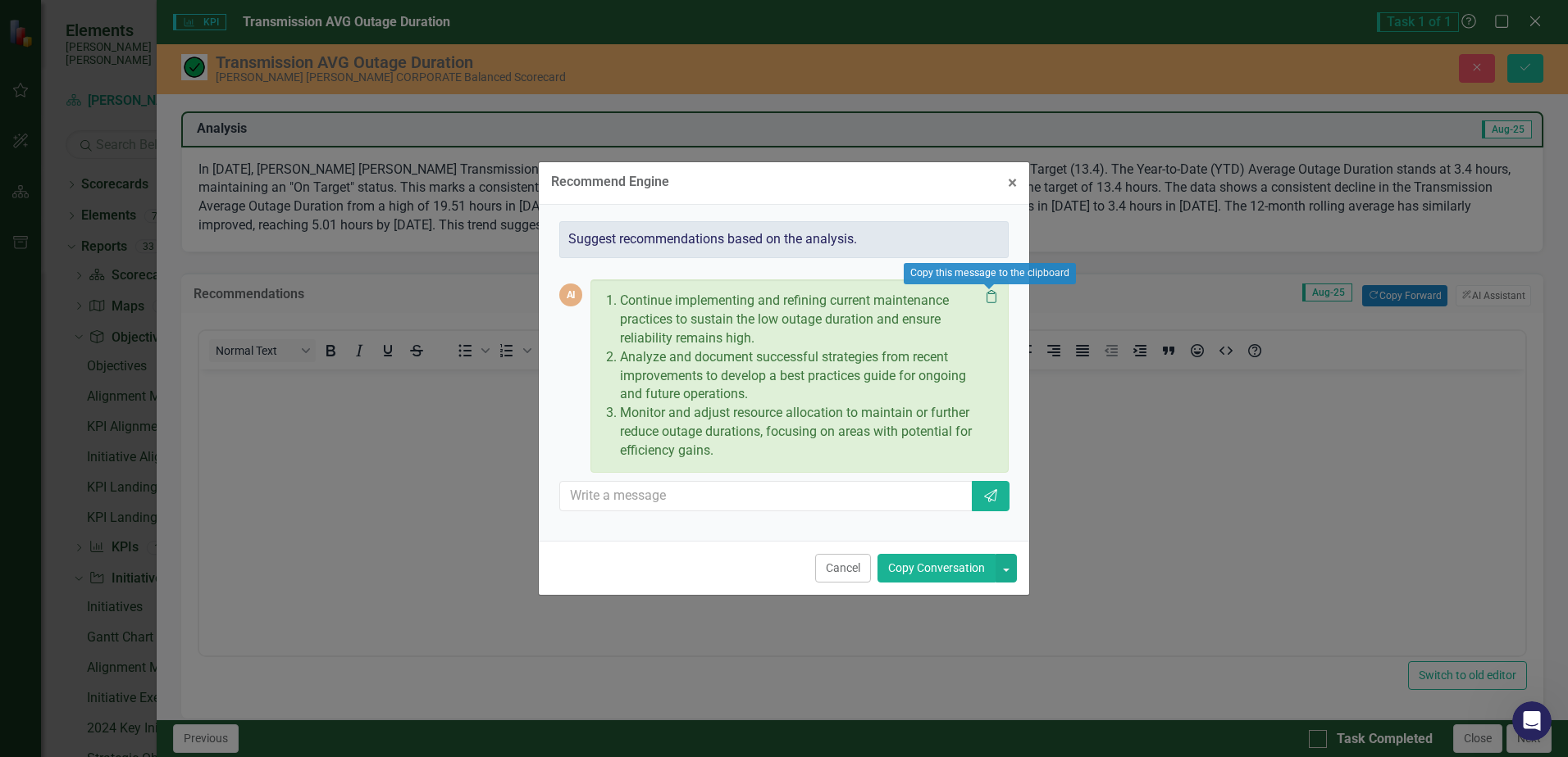
click at [990, 299] on icon "Clipboard" at bounding box center [990, 296] width 16 height 13
click at [978, 563] on button "Copy Conversation" at bounding box center [937, 568] width 118 height 28
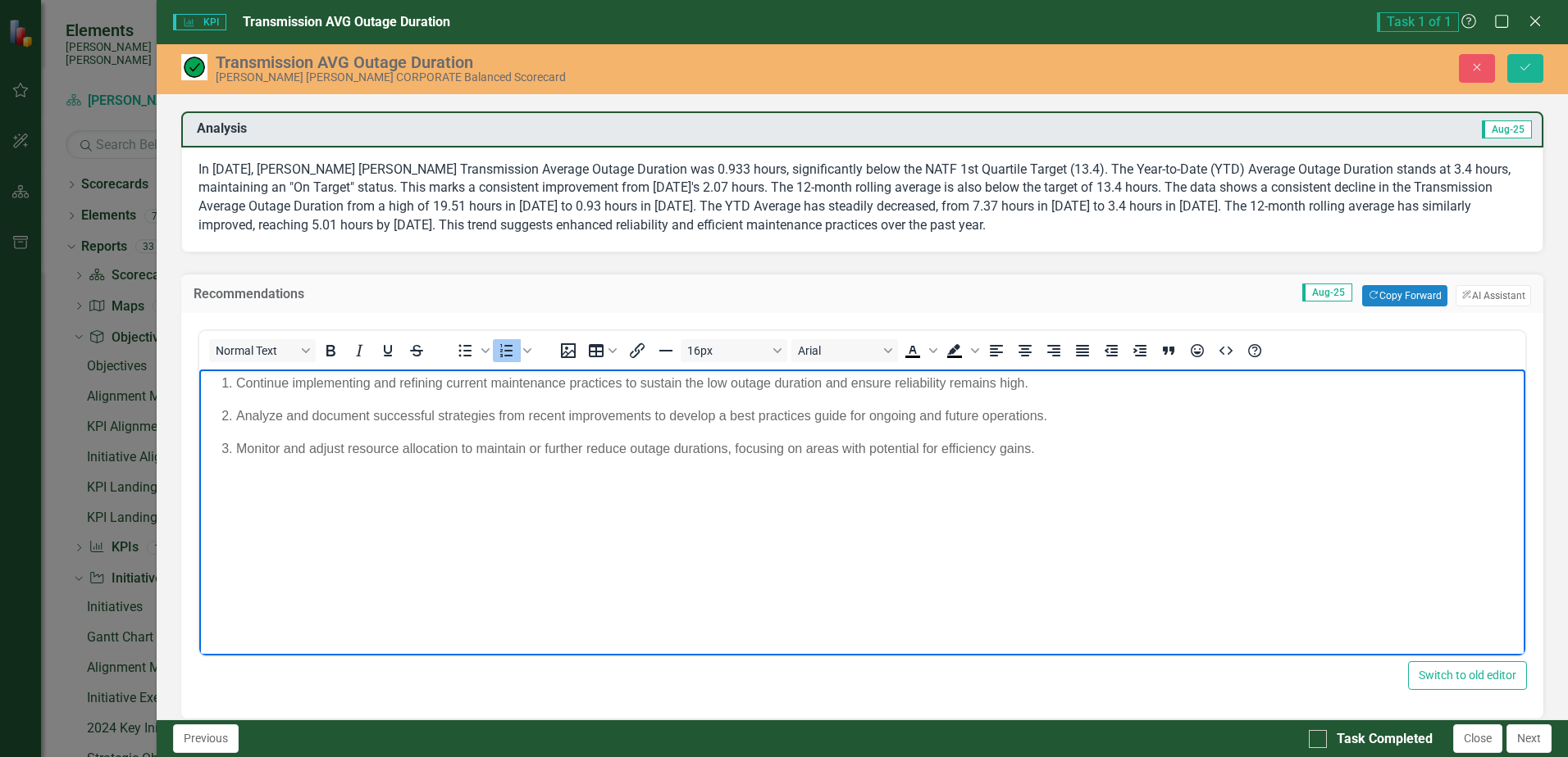
click at [1074, 450] on p "Monitor and adjust resource allocation to maintain or further reduce outage dur…" at bounding box center [878, 449] width 1284 height 20
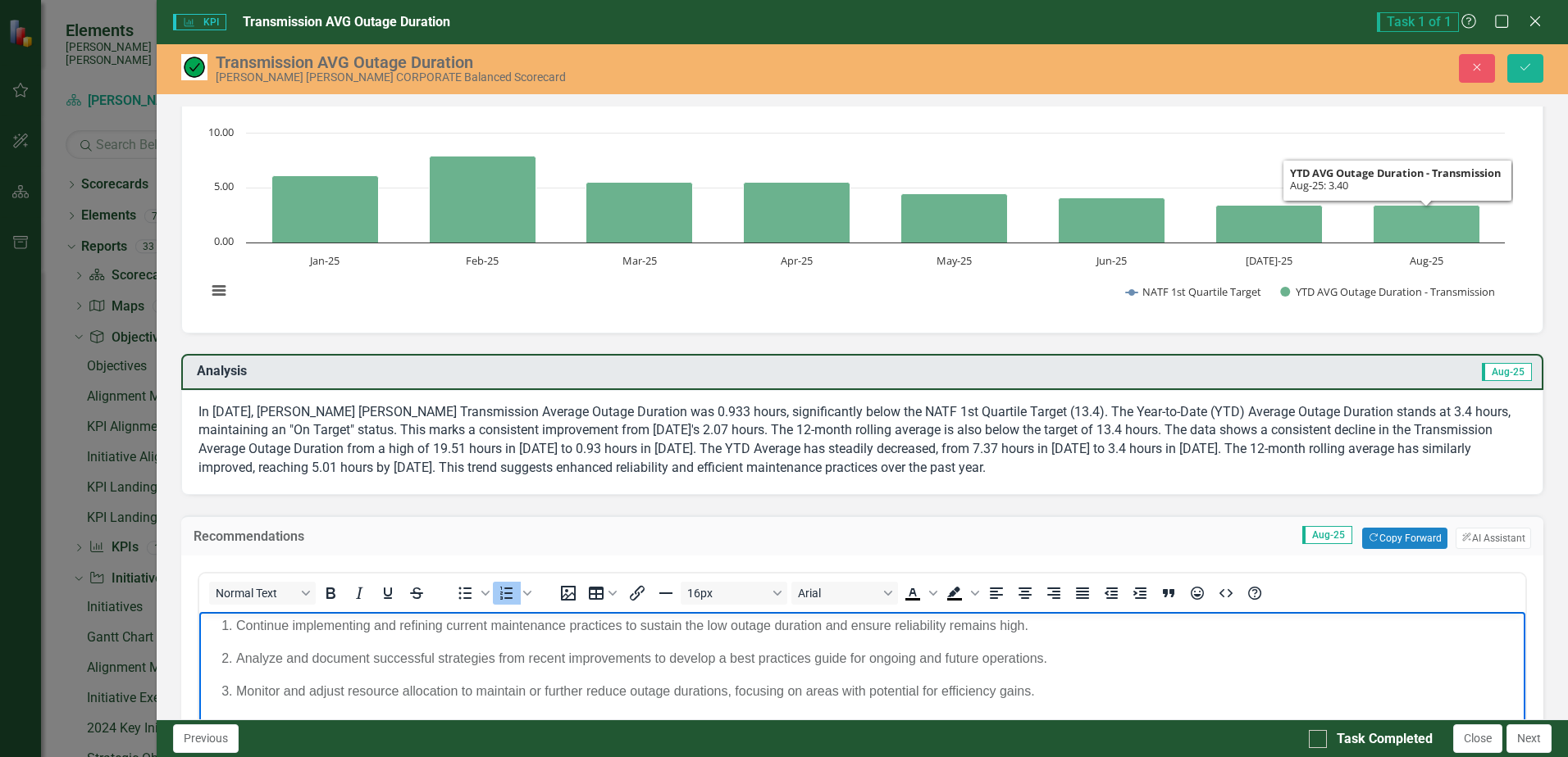
scroll to position [82, 0]
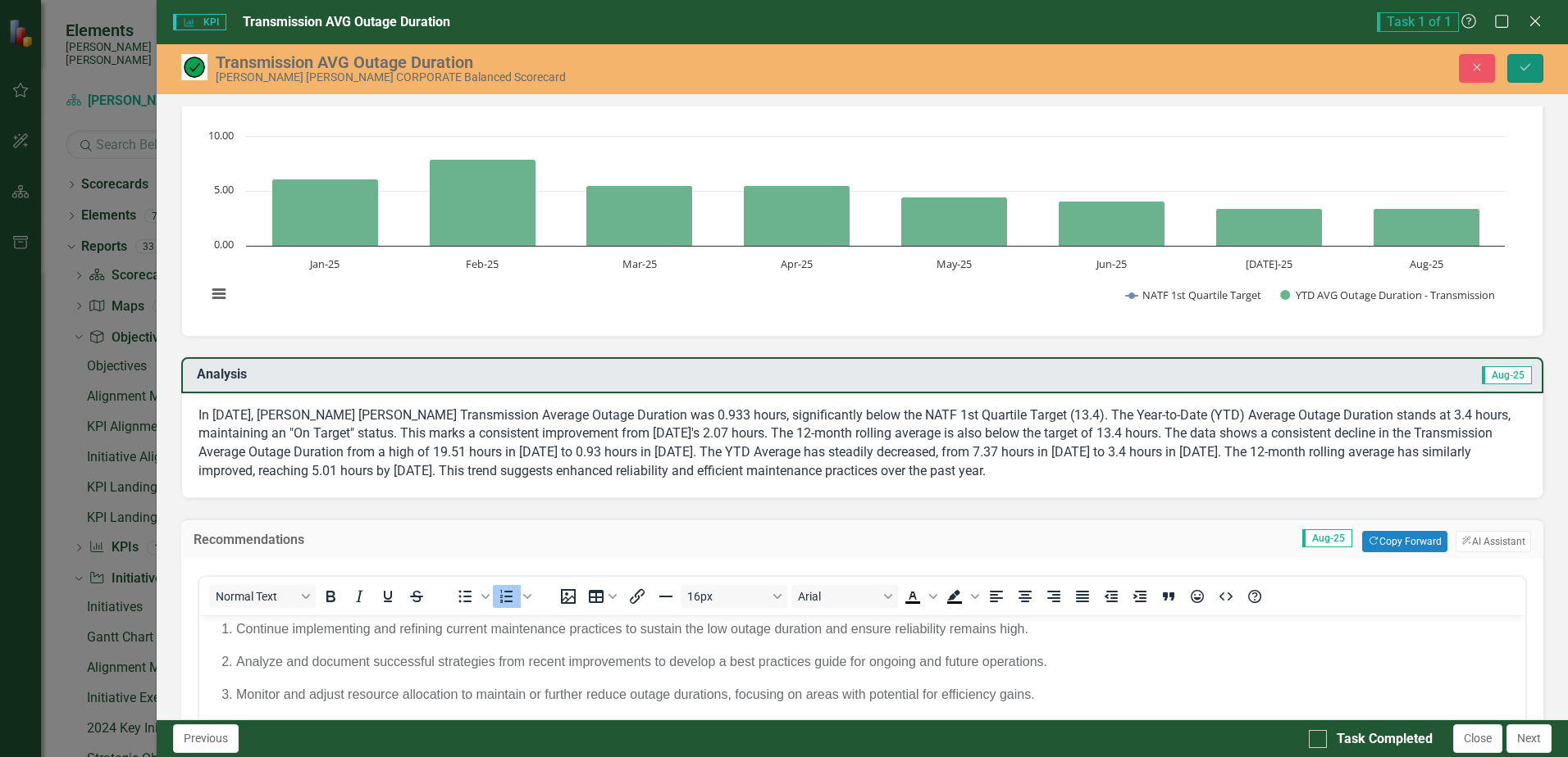
click at [1515, 75] on button "Save" at bounding box center [1525, 68] width 36 height 28
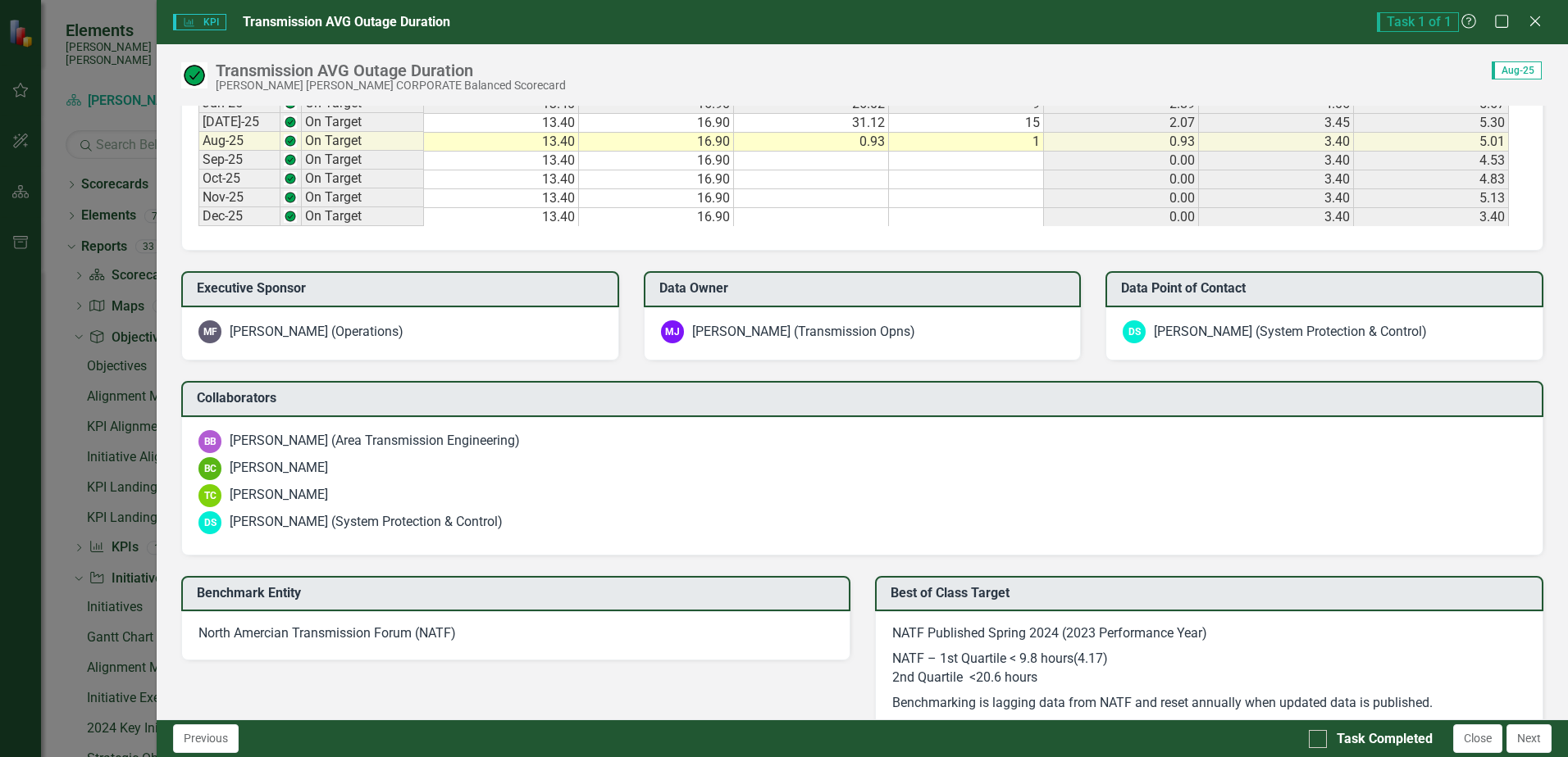
scroll to position [1393, 0]
click at [1377, 744] on div "Task Completed" at bounding box center [1385, 740] width 96 height 19
click at [1320, 741] on input "Task Completed" at bounding box center [1314, 736] width 10 height 10
checkbox input "true"
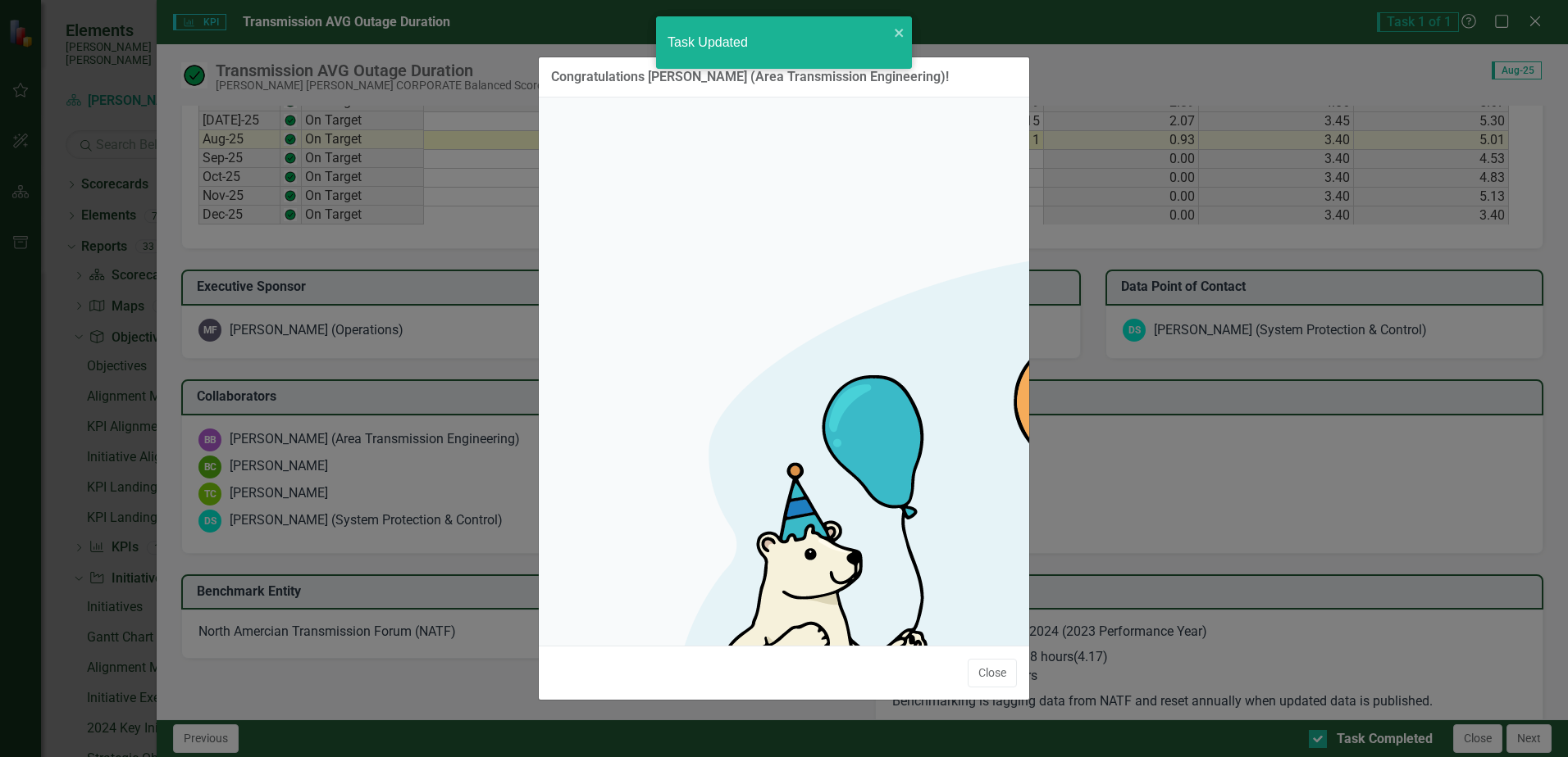
checkbox input "true"
click at [990, 659] on button "Close" at bounding box center [991, 672] width 49 height 28
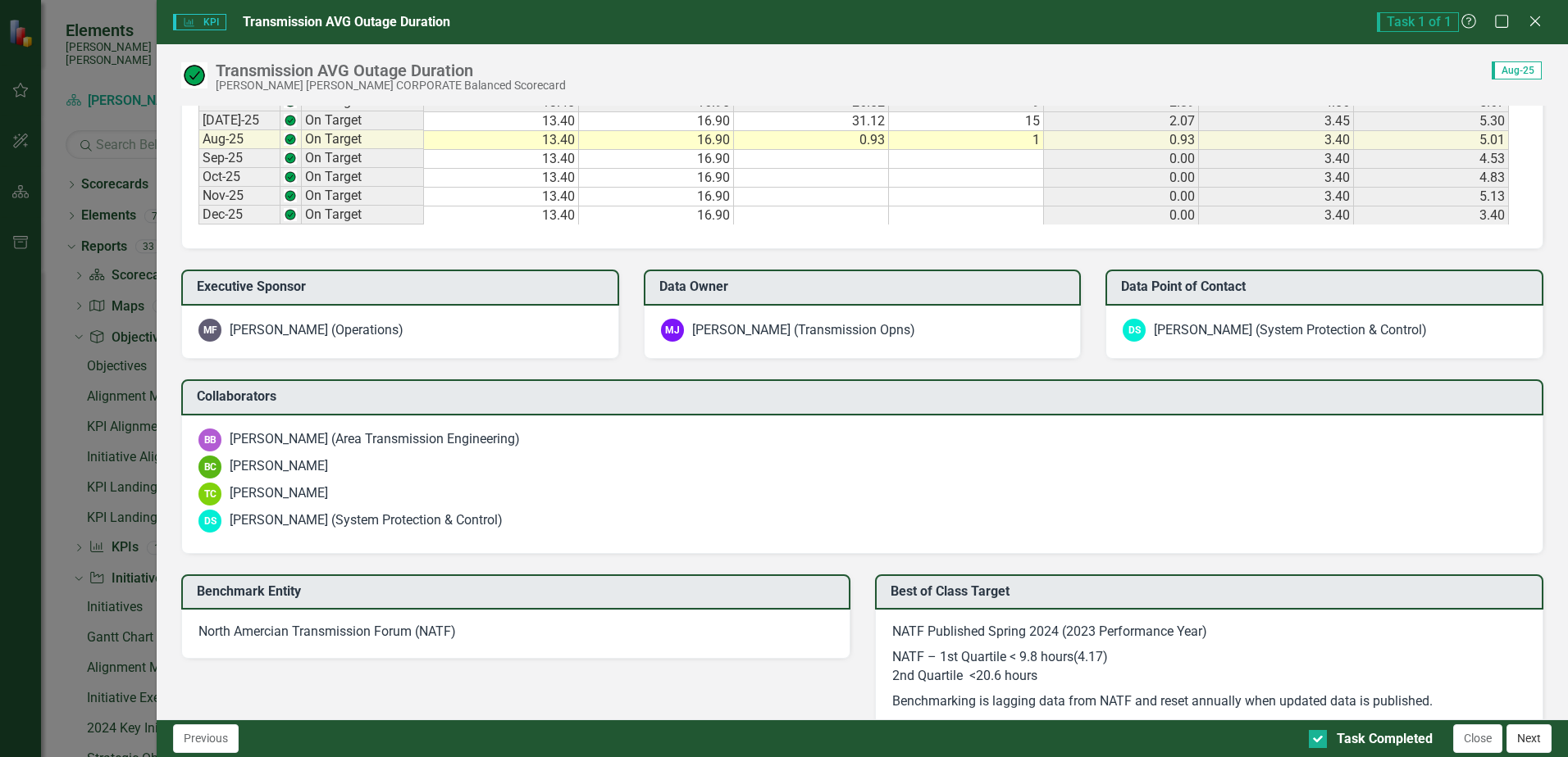
click at [1526, 736] on button "Next" at bounding box center [1529, 738] width 45 height 28
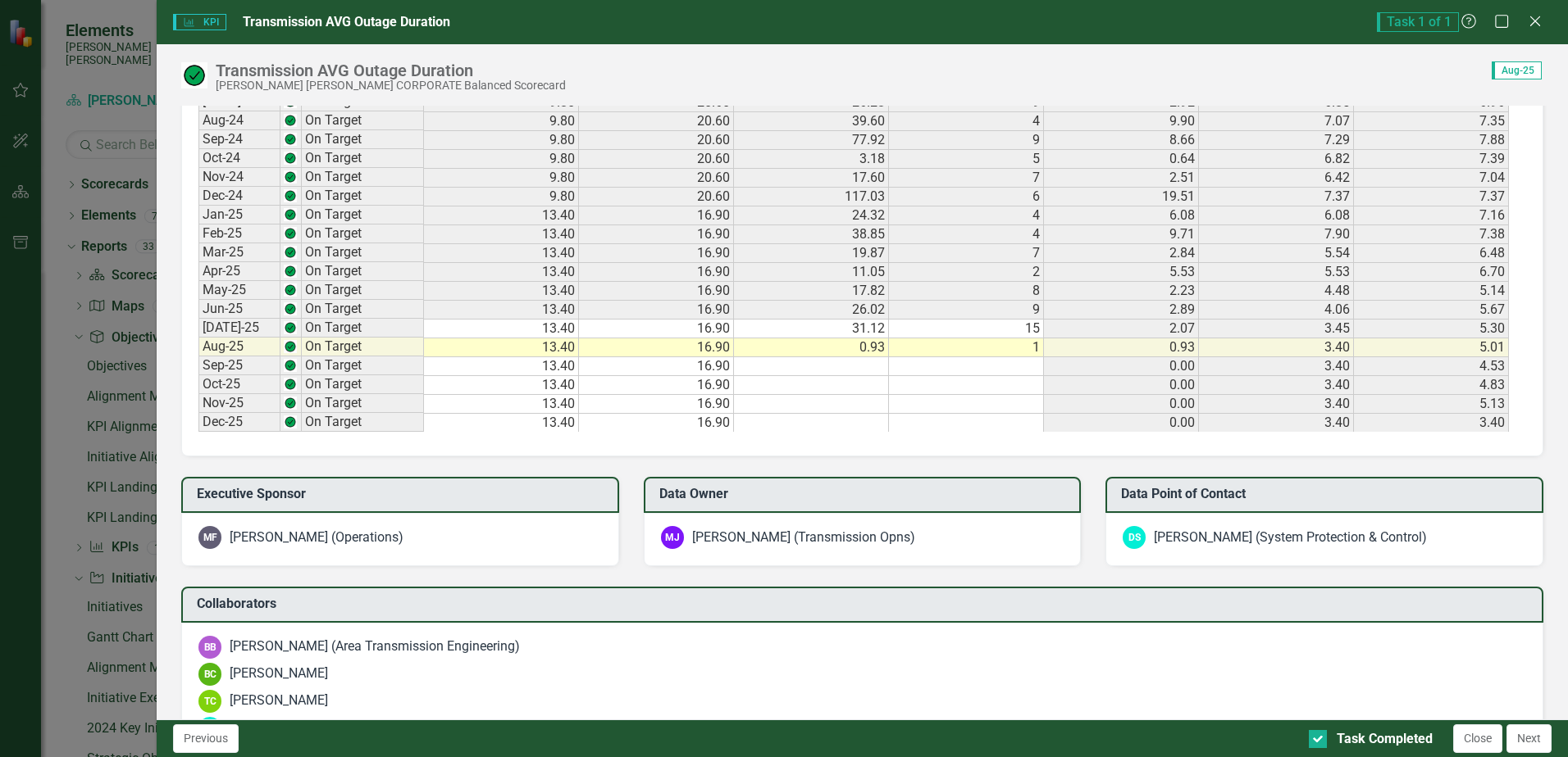
scroll to position [983, 0]
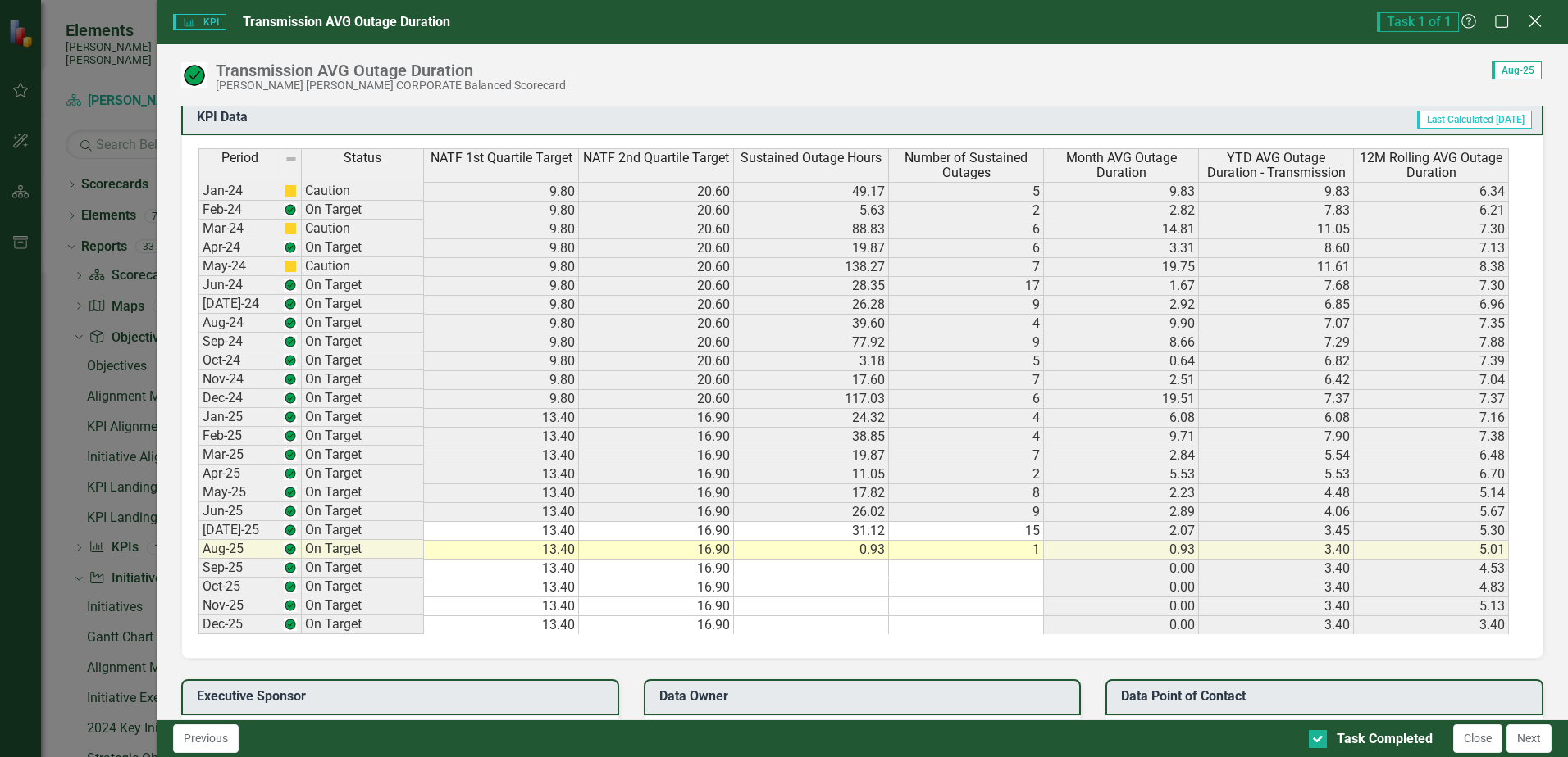
click at [1540, 20] on icon "Close" at bounding box center [1535, 21] width 21 height 15
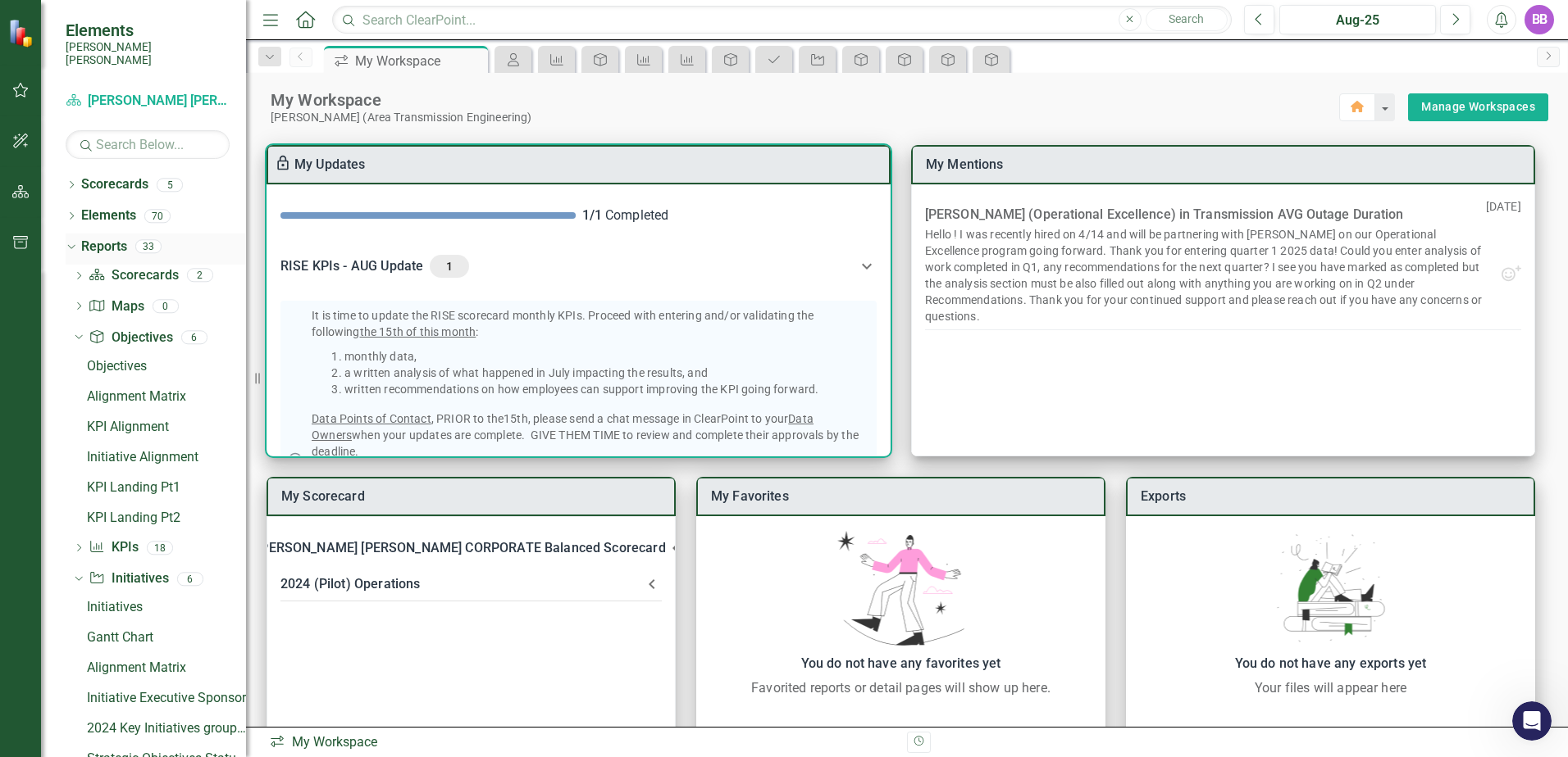
scroll to position [0, 0]
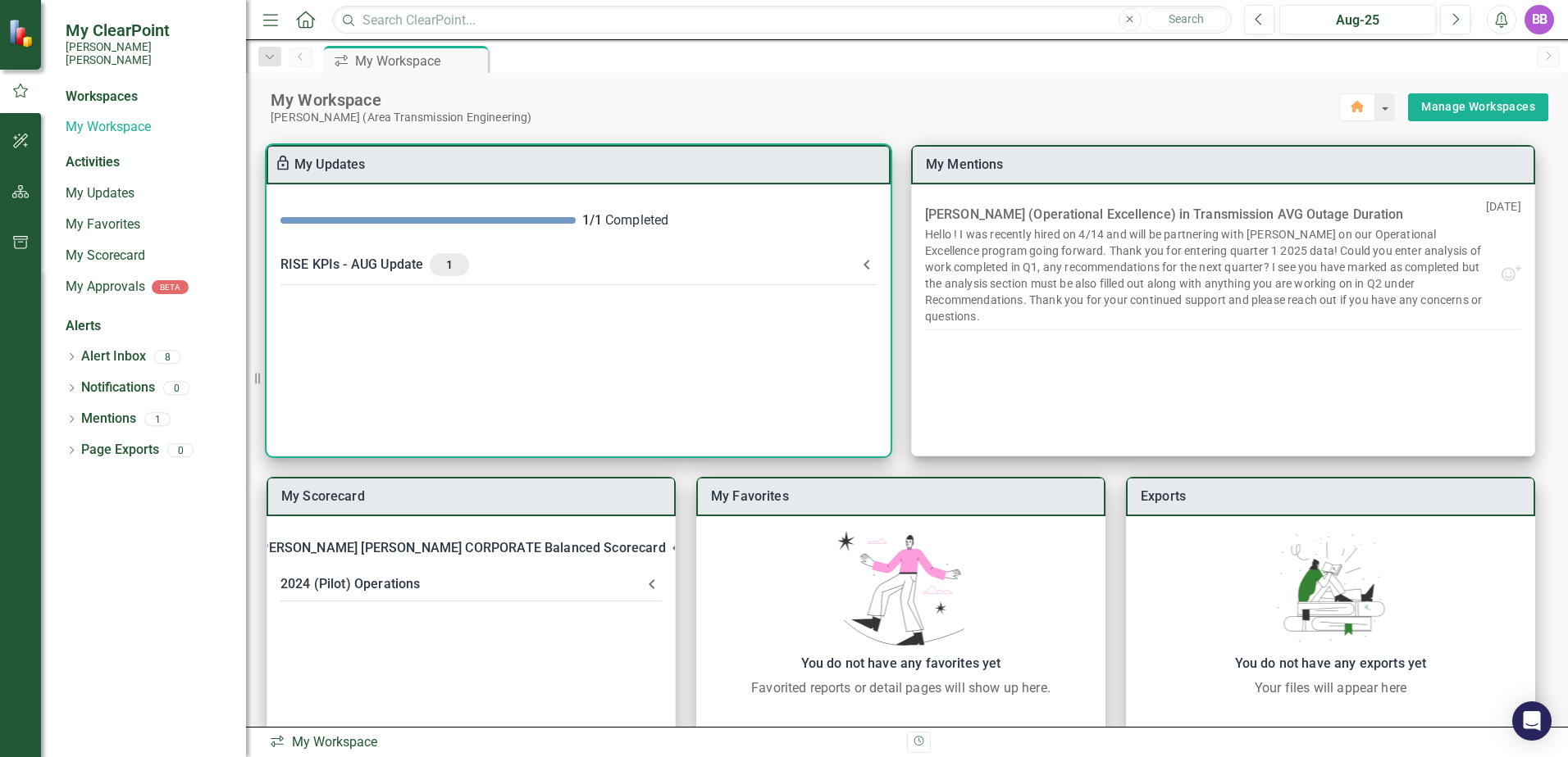
click at [536, 251] on Update-header "RISE KPIs - AUG Update 1" at bounding box center [578, 265] width 622 height 43
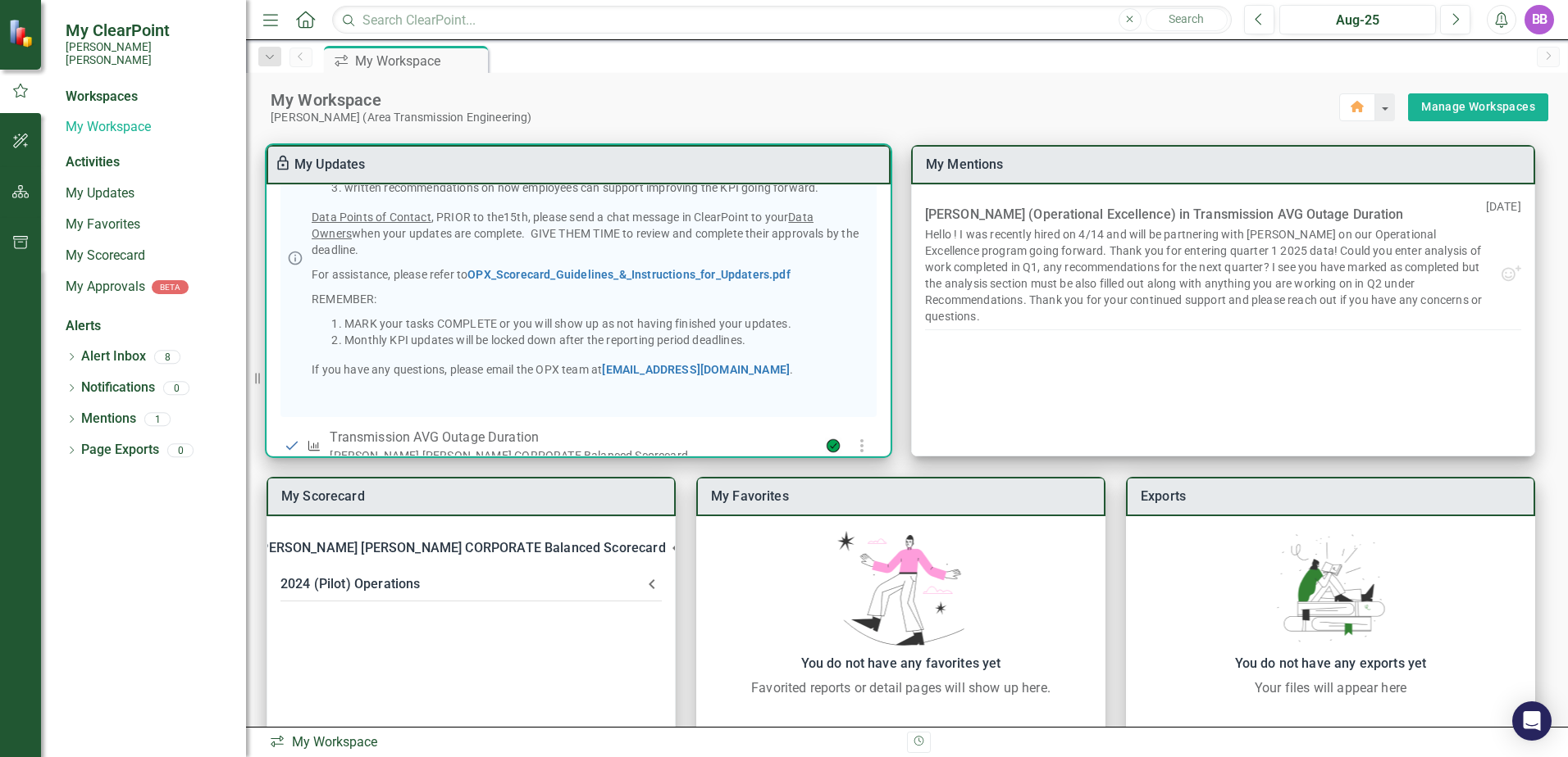
scroll to position [247, 0]
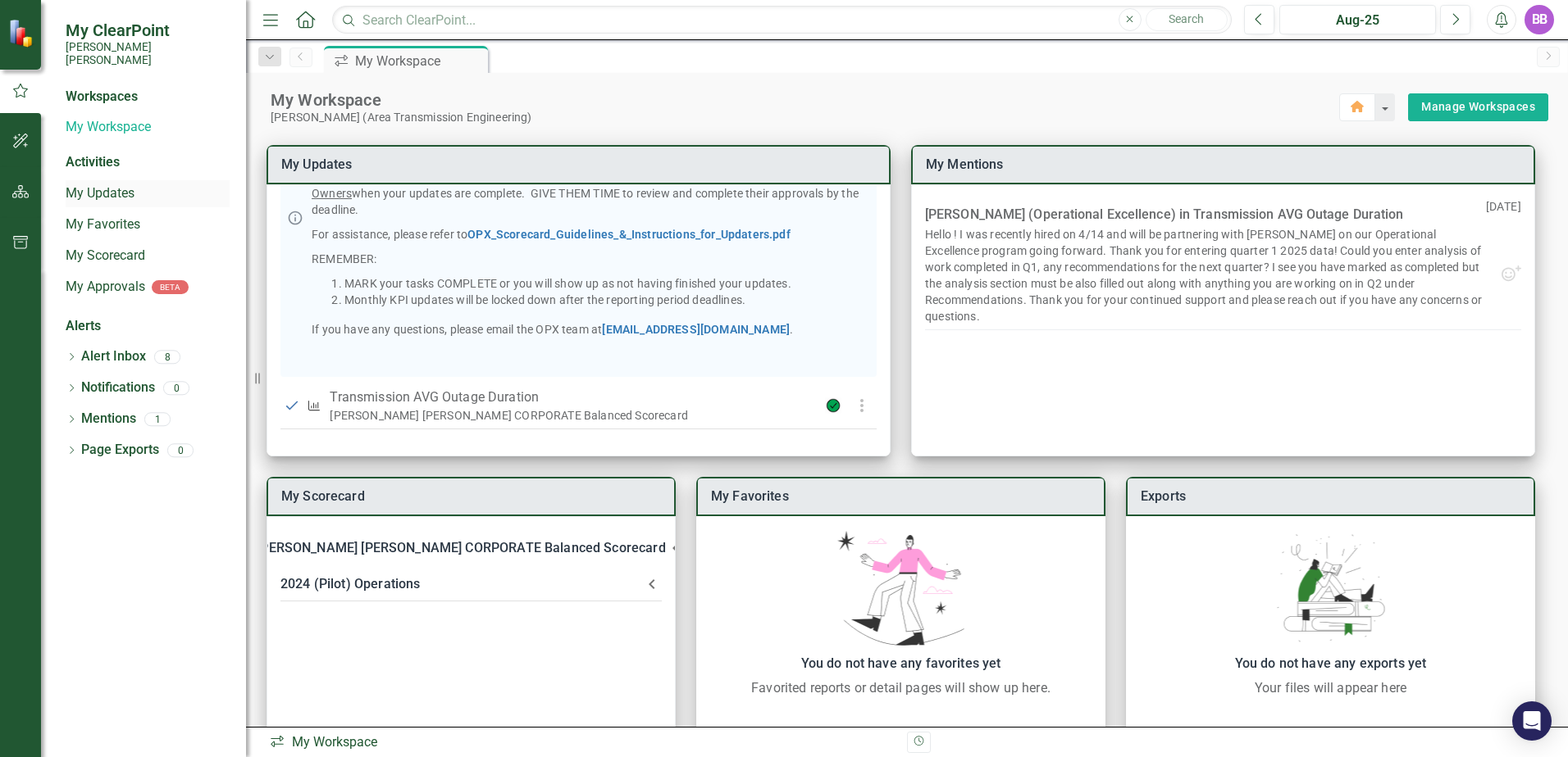
click at [123, 189] on link "My Updates" at bounding box center [147, 194] width 164 height 19
